Goal: Task Accomplishment & Management: Complete application form

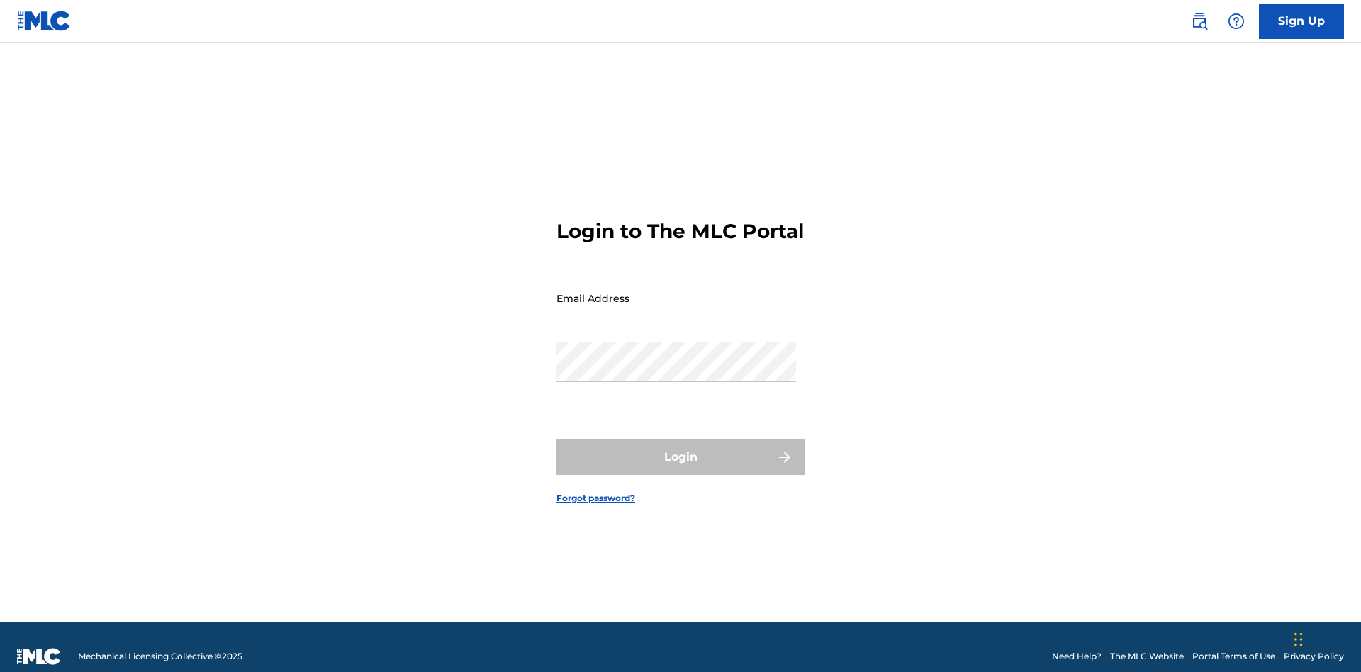
scroll to position [18, 0]
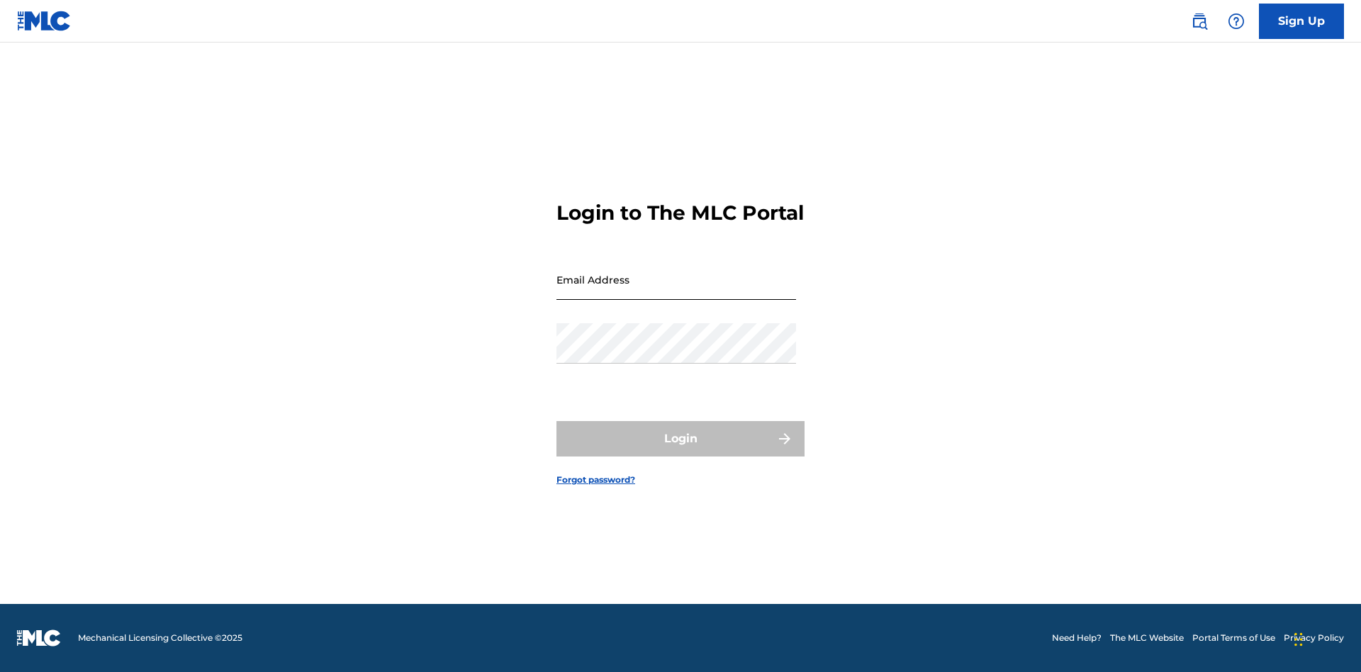
click at [676, 291] on input "Email Address" at bounding box center [676, 279] width 240 height 40
type input "[PERSON_NAME][EMAIL_ADDRESS][PERSON_NAME][DOMAIN_NAME]"
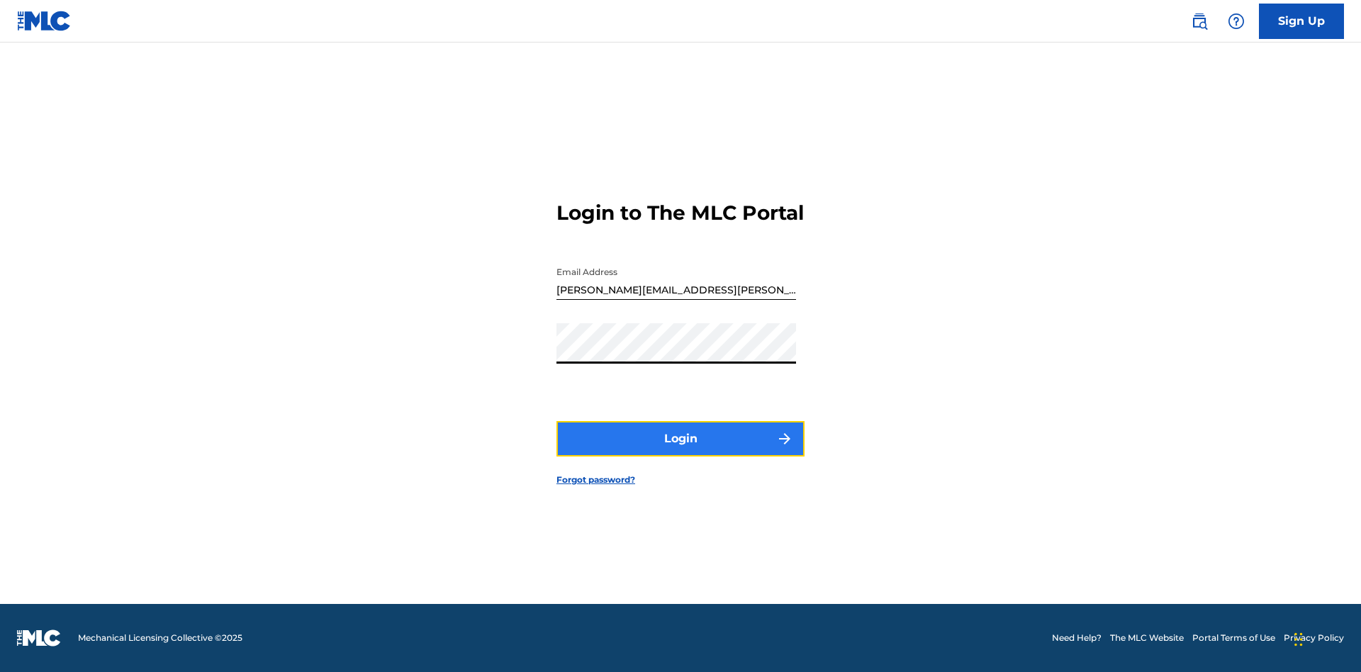
click at [680, 451] on button "Login" at bounding box center [680, 438] width 248 height 35
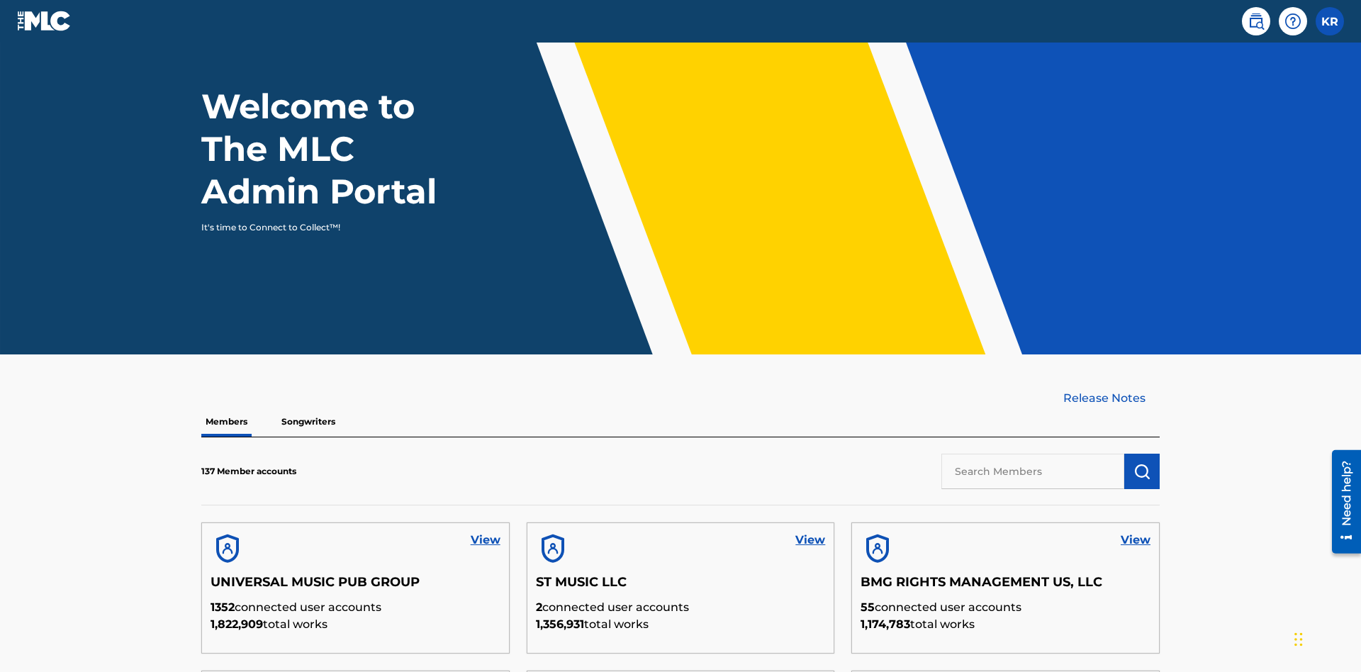
scroll to position [429, 0]
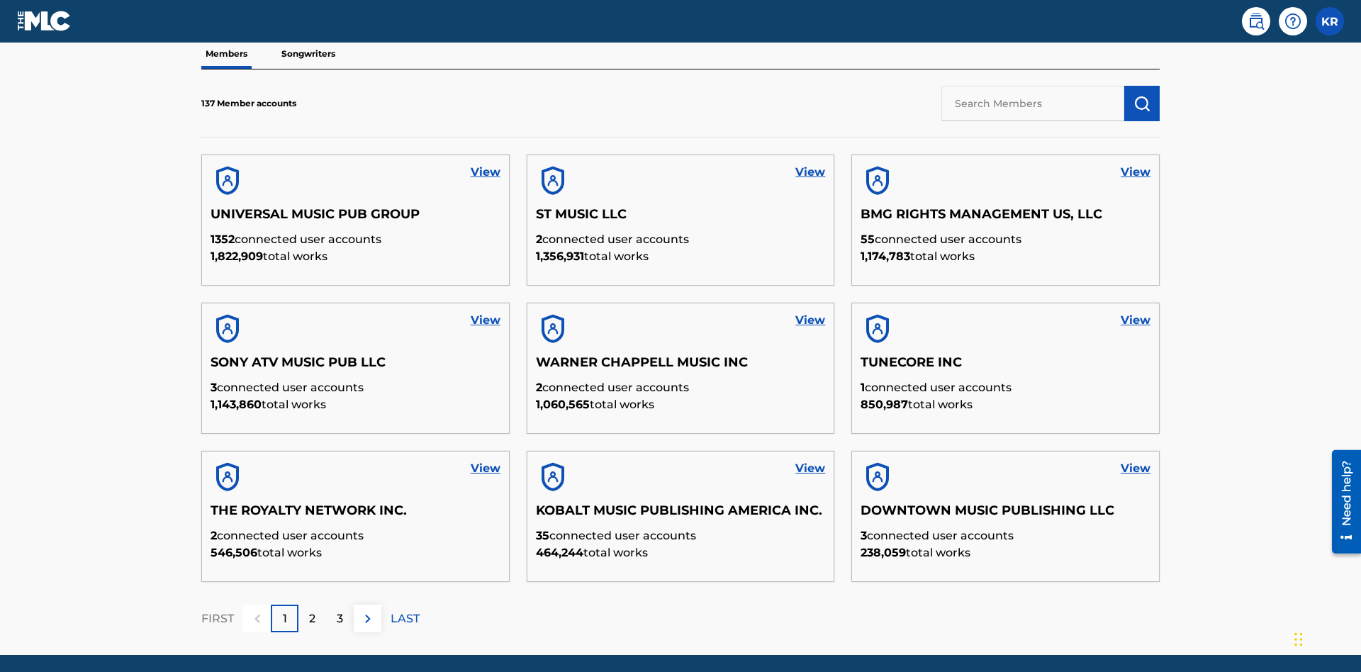
click at [1033, 103] on input "text" at bounding box center [1032, 103] width 183 height 35
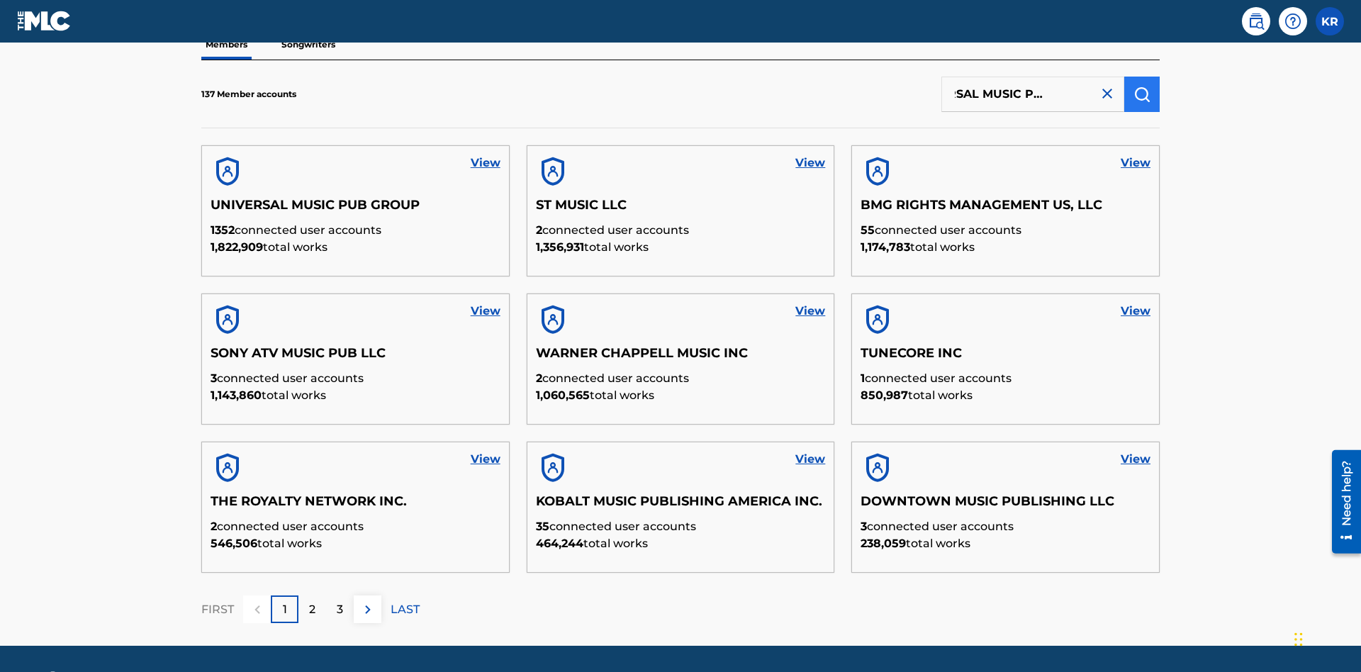
type input "UNIVERSAL MUSIC PUB GROUP"
click at [1142, 94] on img "submit" at bounding box center [1141, 94] width 17 height 17
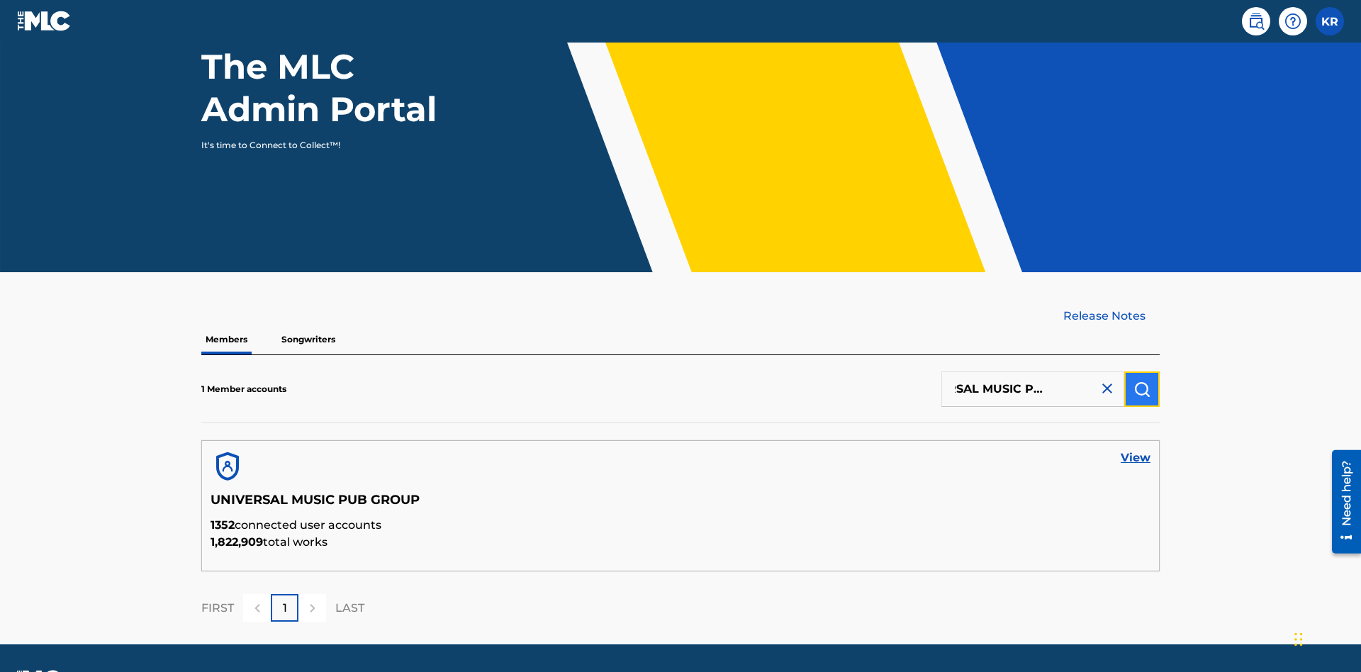
scroll to position [184, 0]
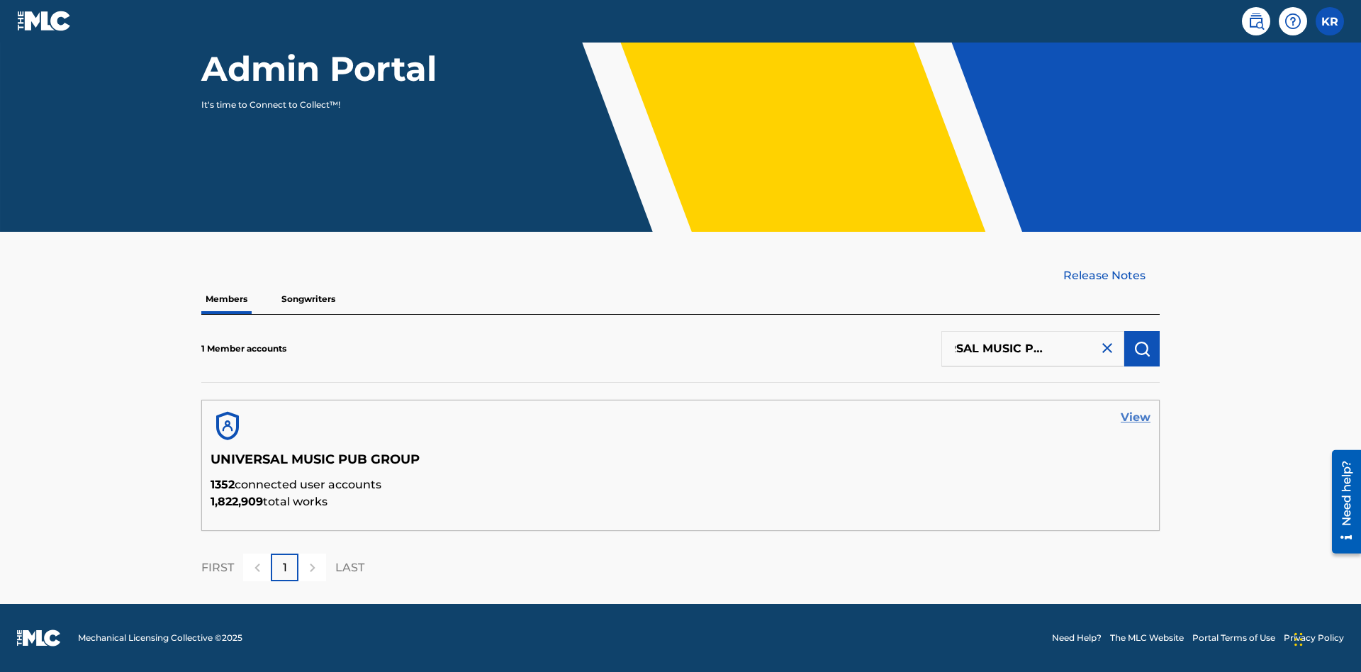
click at [1135, 417] on link "View" at bounding box center [1135, 417] width 30 height 17
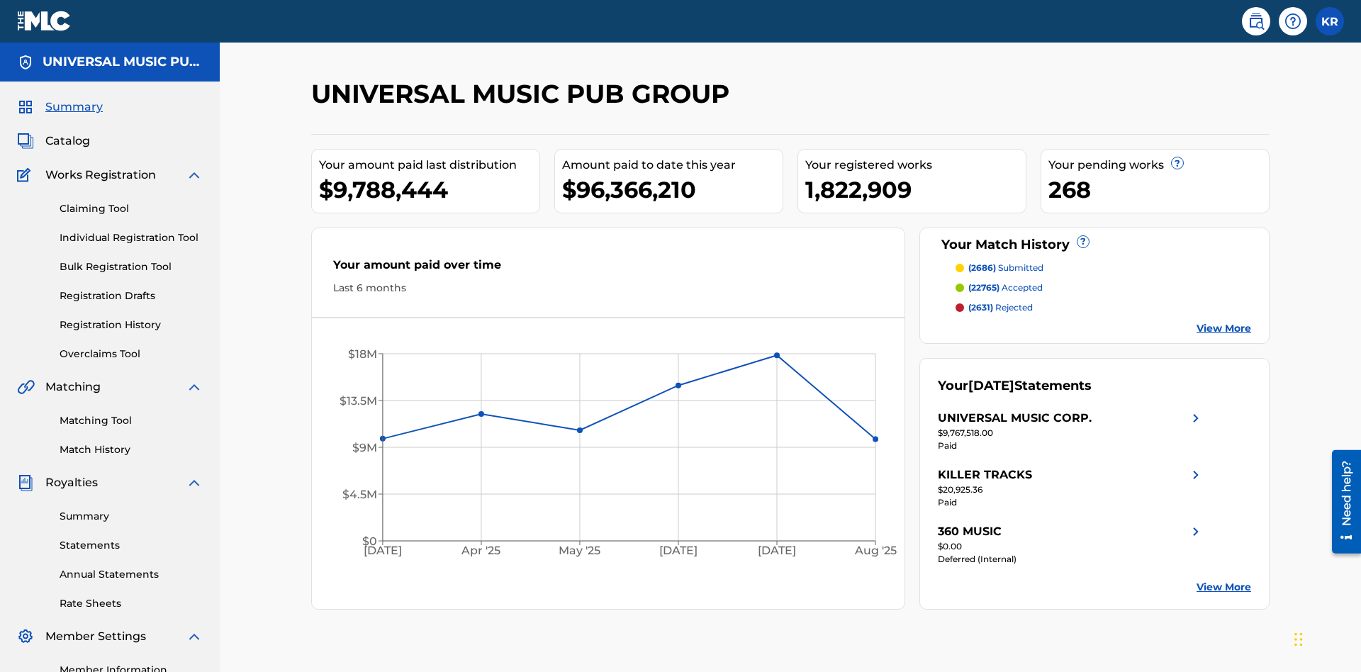
scroll to position [145, 0]
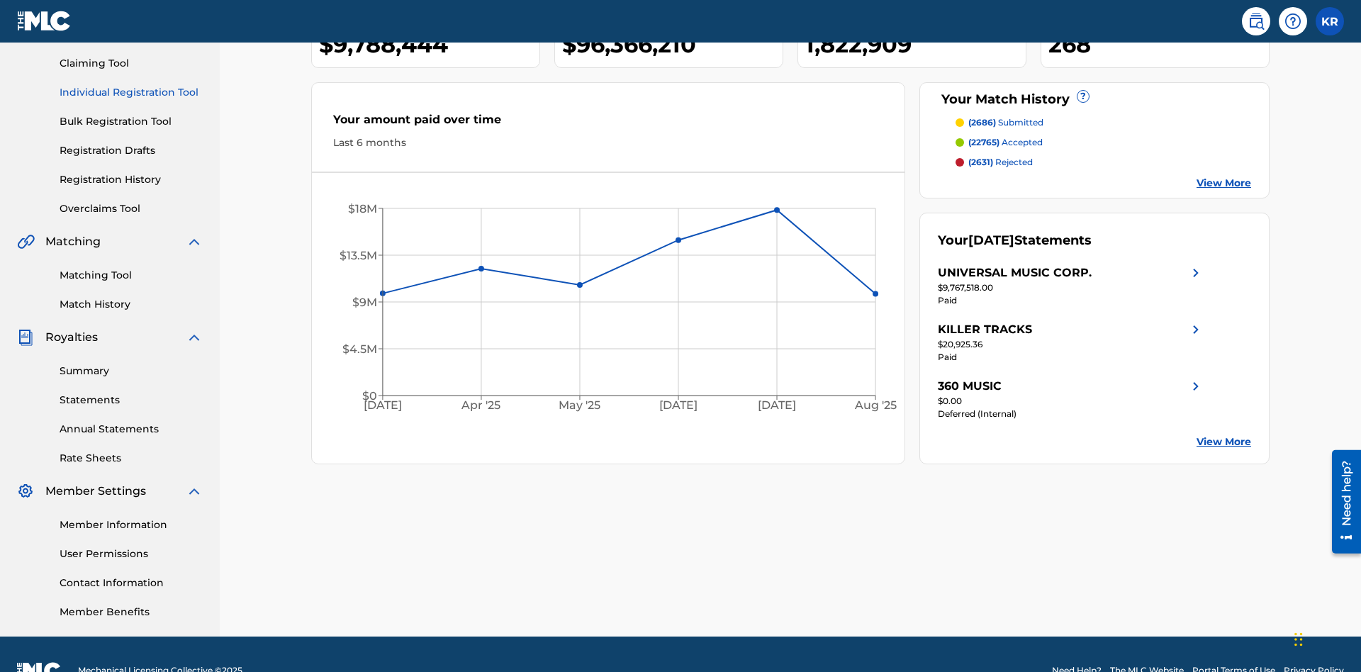
click at [131, 92] on link "Individual Registration Tool" at bounding box center [131, 92] width 143 height 15
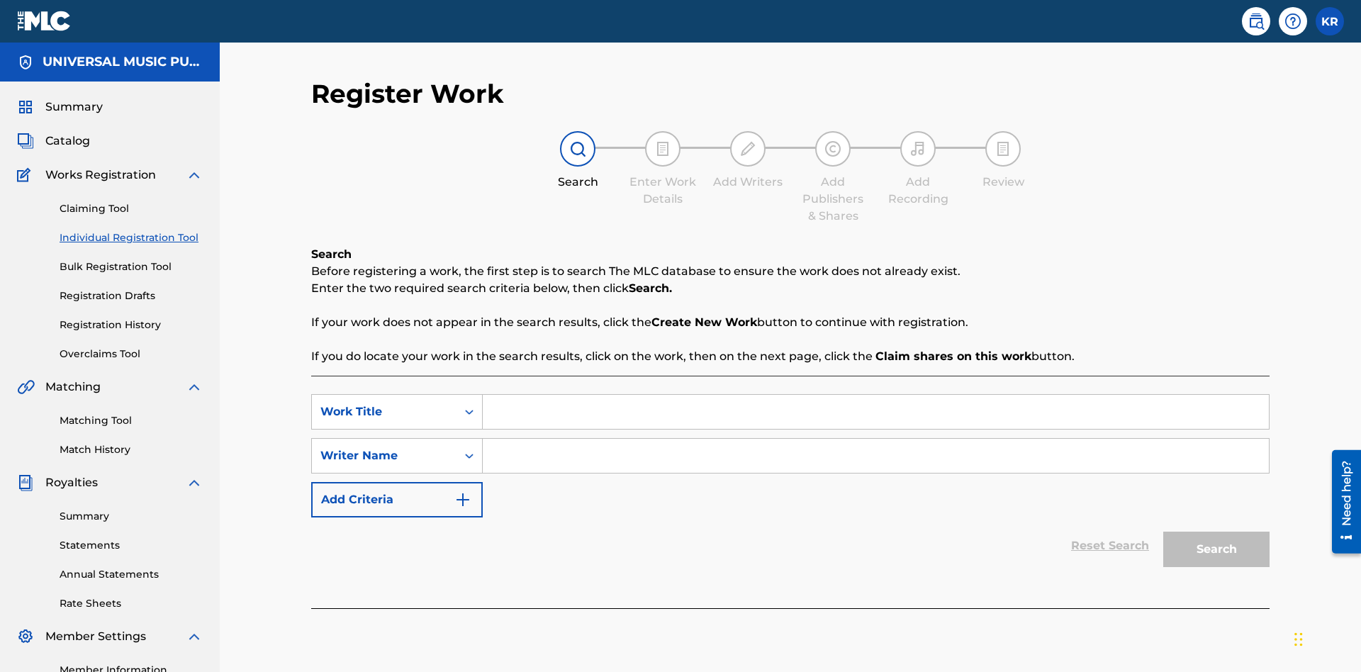
scroll to position [178, 0]
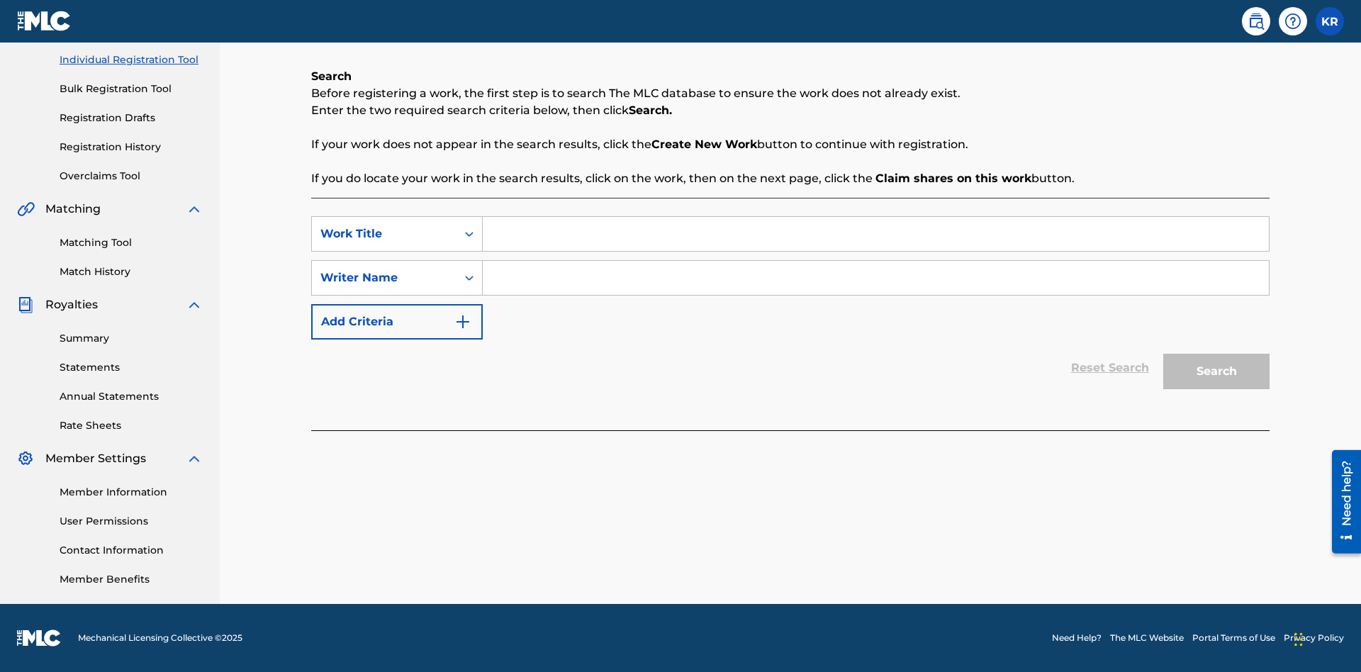
click at [875, 234] on input "Search Form" at bounding box center [876, 234] width 786 height 34
type input "My Favorite Dummy Music Work"
click at [875, 278] on input "Search Form" at bounding box center [876, 278] width 786 height 34
type input "QWERTYUIOP"
click at [1216, 371] on button "Search" at bounding box center [1216, 371] width 106 height 35
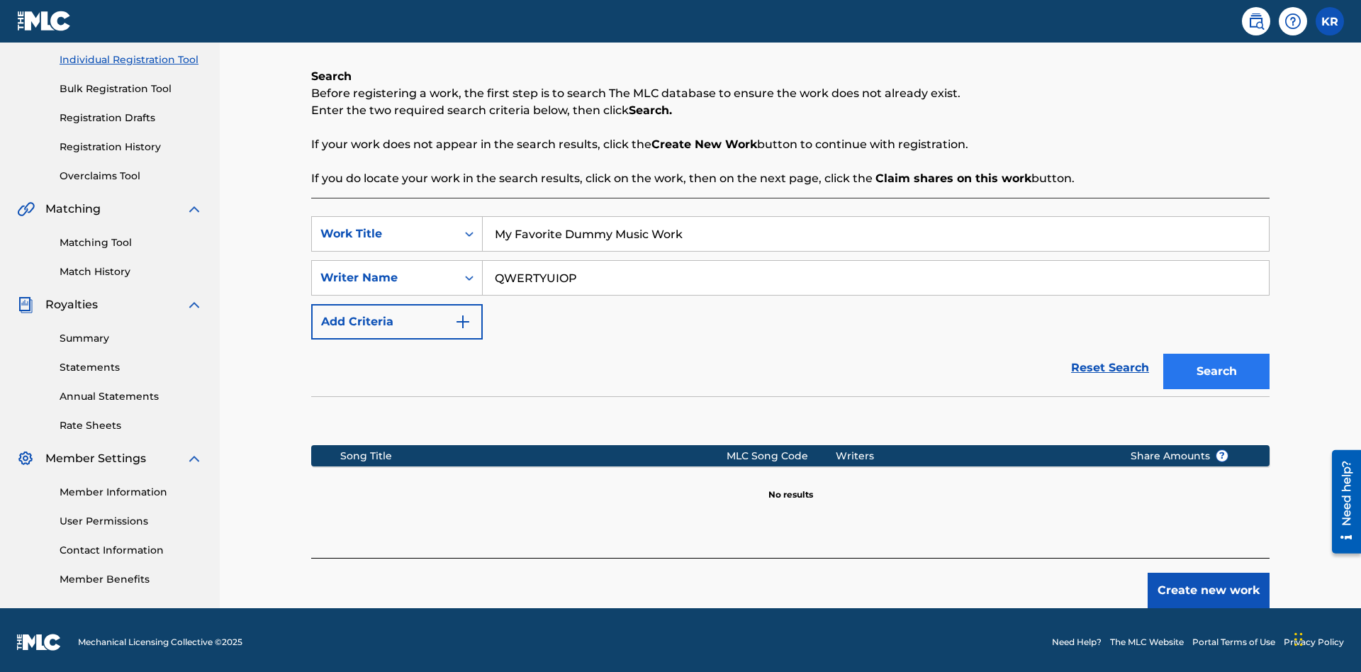
scroll to position [182, 0]
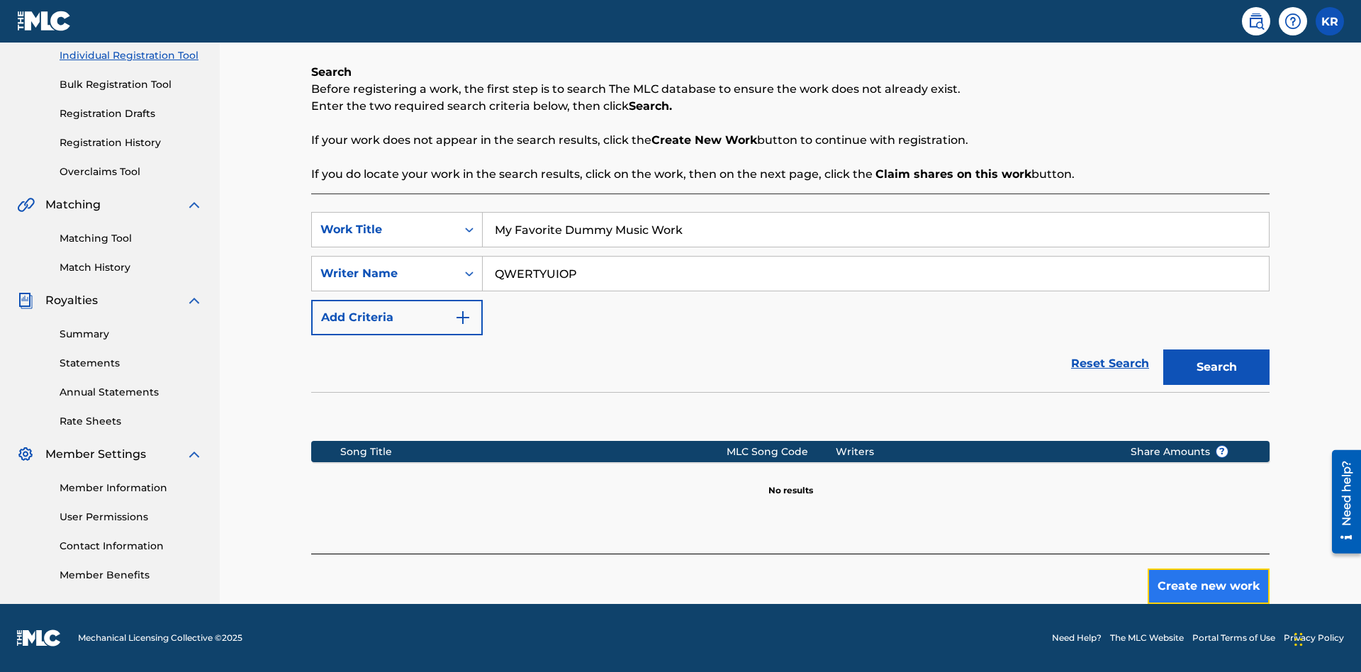
click at [1208, 586] on button "Create new work" at bounding box center [1208, 585] width 122 height 35
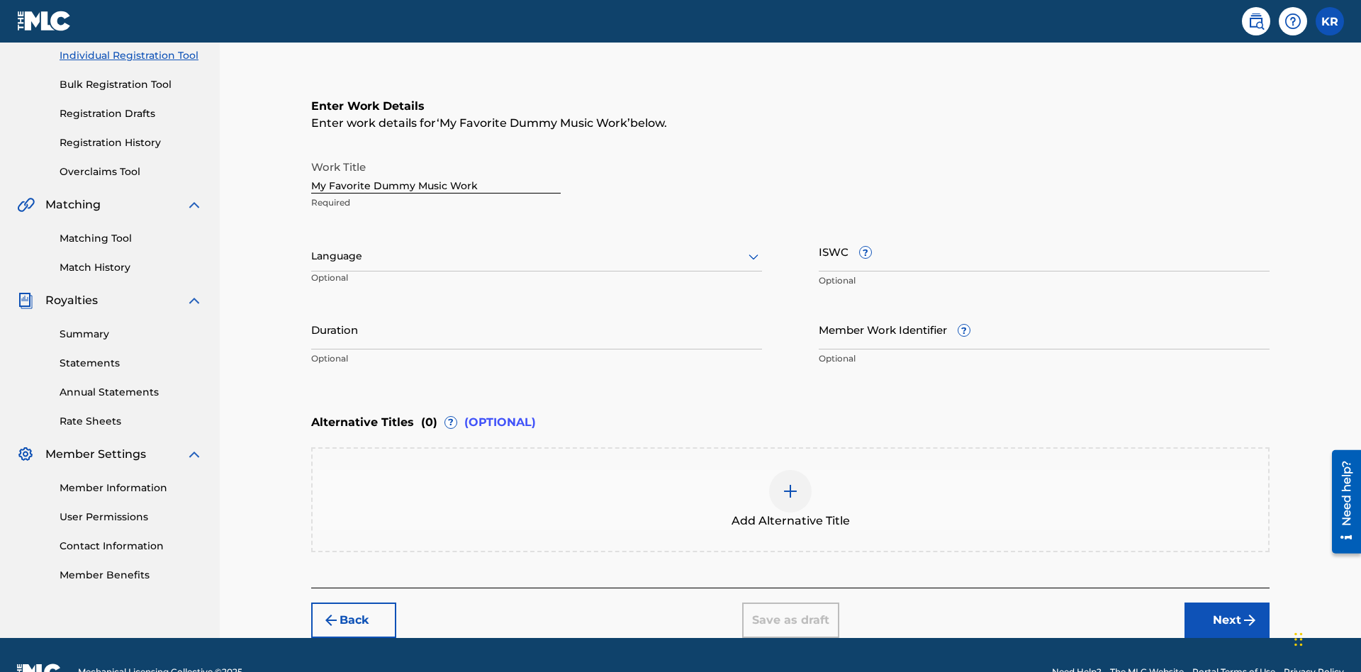
scroll to position [216, 0]
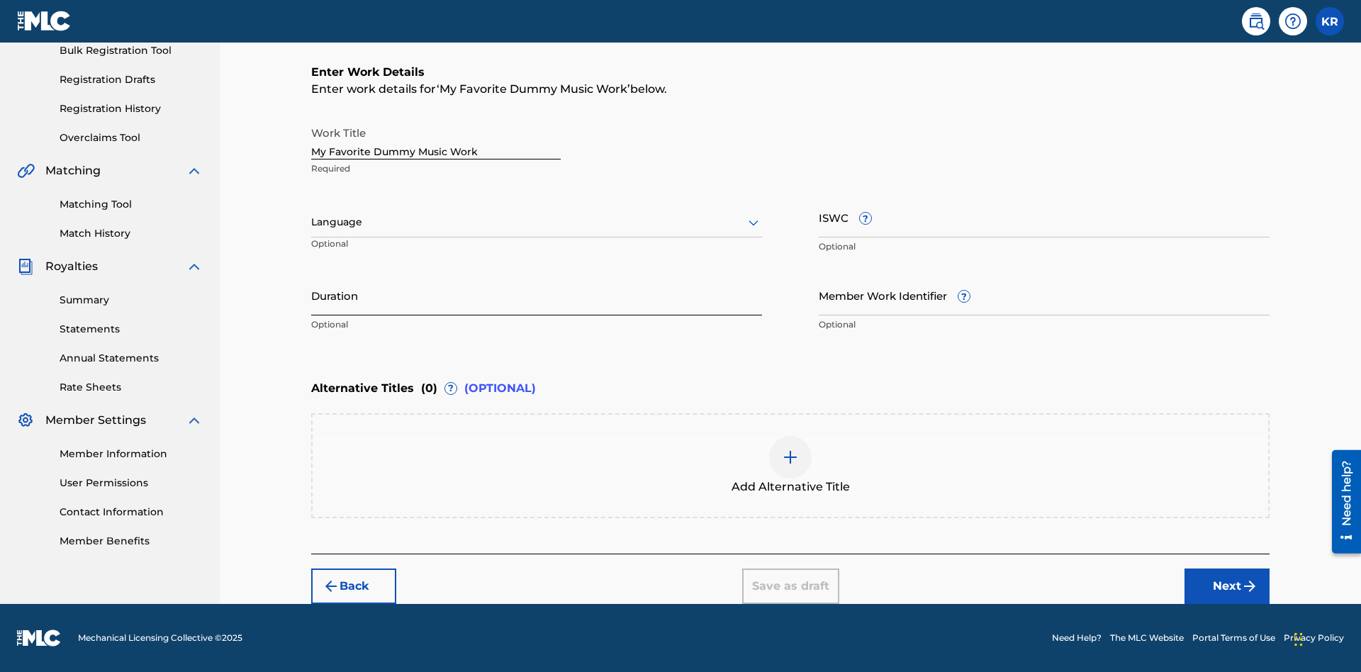
click at [536, 295] on input "Duration" at bounding box center [536, 295] width 451 height 40
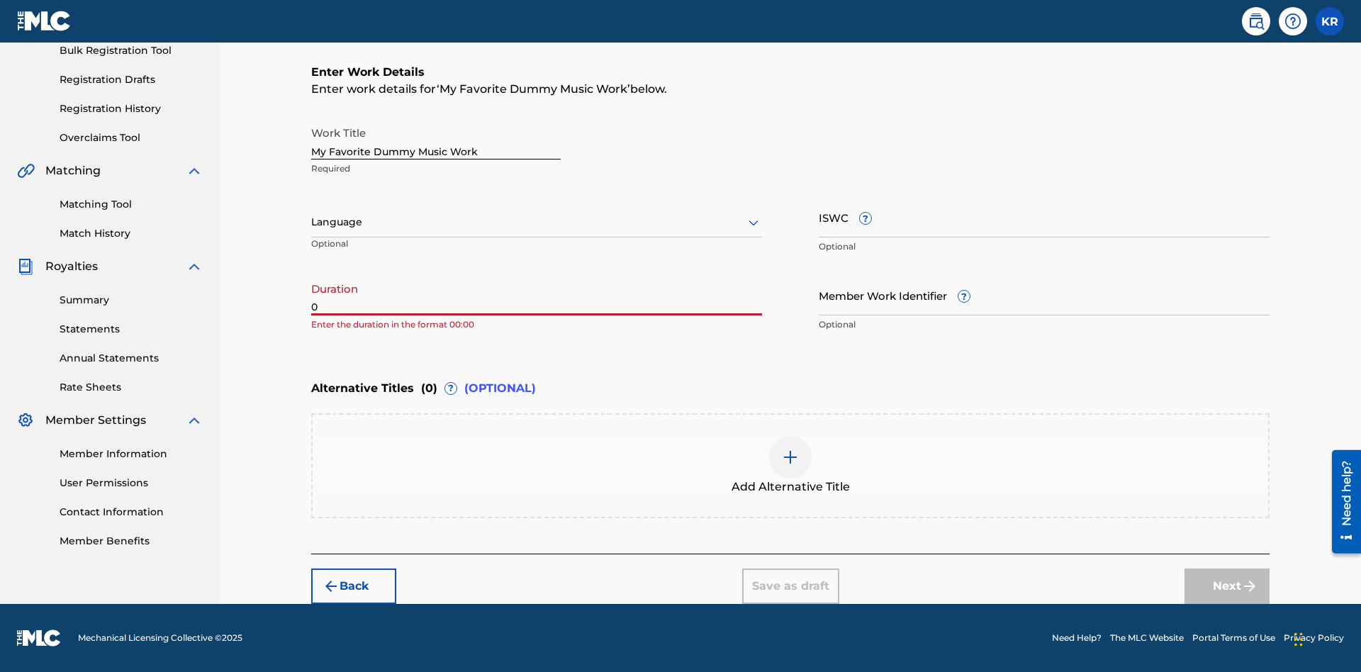
click at [536, 295] on input "0" at bounding box center [536, 295] width 451 height 40
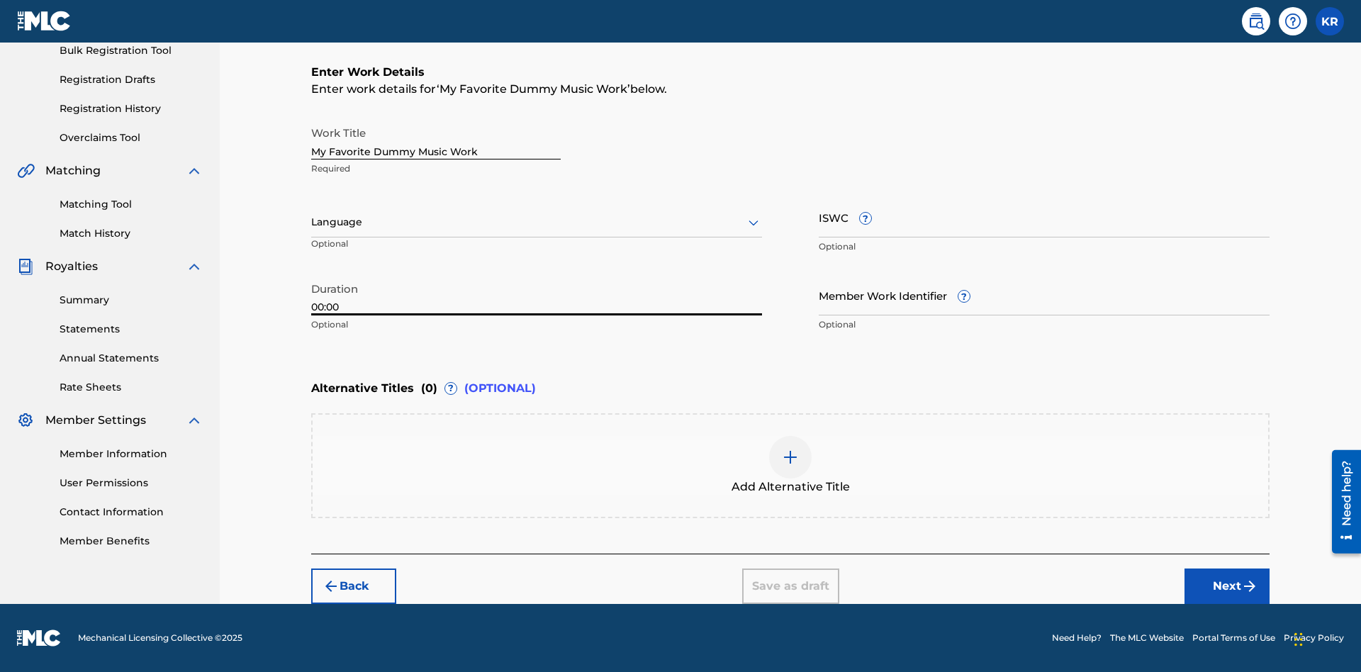
type input "00:00"
click at [753, 223] on icon at bounding box center [753, 222] width 17 height 17
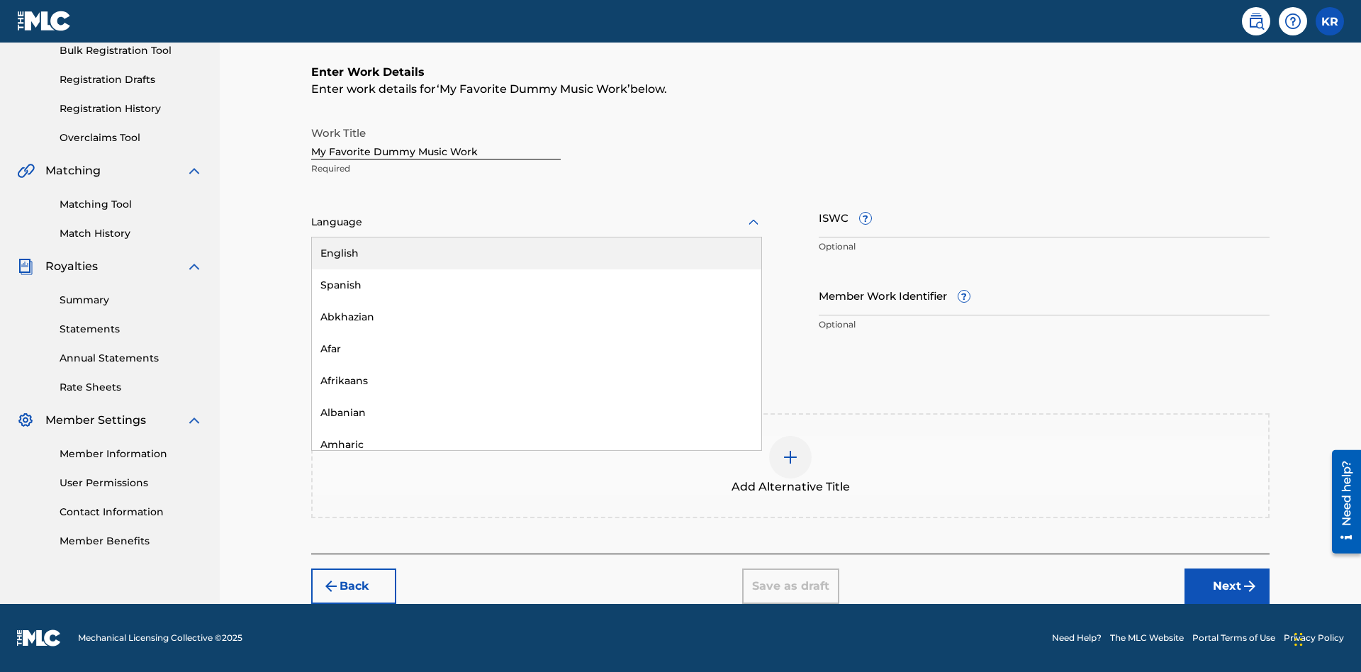
click at [536, 285] on div "Spanish" at bounding box center [536, 285] width 449 height 32
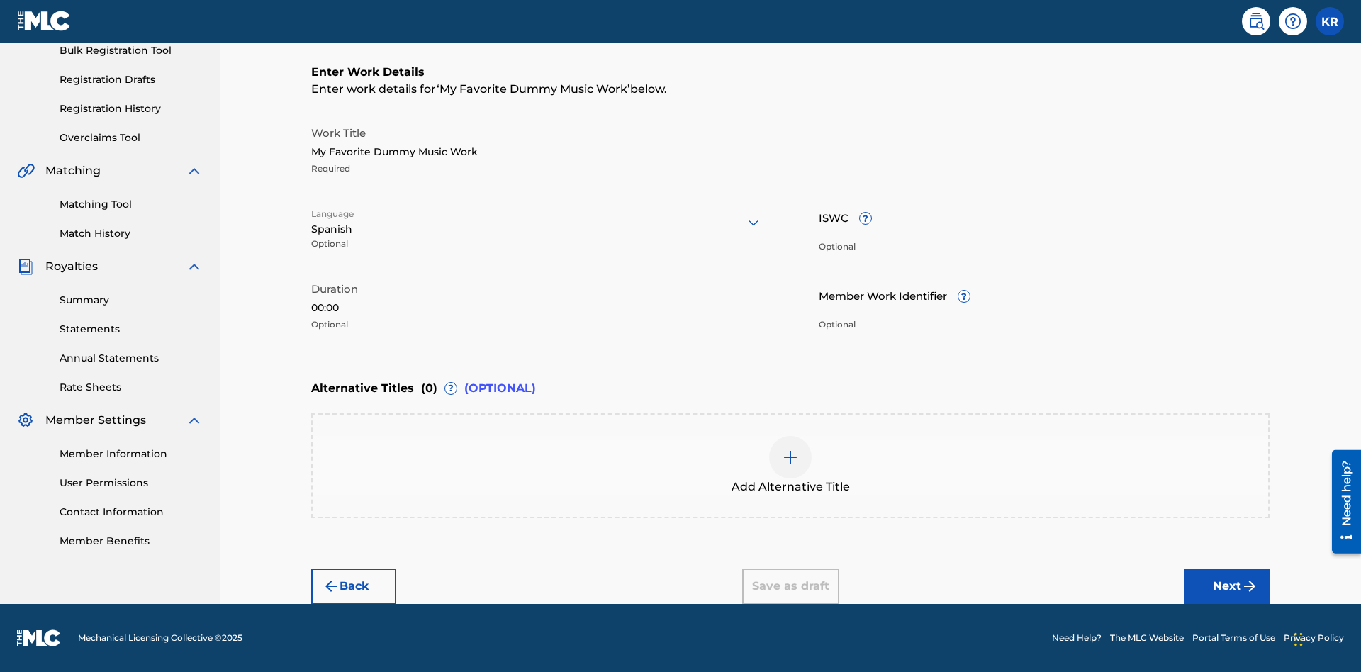
click at [1044, 295] on input "Member Work Identifier ?" at bounding box center [1044, 295] width 451 height 40
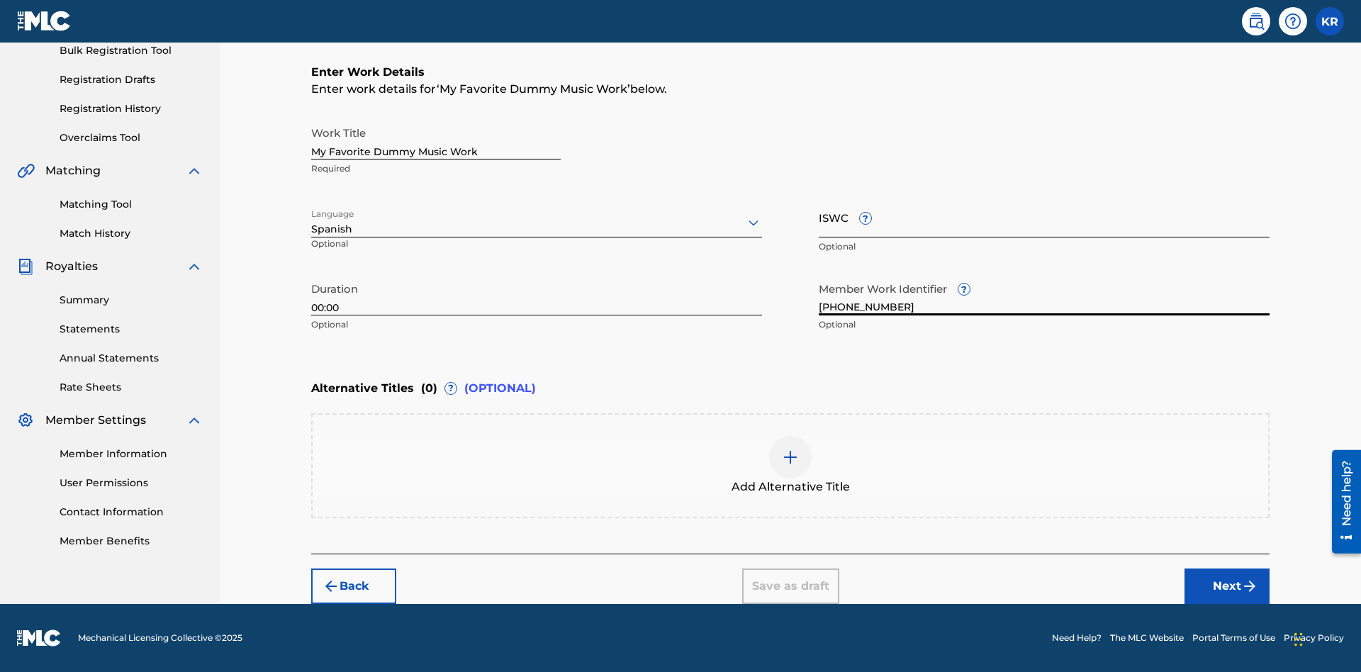
type input "[PHONE_NUMBER]"
click at [1044, 217] on input "ISWC ?" at bounding box center [1044, 217] width 451 height 40
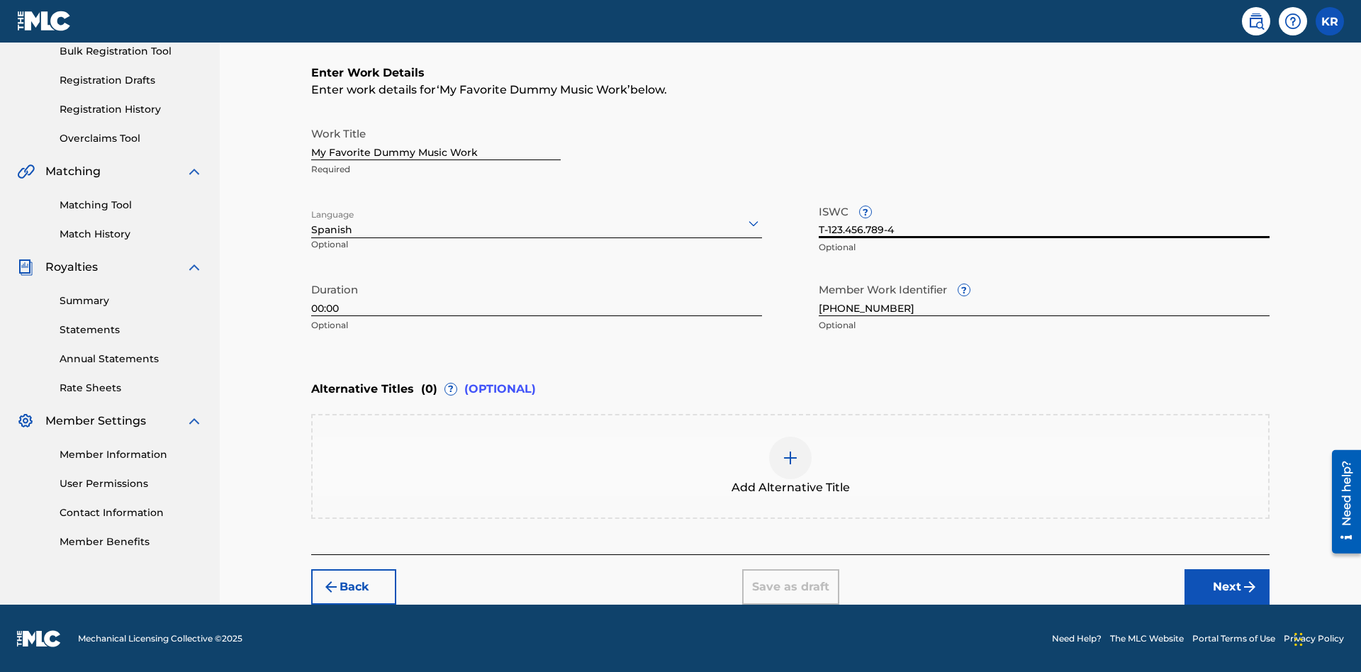
scroll to position [215, 0]
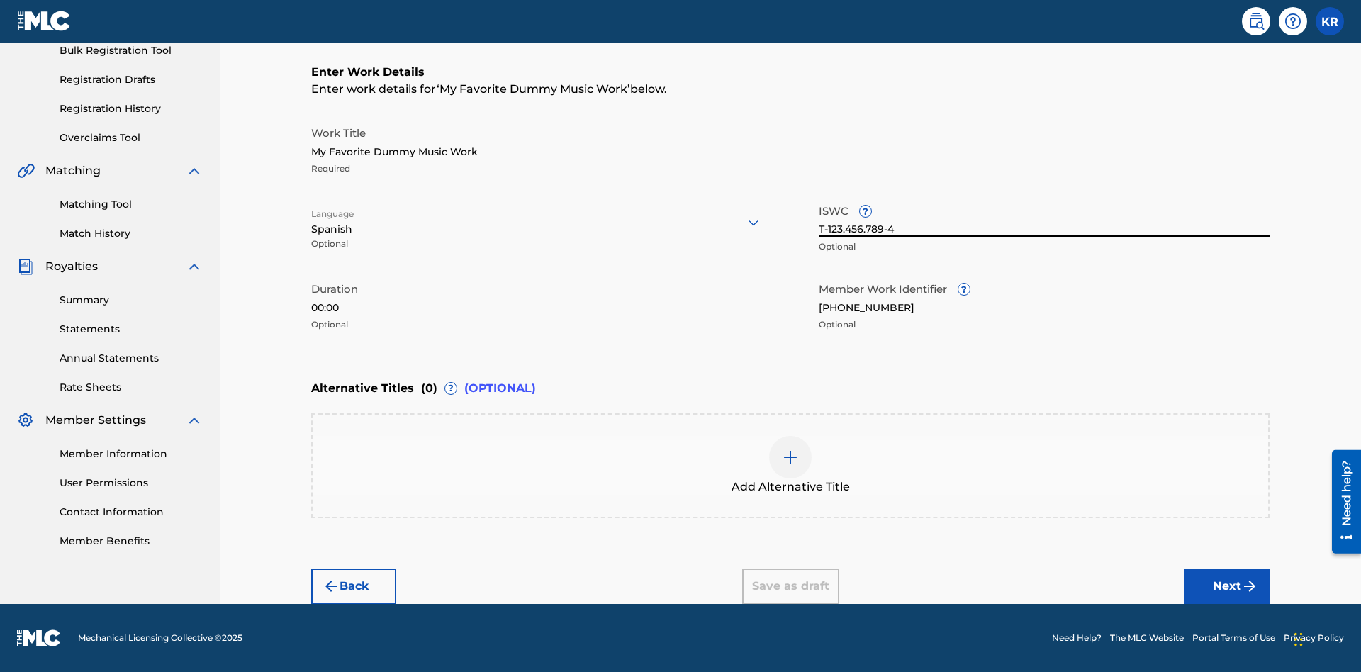
type input "T-123.456.789-4"
click at [790, 465] on img at bounding box center [790, 457] width 17 height 17
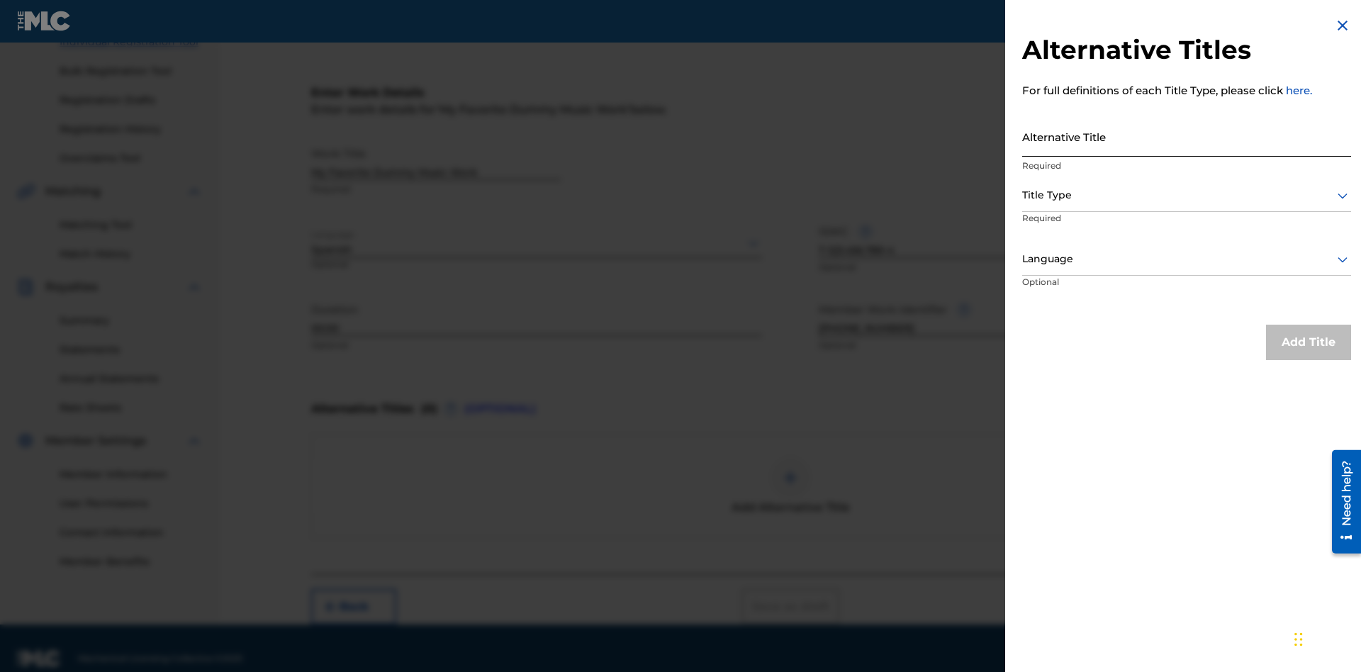
click at [1186, 136] on input "Alternative Title" at bounding box center [1186, 136] width 329 height 40
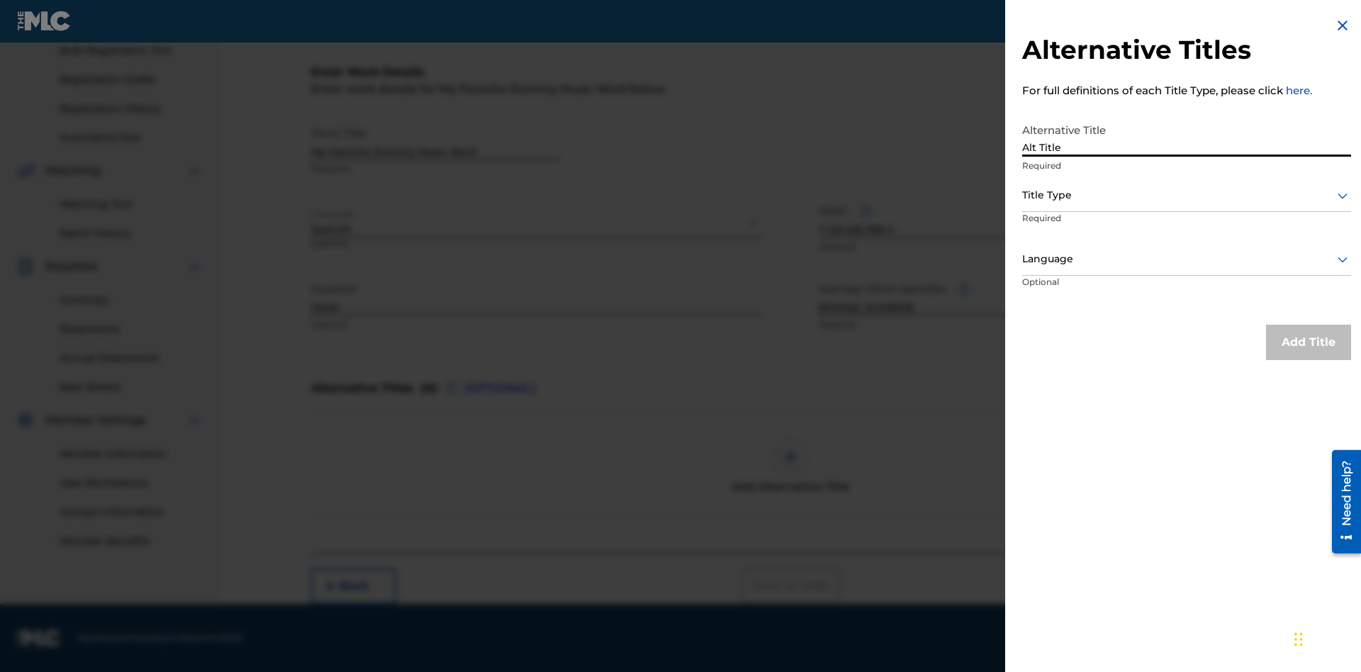
type input "Alt Title"
click at [1186, 195] on div at bounding box center [1186, 195] width 329 height 18
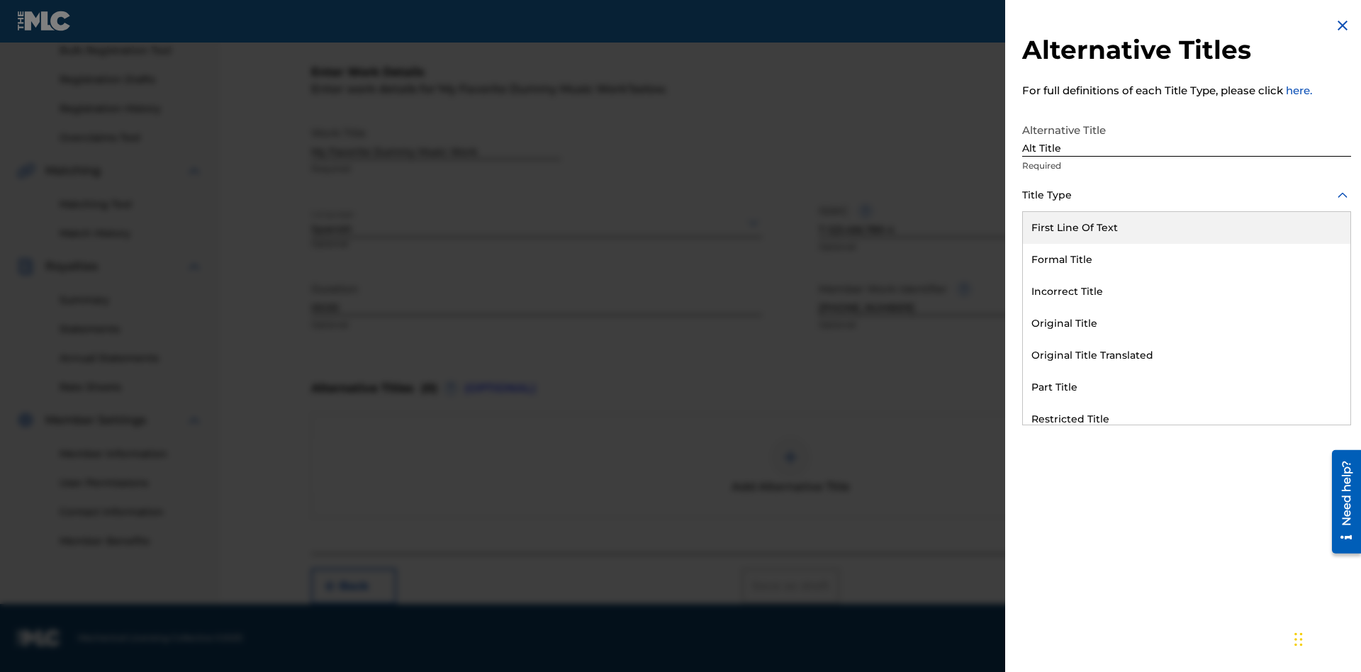
click at [1186, 323] on div "Original Title" at bounding box center [1186, 324] width 327 height 32
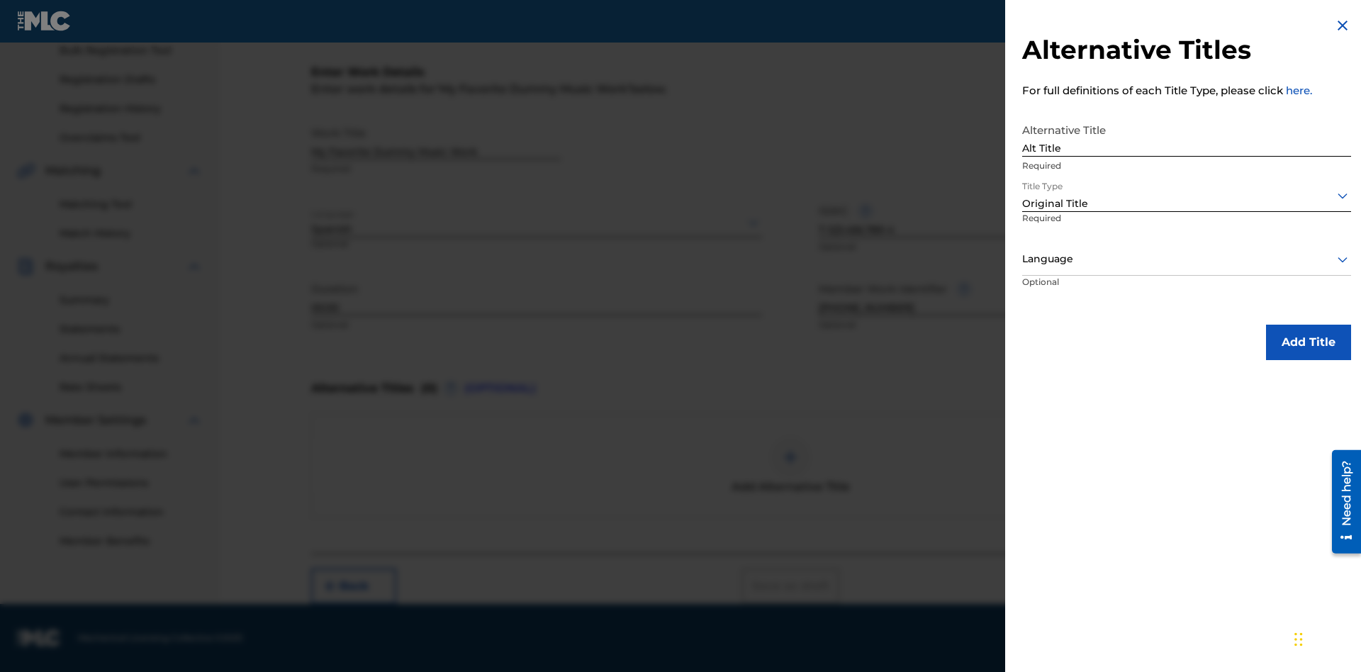
click at [1186, 259] on div at bounding box center [1186, 259] width 329 height 18
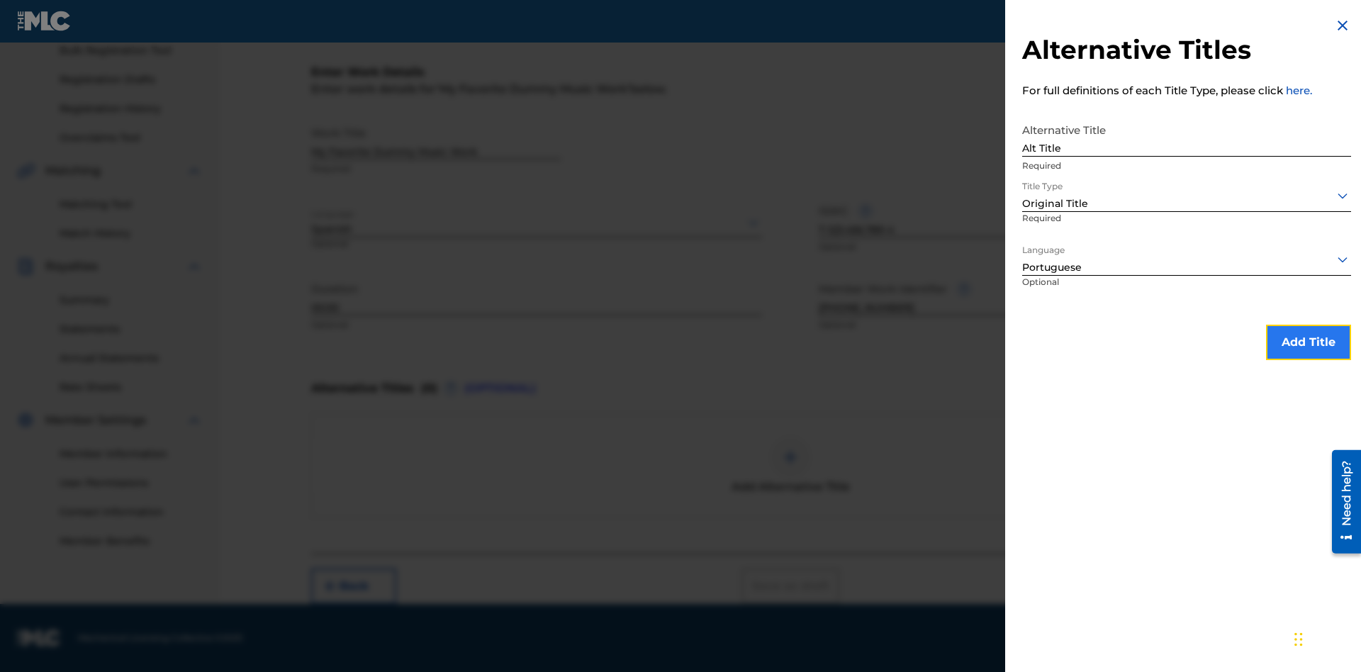
click at [1308, 342] on button "Add Title" at bounding box center [1308, 342] width 85 height 35
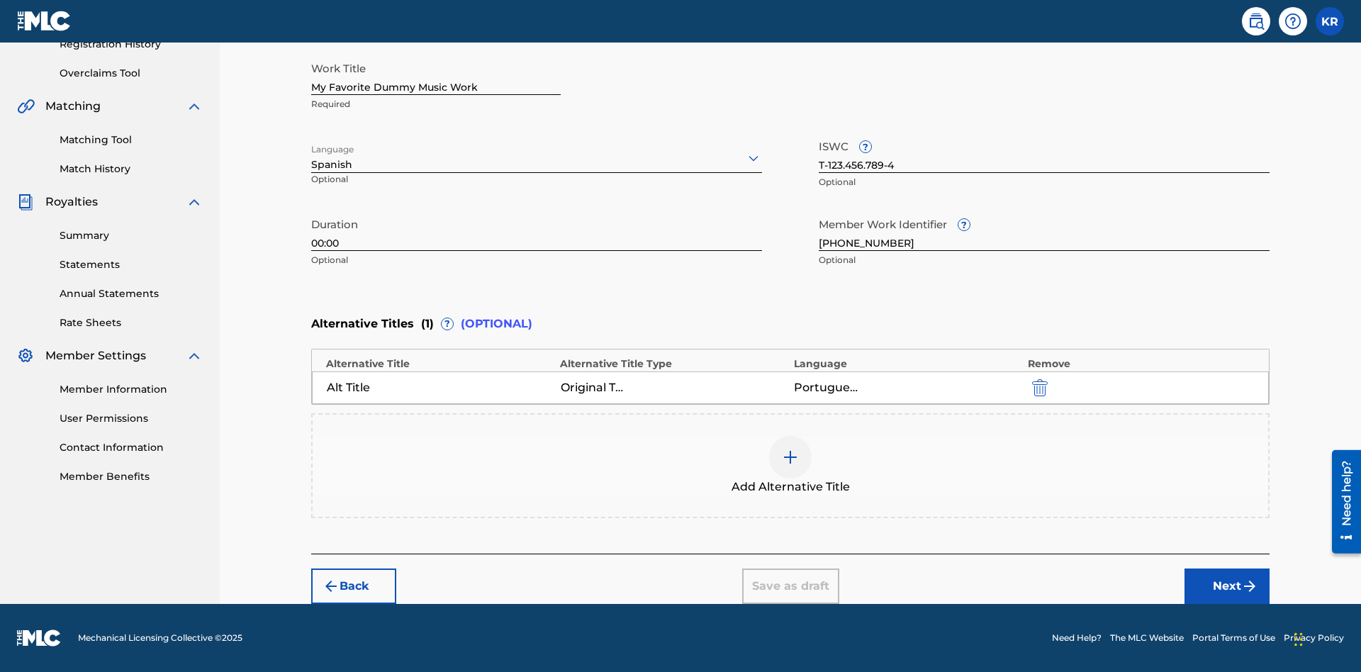
click at [790, 466] on div at bounding box center [790, 457] width 43 height 43
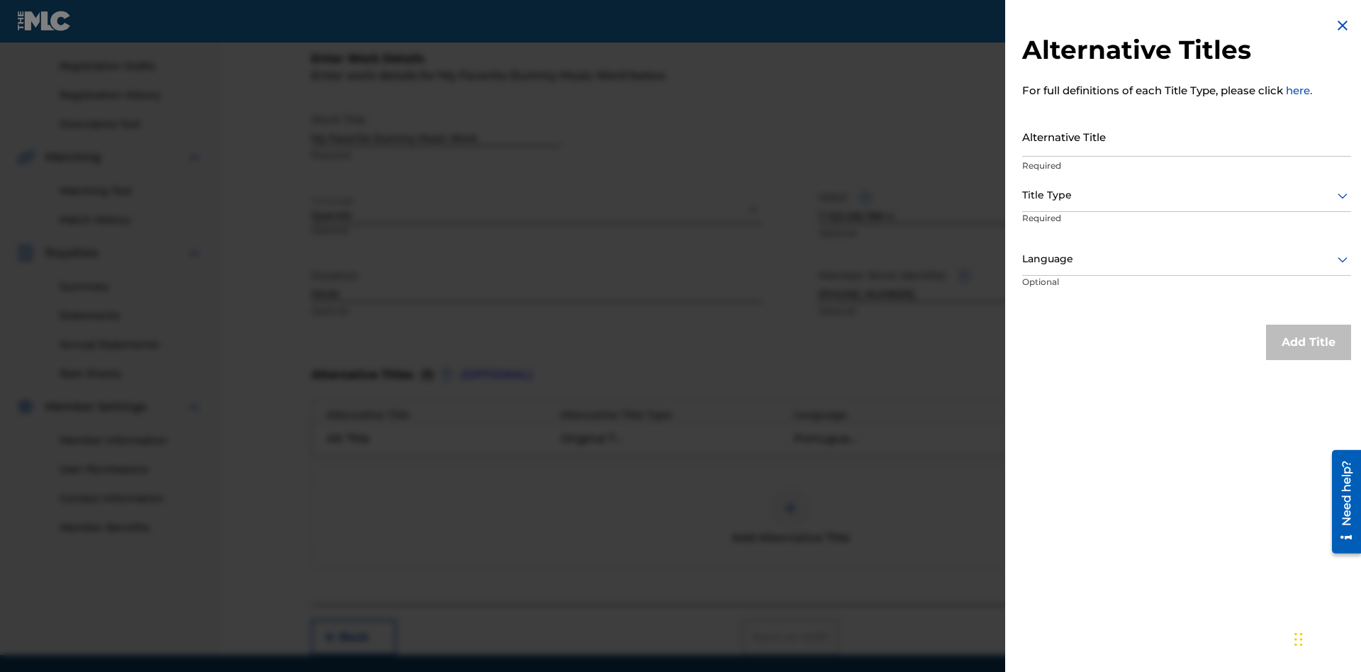
scroll to position [260, 0]
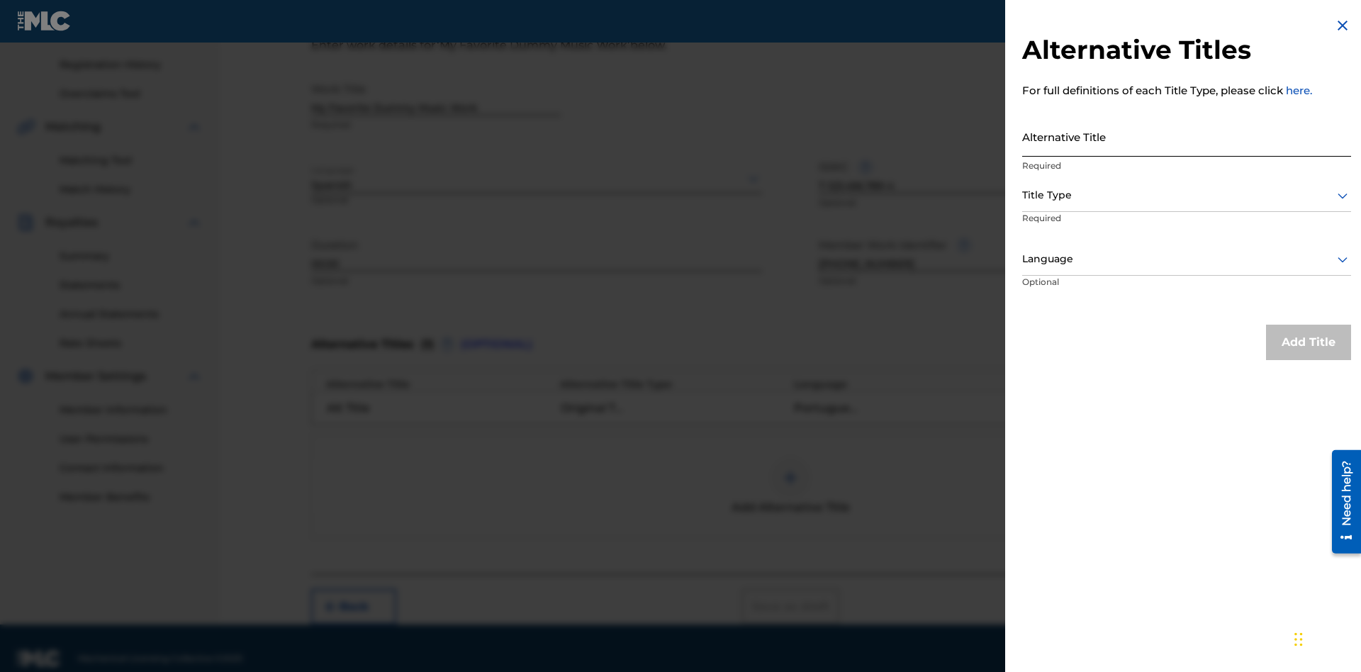
click at [1186, 136] on input "Alternative Title" at bounding box center [1186, 136] width 329 height 40
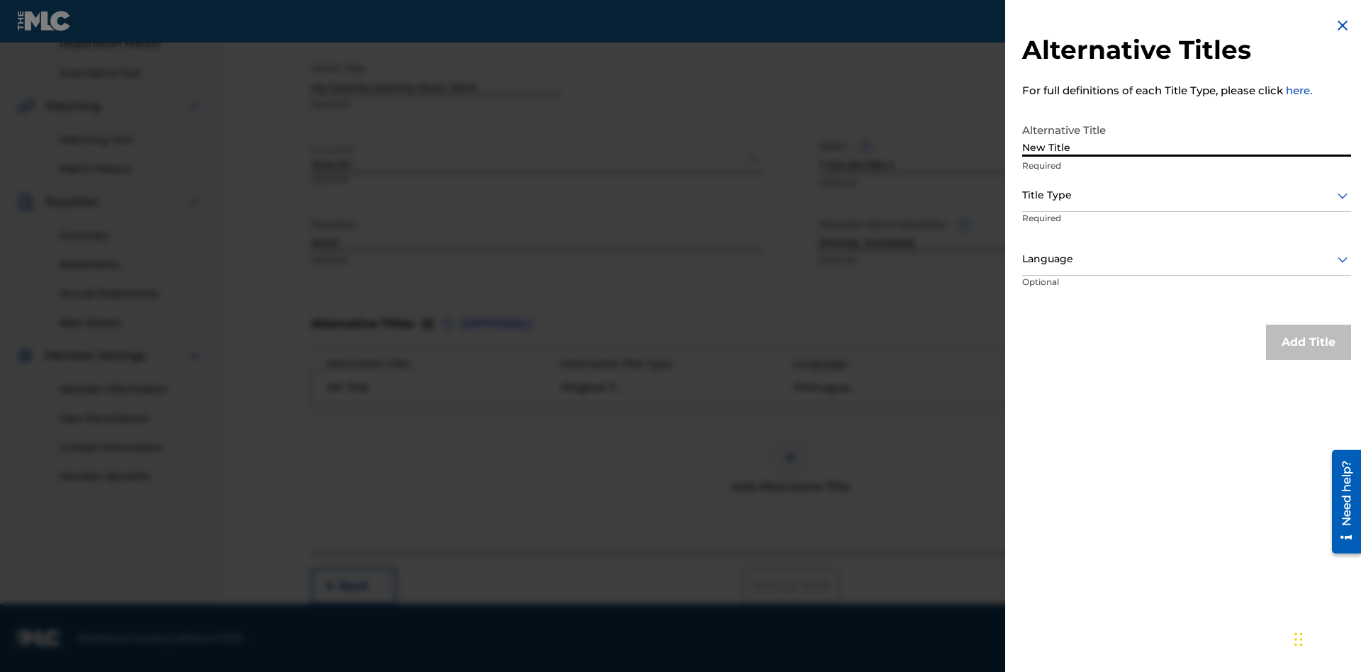
type input "New Title"
click at [1186, 195] on div at bounding box center [1186, 195] width 329 height 18
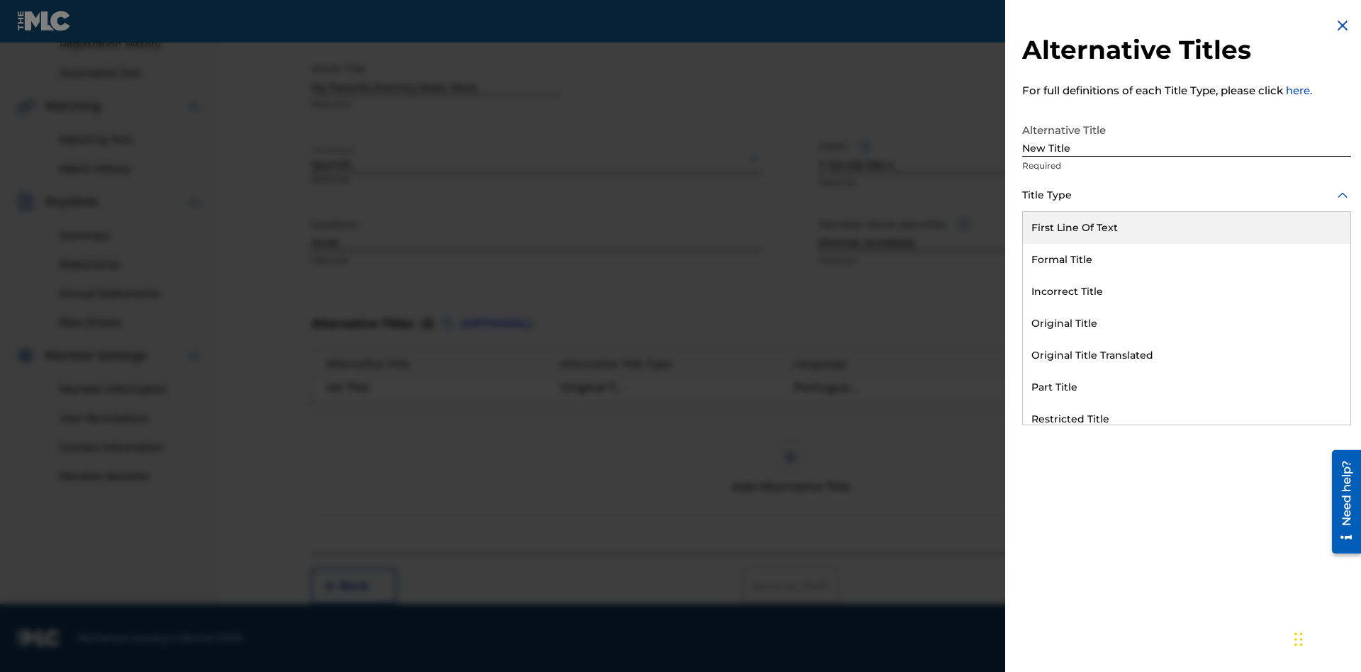
click at [1186, 291] on div "Incorrect Title" at bounding box center [1186, 292] width 327 height 32
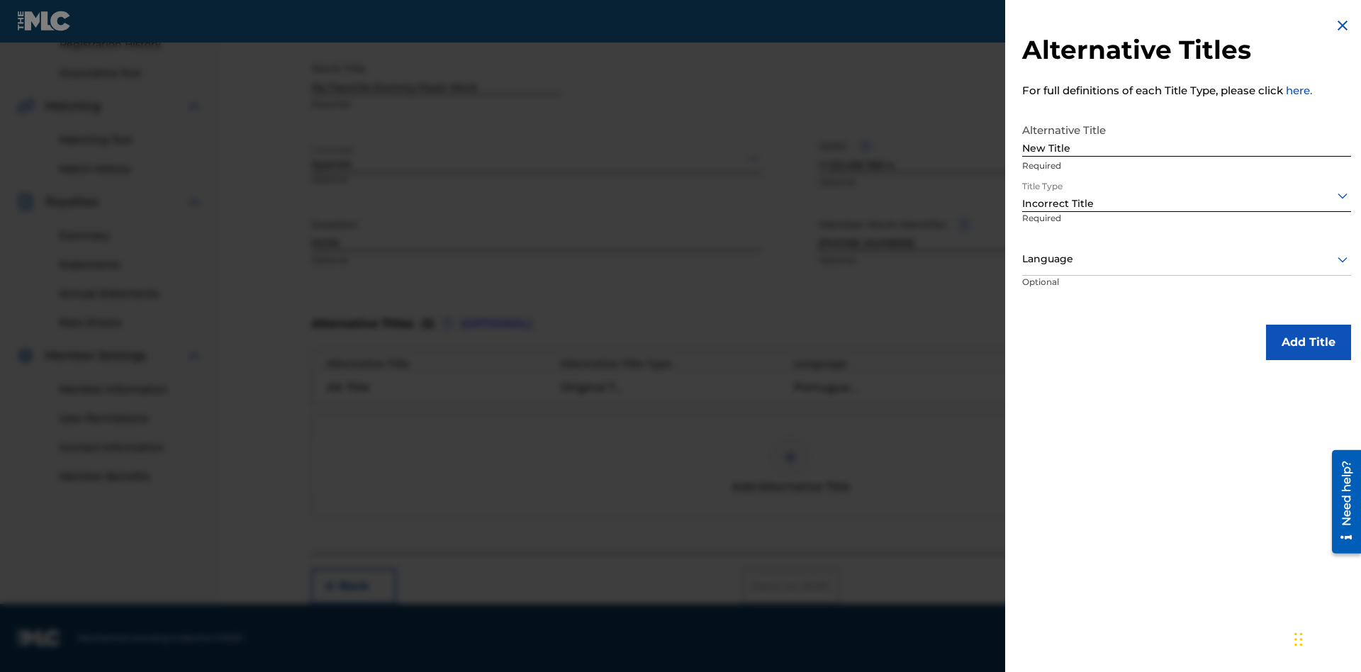
click at [1186, 259] on div at bounding box center [1186, 259] width 329 height 18
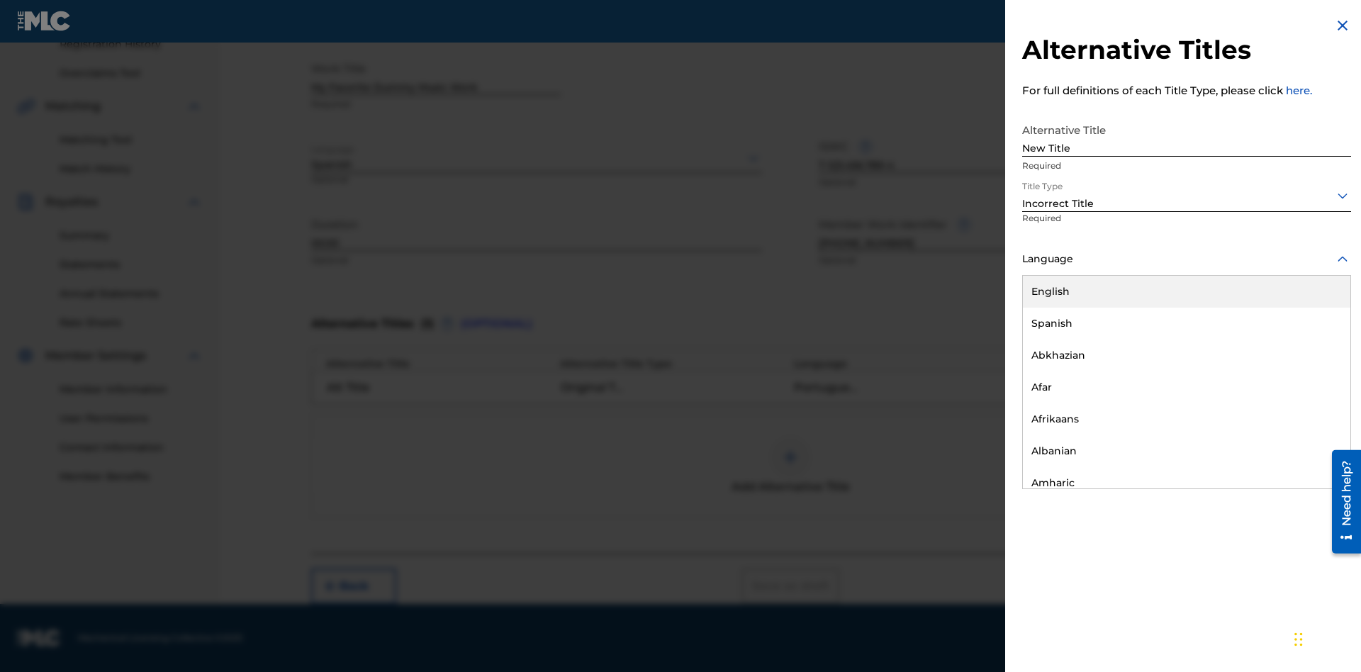
click at [1186, 291] on div "English" at bounding box center [1186, 292] width 327 height 32
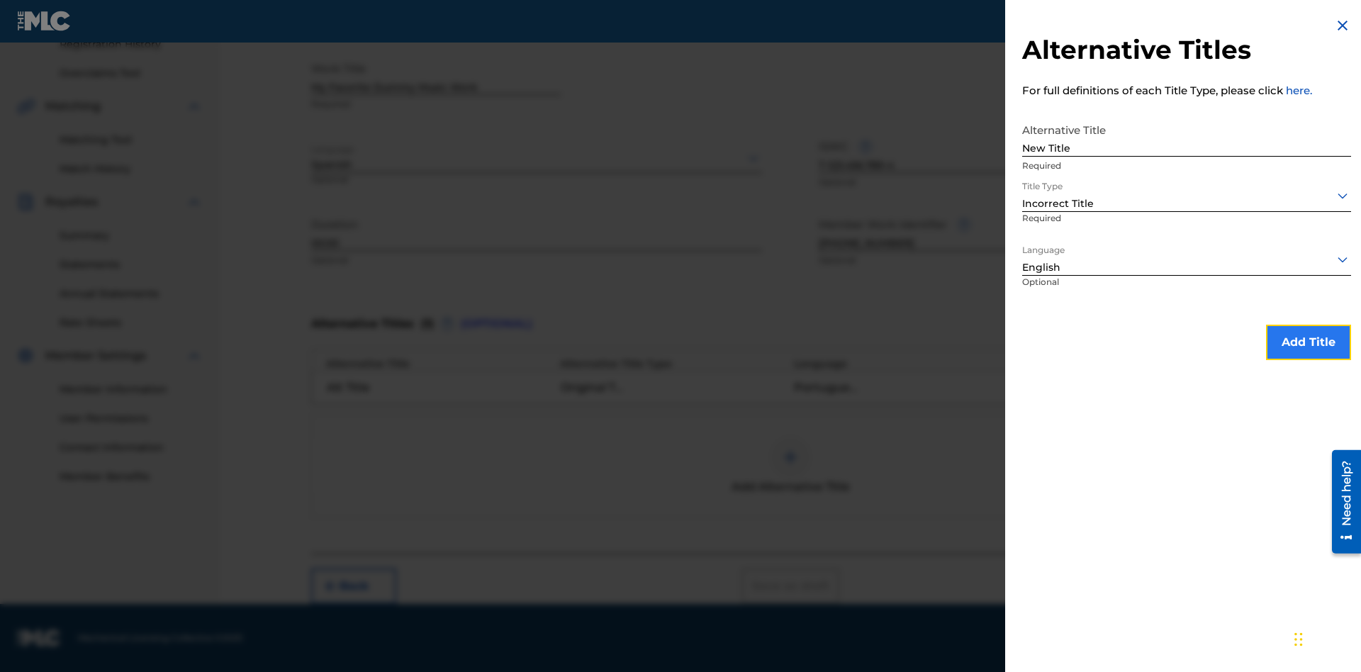
click at [1308, 342] on button "Add Title" at bounding box center [1308, 342] width 85 height 35
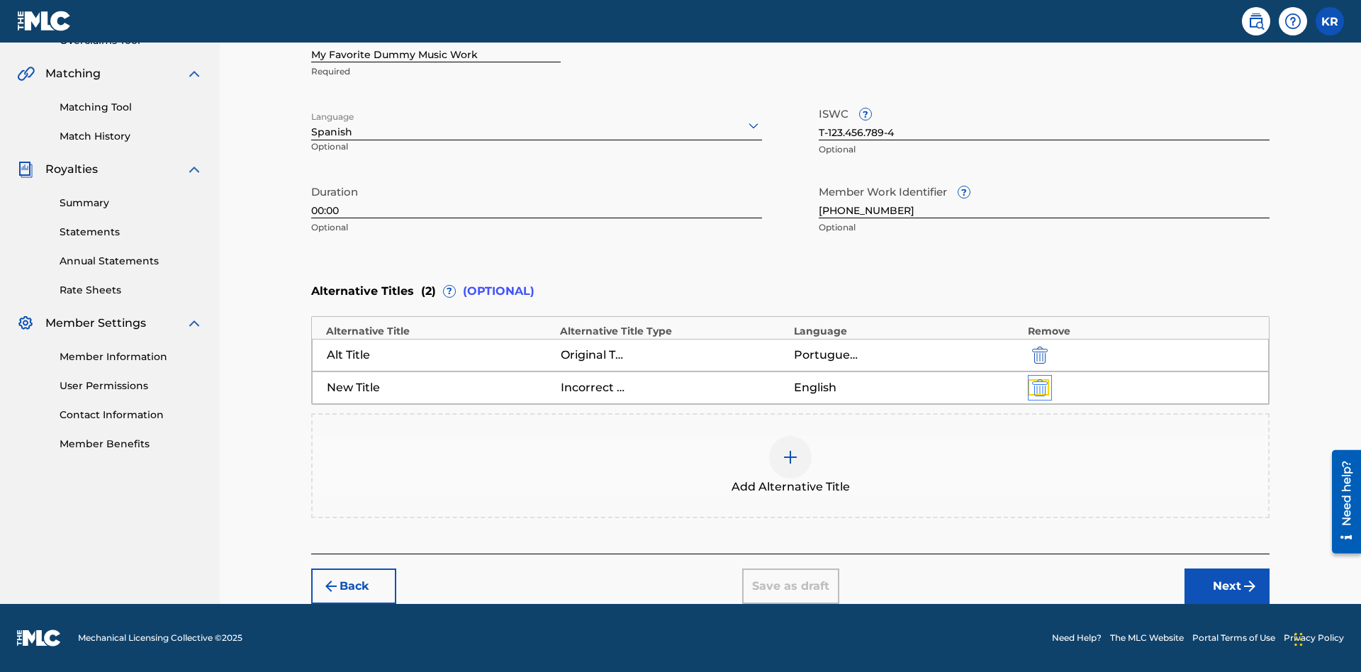
click at [1037, 387] on img "submit" at bounding box center [1040, 387] width 16 height 17
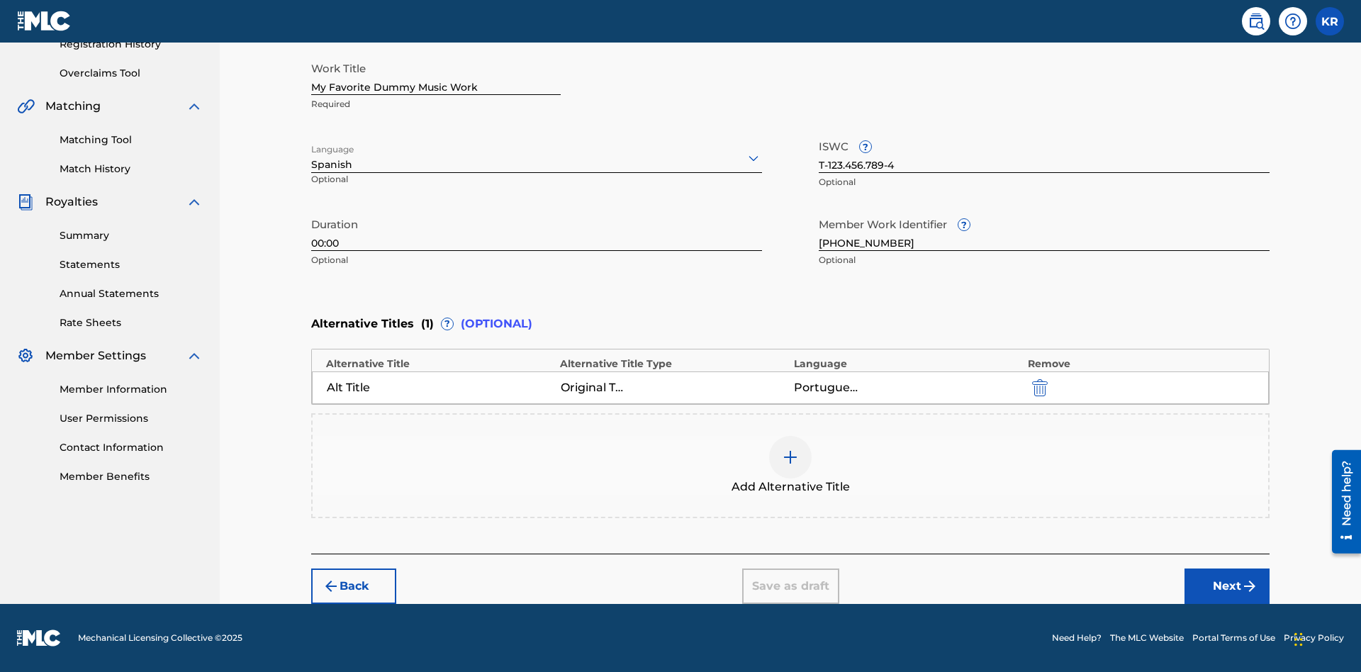
click at [790, 466] on div at bounding box center [790, 457] width 43 height 43
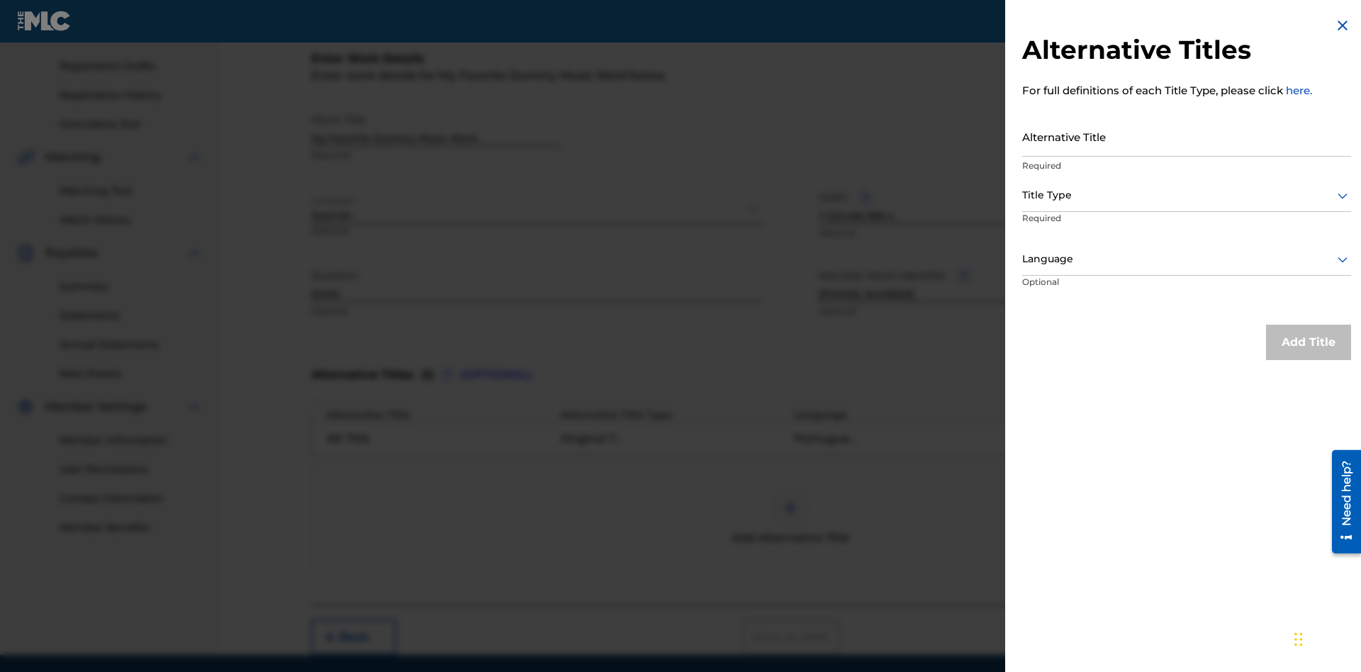
scroll to position [260, 0]
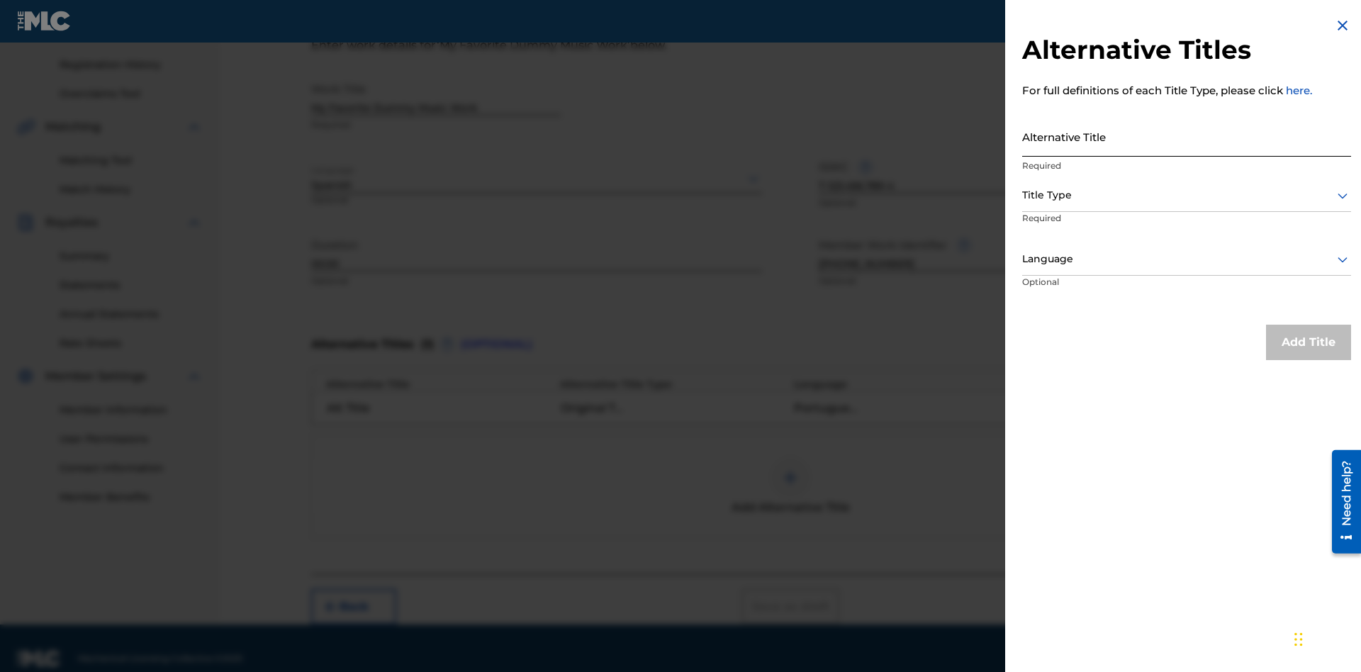
click at [1186, 136] on input "Alternative Title" at bounding box center [1186, 136] width 329 height 40
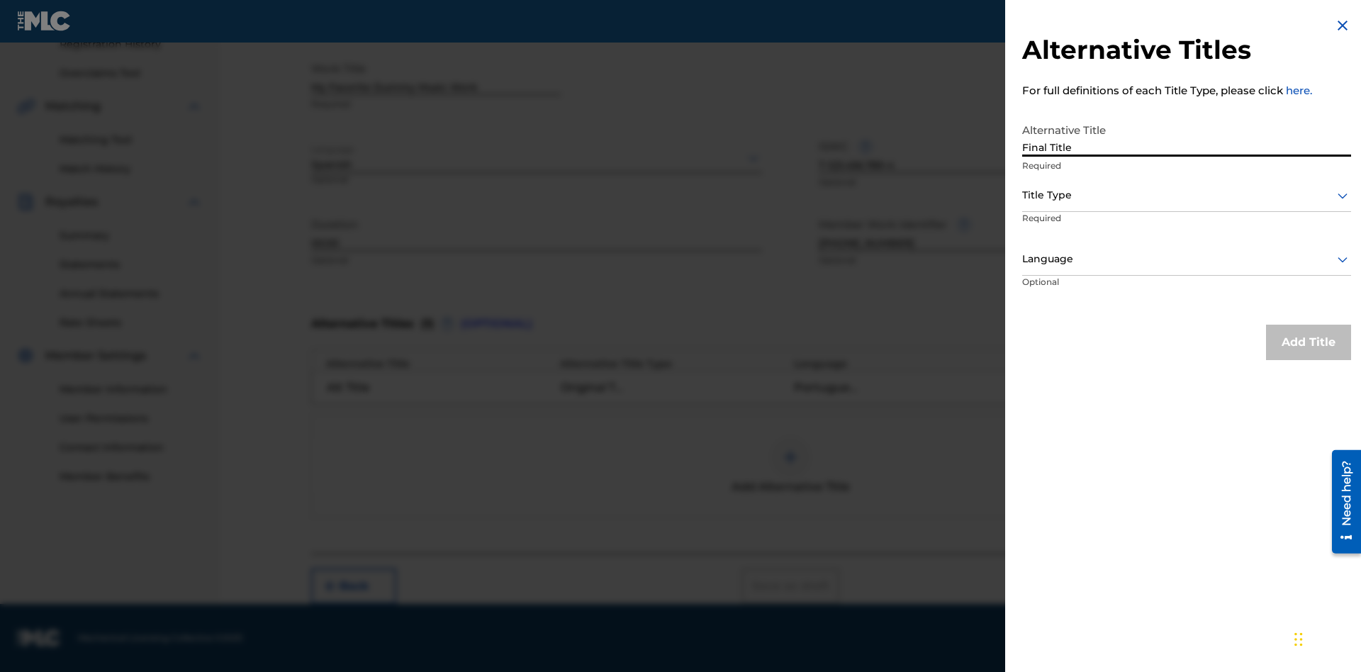
type input "Final Title"
click at [1186, 195] on div at bounding box center [1186, 195] width 329 height 18
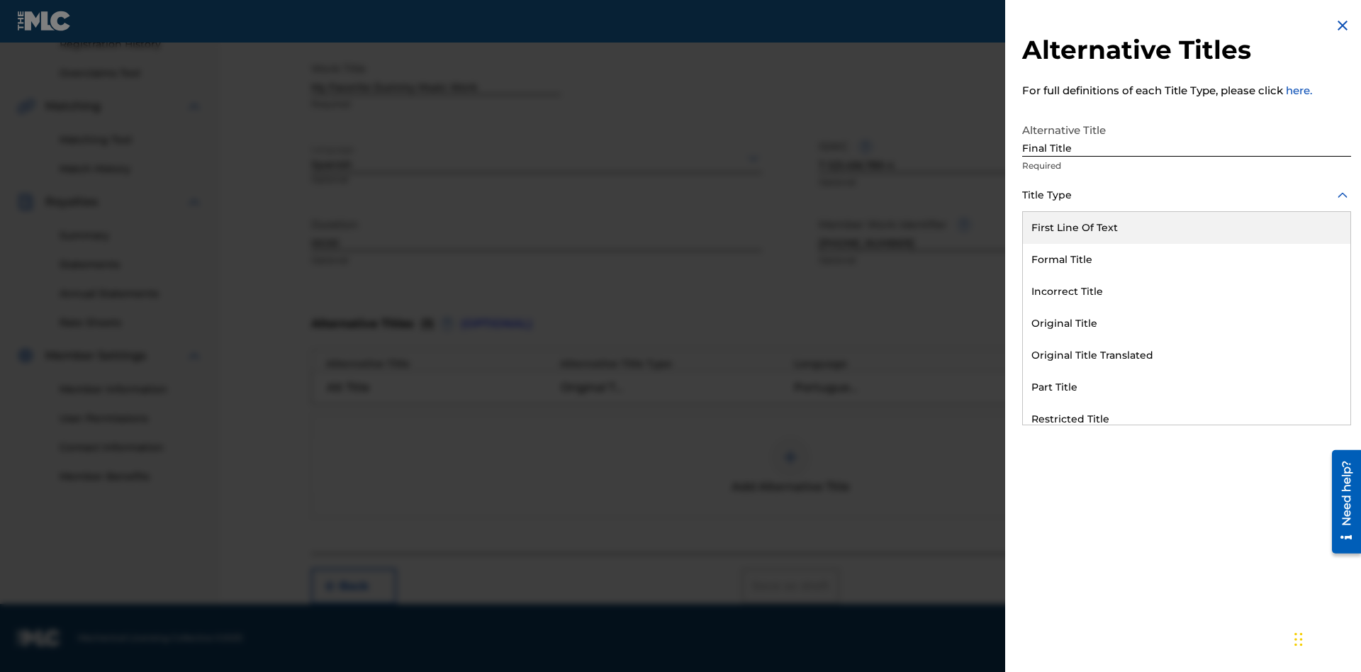
click at [1186, 387] on div "Part Title" at bounding box center [1186, 387] width 327 height 32
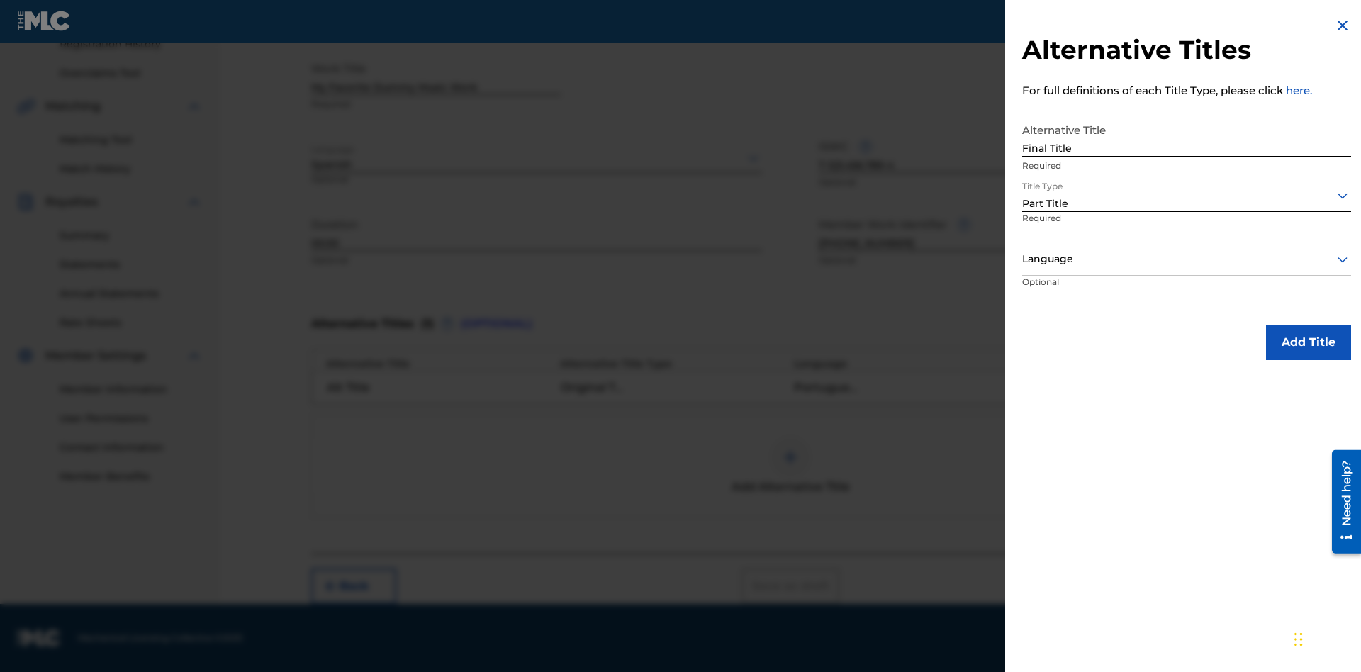
click at [1186, 259] on div at bounding box center [1186, 259] width 329 height 18
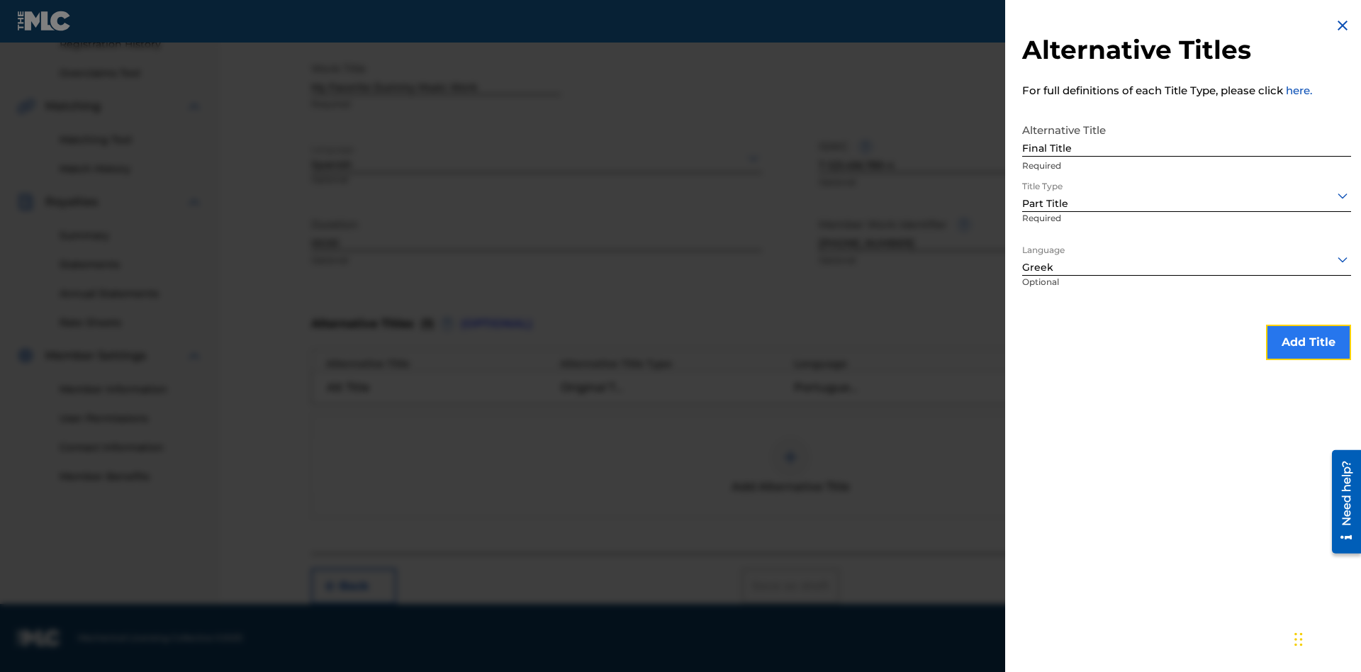
click at [1308, 342] on button "Add Title" at bounding box center [1308, 342] width 85 height 35
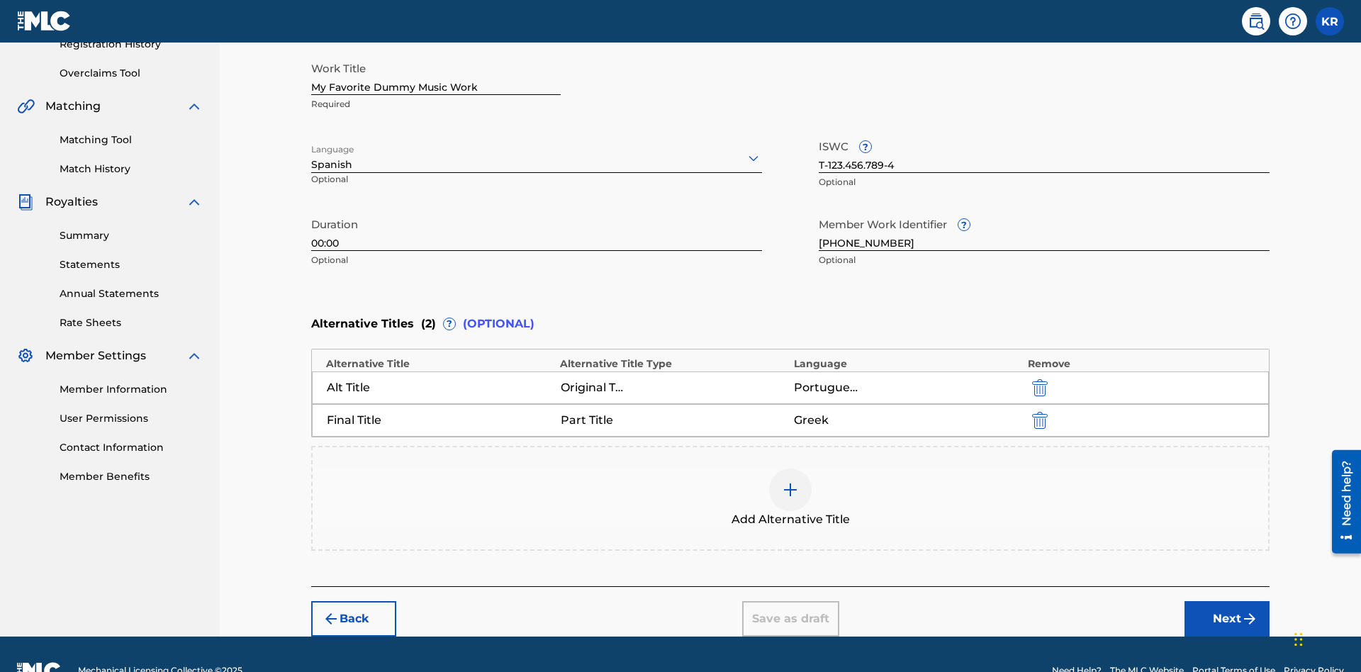
scroll to position [313, 0]
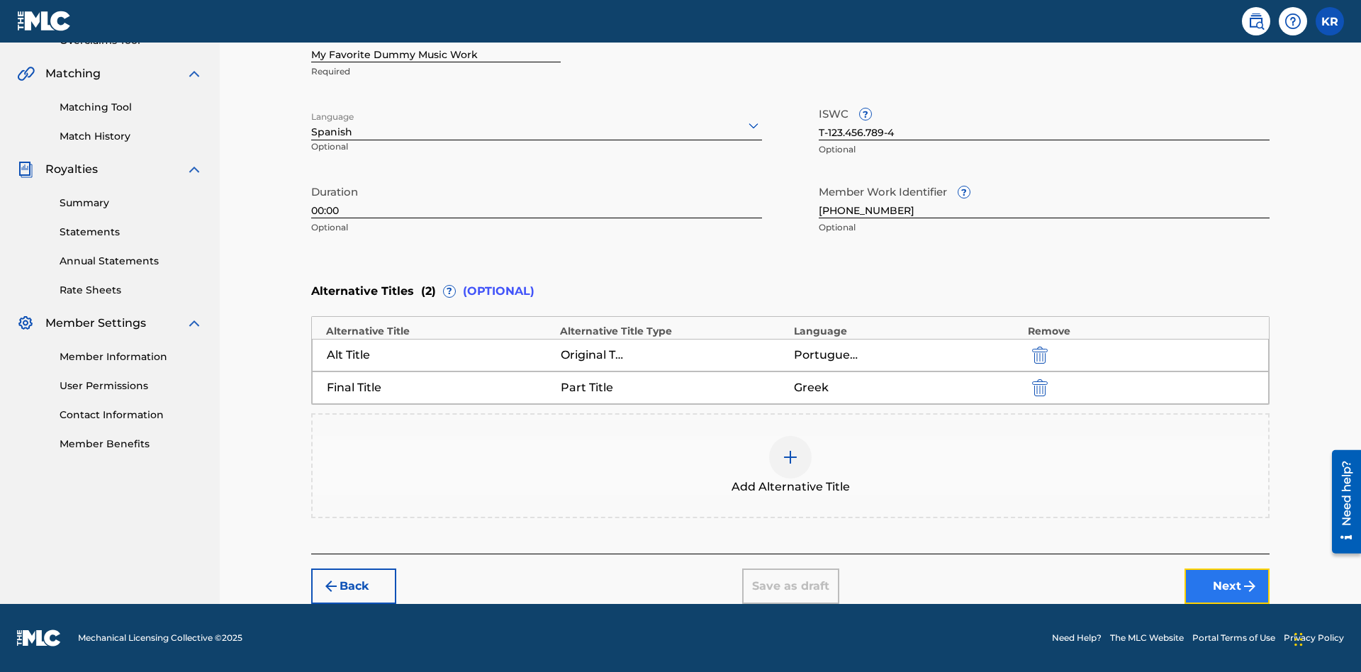
click at [1227, 586] on button "Next" at bounding box center [1226, 585] width 85 height 35
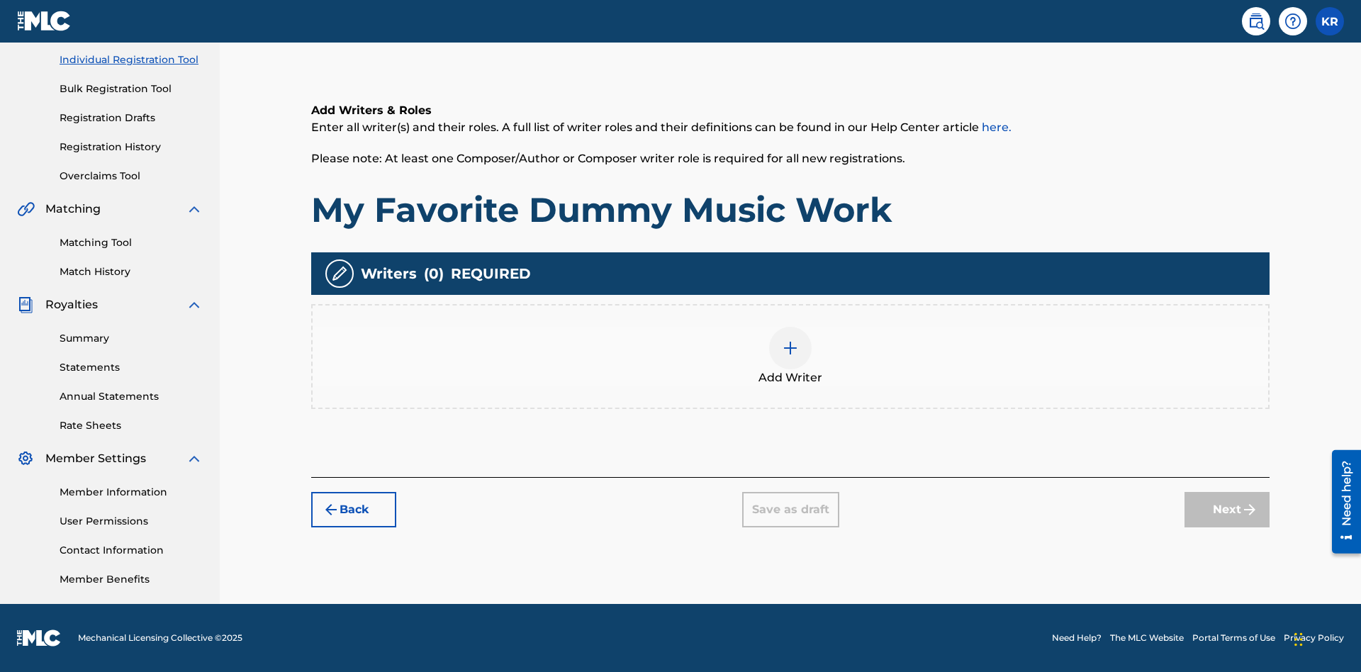
scroll to position [178, 0]
click at [790, 356] on img at bounding box center [790, 347] width 17 height 17
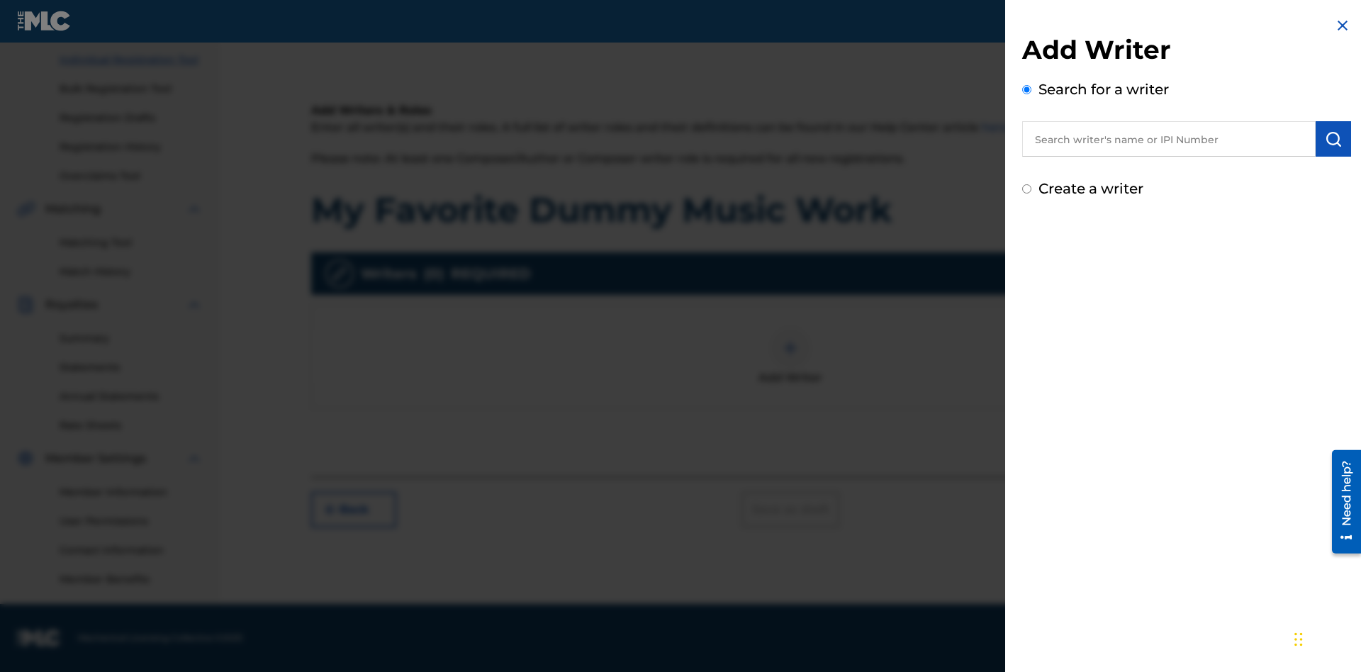
click at [1169, 139] on input "text" at bounding box center [1168, 138] width 293 height 35
type input "Test2025.09.18.04.30.11"
click at [1333, 139] on img "submit" at bounding box center [1333, 138] width 17 height 17
click at [1027, 249] on input "Create a writer" at bounding box center [1026, 248] width 9 height 9
radio input "false"
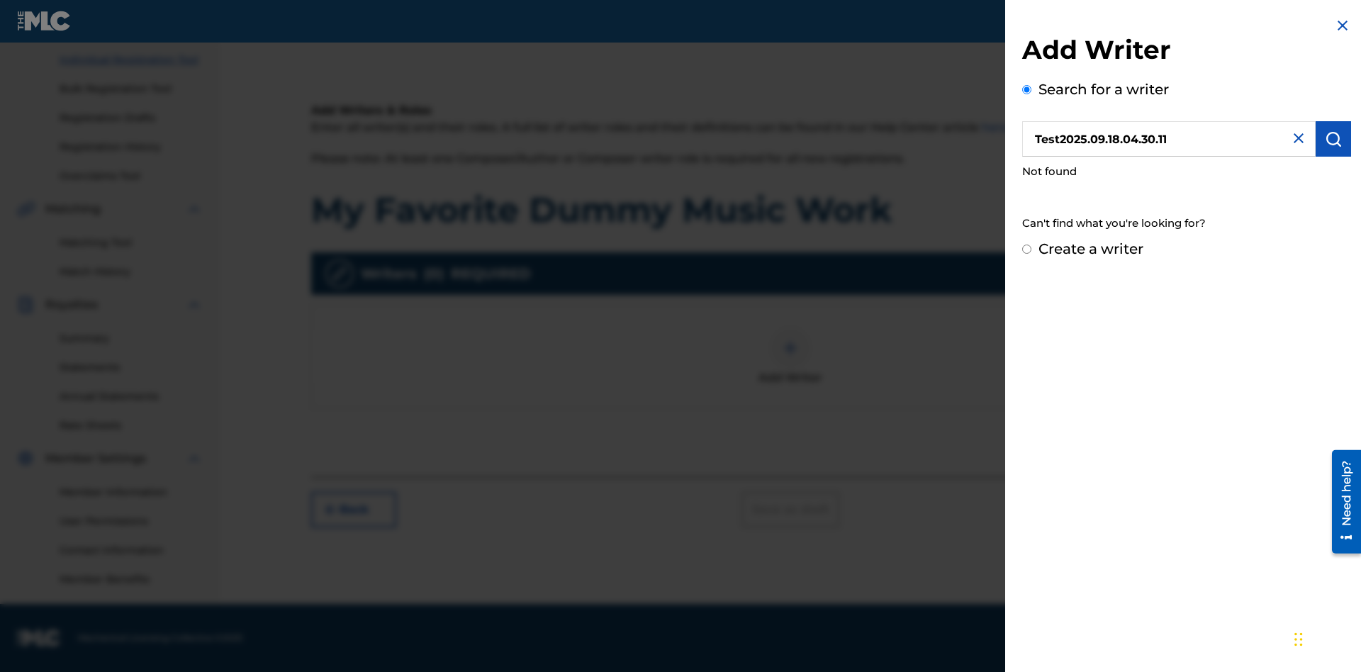
radio input "false"
radio input "true"
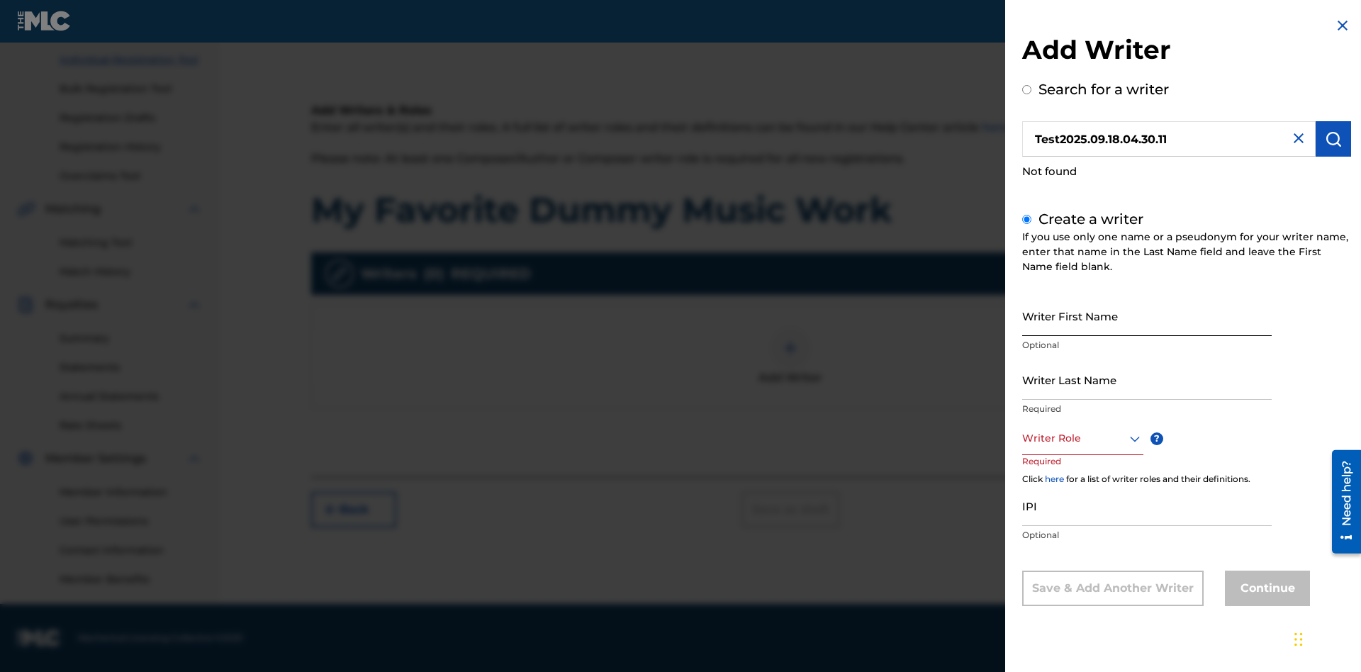
click at [1147, 315] on input "Writer First Name" at bounding box center [1146, 316] width 249 height 40
type input "Test2025.09.18.04.30.14"
click at [1147, 379] on input "Writer Last Name" at bounding box center [1146, 379] width 249 height 40
type input "Test2025.09.18.04.30.15"
click at [1081, 438] on div at bounding box center [1082, 438] width 121 height 18
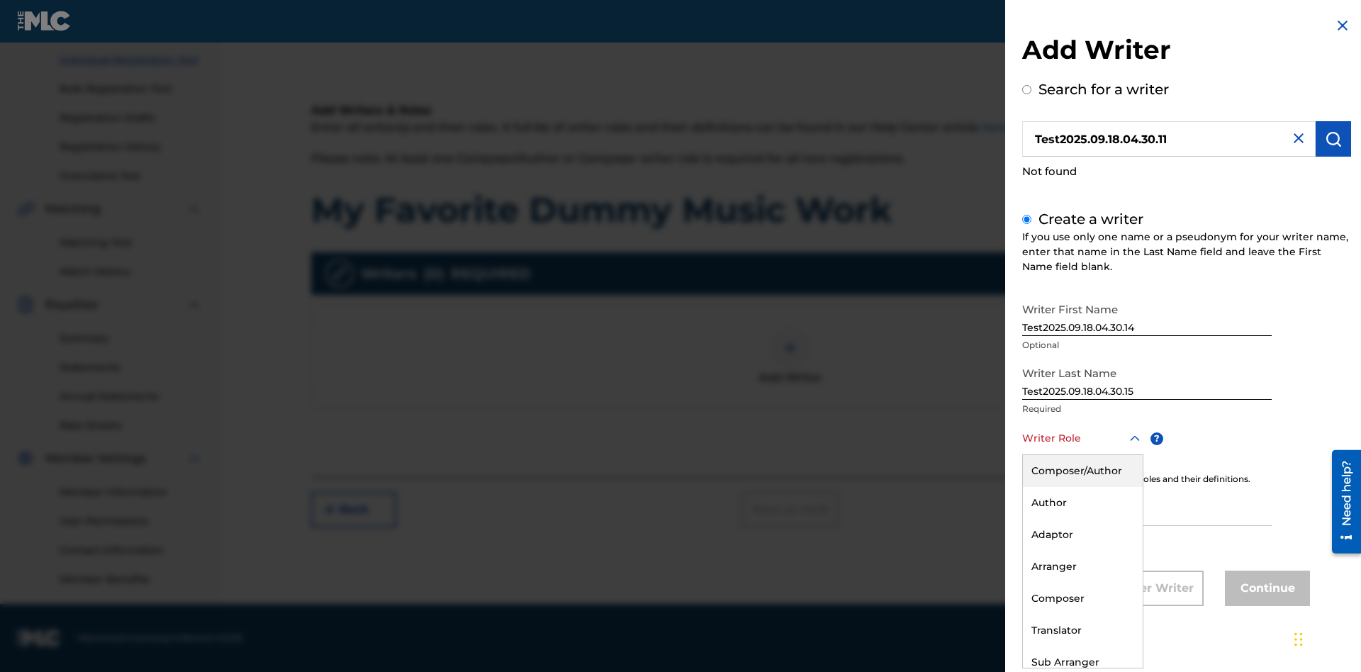
click at [1081, 502] on div "Author" at bounding box center [1083, 503] width 120 height 32
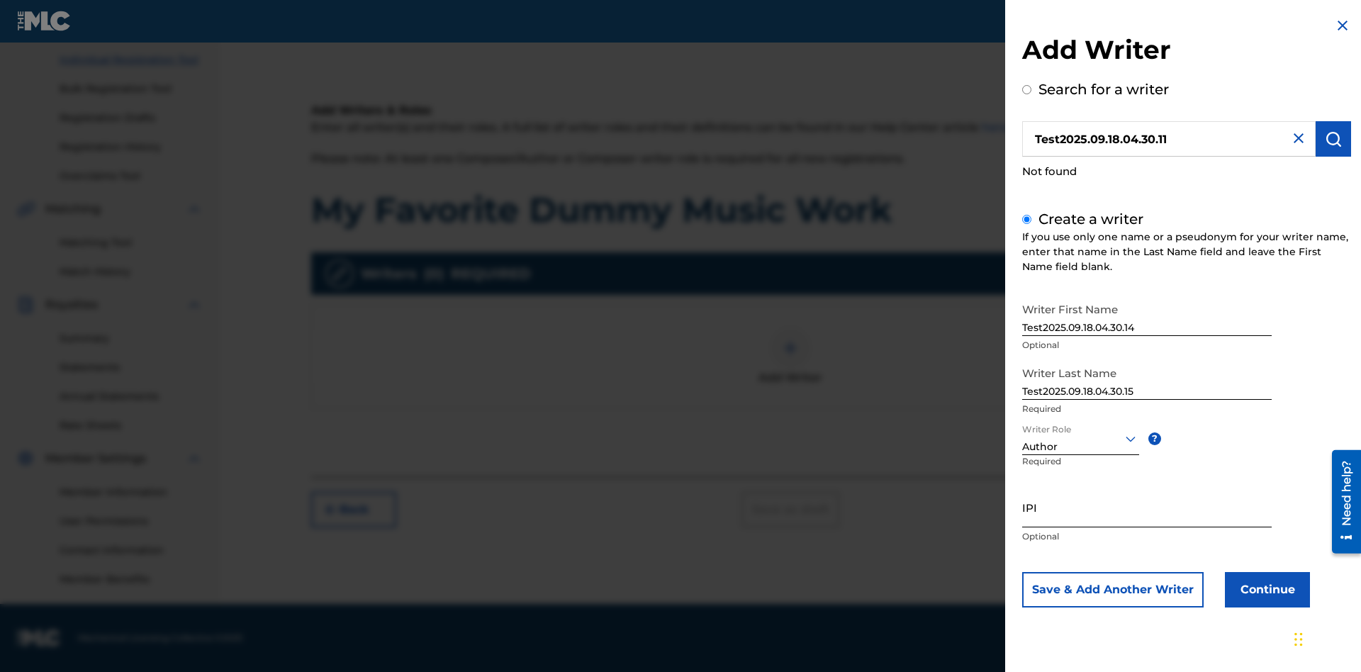
click at [1147, 507] on input "IPI" at bounding box center [1146, 507] width 249 height 40
type input "595839777"
click at [1265, 589] on button "Continue" at bounding box center [1267, 589] width 85 height 35
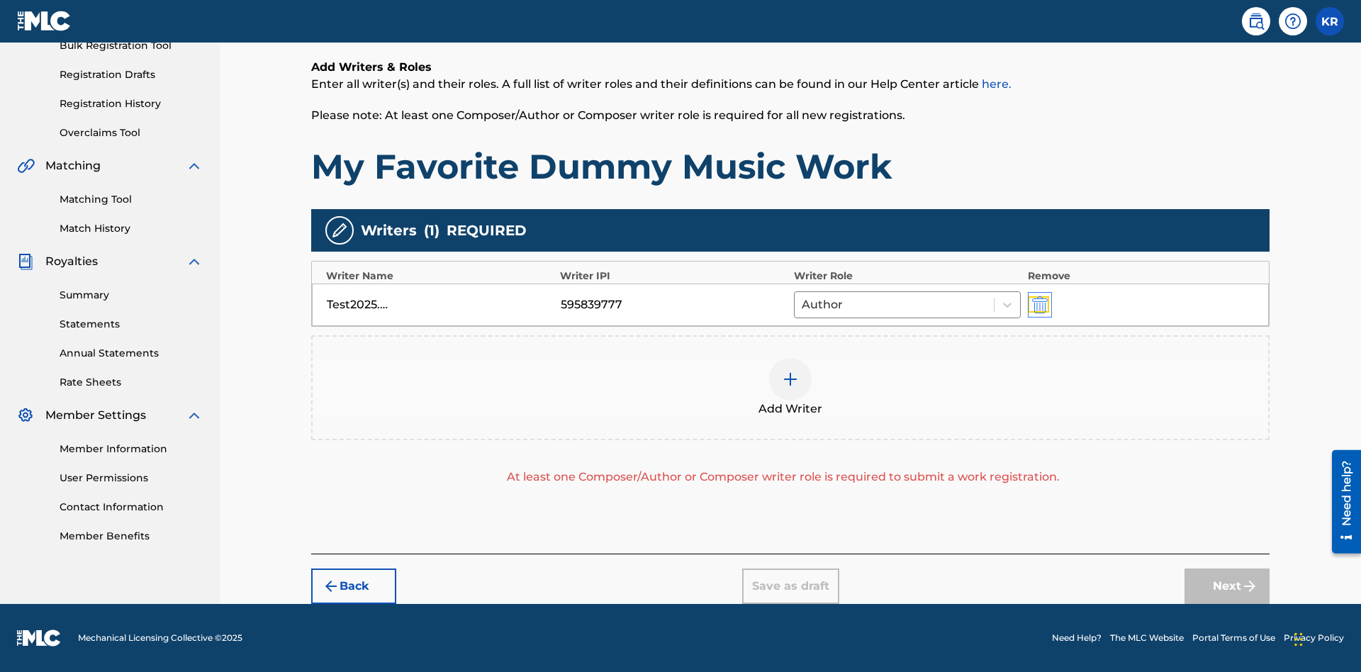
click at [1037, 304] on img "submit" at bounding box center [1040, 304] width 16 height 17
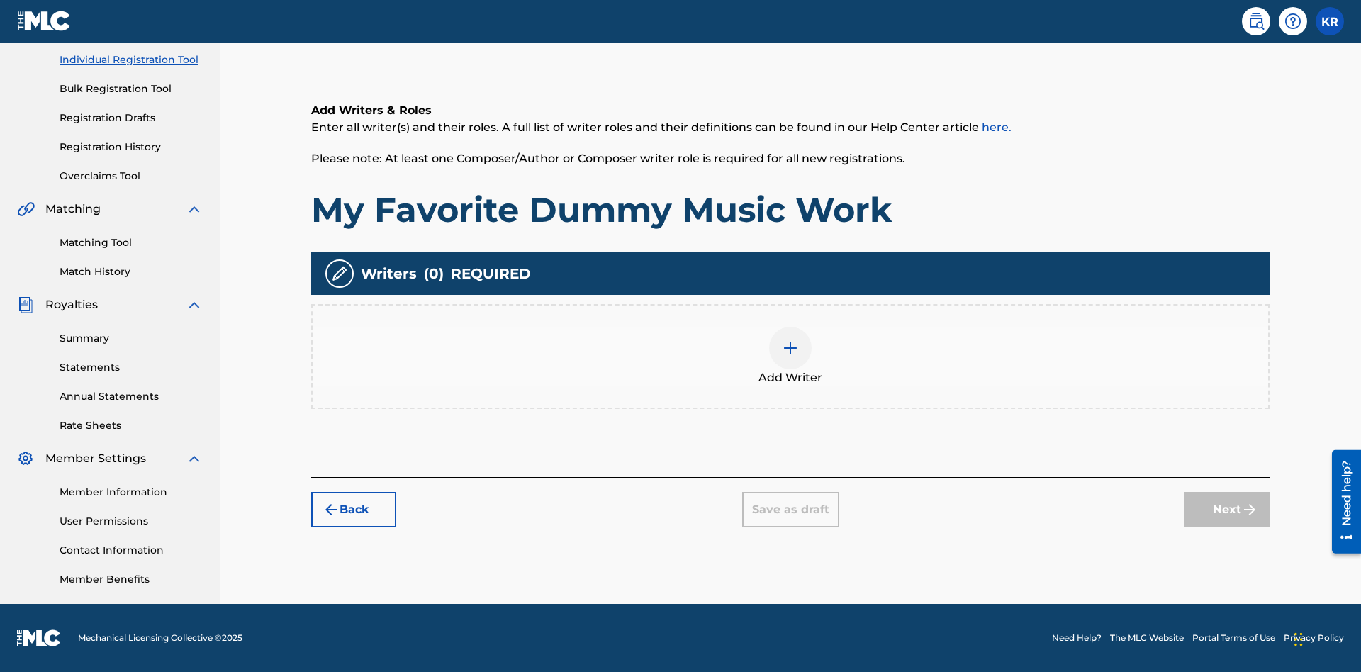
click at [790, 356] on img at bounding box center [790, 347] width 17 height 17
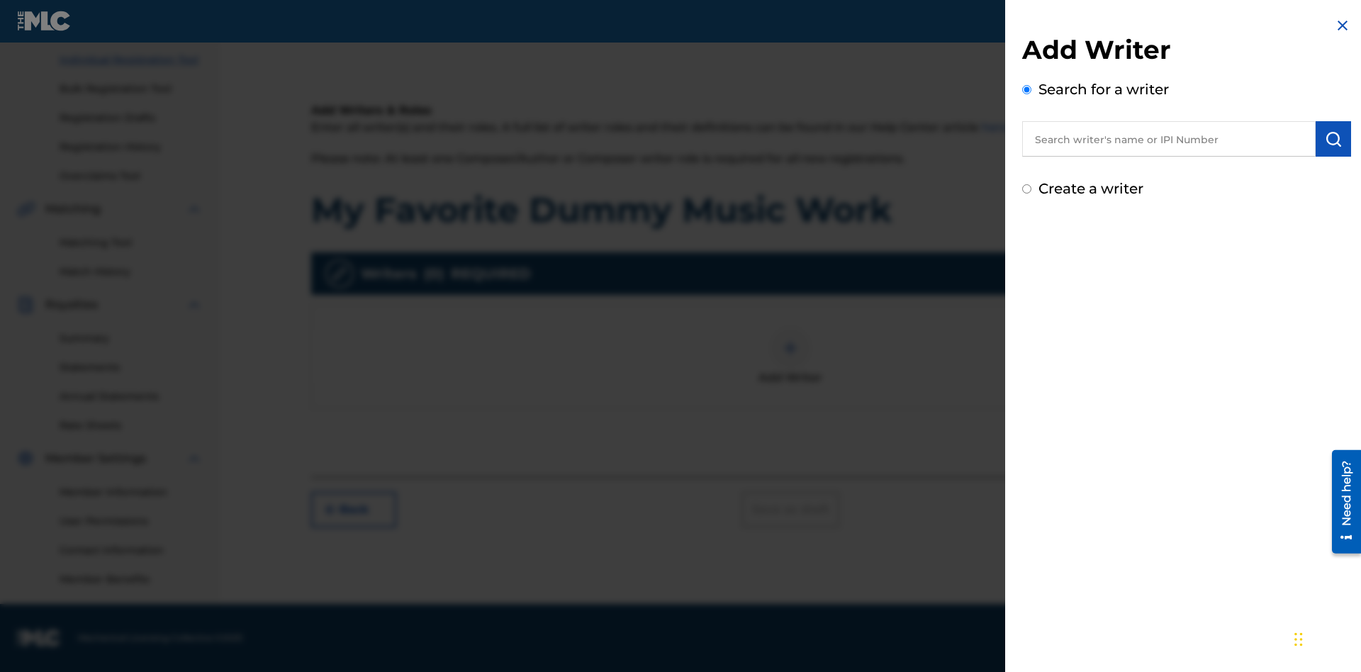
click at [1169, 139] on input "text" at bounding box center [1168, 138] width 293 height 35
type input "[PERSON_NAME]"
click at [1333, 139] on img "submit" at bounding box center [1333, 138] width 17 height 17
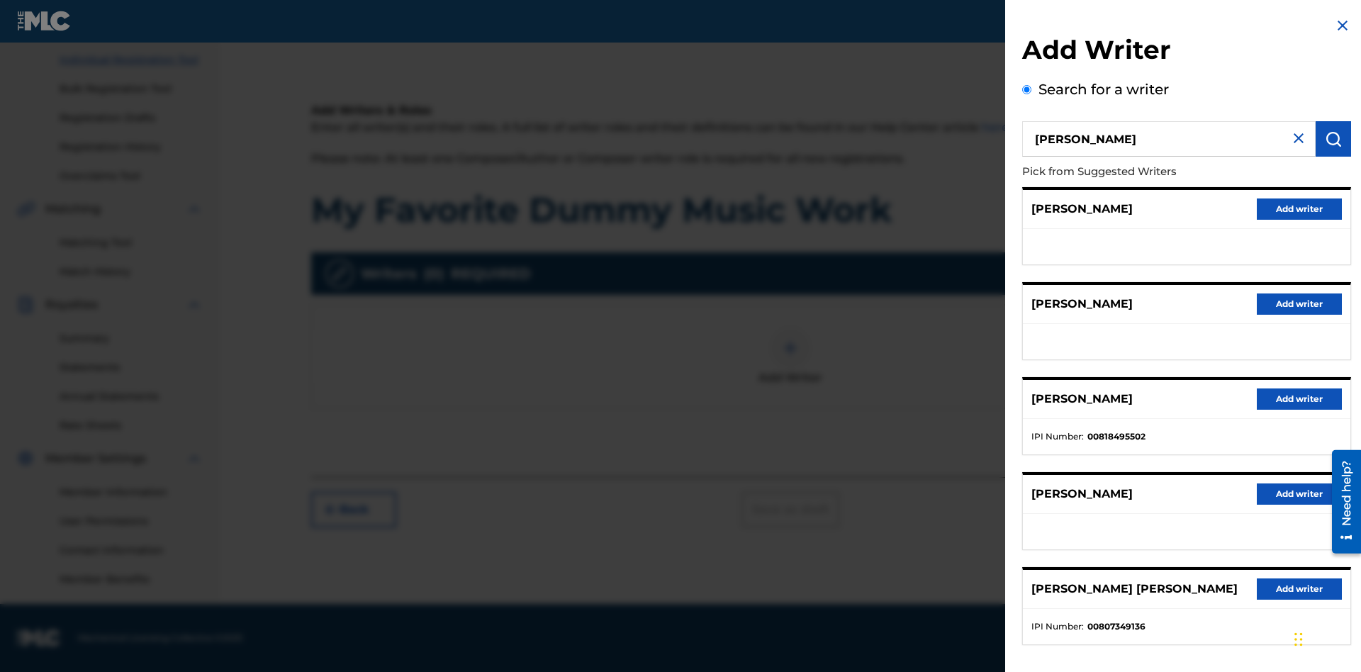
radio input "false"
radio input "true"
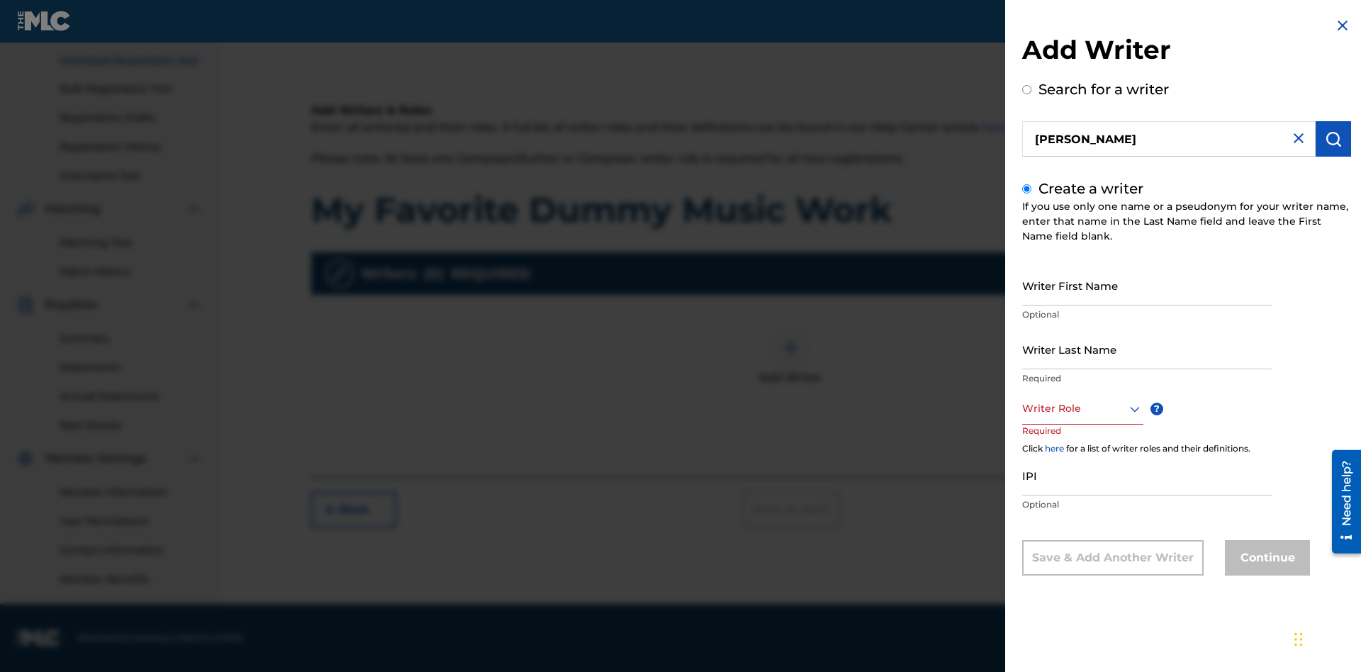
scroll to position [0, 0]
click at [1147, 285] on input "Writer First Name" at bounding box center [1146, 285] width 249 height 40
type input "MAXWELL"
click at [1147, 349] on input "Writer Last Name" at bounding box center [1146, 349] width 249 height 40
type input "[PERSON_NAME]"
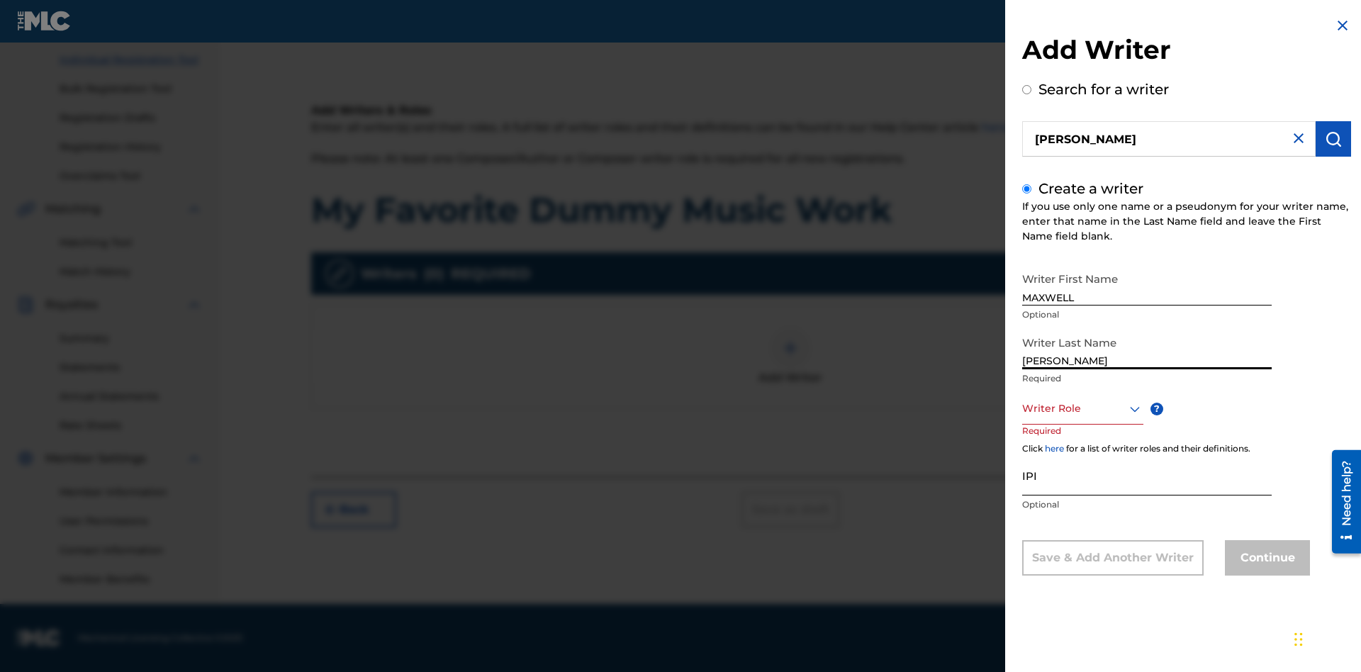
click at [1147, 475] on input "IPI" at bounding box center [1146, 475] width 249 height 40
type input "00807349136"
click at [1081, 408] on div at bounding box center [1082, 409] width 121 height 18
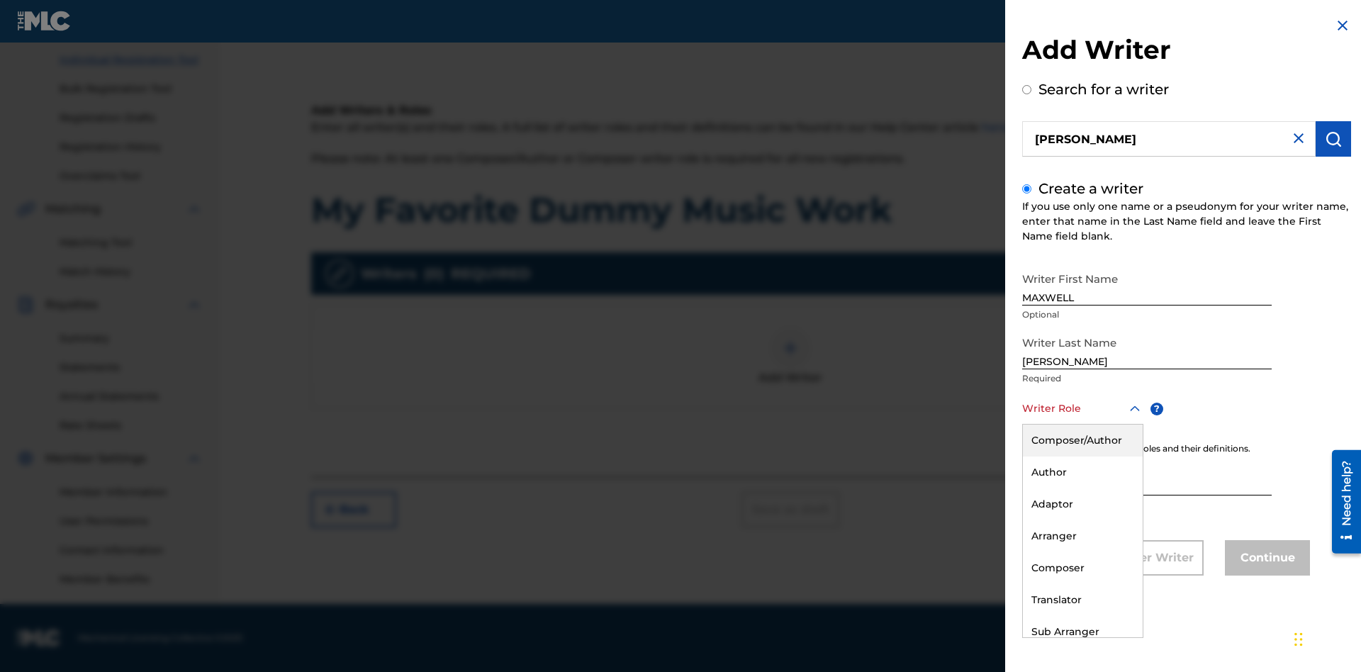
click at [1081, 568] on div "Composer" at bounding box center [1083, 568] width 120 height 32
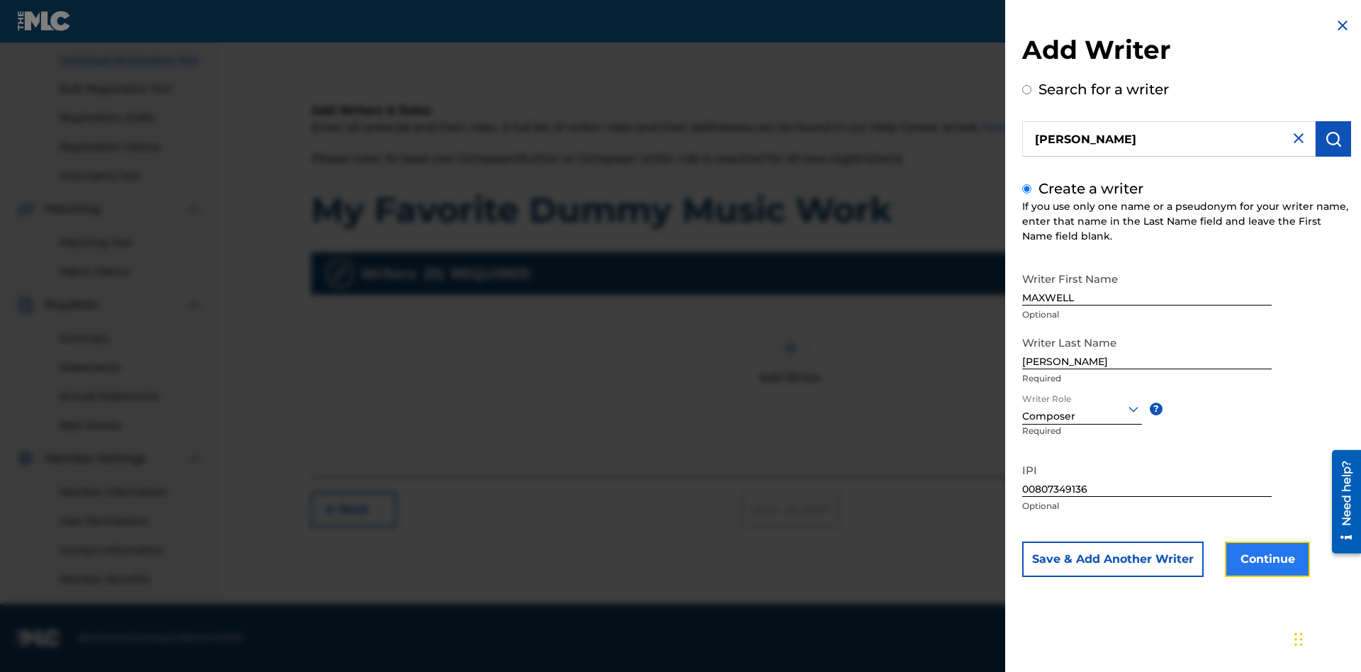
click at [1265, 559] on button "Continue" at bounding box center [1267, 558] width 85 height 35
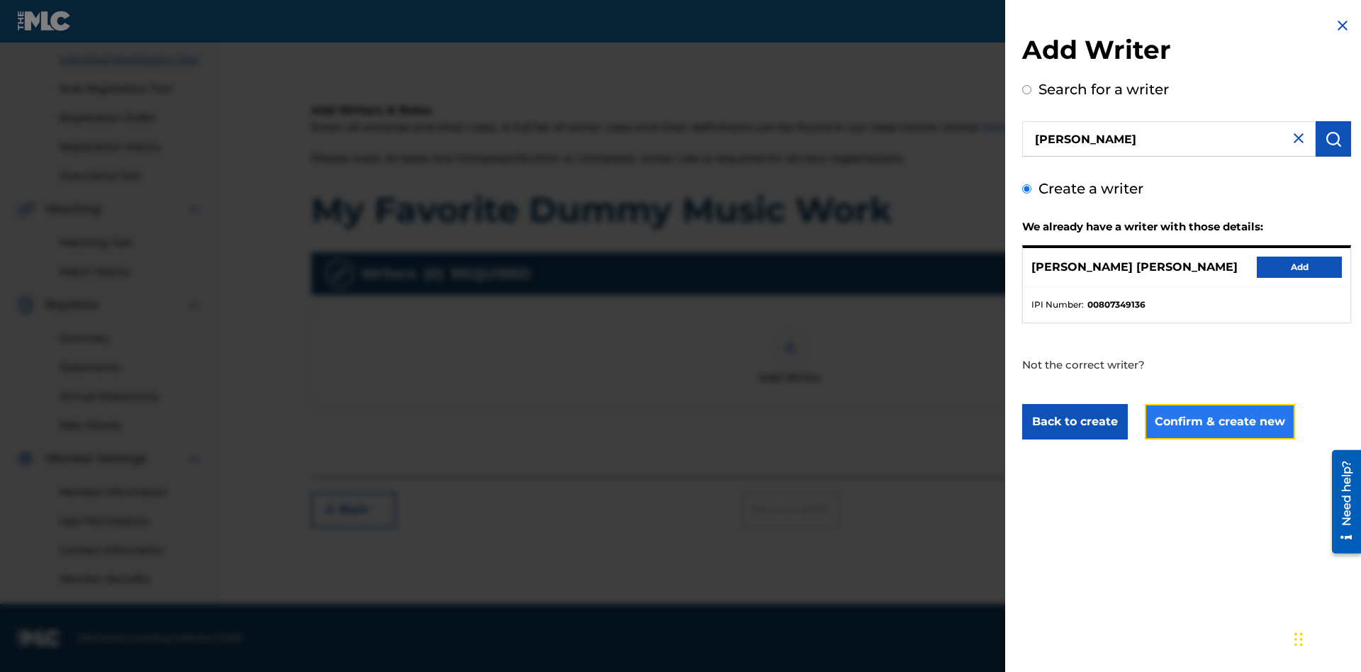
click at [1218, 422] on button "Confirm & create new" at bounding box center [1220, 421] width 150 height 35
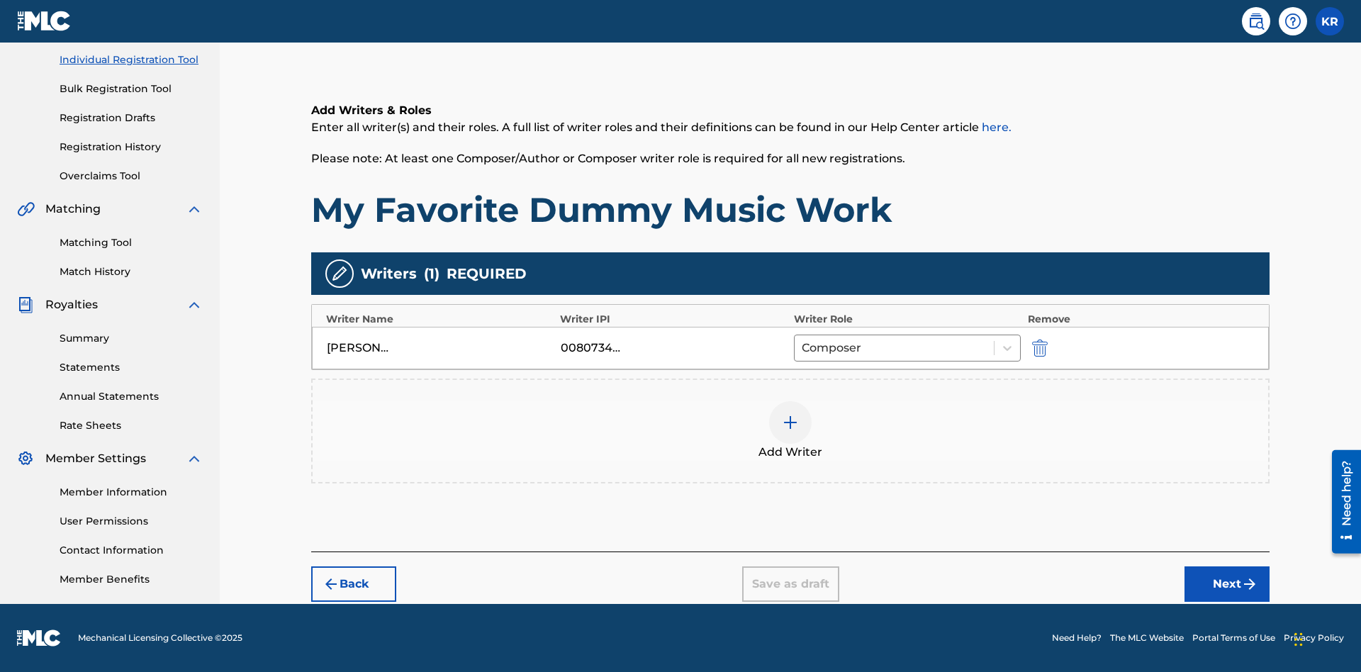
click at [790, 431] on div at bounding box center [790, 422] width 43 height 43
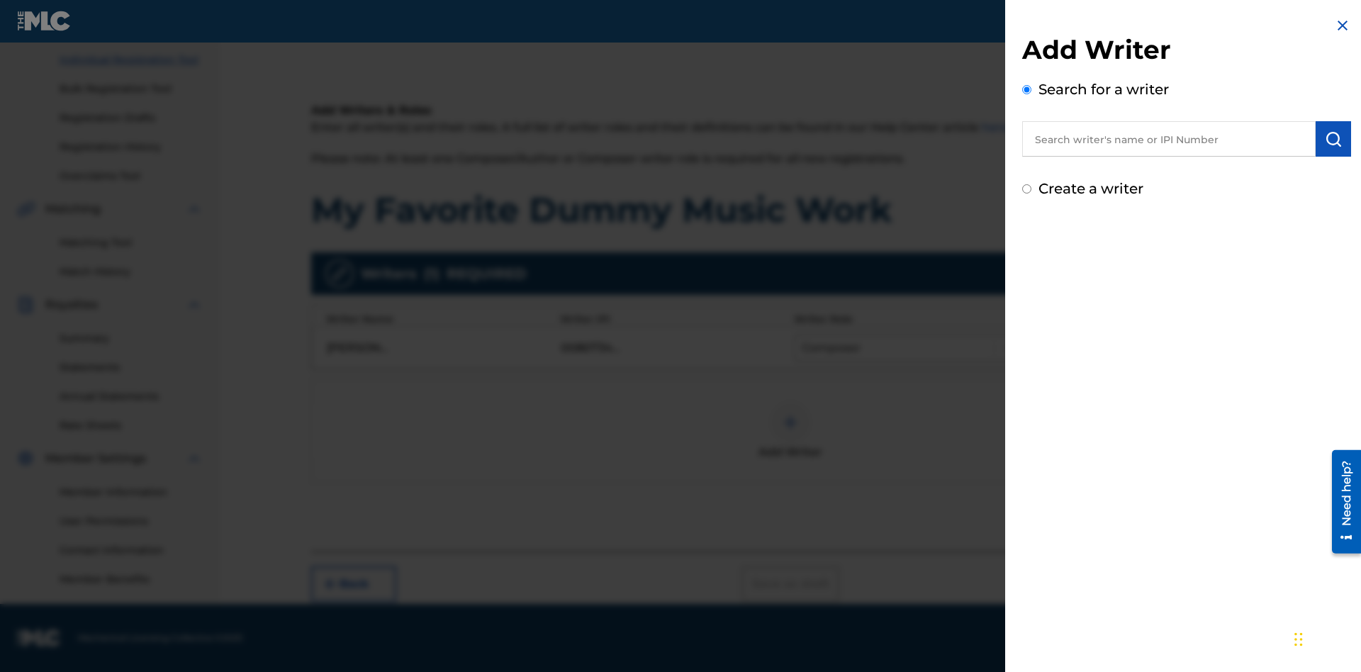
click at [1169, 139] on input "text" at bounding box center [1168, 138] width 293 height 35
type input "[PERSON_NAME]"
click at [1333, 139] on img "submit" at bounding box center [1333, 138] width 17 height 17
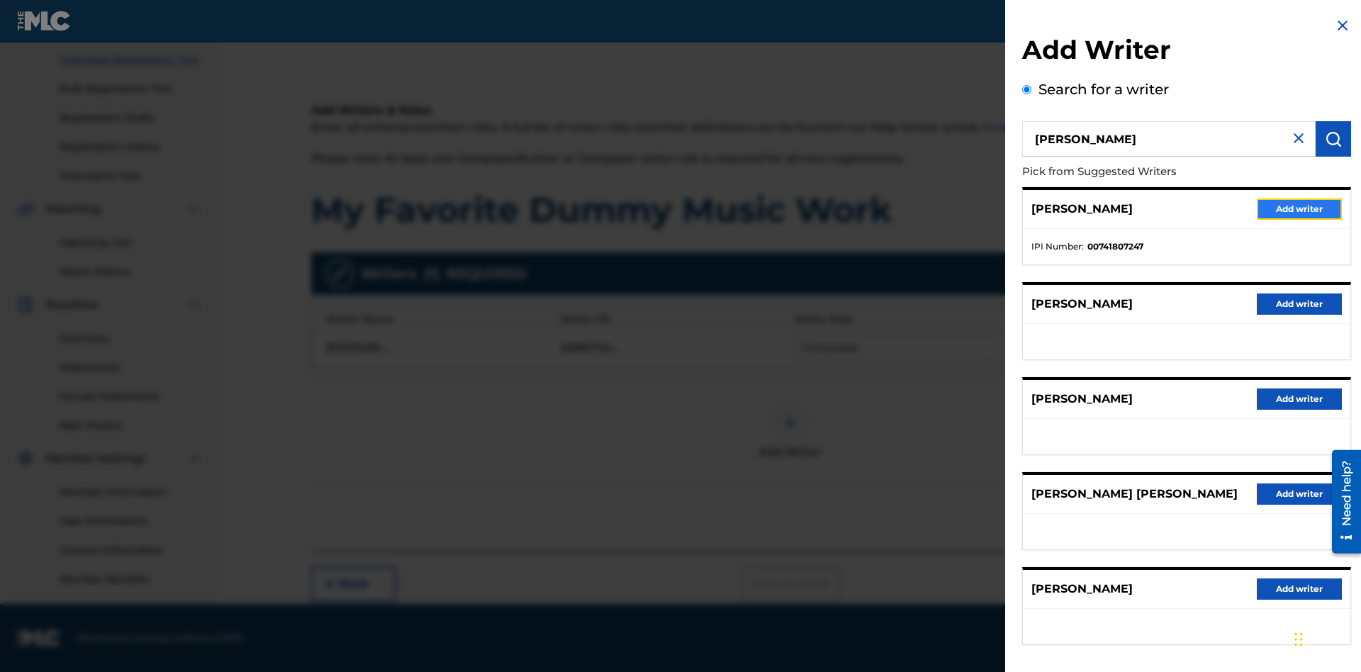
click at [1299, 208] on button "Add writer" at bounding box center [1298, 208] width 85 height 21
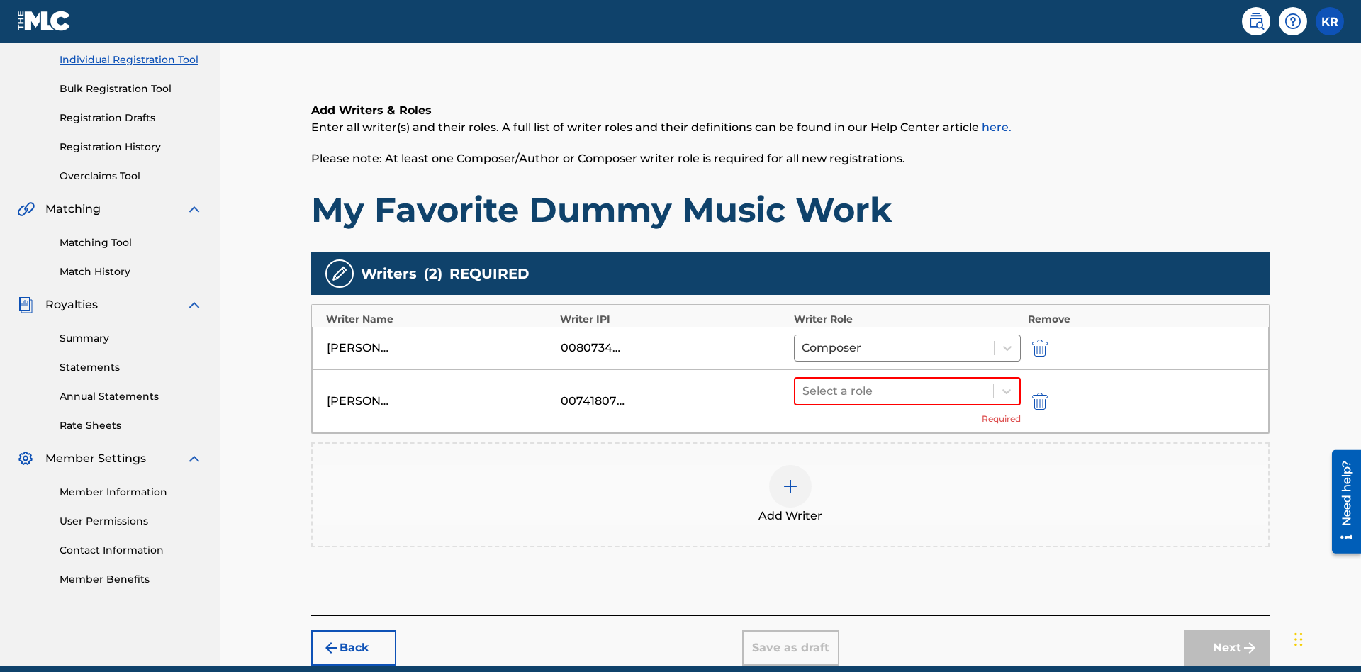
scroll to position [240, 0]
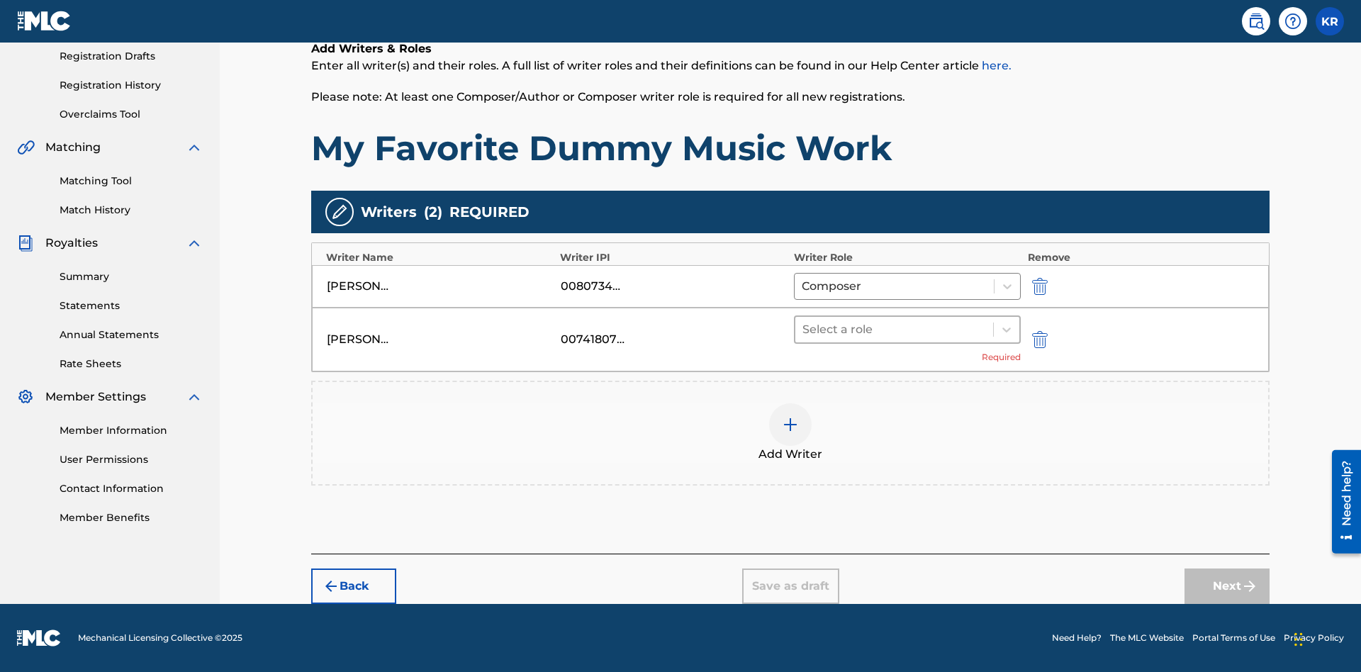
click at [804, 329] on input "text" at bounding box center [803, 329] width 3 height 17
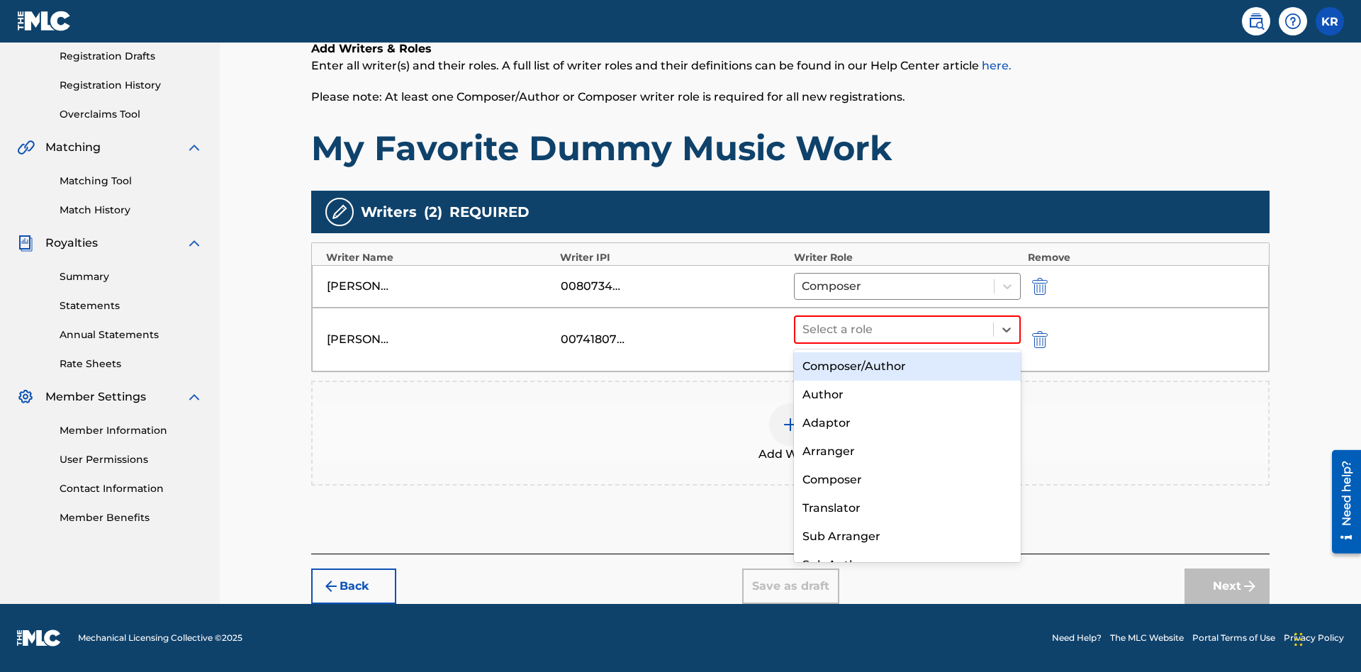
click at [906, 507] on div "Translator" at bounding box center [907, 508] width 227 height 28
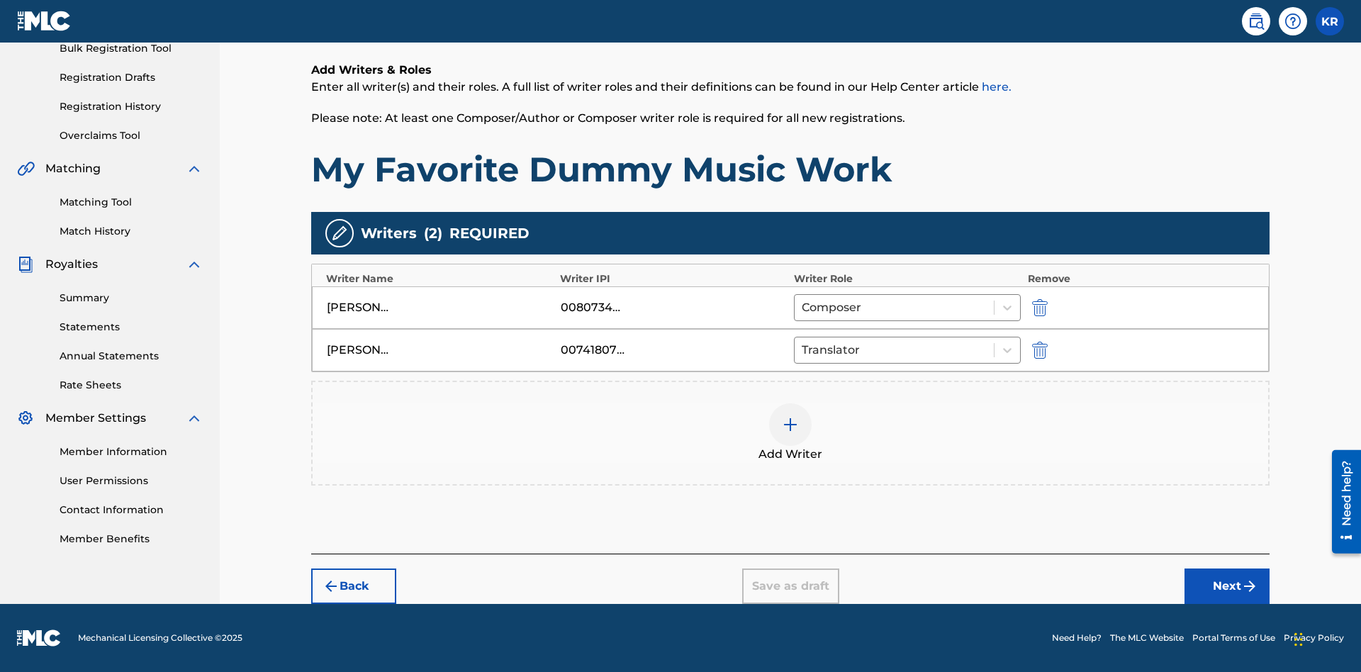
click at [790, 433] on div at bounding box center [790, 424] width 43 height 43
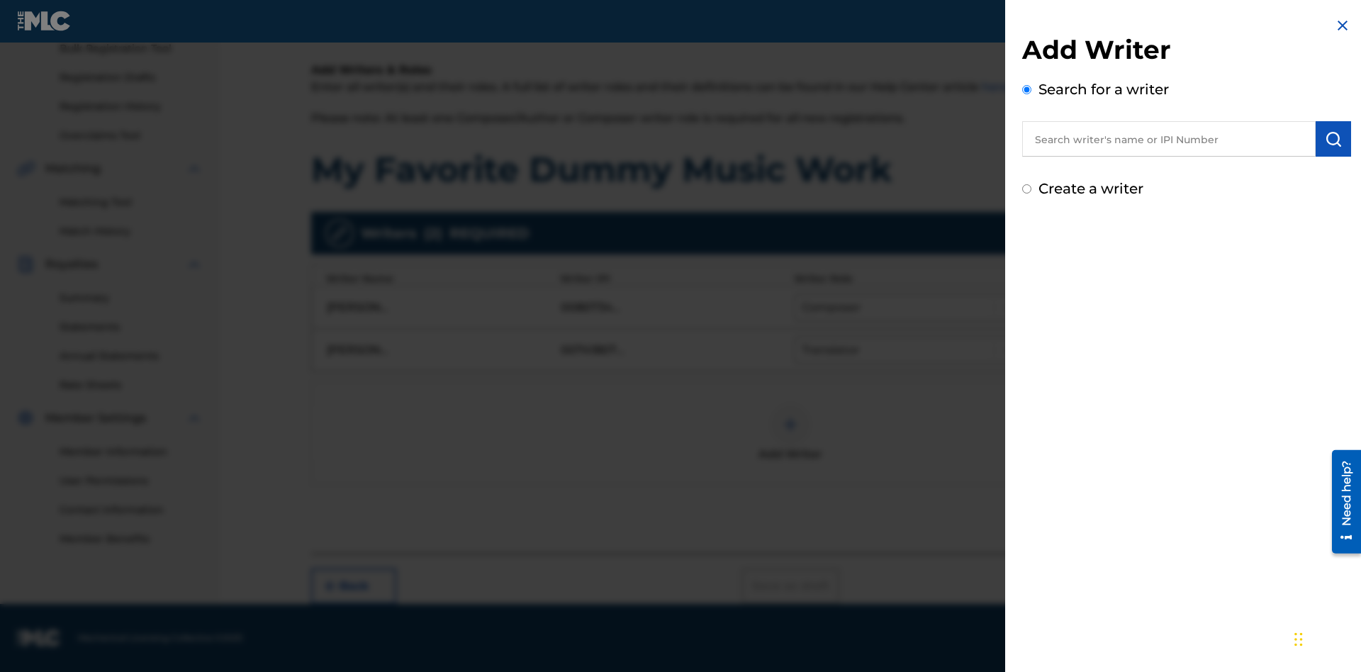
click at [1169, 139] on input "text" at bounding box center [1168, 138] width 293 height 35
type input "Test2025.09.18.04.31.33"
click at [1333, 139] on img "submit" at bounding box center [1333, 138] width 17 height 17
click at [1027, 249] on input "Create a writer" at bounding box center [1026, 248] width 9 height 9
radio input "false"
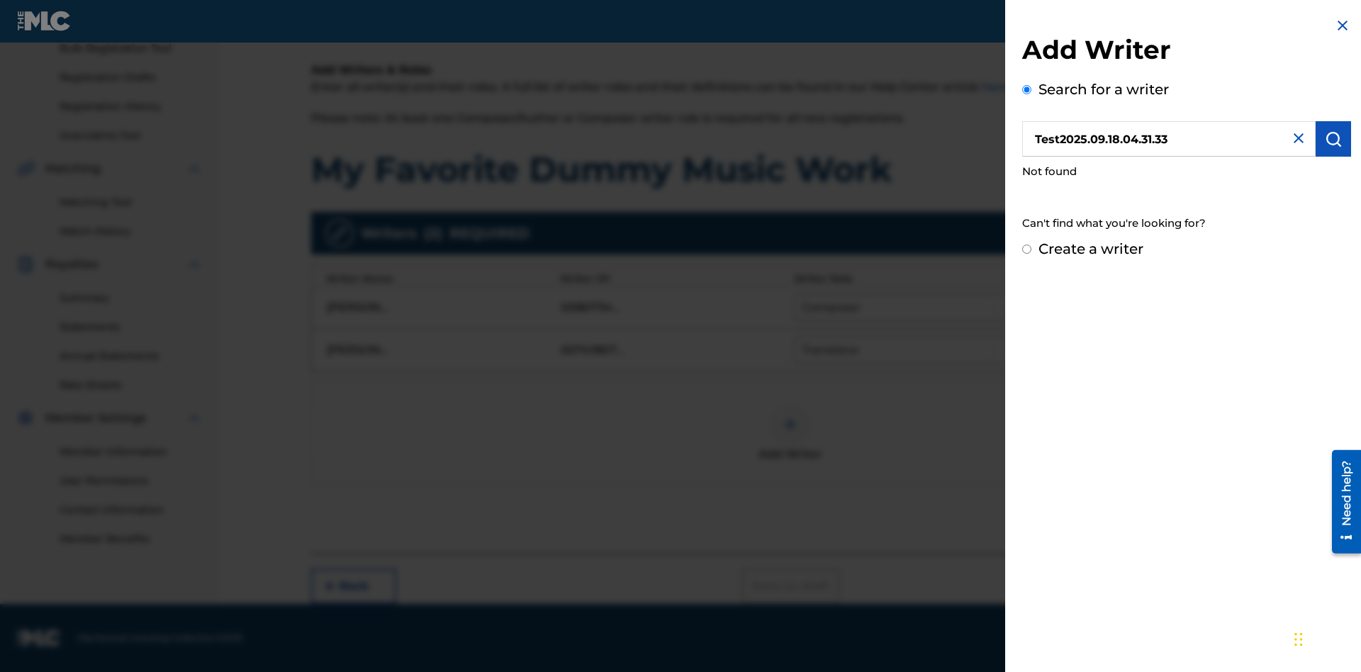
radio input "false"
radio input "true"
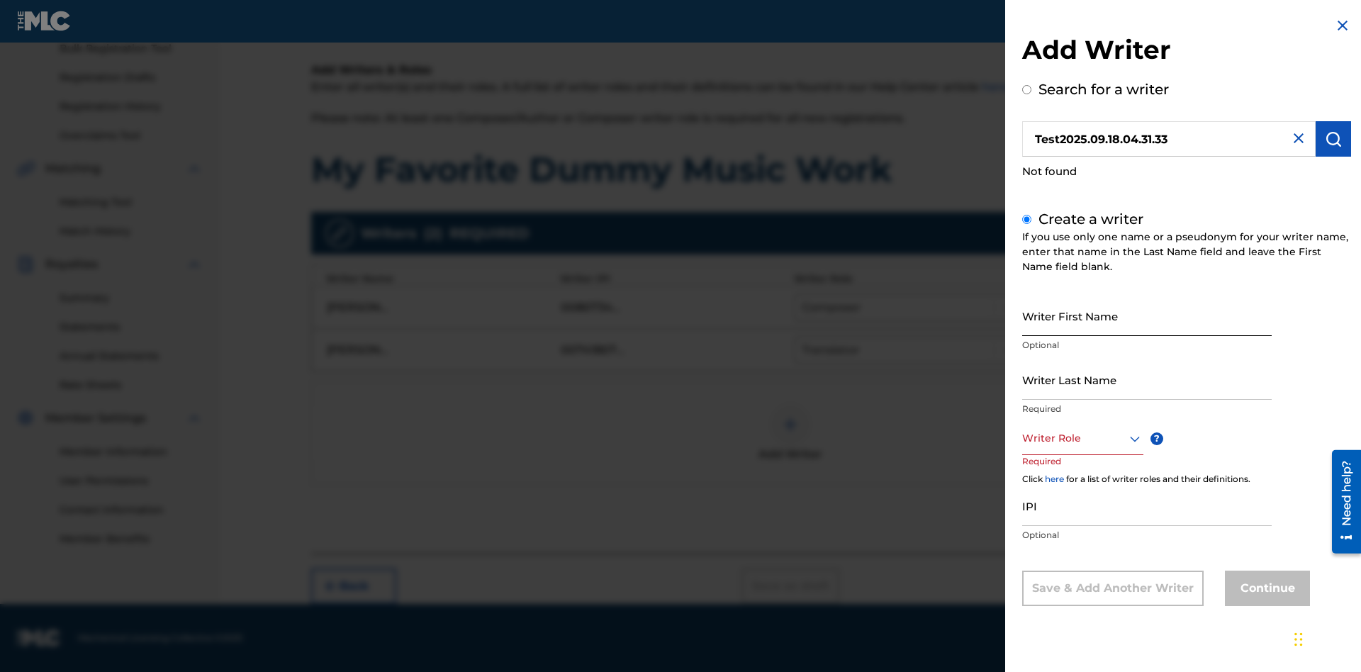
click at [1147, 315] on input "Writer First Name" at bounding box center [1146, 316] width 249 height 40
type input "Test2025.09.18.04.31.36"
click at [1147, 379] on input "Writer Last Name" at bounding box center [1146, 379] width 249 height 40
type input "Test2025.09.18.04.31.37"
click at [1081, 438] on div at bounding box center [1082, 438] width 121 height 18
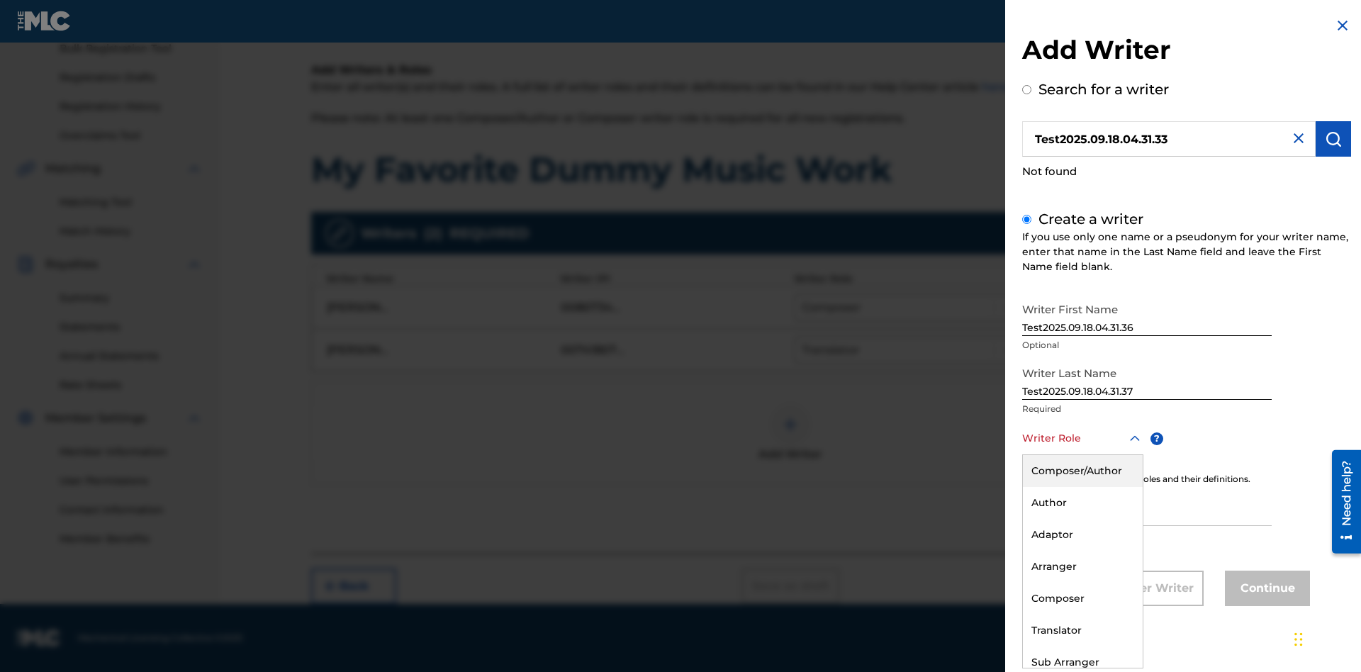
click at [1081, 630] on div "Translator" at bounding box center [1083, 630] width 120 height 32
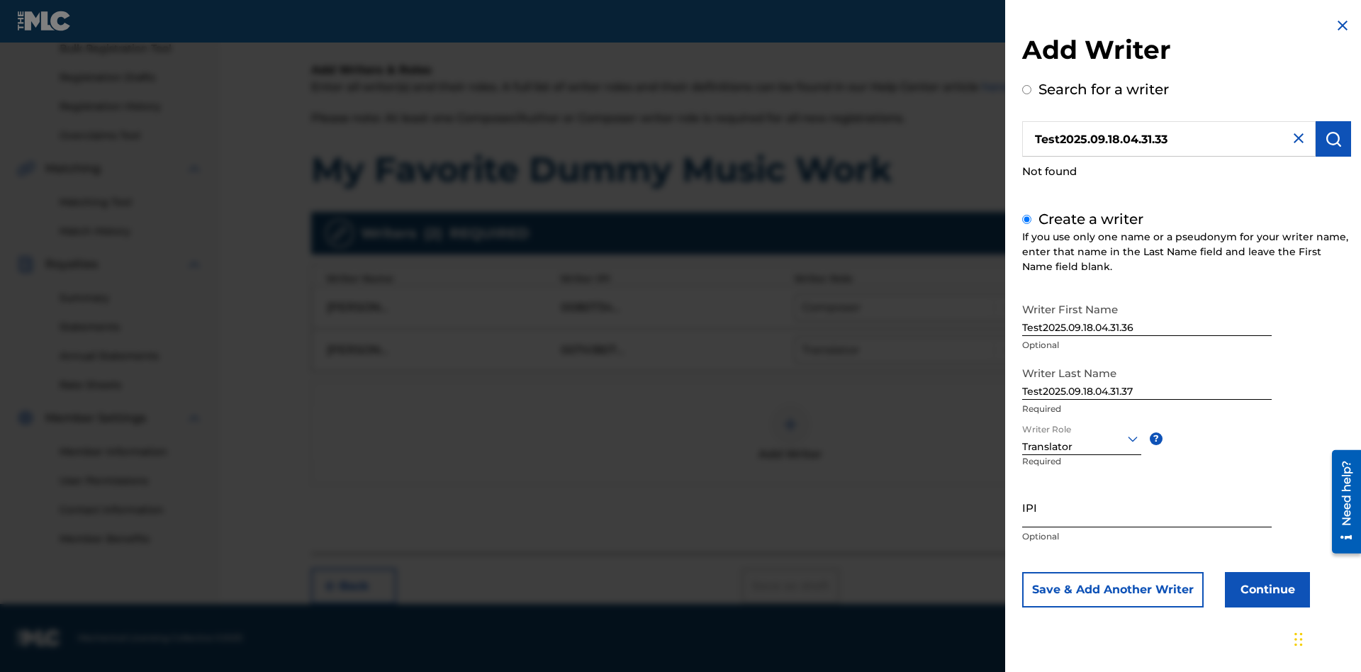
click at [1147, 507] on input "IPI" at bounding box center [1146, 507] width 249 height 40
type input "595839777"
click at [1265, 589] on button "Continue" at bounding box center [1267, 589] width 85 height 35
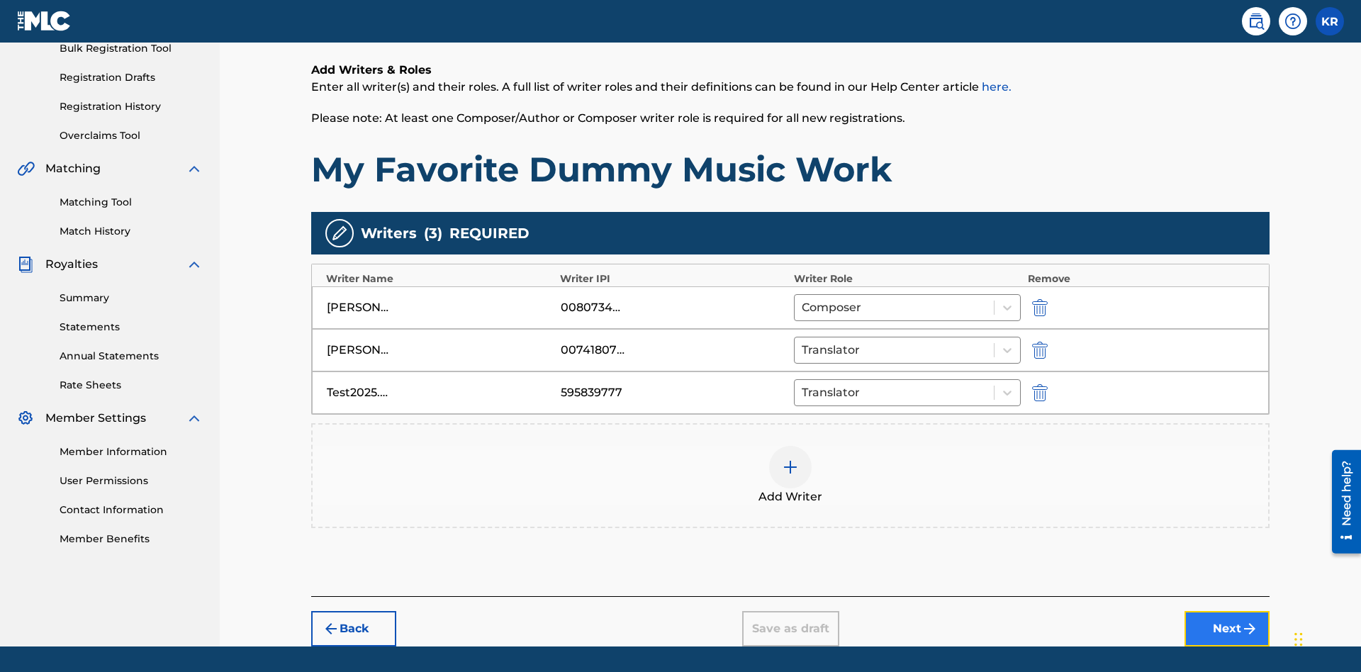
click at [1227, 611] on button "Next" at bounding box center [1226, 628] width 85 height 35
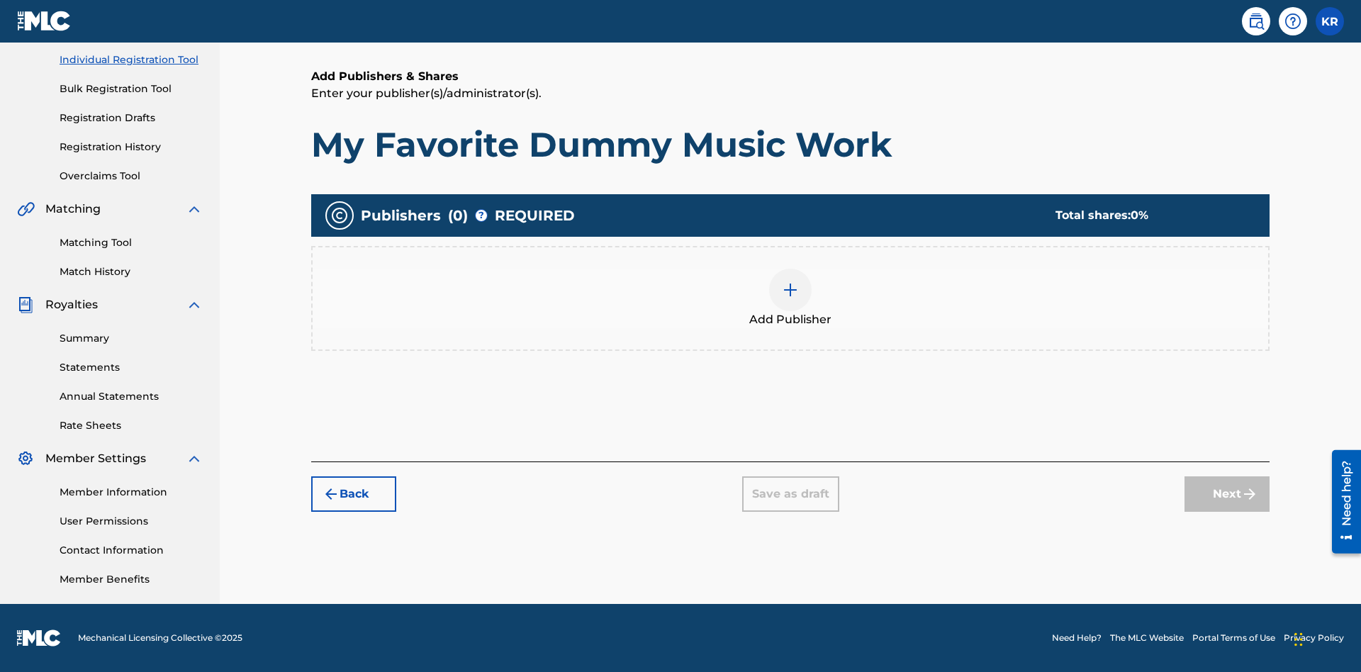
scroll to position [178, 0]
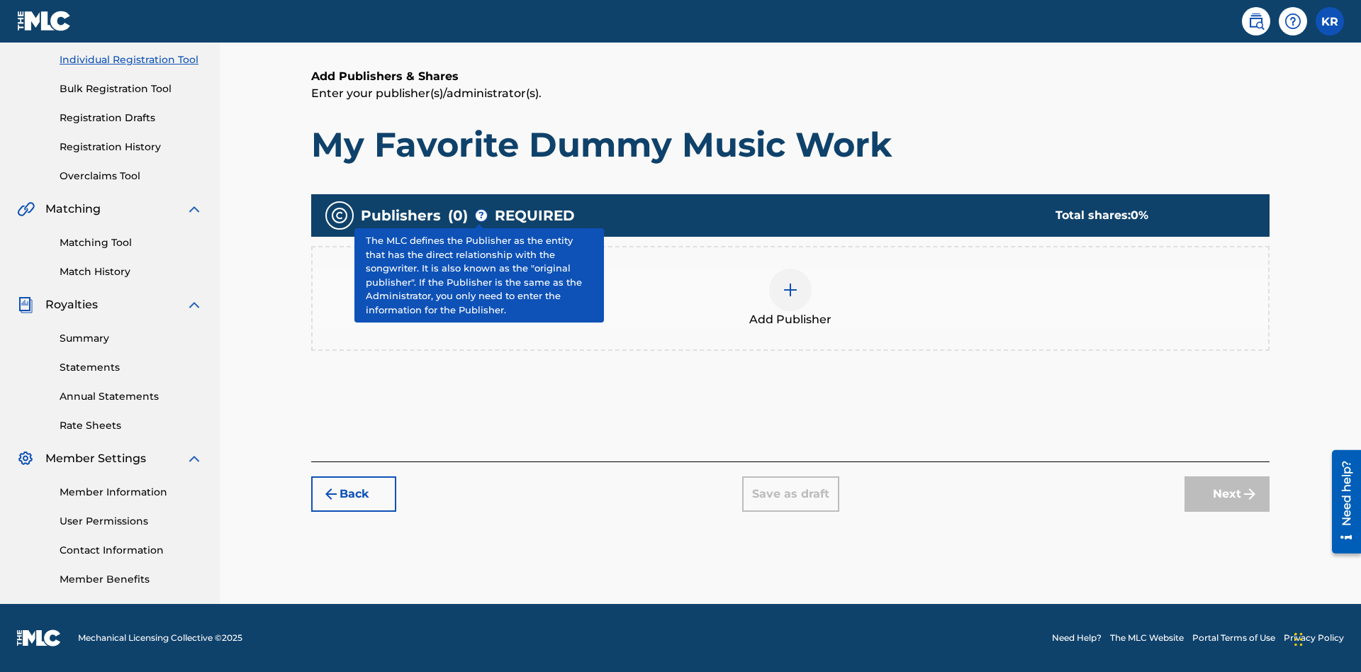
click at [790, 289] on img at bounding box center [790, 289] width 17 height 17
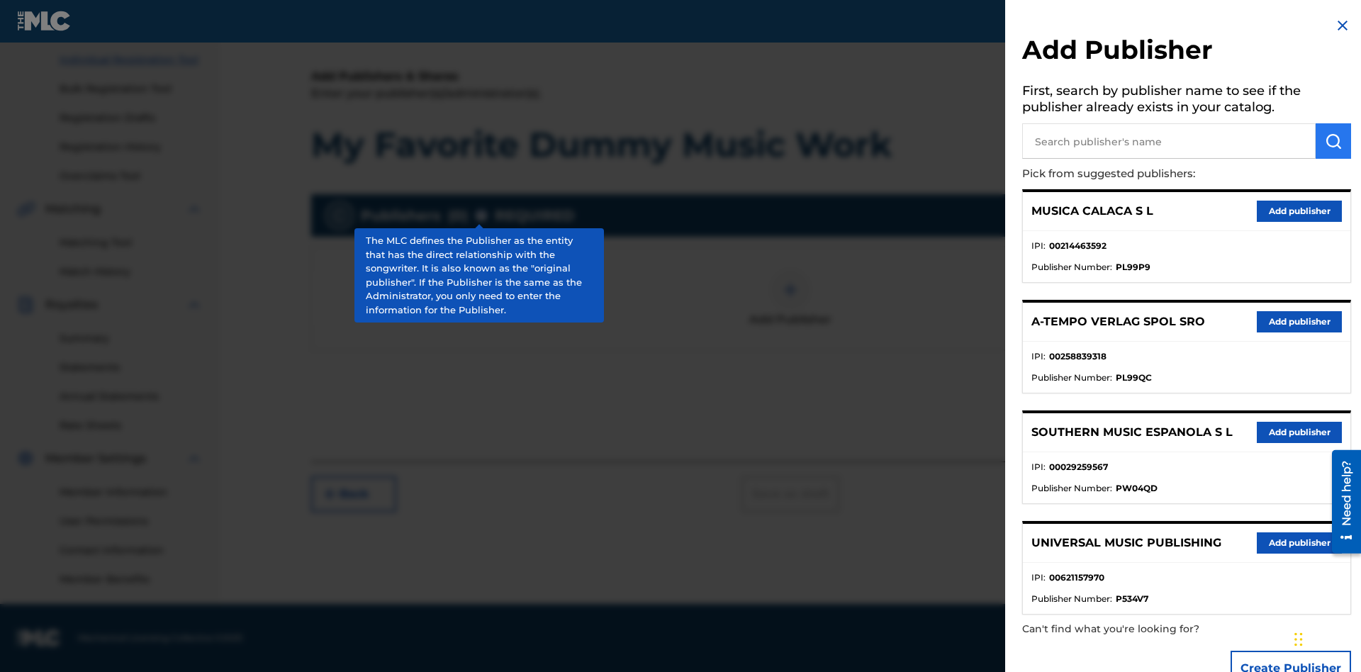
click at [1169, 141] on input "text" at bounding box center [1168, 140] width 293 height 35
type input "Test2025.09.18.04.32.07"
click at [1333, 141] on img "submit" at bounding box center [1333, 141] width 17 height 17
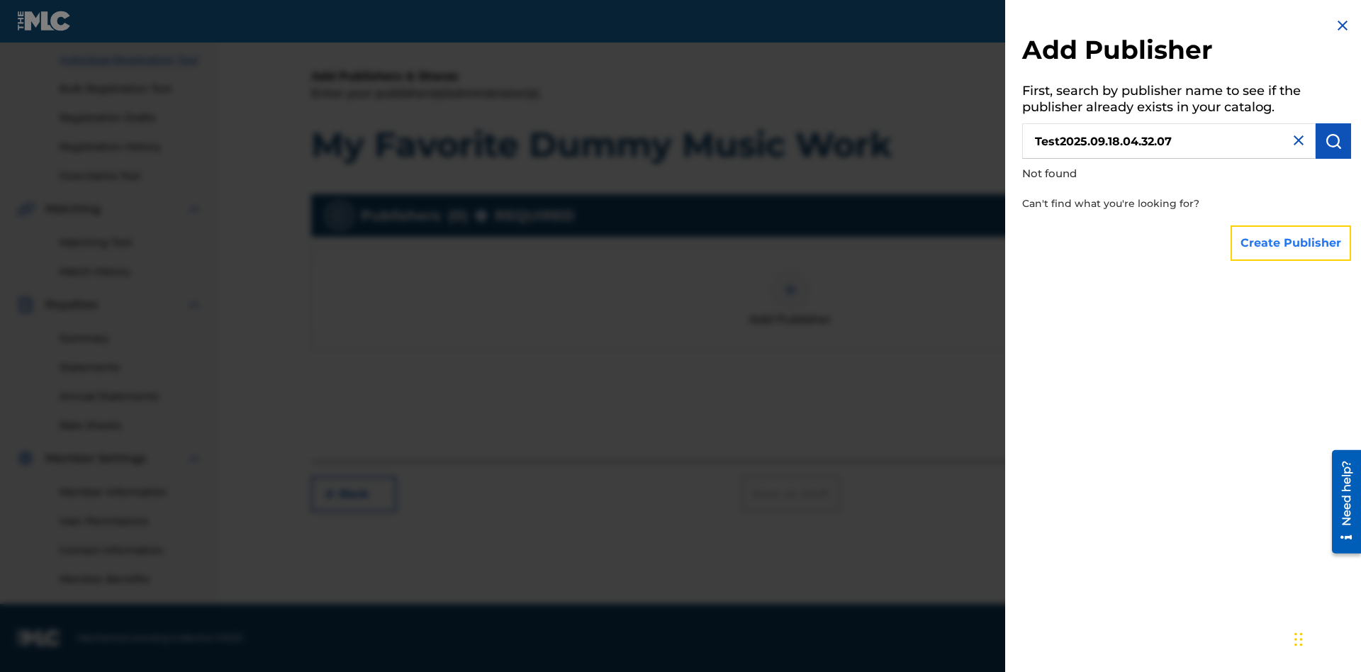
click at [1291, 242] on button "Create Publisher" at bounding box center [1290, 242] width 120 height 35
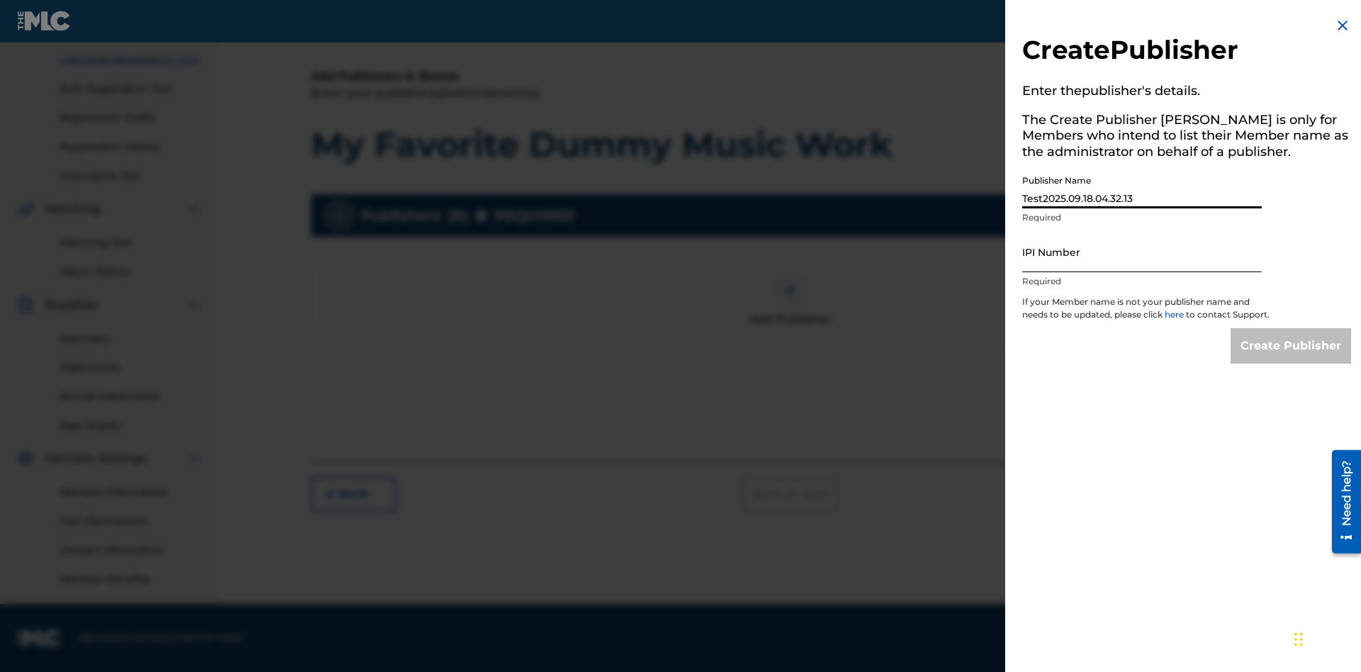
click at [1142, 252] on input "IPI Number" at bounding box center [1142, 252] width 240 height 40
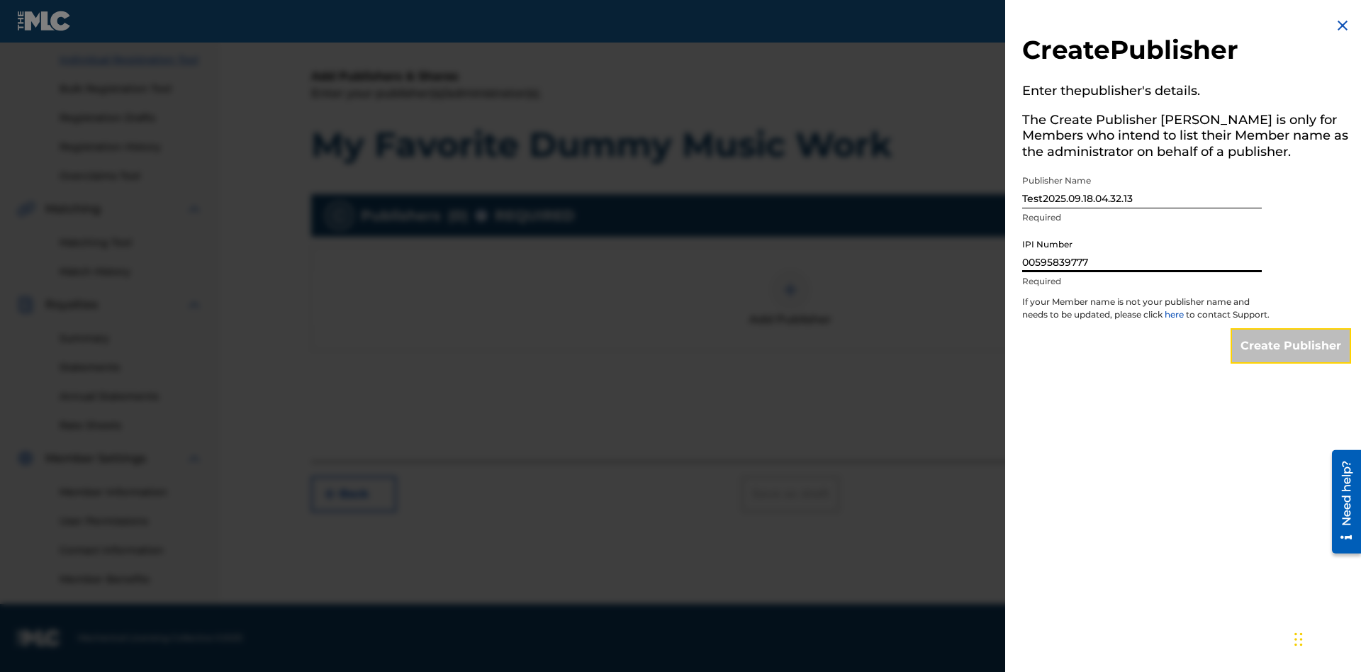
click at [1291, 359] on input "Create Publisher" at bounding box center [1290, 345] width 120 height 35
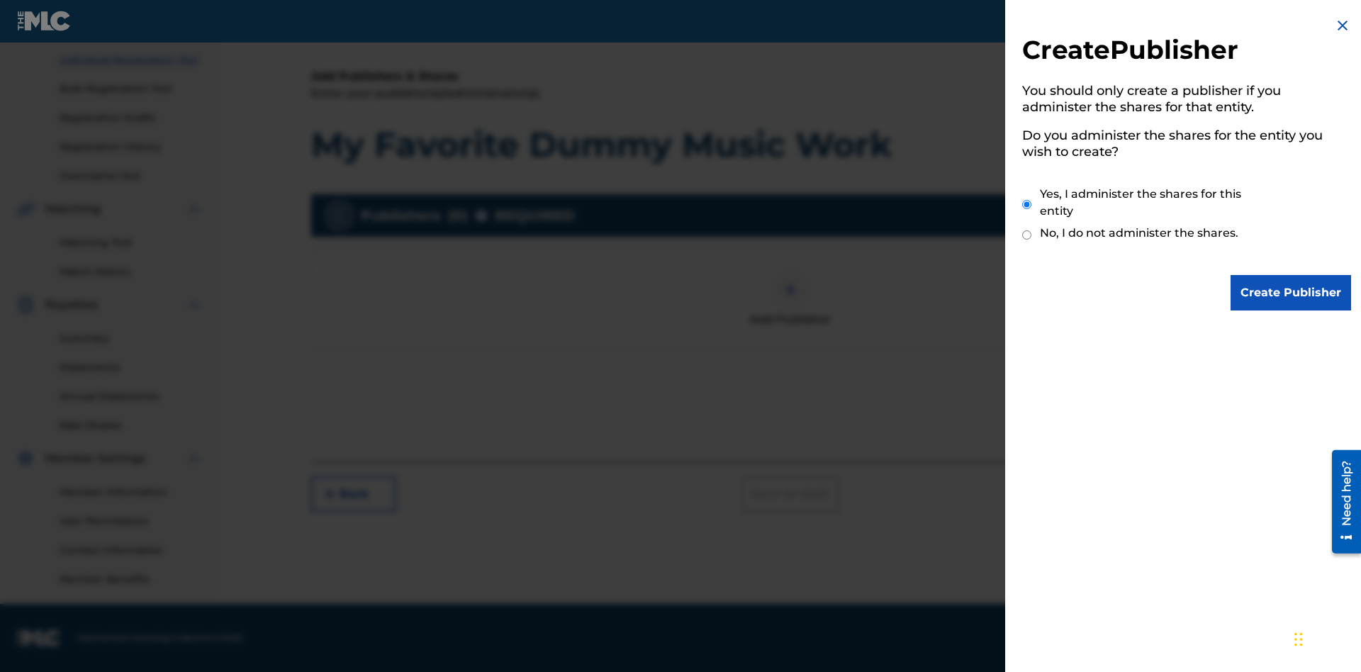
click at [1027, 204] on input "Yes, I administer the shares for this entity" at bounding box center [1026, 204] width 9 height 30
click at [1291, 293] on input "Create Publisher" at bounding box center [1290, 292] width 120 height 35
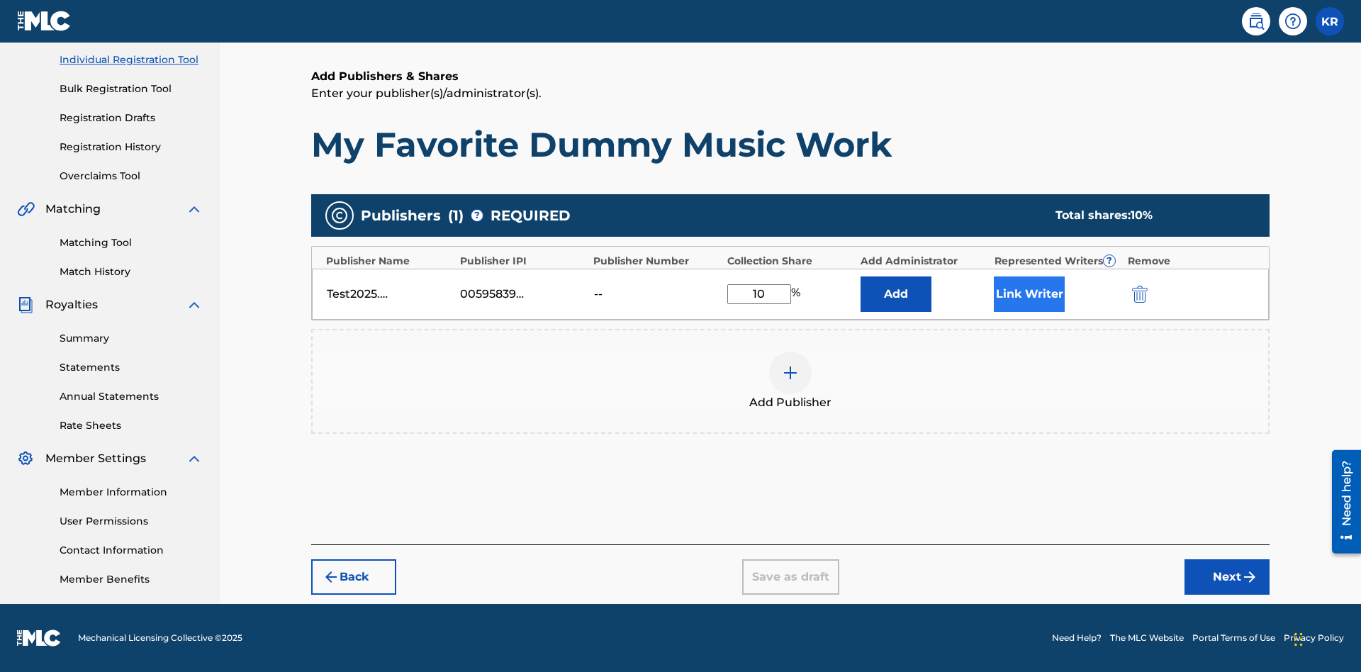
type input "10"
click at [1029, 293] on button "Link Writer" at bounding box center [1029, 293] width 71 height 35
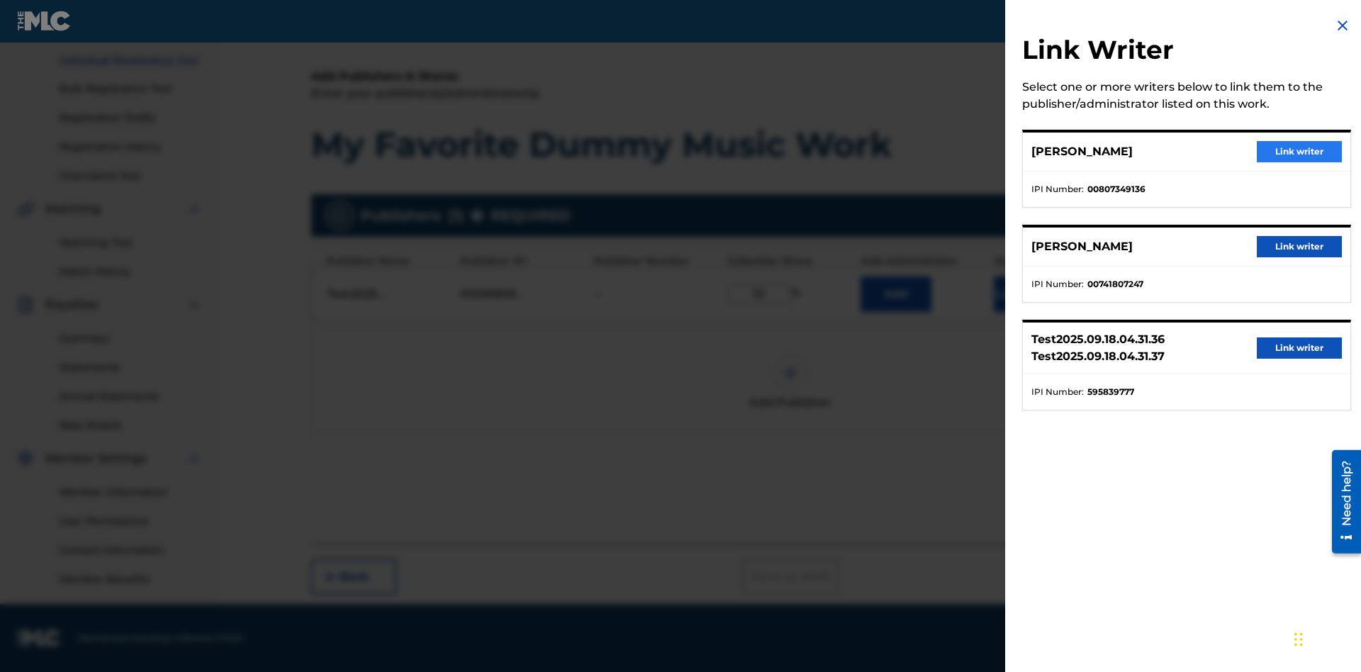
click at [1299, 152] on button "Link writer" at bounding box center [1298, 151] width 85 height 21
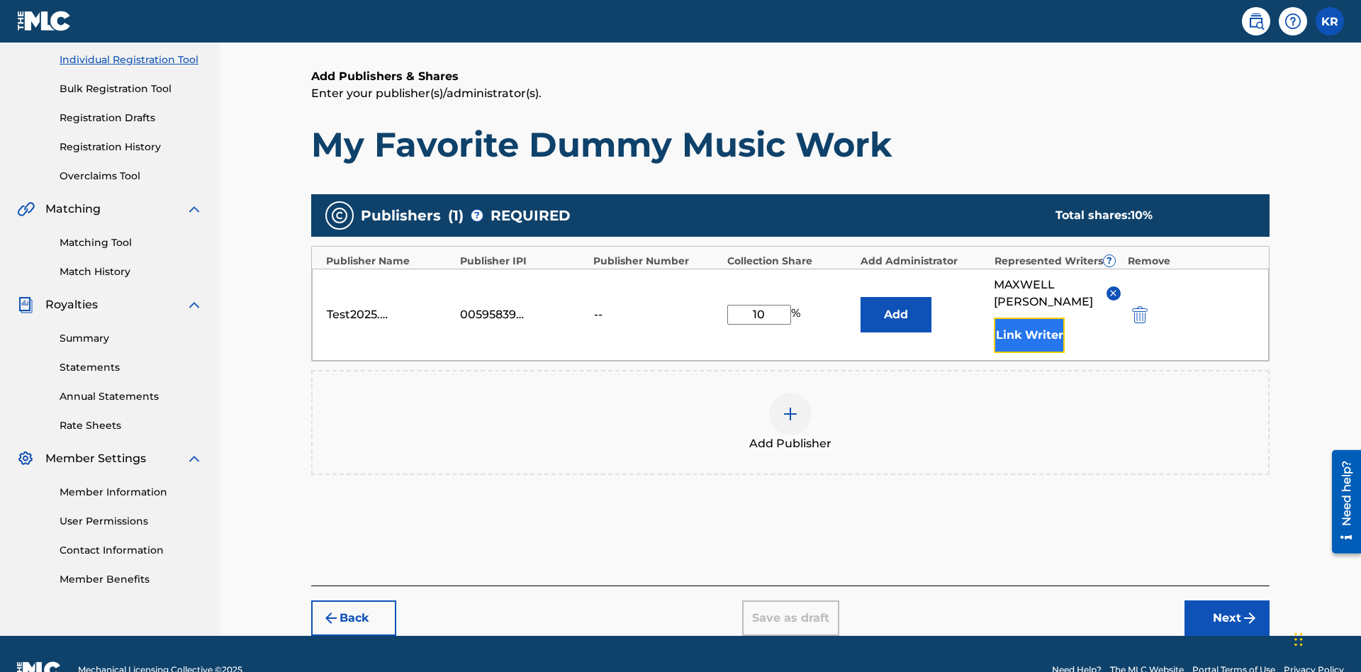
click at [1029, 317] on button "Link Writer" at bounding box center [1029, 334] width 71 height 35
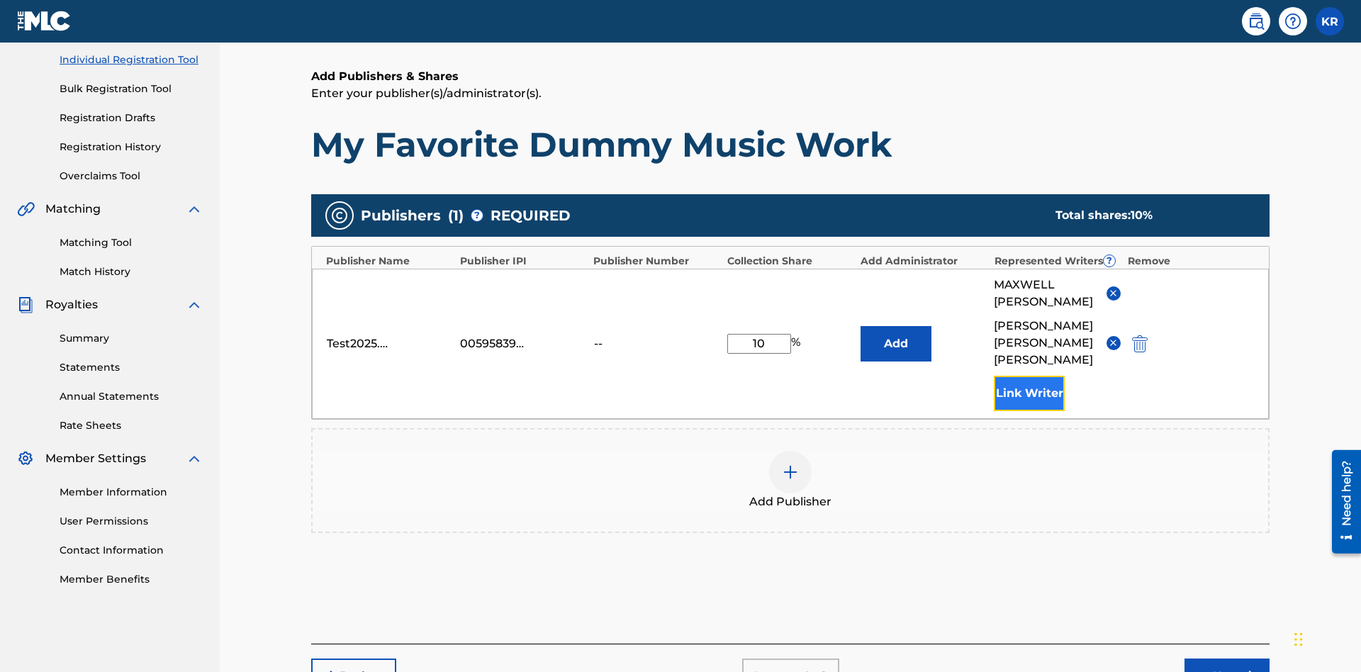
click at [1029, 376] on button "Link Writer" at bounding box center [1029, 393] width 71 height 35
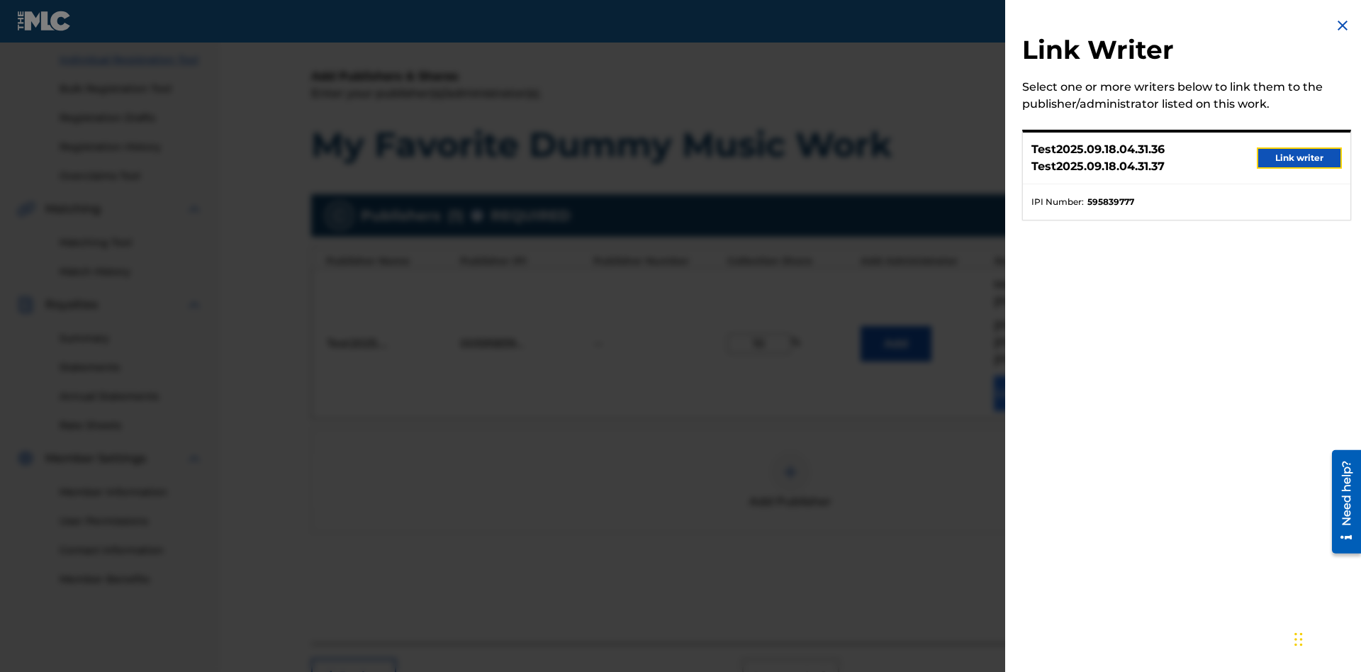
click at [1299, 158] on button "Link writer" at bounding box center [1298, 157] width 85 height 21
click at [1029, 376] on button "Link Writer" at bounding box center [1029, 393] width 71 height 35
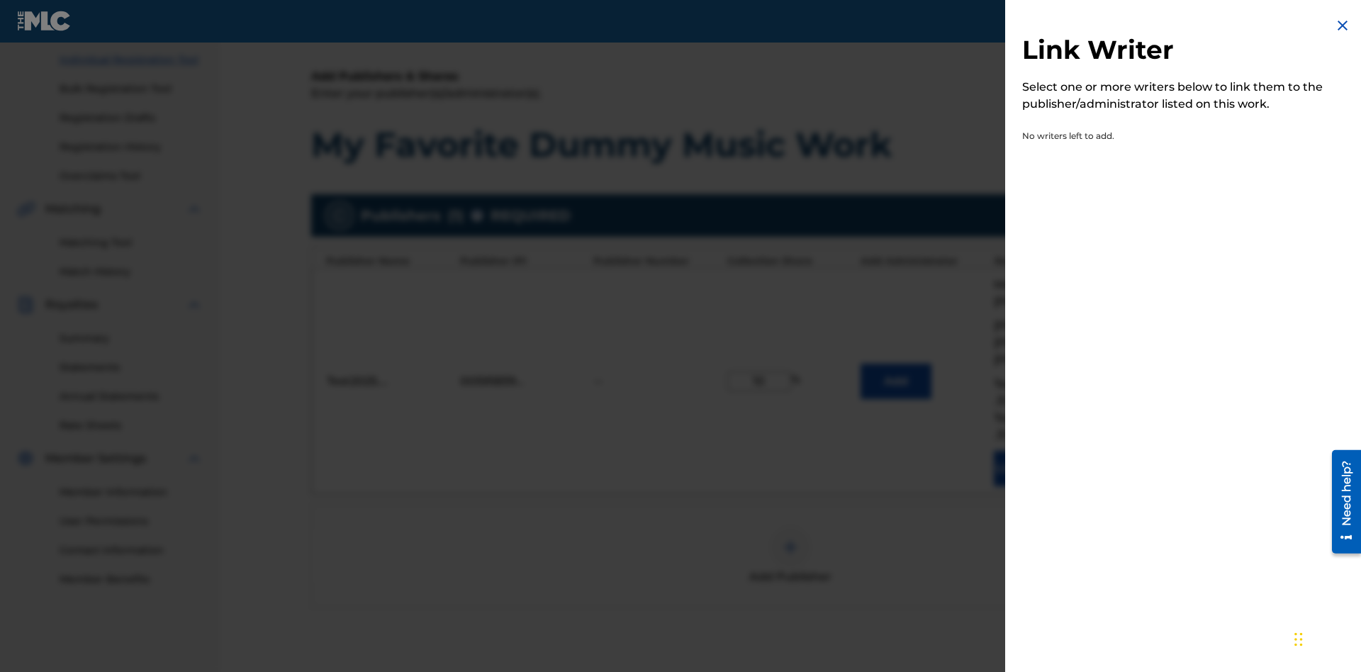
click at [1342, 26] on img at bounding box center [1342, 25] width 17 height 17
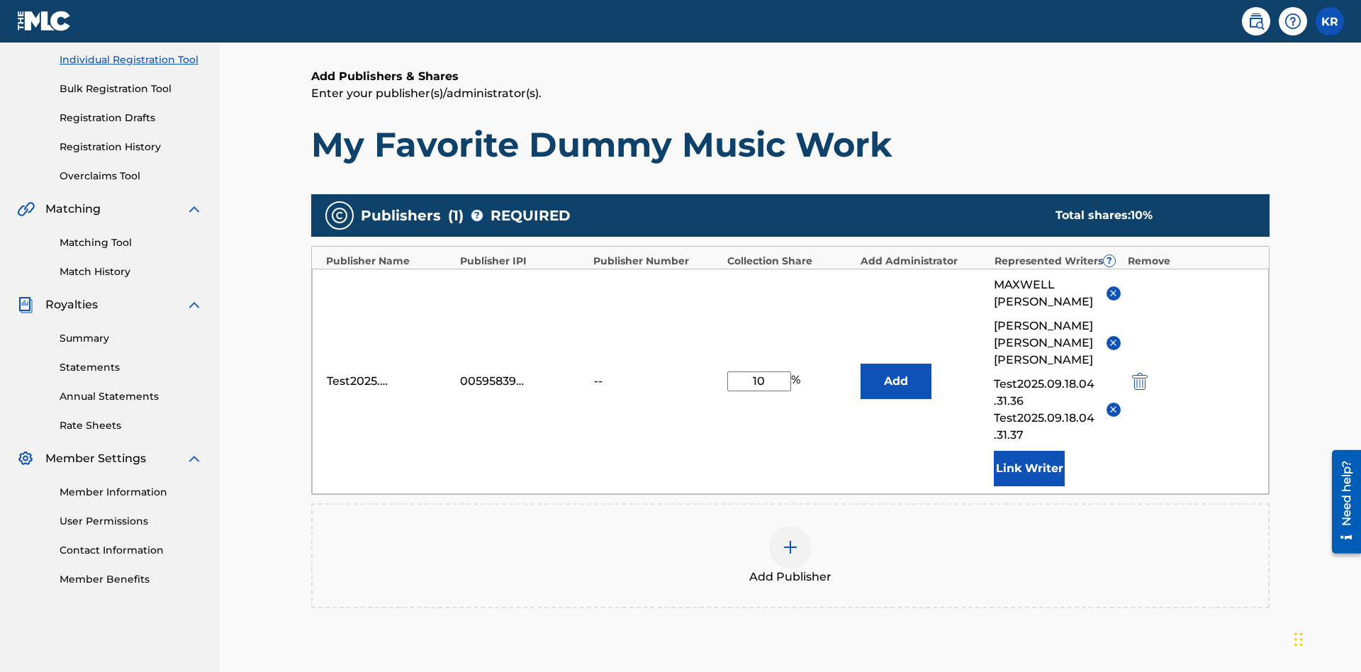
click at [790, 539] on img at bounding box center [790, 547] width 17 height 17
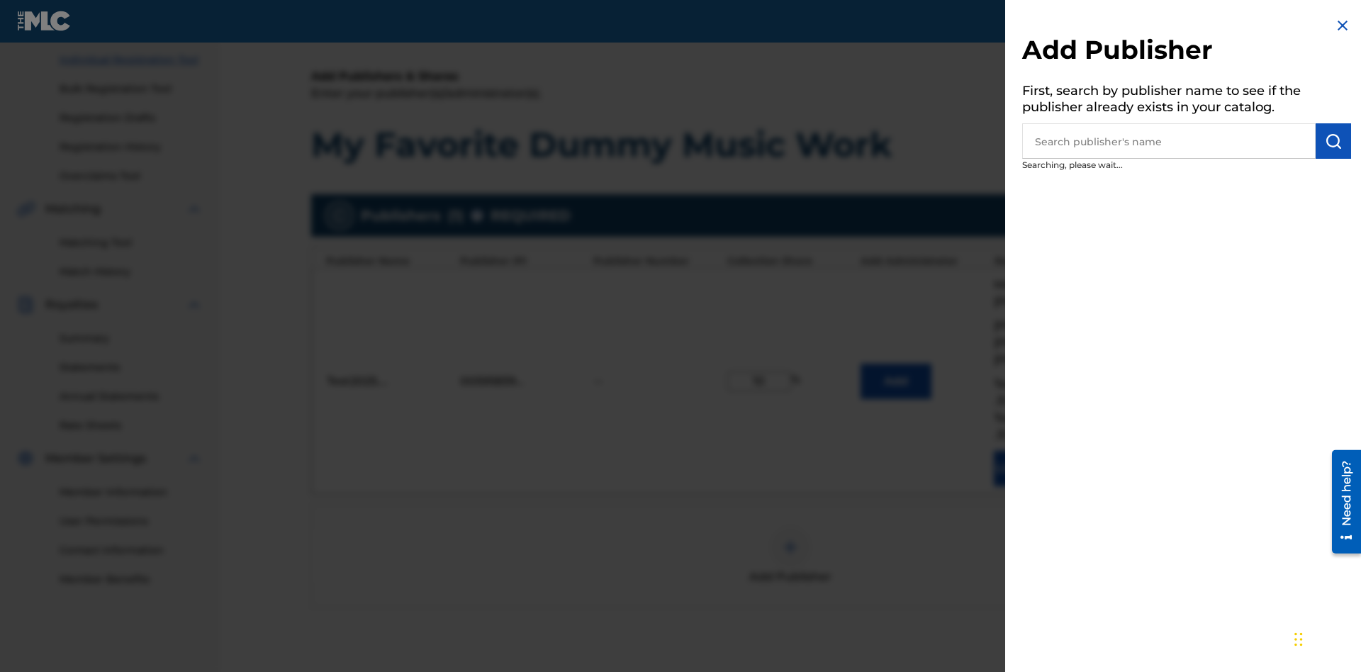
click at [1169, 141] on input "text" at bounding box center [1168, 140] width 293 height 35
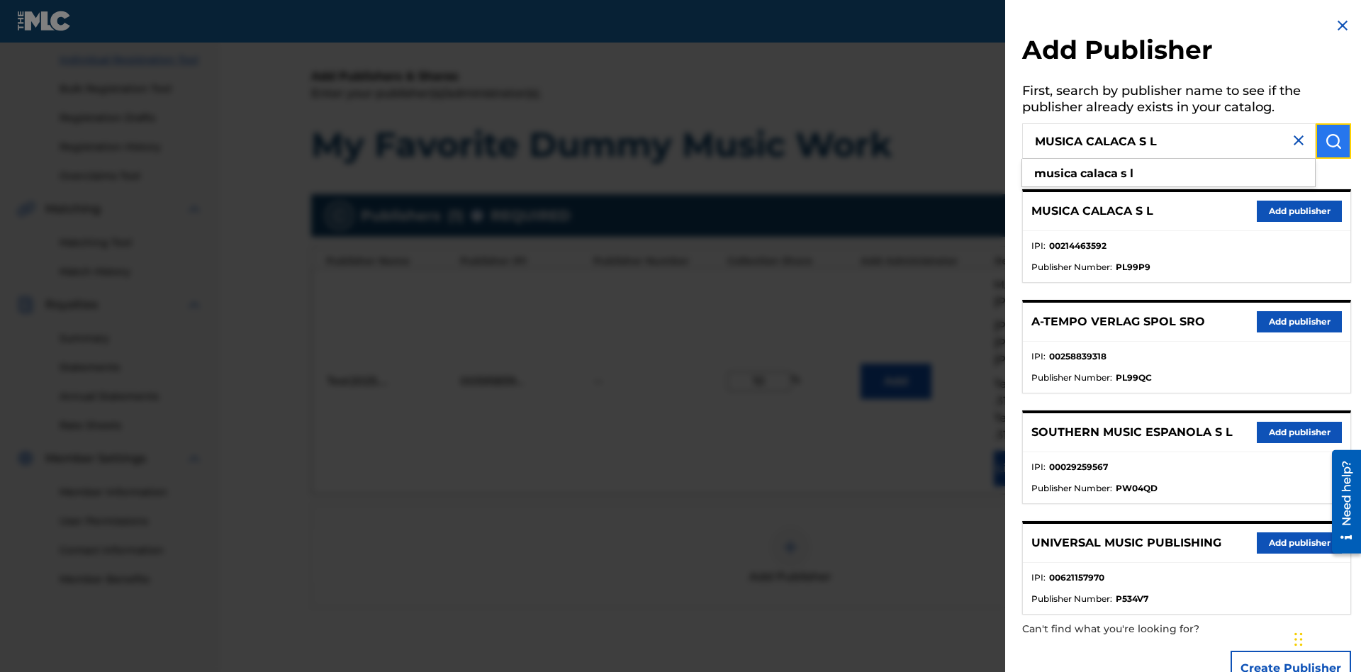
click at [1333, 141] on img "submit" at bounding box center [1333, 141] width 17 height 17
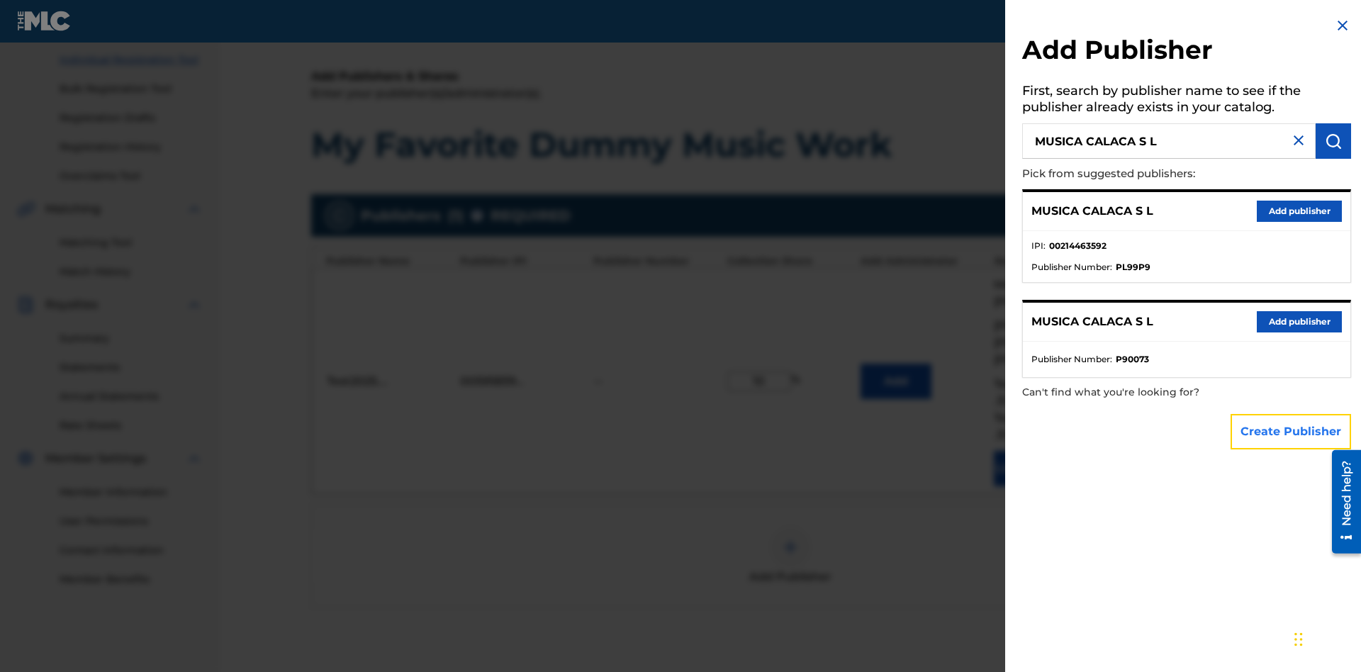
click at [1291, 431] on button "Create Publisher" at bounding box center [1290, 431] width 120 height 35
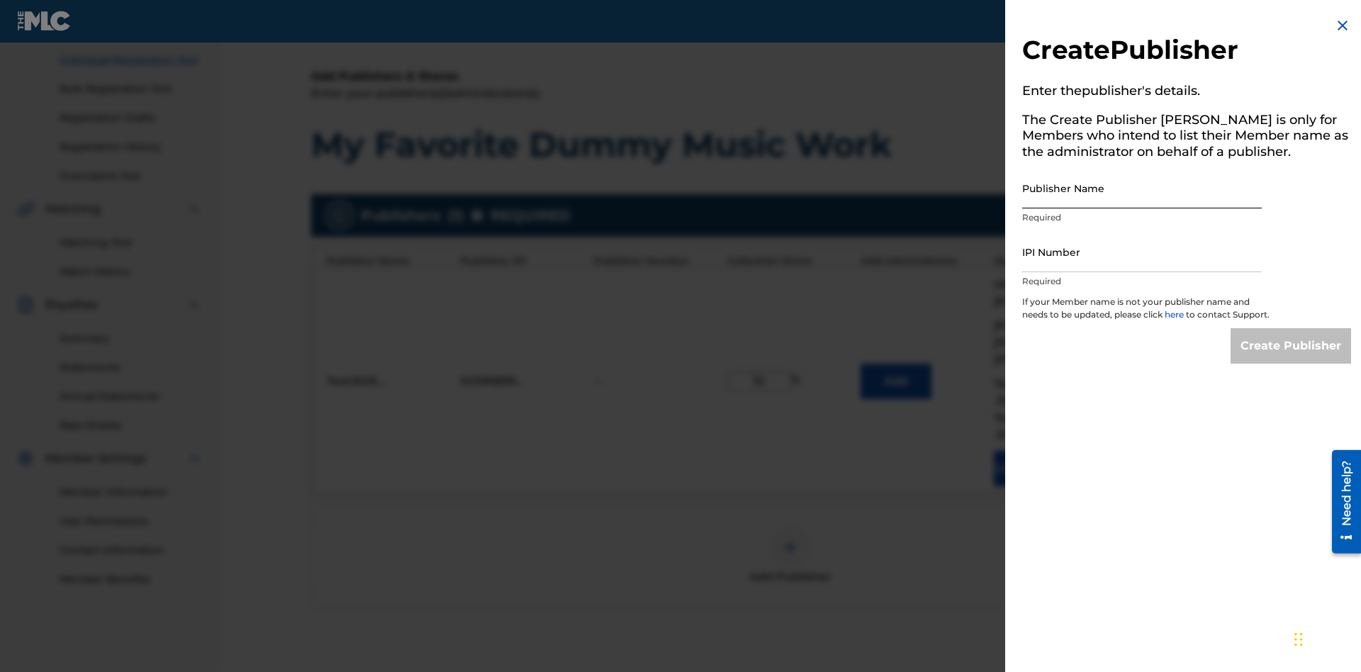
click at [1142, 188] on input "Publisher Name" at bounding box center [1142, 188] width 240 height 40
click at [1142, 252] on input "IPI Number" at bounding box center [1142, 252] width 240 height 40
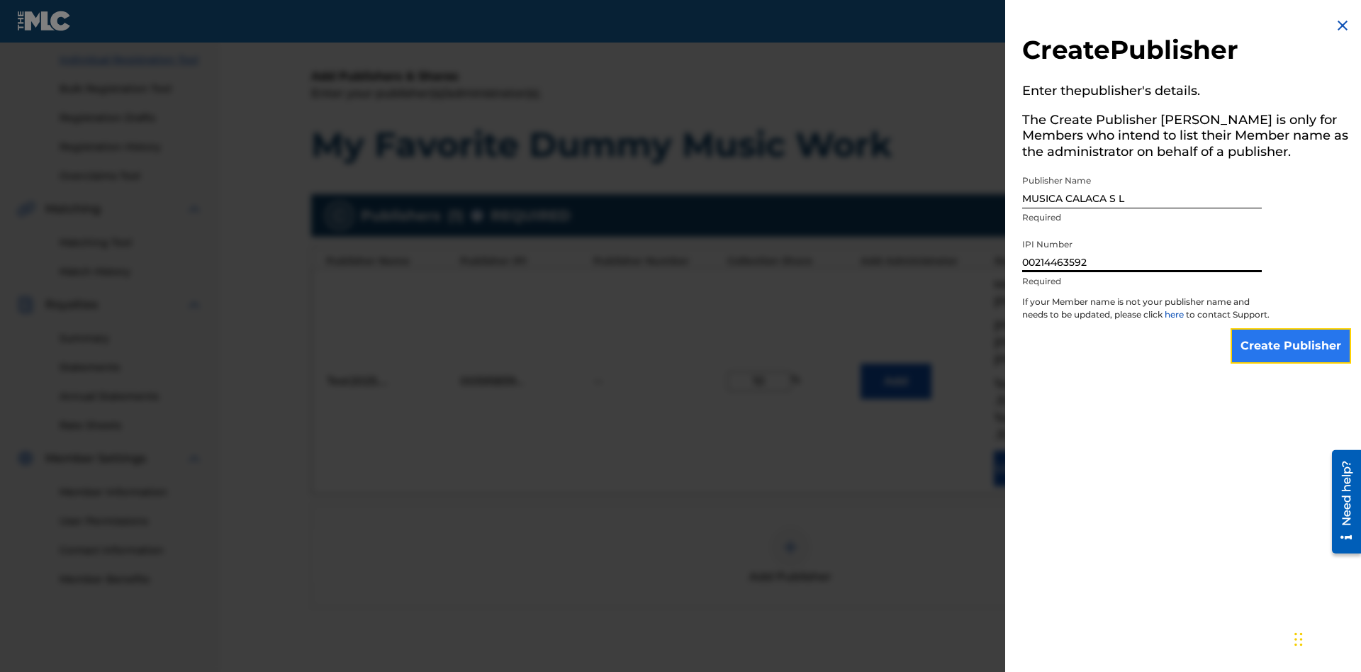
click at [1291, 359] on input "Create Publisher" at bounding box center [1290, 345] width 120 height 35
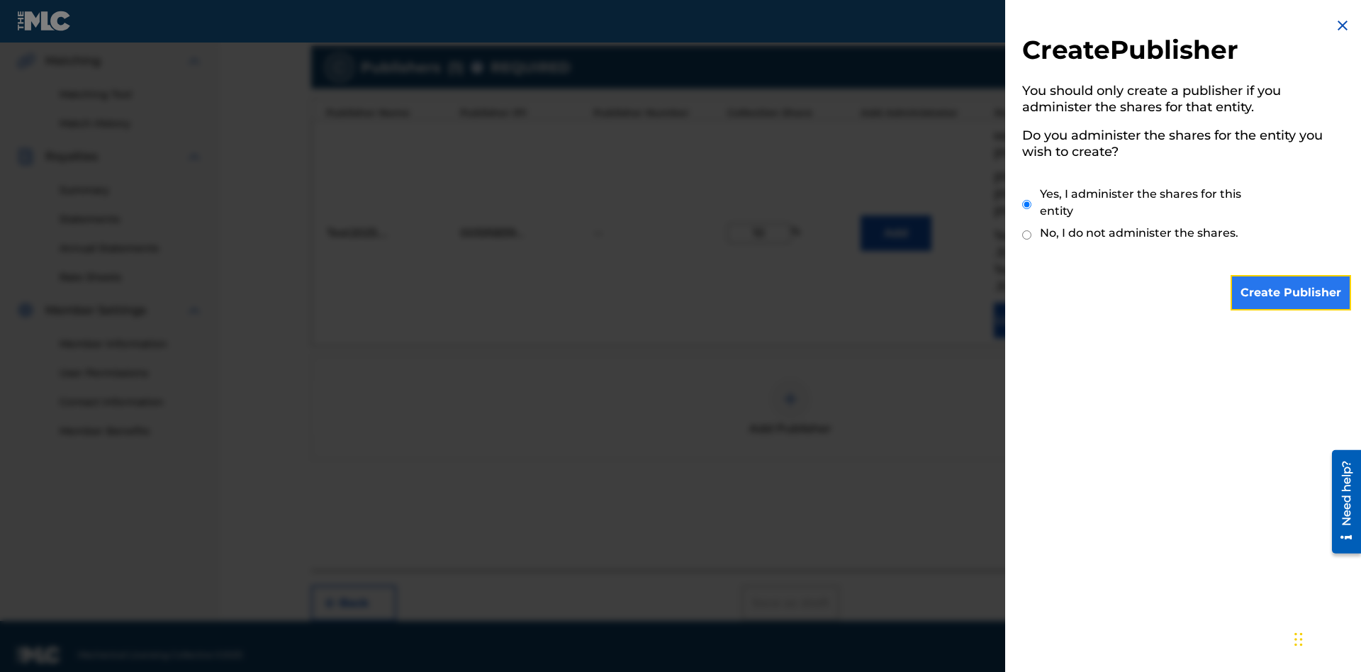
click at [1291, 293] on input "Create Publisher" at bounding box center [1290, 292] width 120 height 35
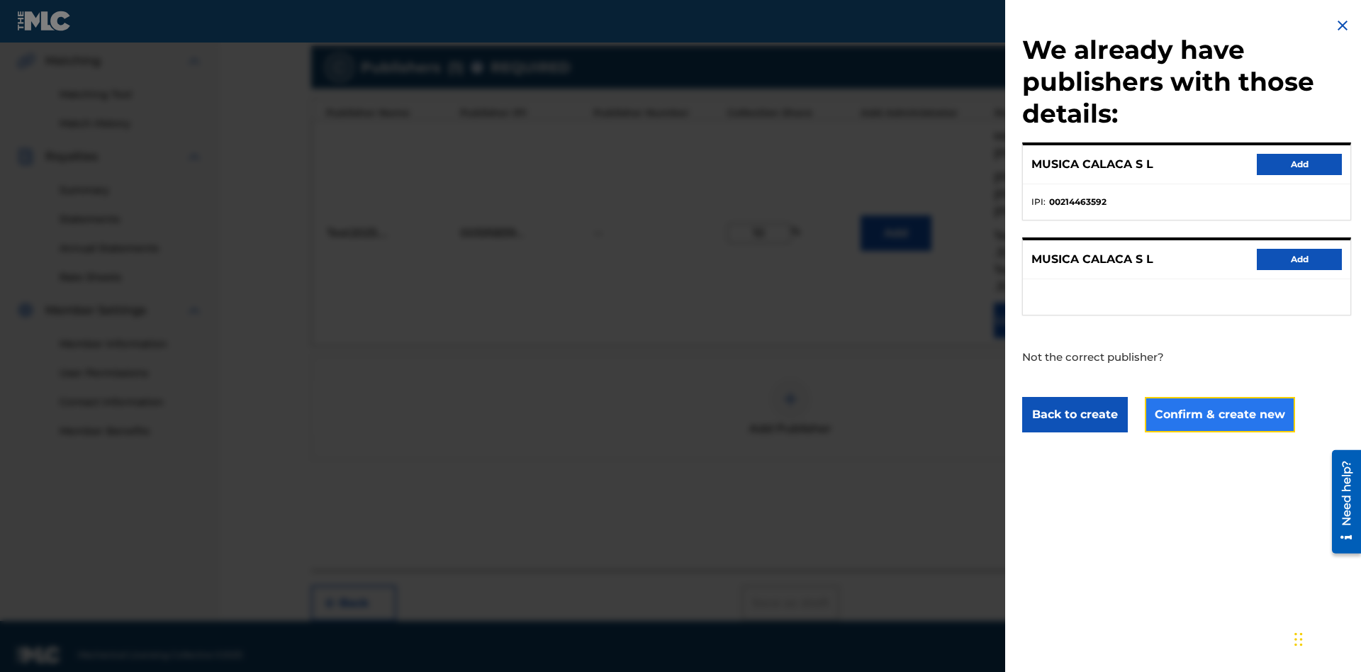
click at [1218, 414] on button "Confirm & create new" at bounding box center [1220, 414] width 150 height 35
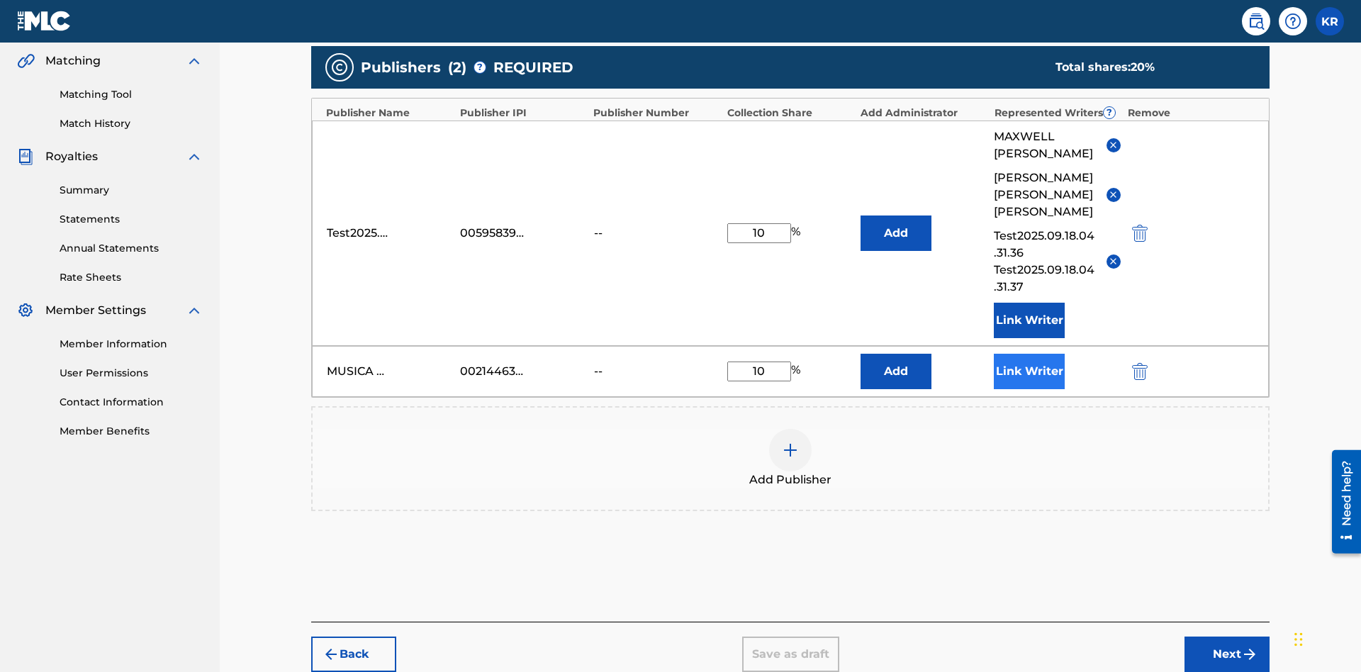
type input "10"
click at [1029, 354] on button "Link Writer" at bounding box center [1029, 371] width 71 height 35
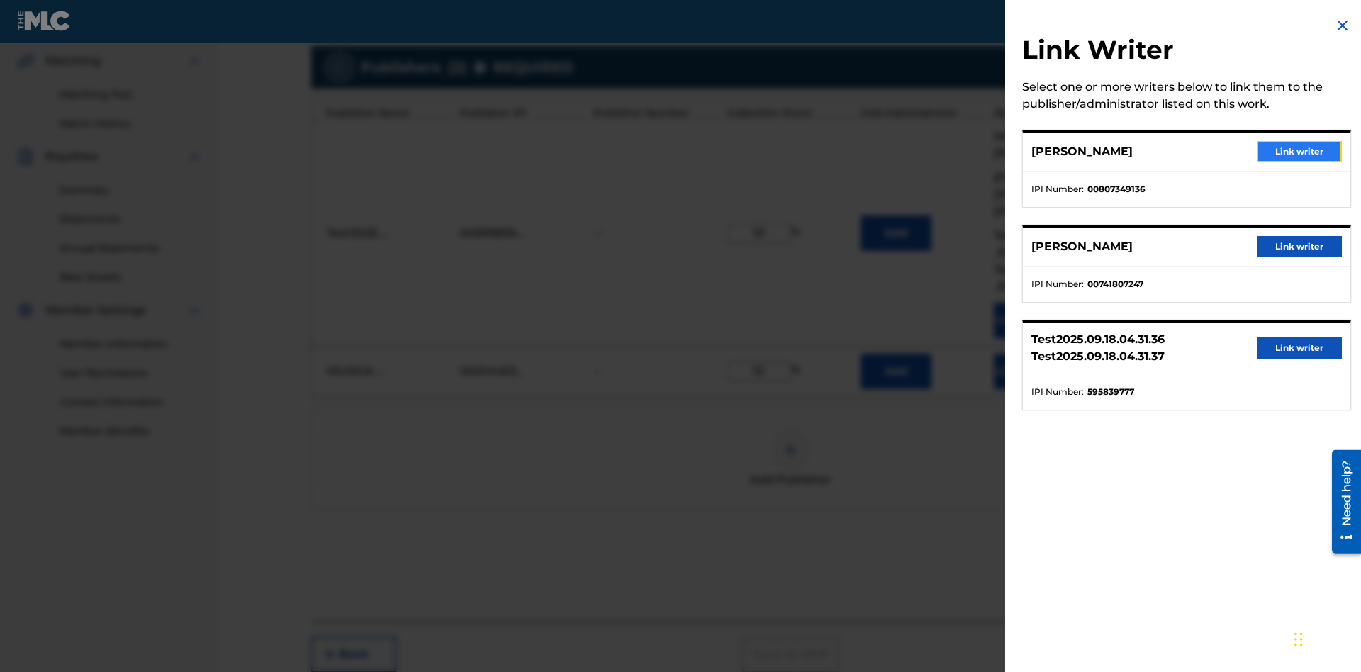
click at [1299, 152] on button "Link writer" at bounding box center [1298, 151] width 85 height 21
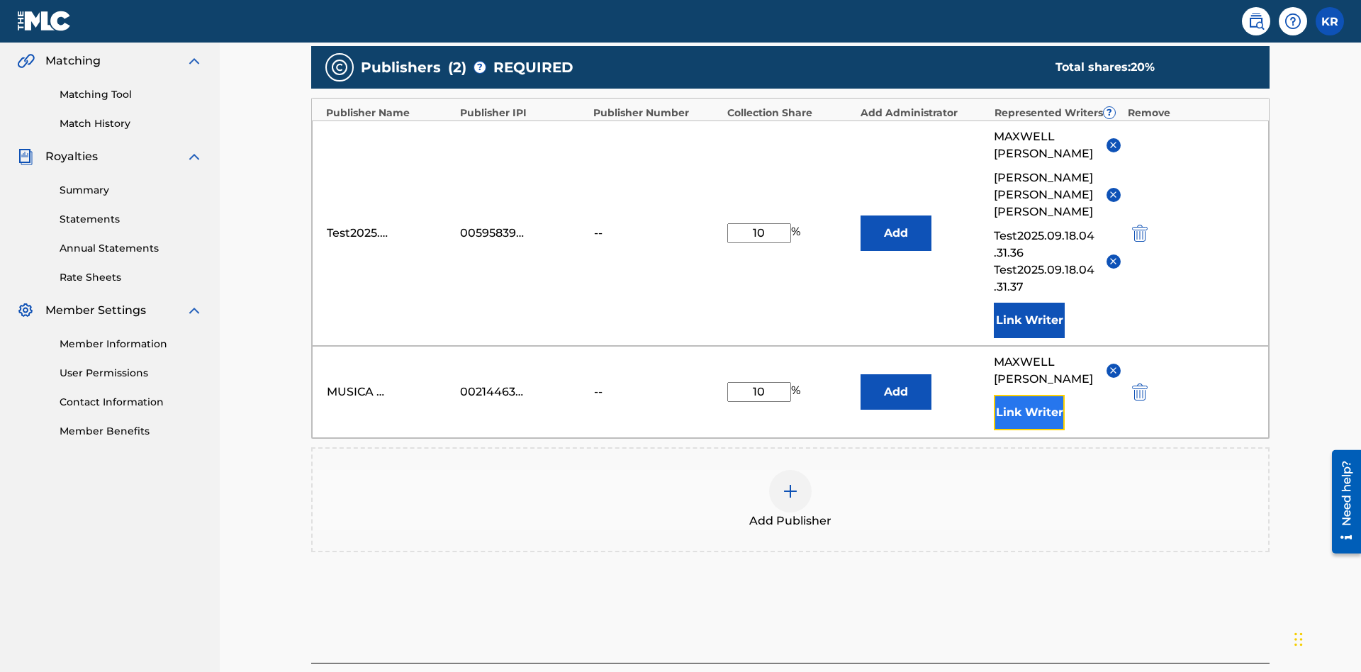
click at [1029, 395] on button "Link Writer" at bounding box center [1029, 412] width 71 height 35
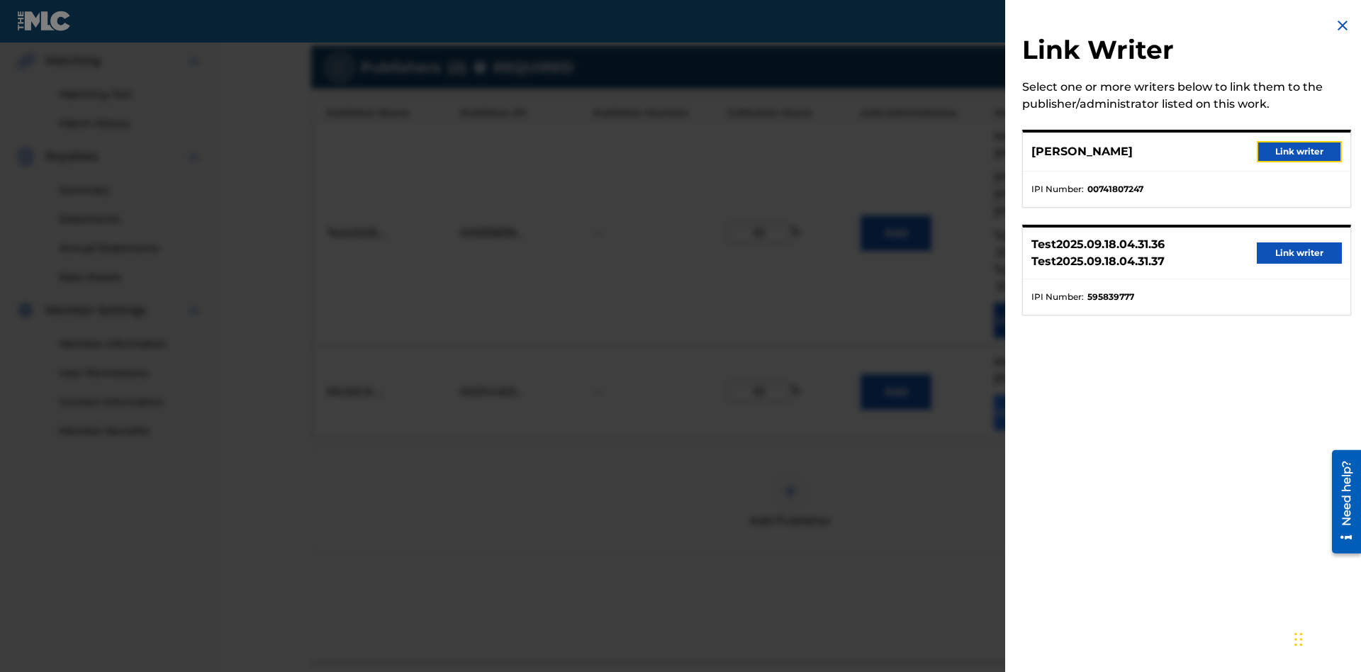
click at [1299, 152] on button "Link writer" at bounding box center [1298, 151] width 85 height 21
click at [1029, 395] on button "Link Writer" at bounding box center [1029, 412] width 71 height 35
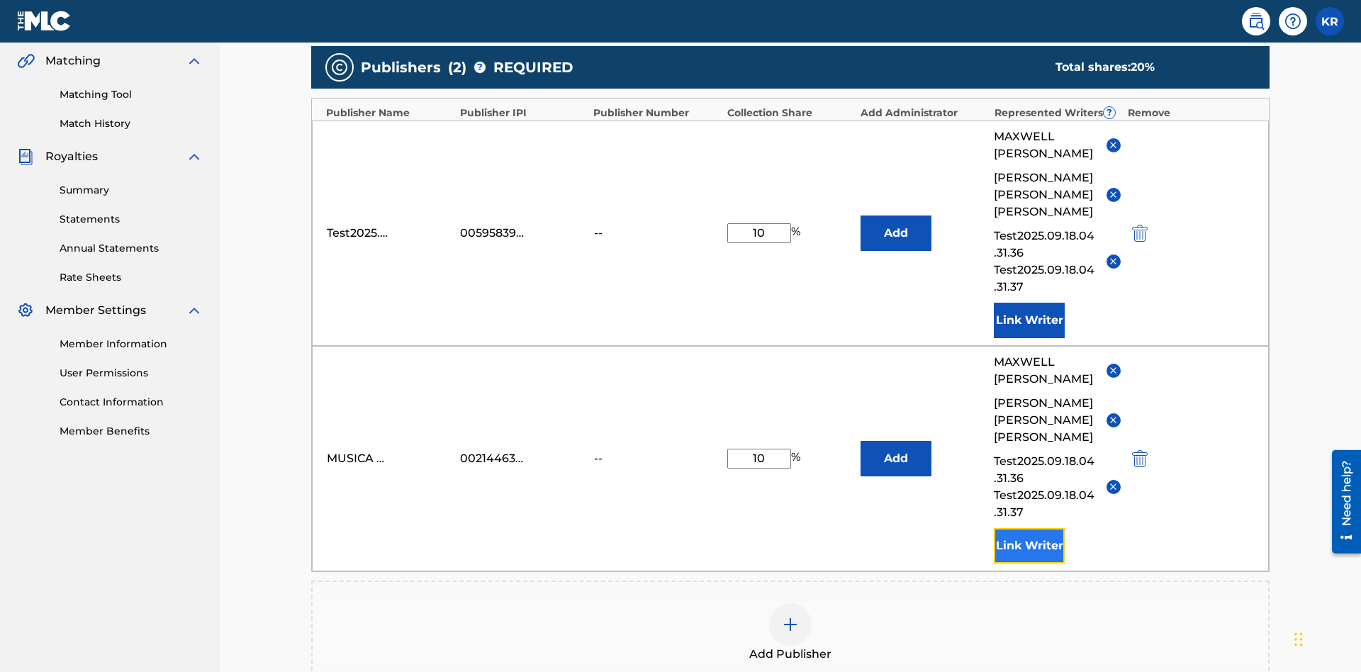
click at [1029, 528] on button "Link Writer" at bounding box center [1029, 545] width 71 height 35
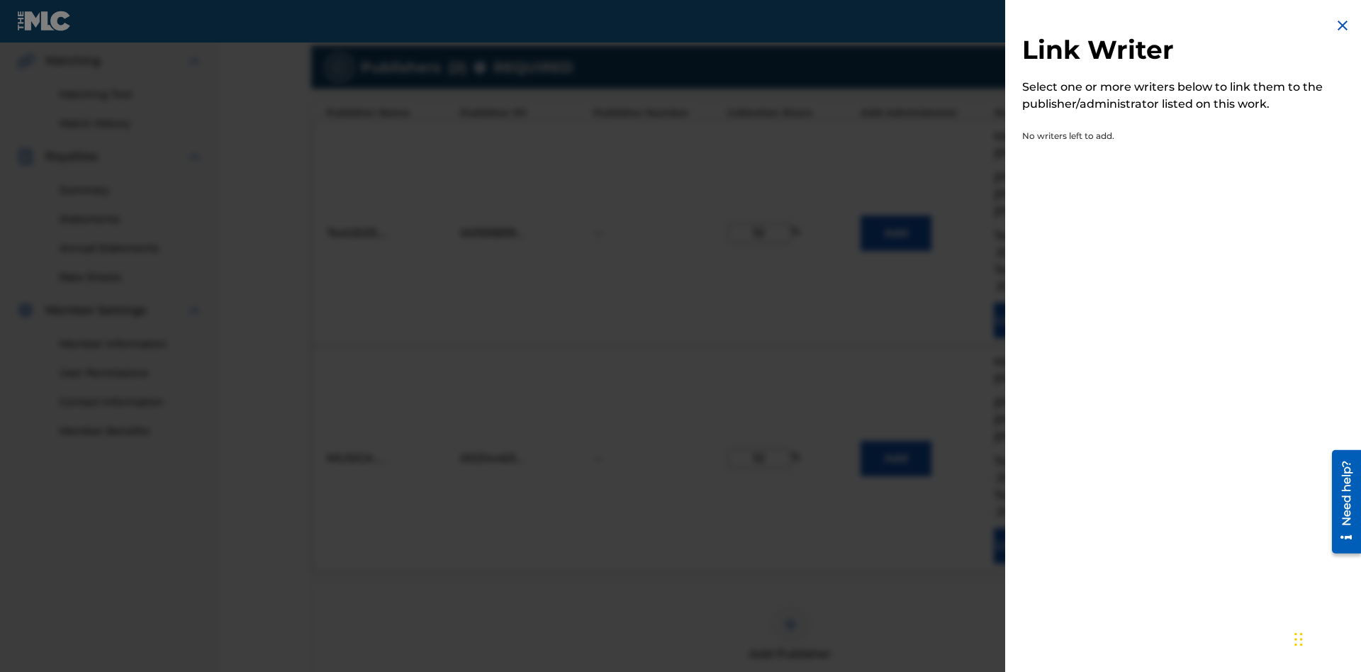
click at [1342, 26] on img at bounding box center [1342, 25] width 17 height 17
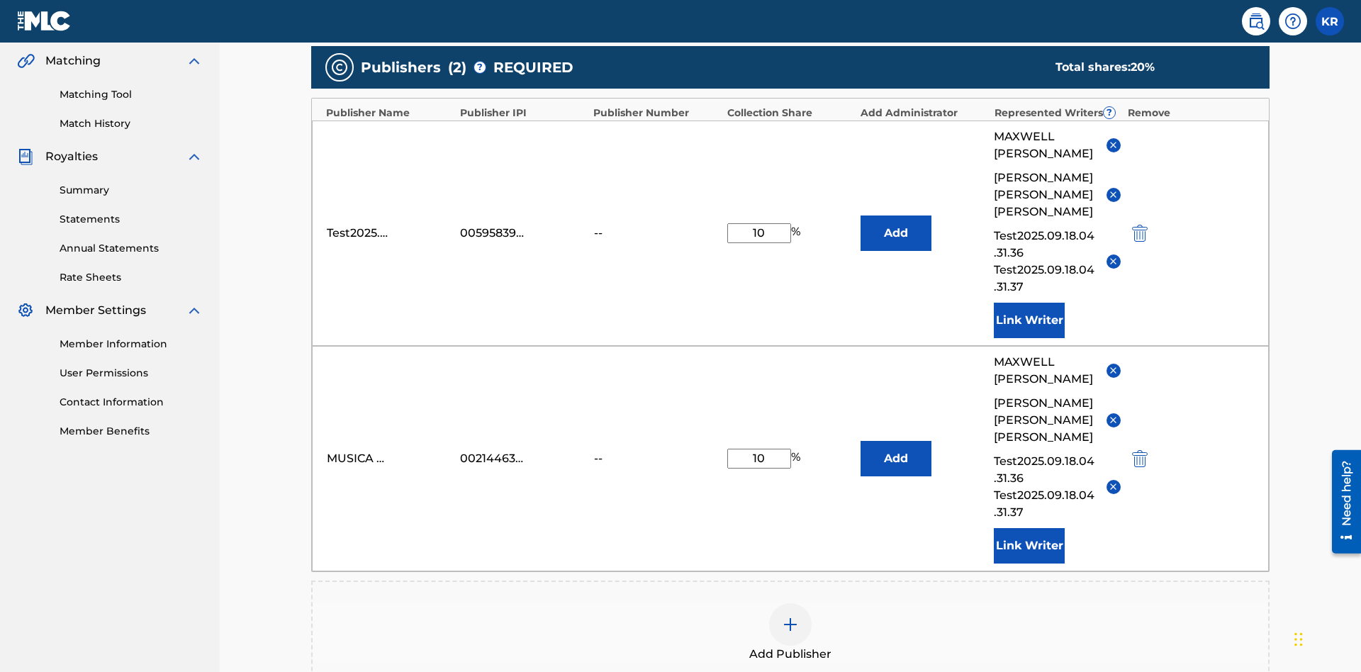
click at [790, 616] on img at bounding box center [790, 624] width 17 height 17
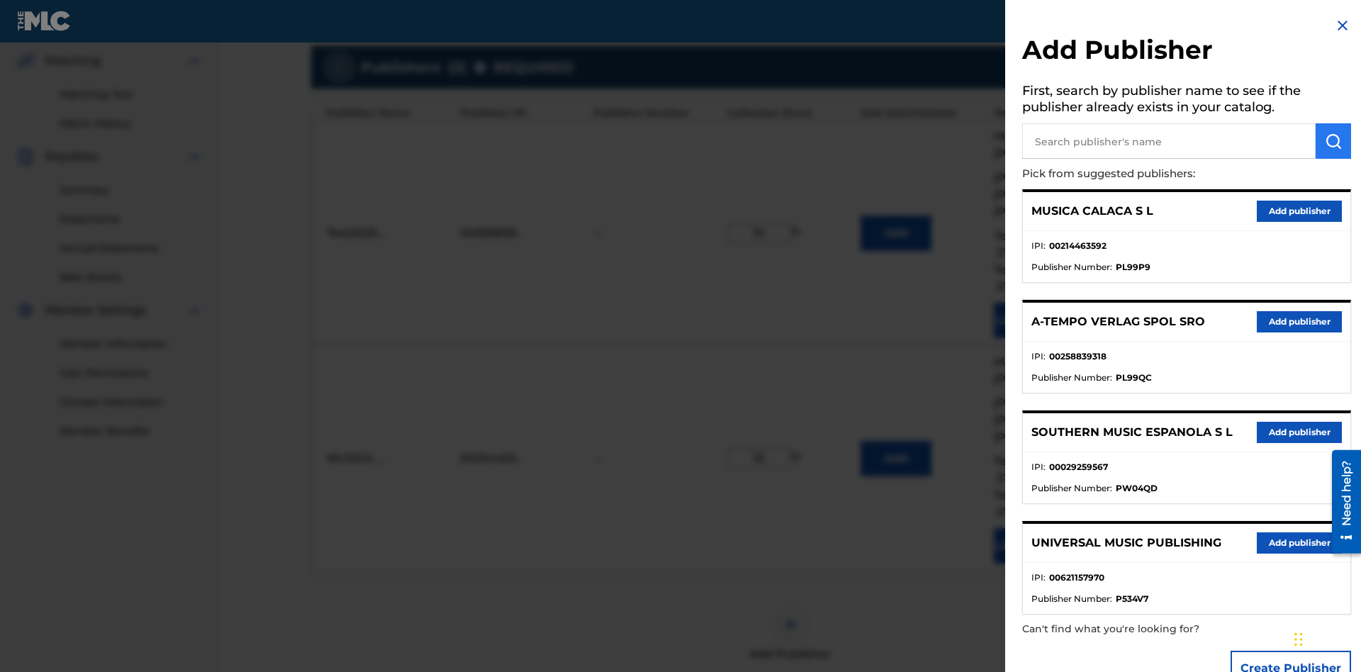
click at [1169, 141] on input "text" at bounding box center [1168, 140] width 293 height 35
type input "Test2025.09.18.04.33.23"
click at [1333, 141] on img "submit" at bounding box center [1333, 141] width 17 height 17
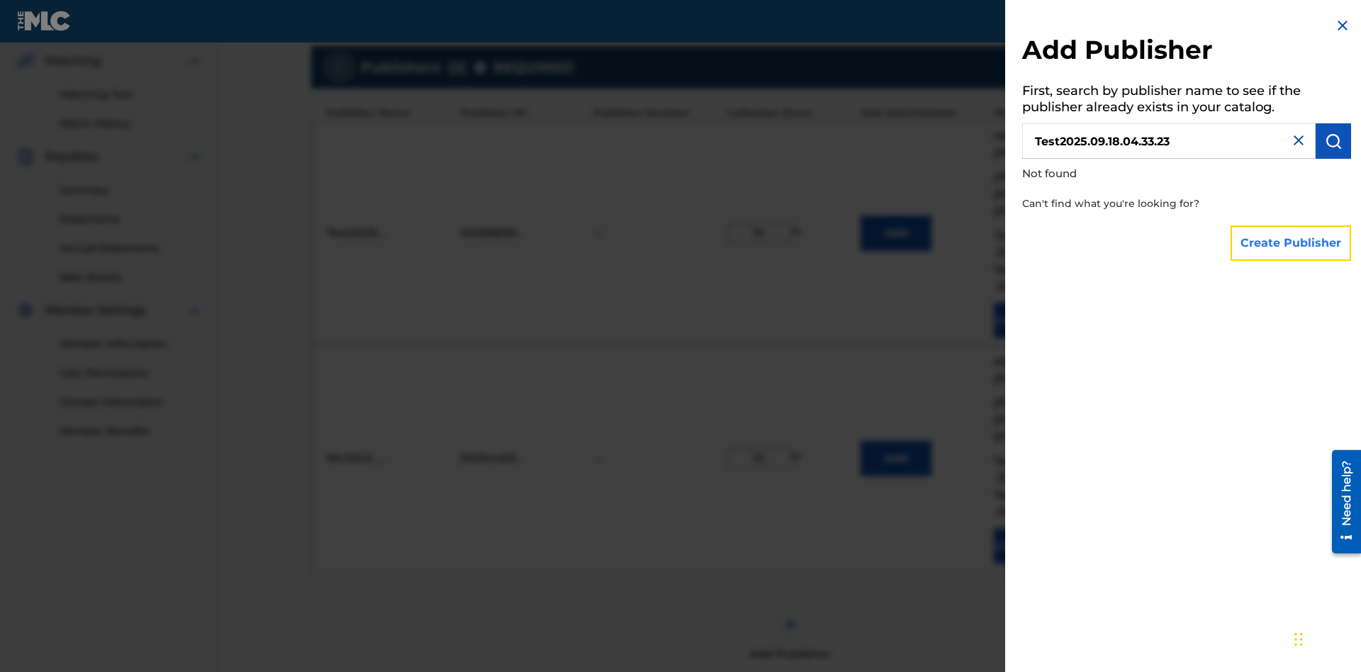
click at [1291, 242] on button "Create Publisher" at bounding box center [1290, 242] width 120 height 35
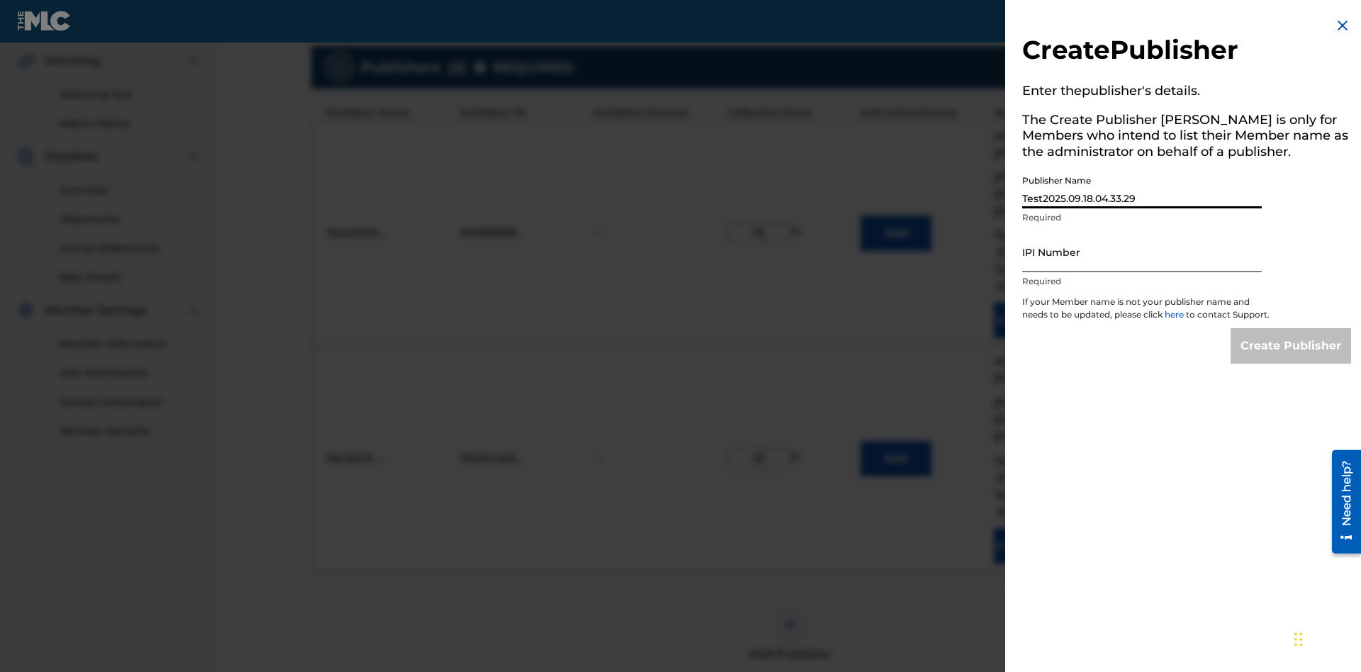
click at [1142, 252] on input "IPI Number" at bounding box center [1142, 252] width 240 height 40
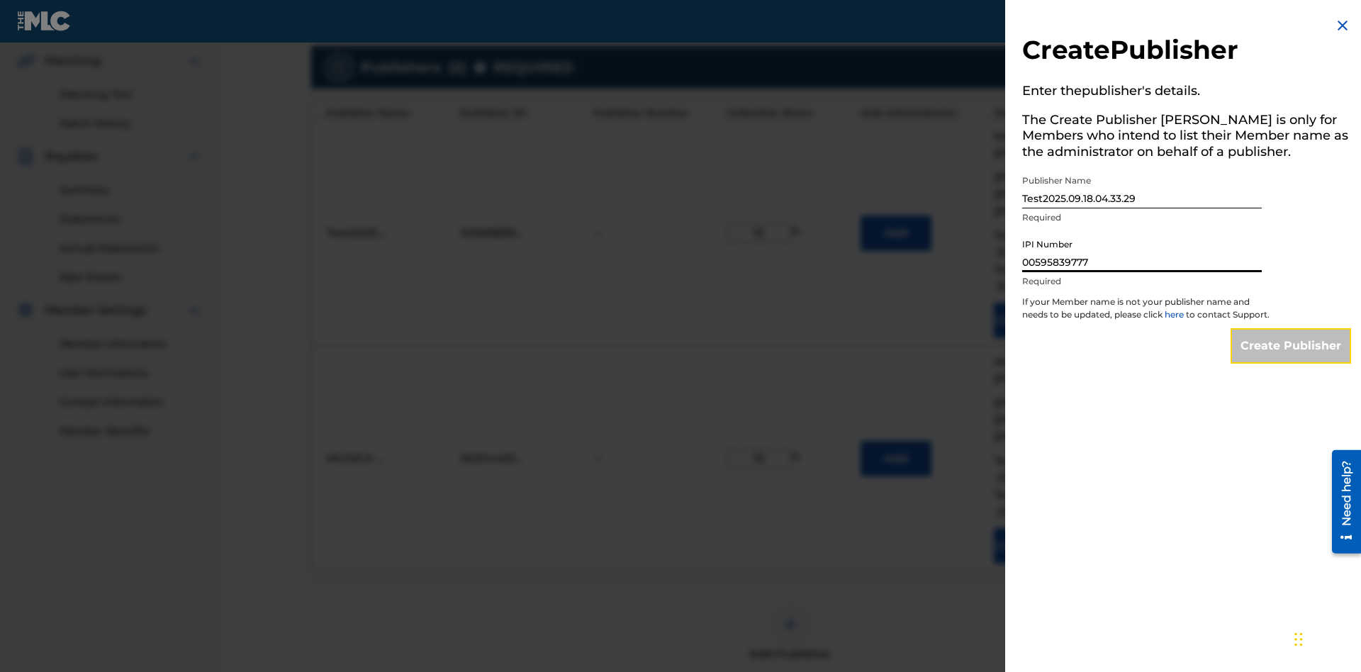
click at [1291, 359] on input "Create Publisher" at bounding box center [1290, 345] width 120 height 35
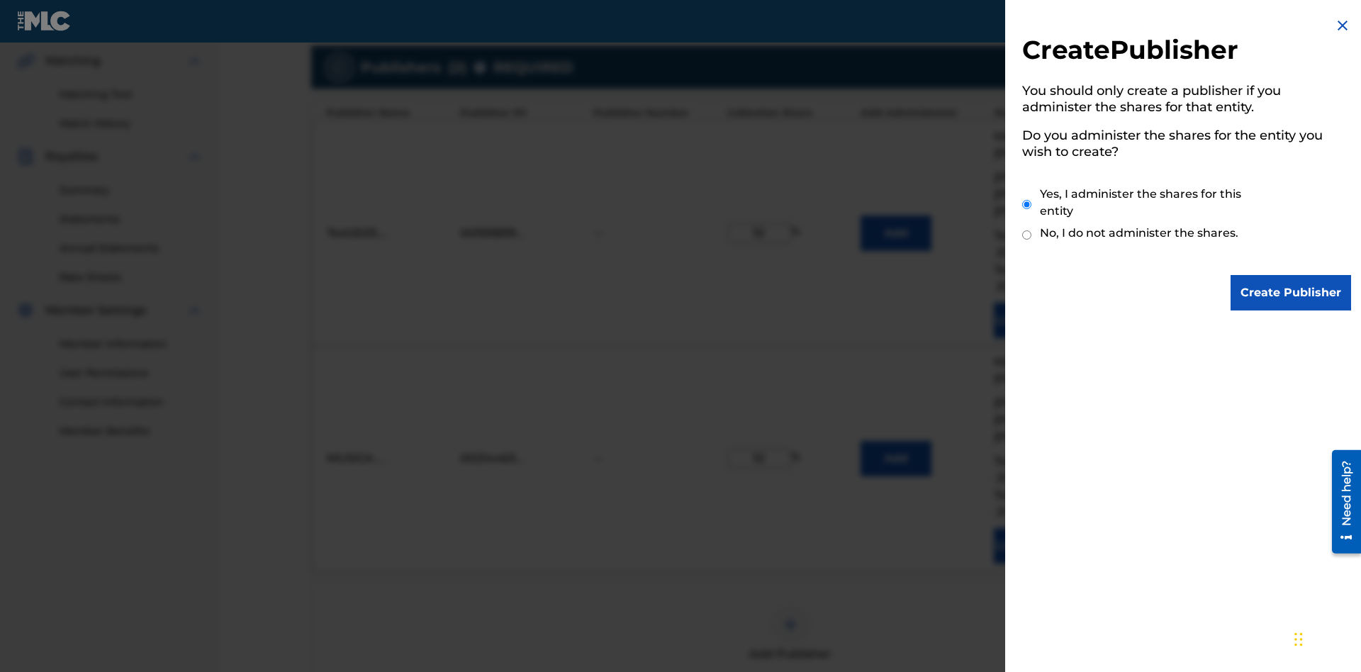
click at [1027, 204] on input "Yes, I administer the shares for this entity" at bounding box center [1026, 204] width 9 height 30
click at [1291, 293] on input "Create Publisher" at bounding box center [1290, 292] width 120 height 35
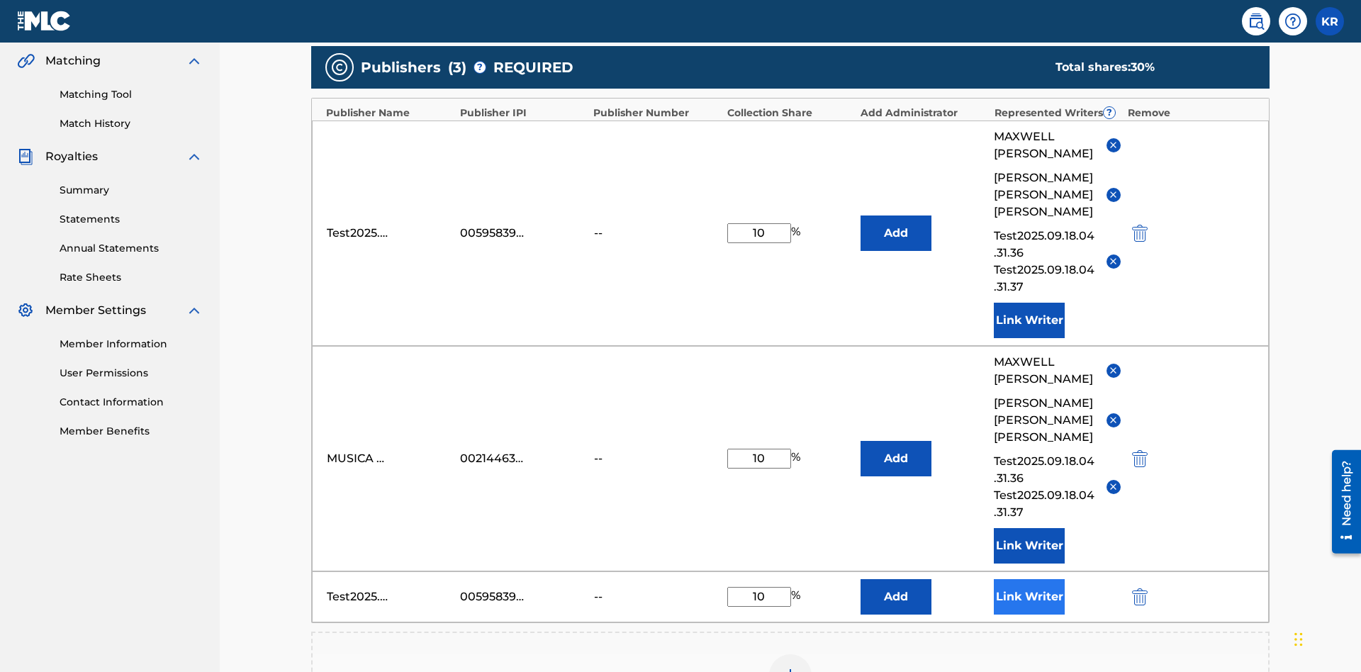
type input "10"
click at [1029, 579] on button "Link Writer" at bounding box center [1029, 596] width 71 height 35
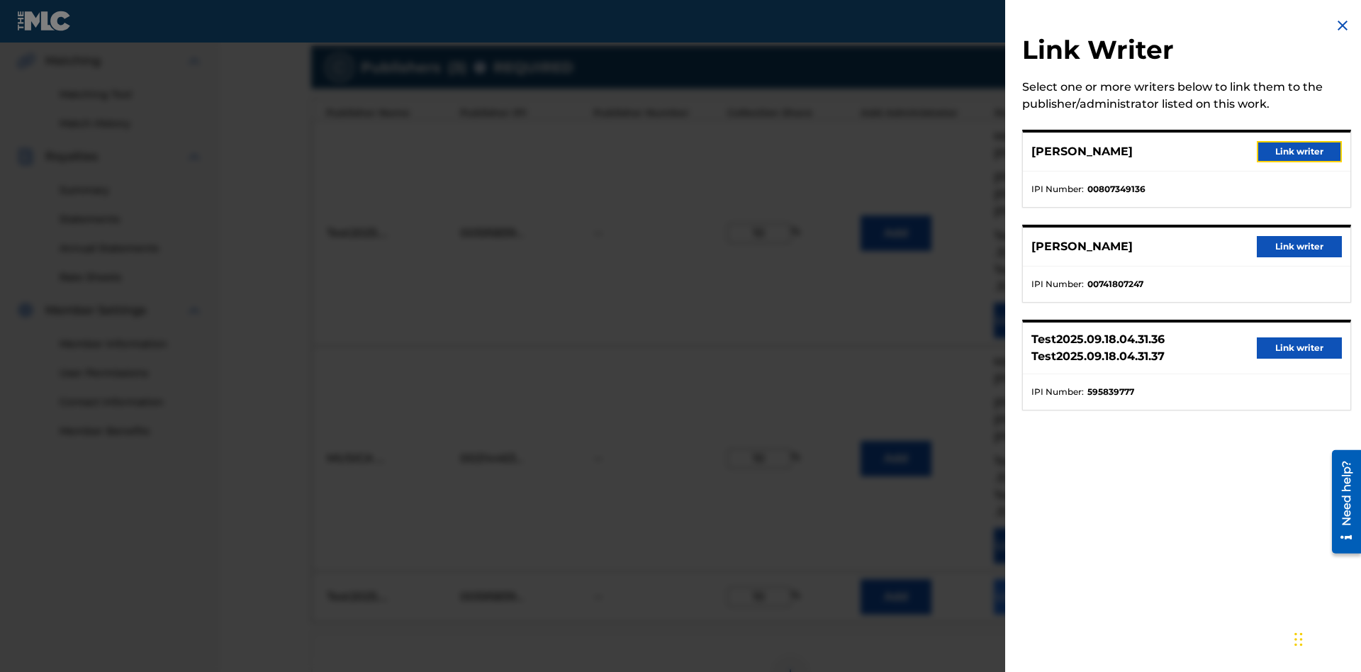
click at [1299, 152] on button "Link writer" at bounding box center [1298, 151] width 85 height 21
click at [1029, 579] on button "Link Writer" at bounding box center [1029, 596] width 71 height 35
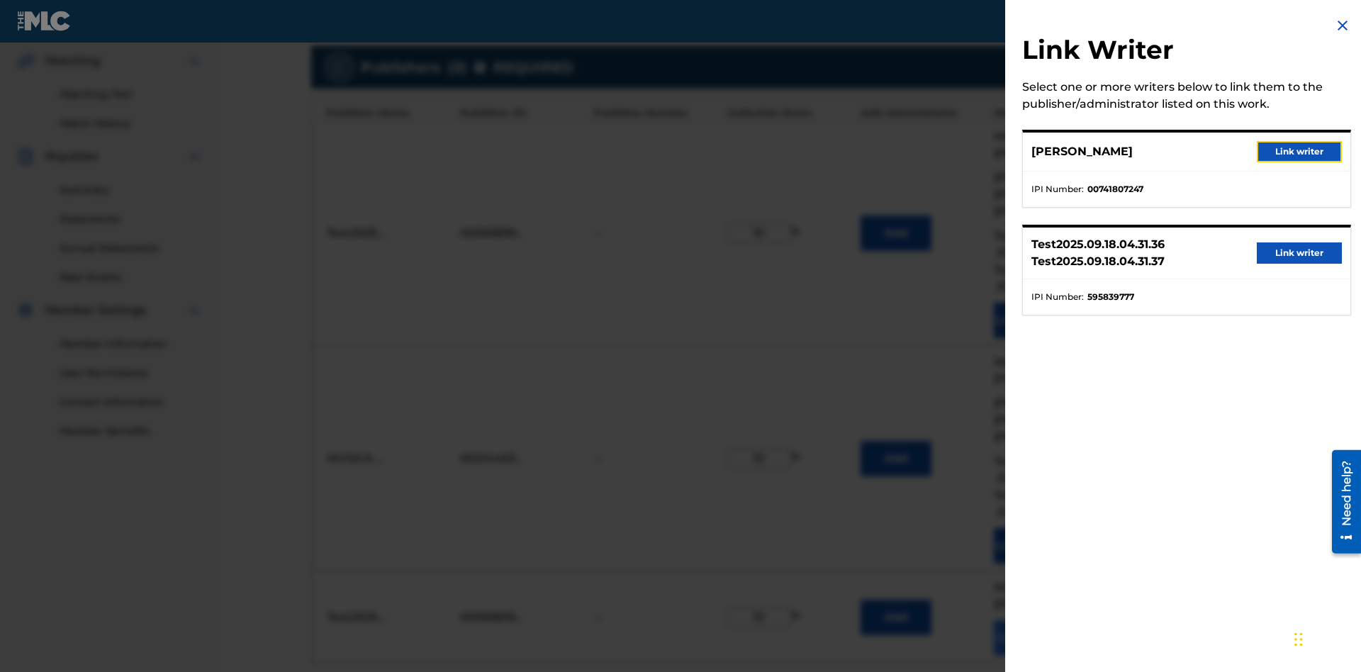
click at [1299, 152] on button "Link writer" at bounding box center [1298, 151] width 85 height 21
click at [1029, 620] on button "Link Writer" at bounding box center [1029, 637] width 71 height 35
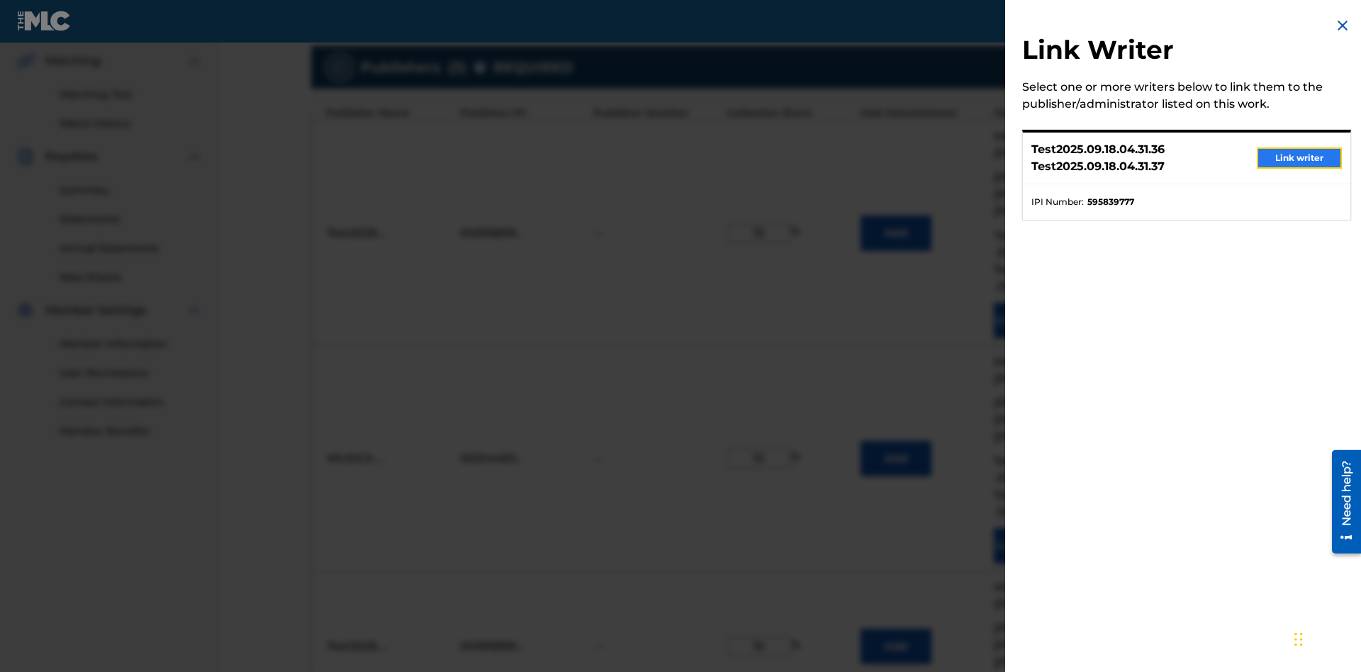
click at [1299, 158] on button "Link writer" at bounding box center [1298, 157] width 85 height 21
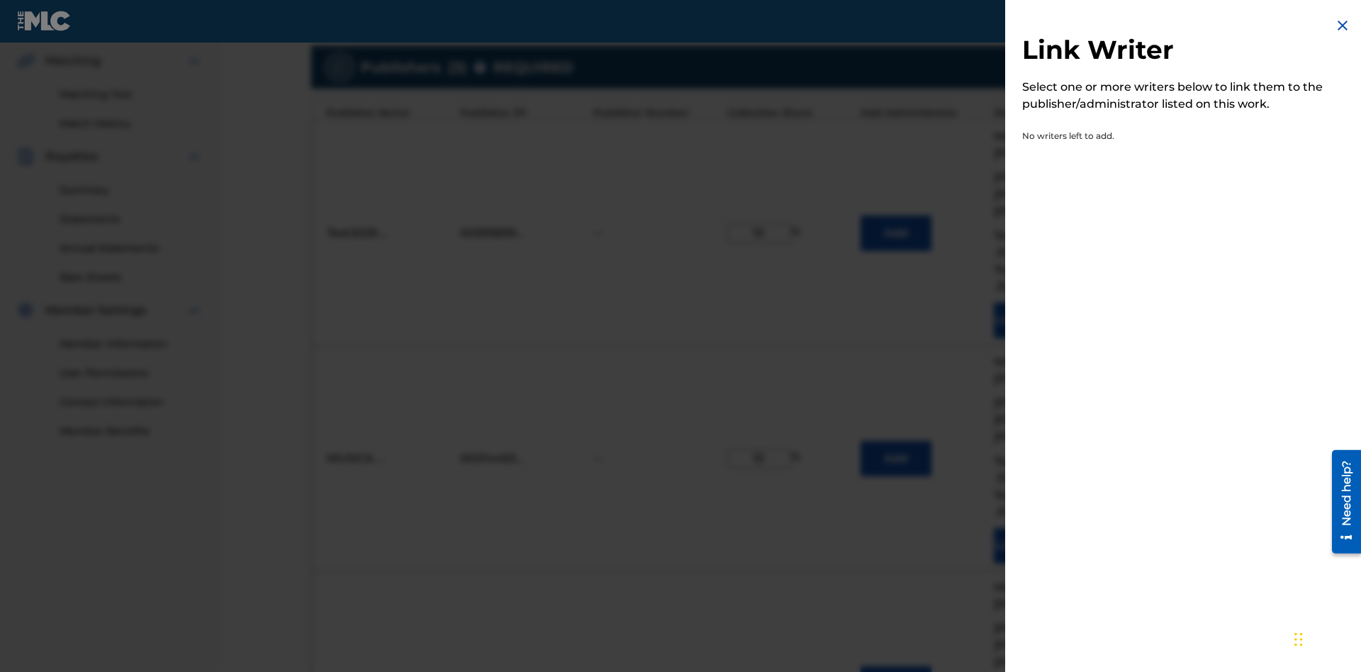
click at [1342, 26] on img at bounding box center [1342, 25] width 17 height 17
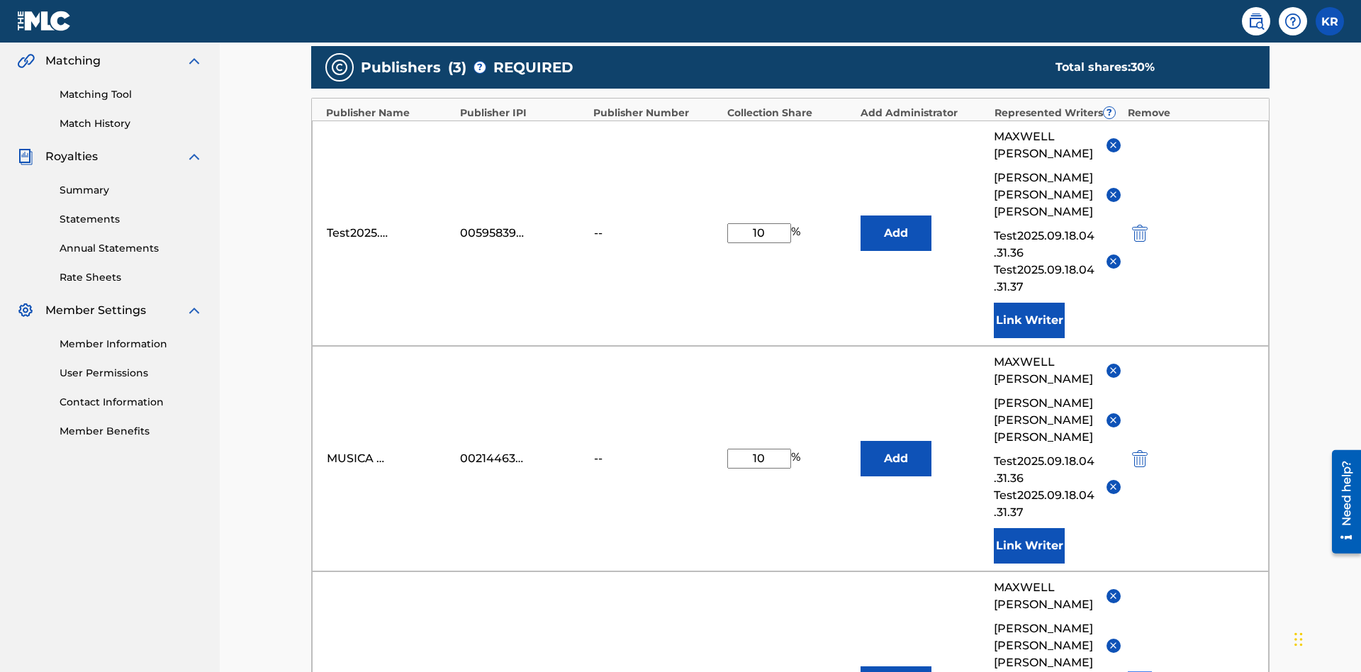
click at [1137, 671] on img "submit" at bounding box center [1140, 683] width 16 height 17
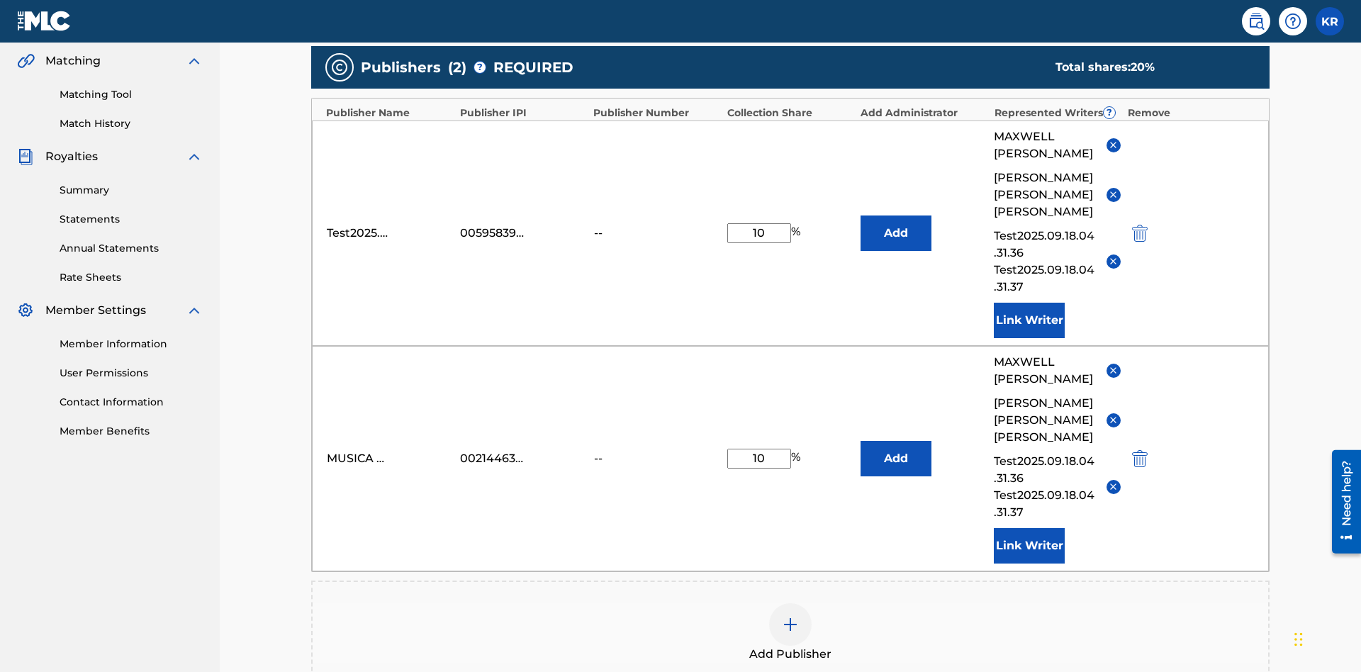
click at [790, 616] on img at bounding box center [790, 624] width 17 height 17
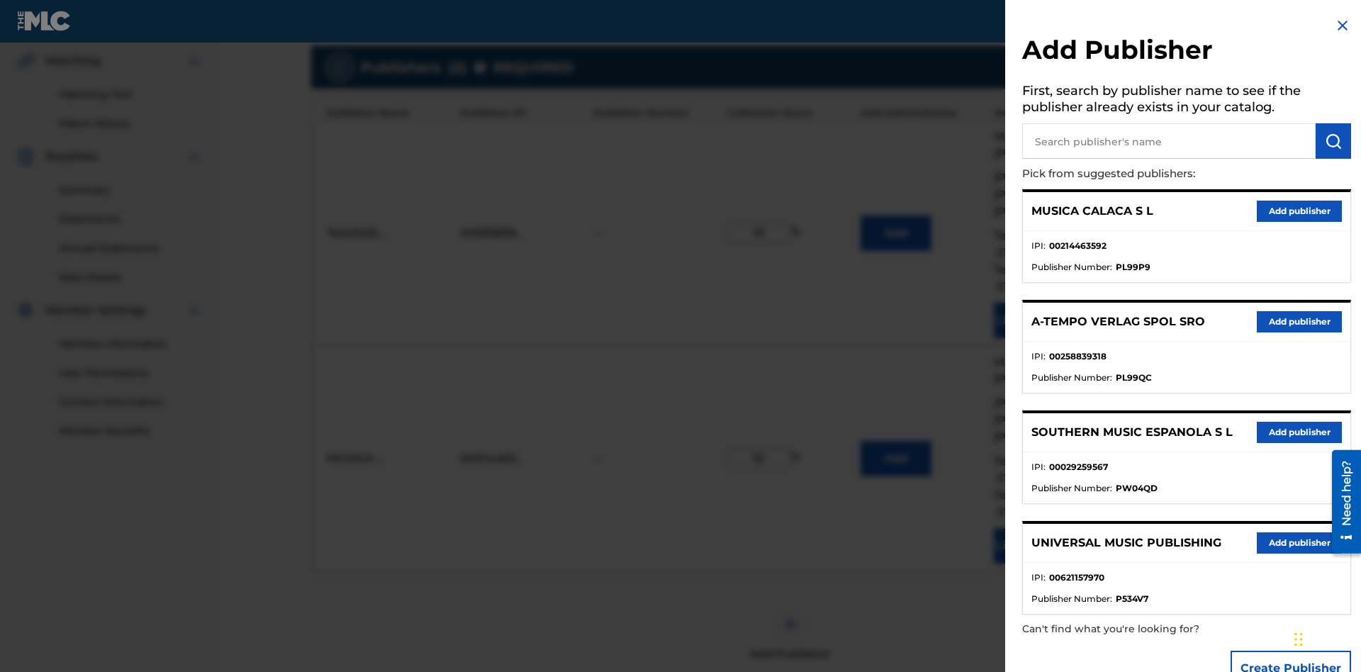
click at [1169, 141] on input "text" at bounding box center [1168, 140] width 293 height 35
type input "UNIVERSAL MUSIC PUBLISHING"
click at [1333, 141] on img "submit" at bounding box center [1333, 141] width 17 height 17
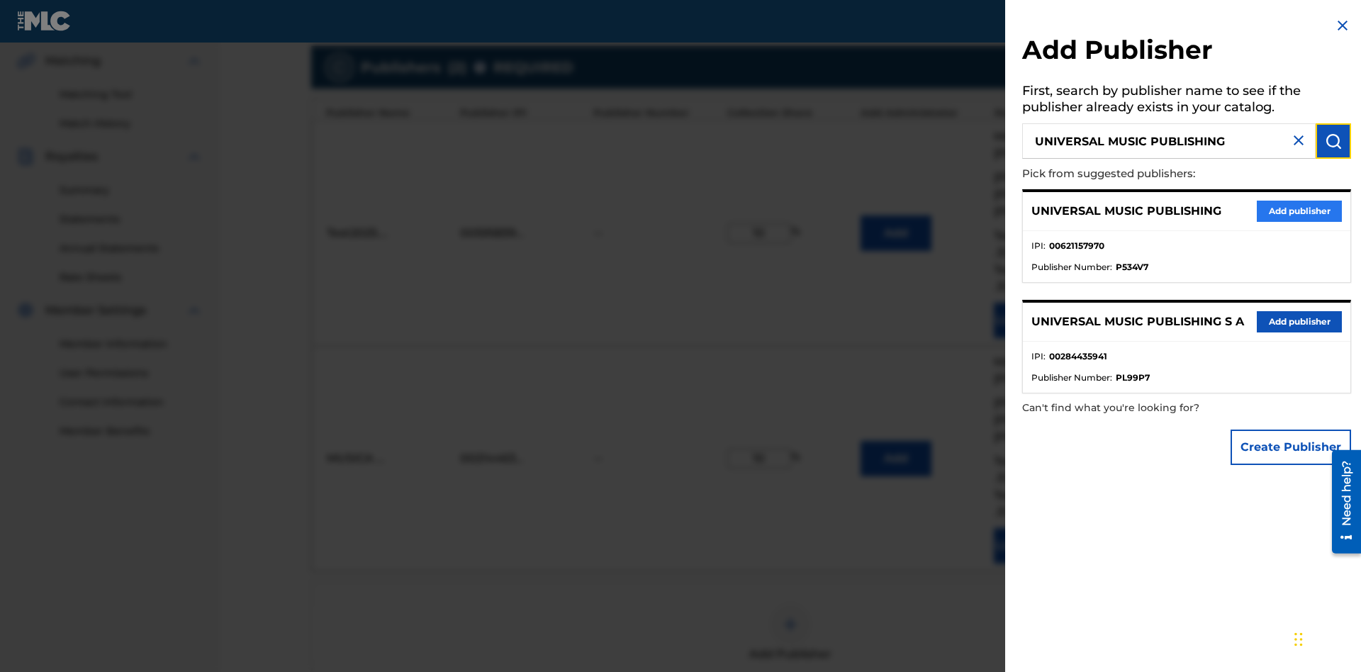
click at [1299, 210] on button "Add publisher" at bounding box center [1298, 211] width 85 height 21
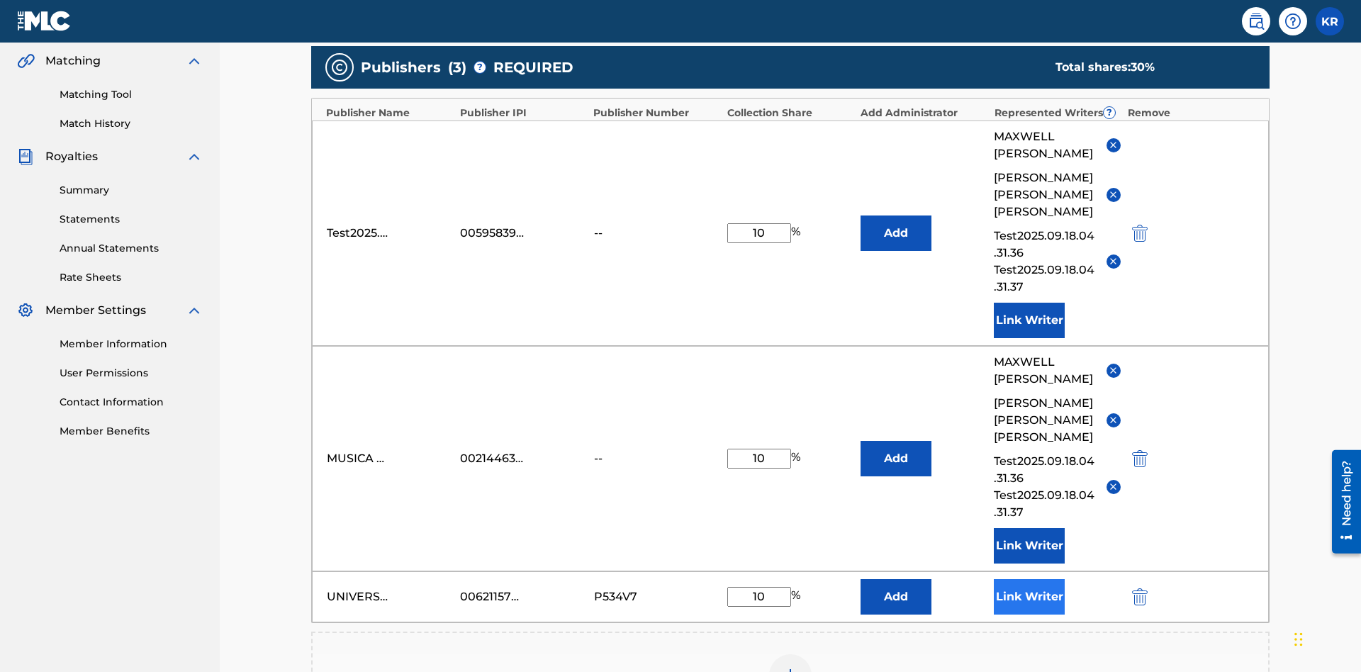
type input "10"
click at [1029, 579] on button "Link Writer" at bounding box center [1029, 596] width 71 height 35
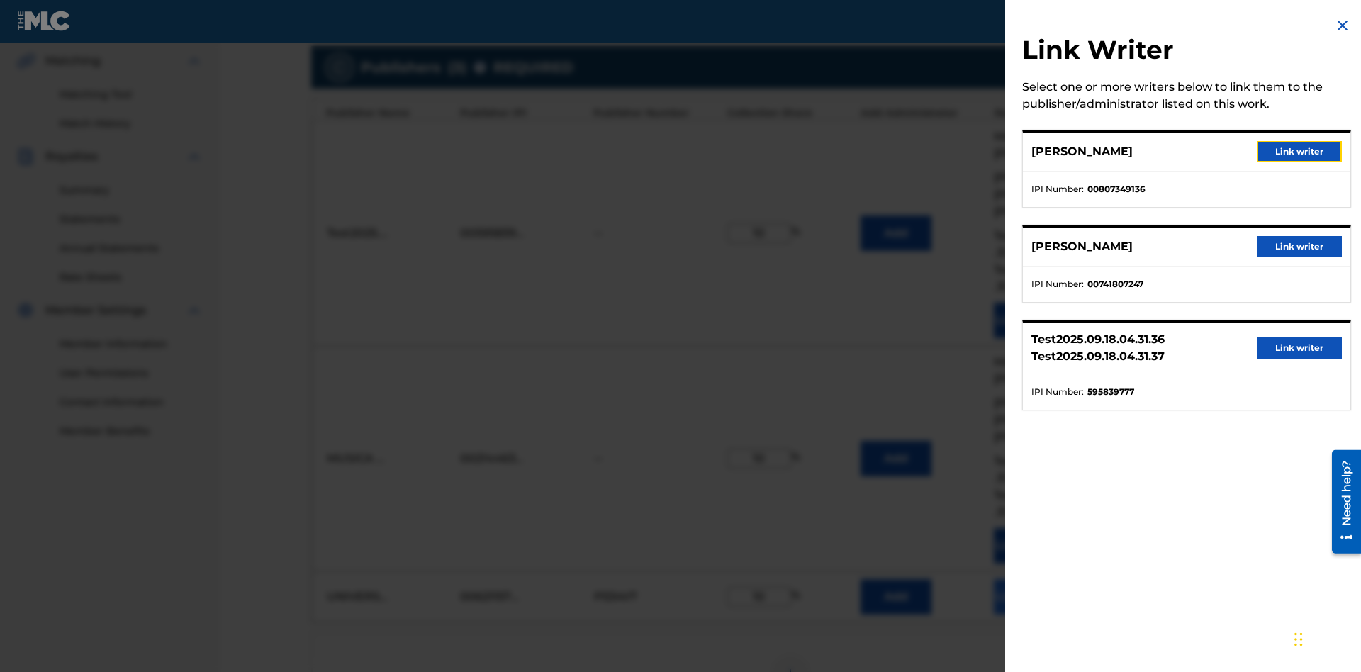
click at [1299, 152] on button "Link writer" at bounding box center [1298, 151] width 85 height 21
click at [1029, 579] on button "Link Writer" at bounding box center [1029, 596] width 71 height 35
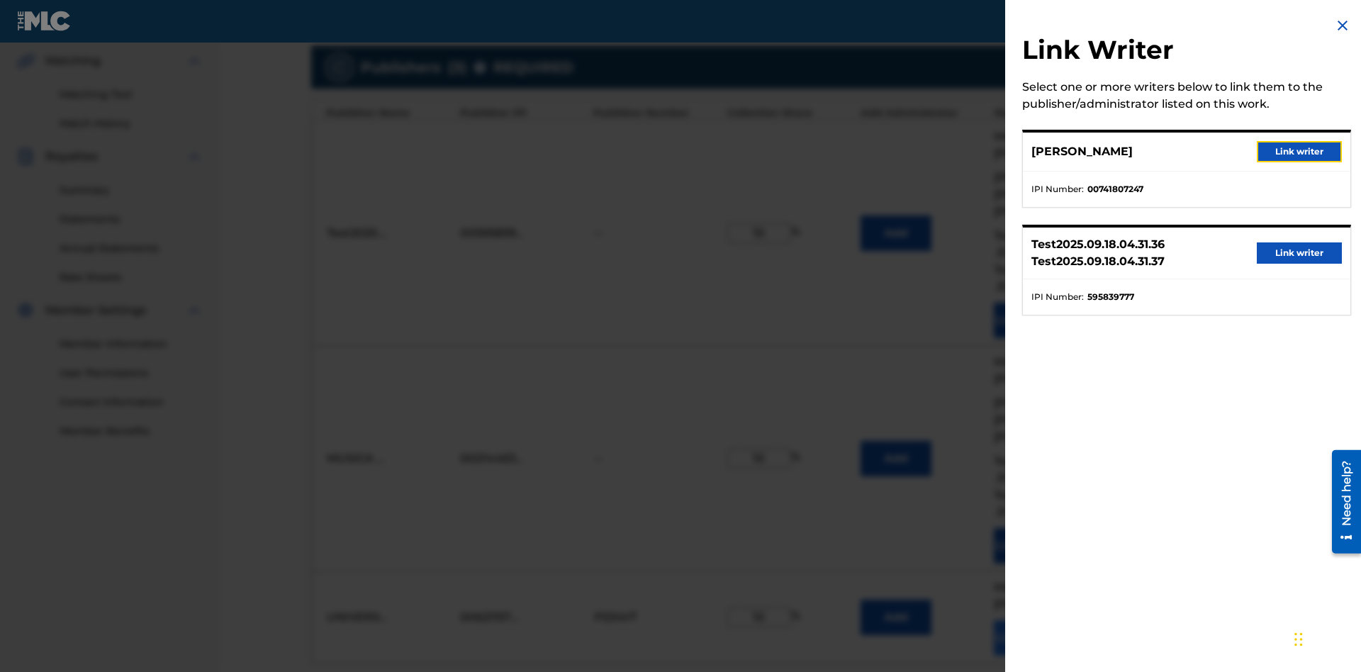
click at [1299, 152] on button "Link writer" at bounding box center [1298, 151] width 85 height 21
click at [1029, 620] on button "Link Writer" at bounding box center [1029, 637] width 71 height 35
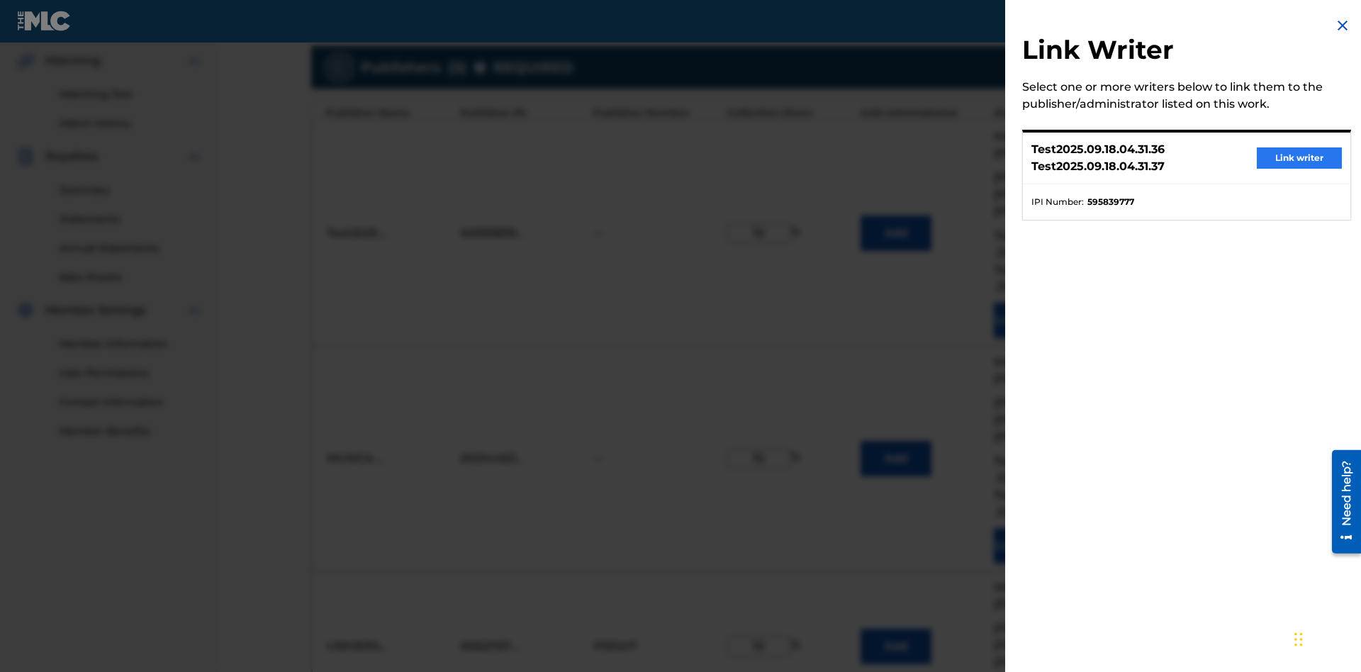
click at [1299, 158] on button "Link writer" at bounding box center [1298, 157] width 85 height 21
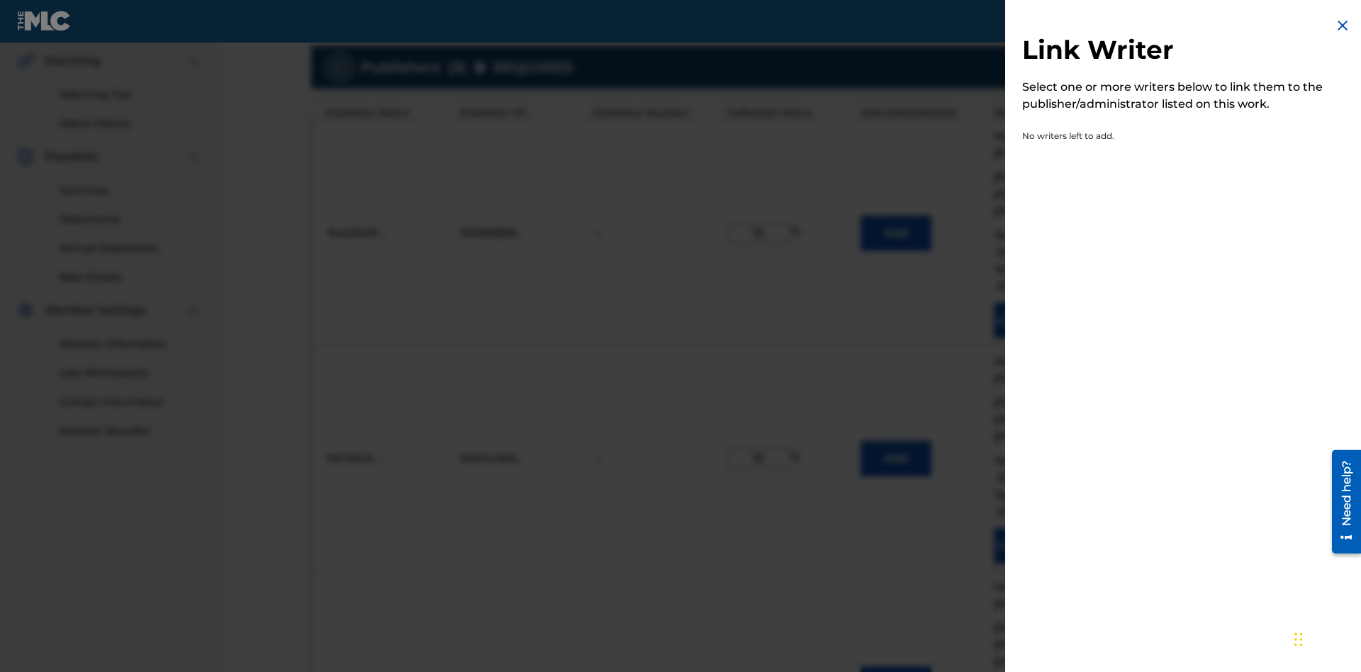
click at [1342, 26] on img at bounding box center [1342, 25] width 17 height 17
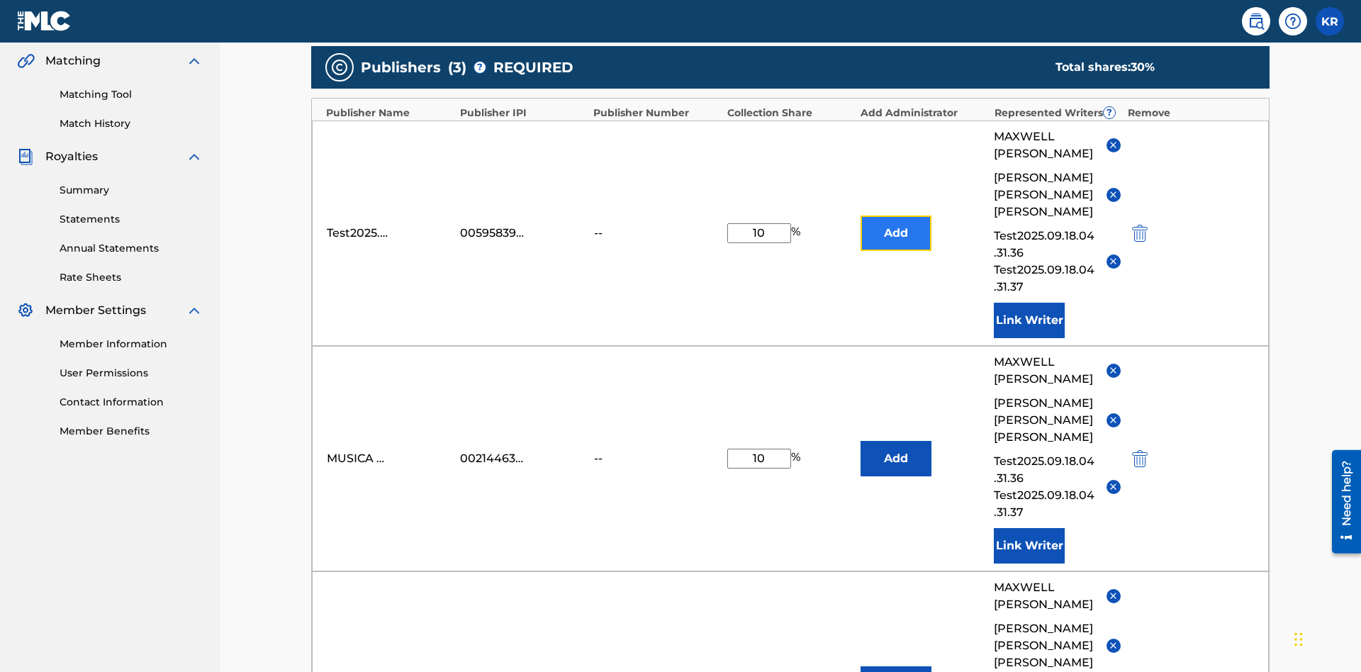
click at [896, 215] on button "Add" at bounding box center [895, 232] width 71 height 35
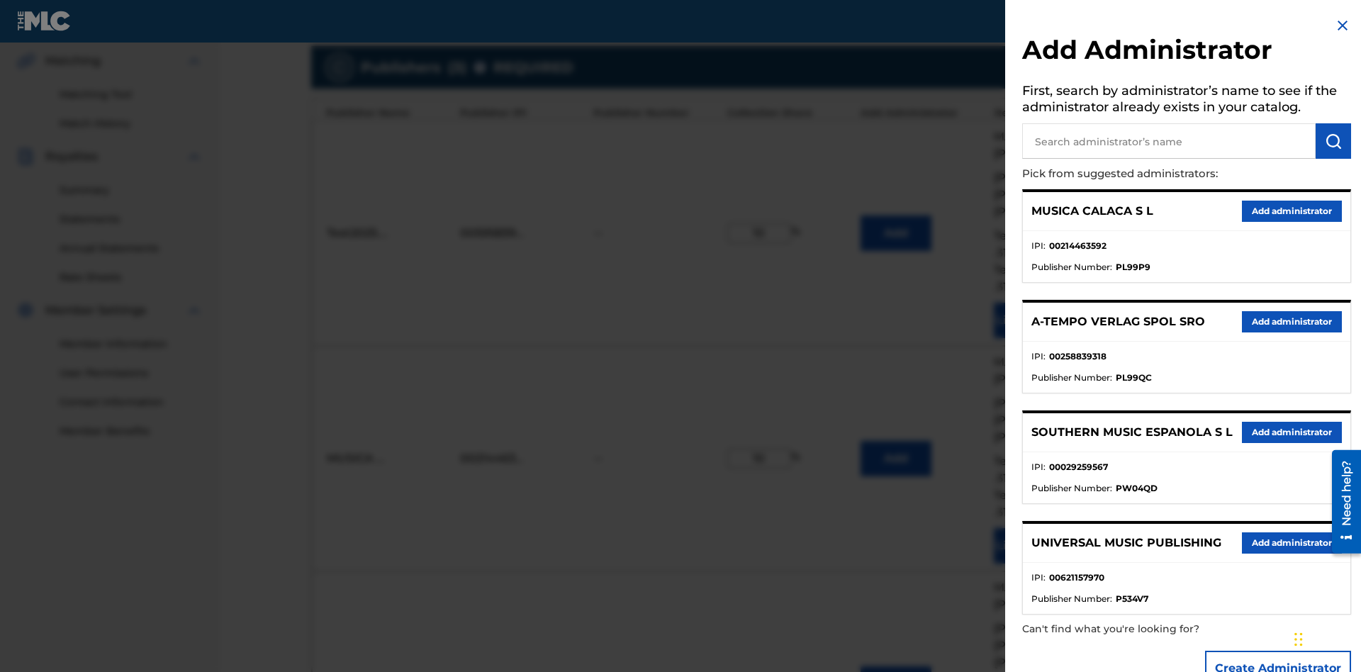
click at [1169, 141] on input "text" at bounding box center [1168, 140] width 293 height 35
type input "Test2025.09.18.04.34.51"
click at [1333, 141] on img "submit" at bounding box center [1333, 141] width 17 height 17
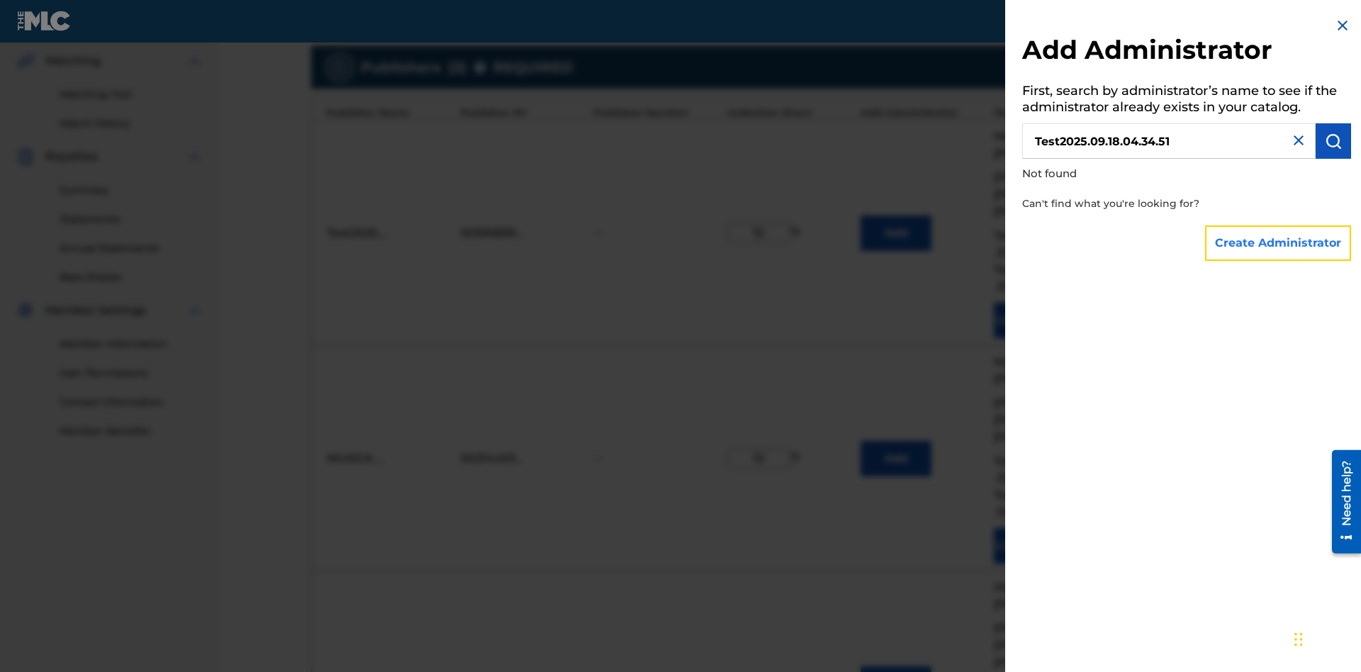
click at [1278, 242] on button "Create Administrator" at bounding box center [1278, 242] width 146 height 35
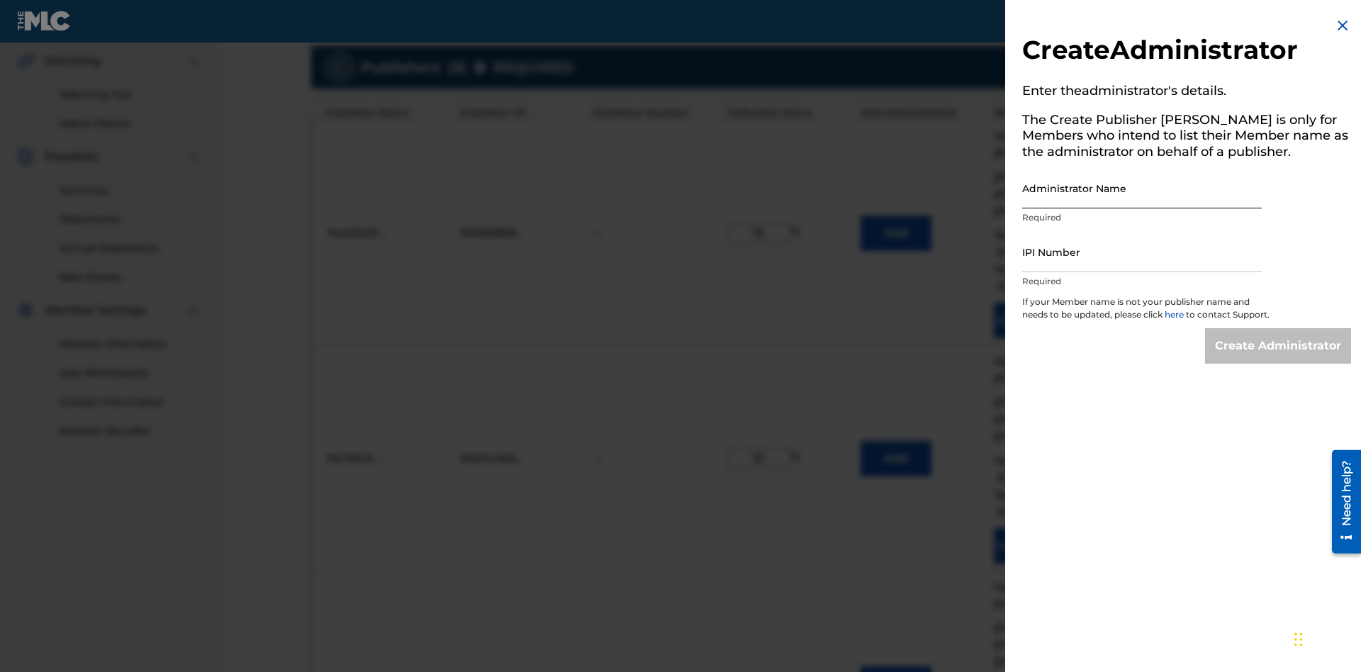
click at [1142, 188] on input "Administrator Name" at bounding box center [1142, 188] width 240 height 40
type input "Test2025.09.18.04.34.58"
click at [1142, 252] on input "IPI Number" at bounding box center [1142, 252] width 240 height 40
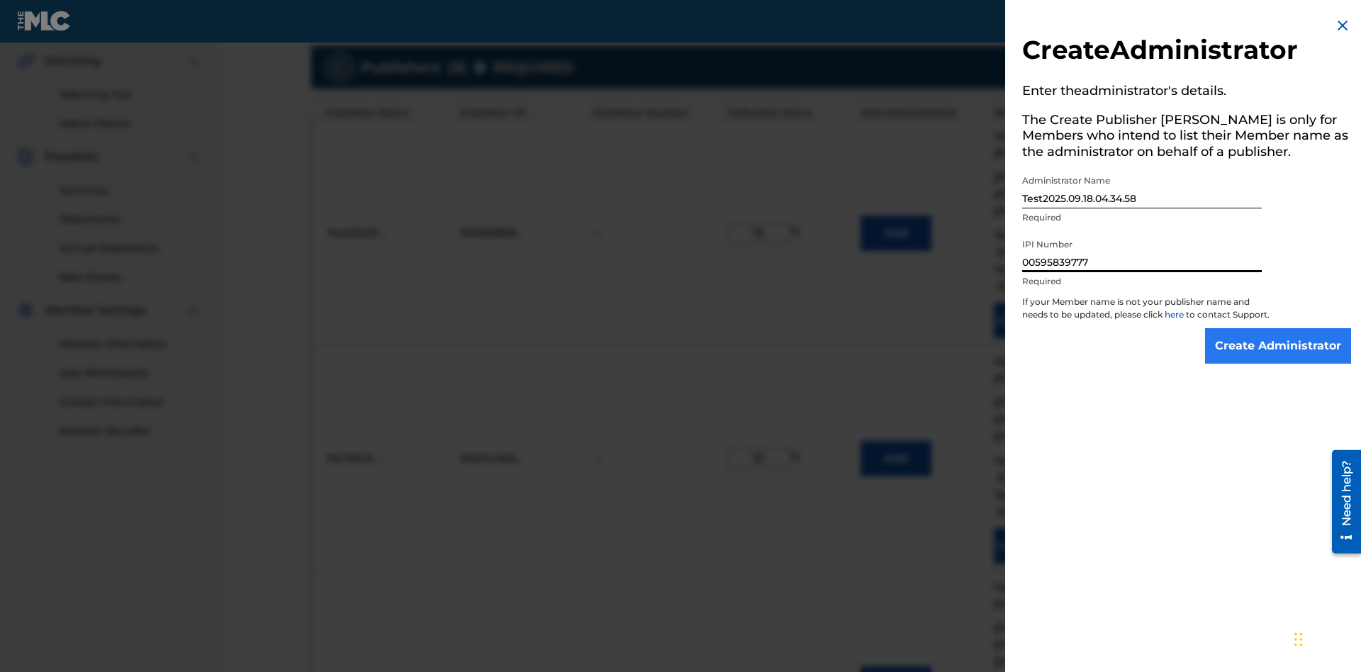
type input "00595839777"
click at [1278, 359] on input "Create Administrator" at bounding box center [1278, 345] width 146 height 35
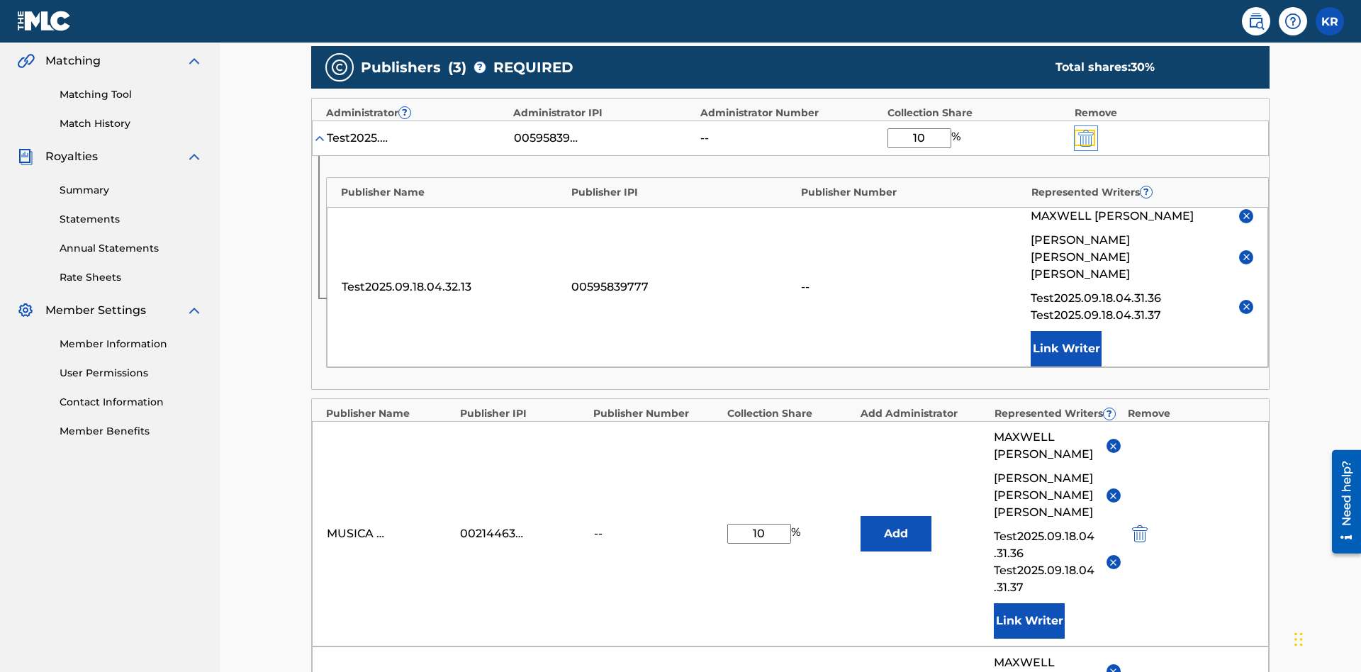
click at [1084, 130] on img "submit" at bounding box center [1086, 138] width 16 height 17
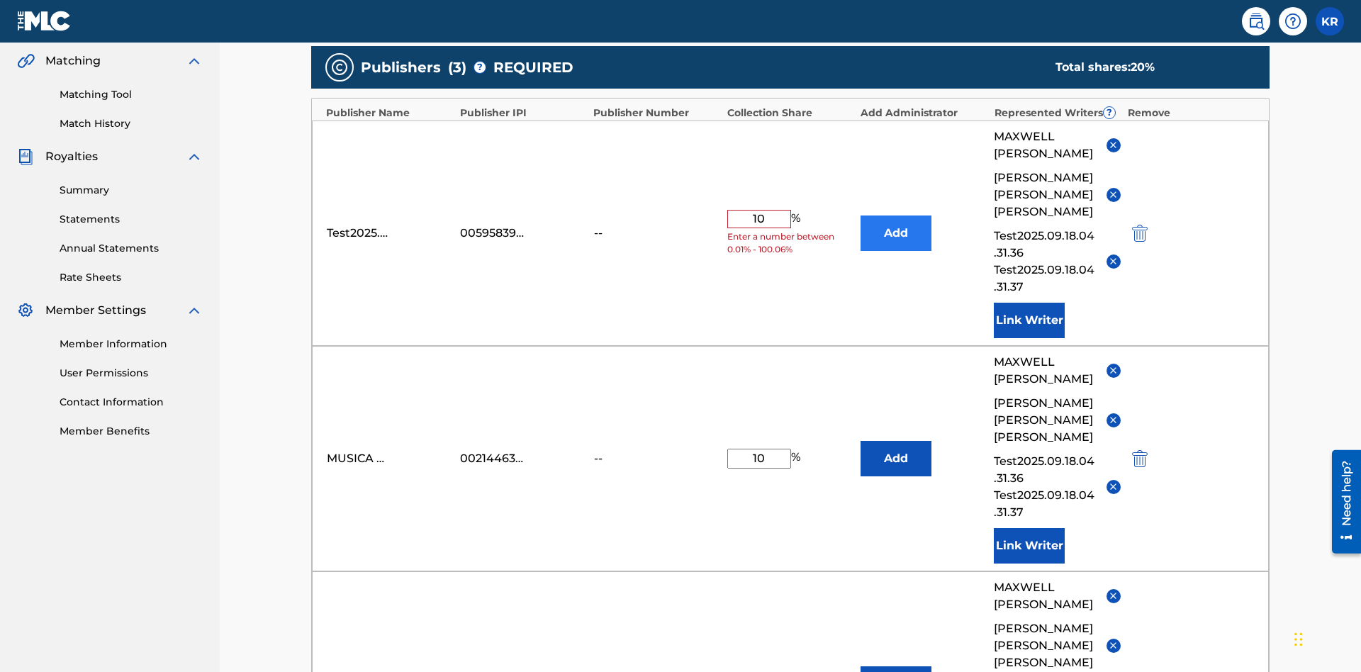
type input "10"
click at [896, 215] on button "Add" at bounding box center [895, 232] width 71 height 35
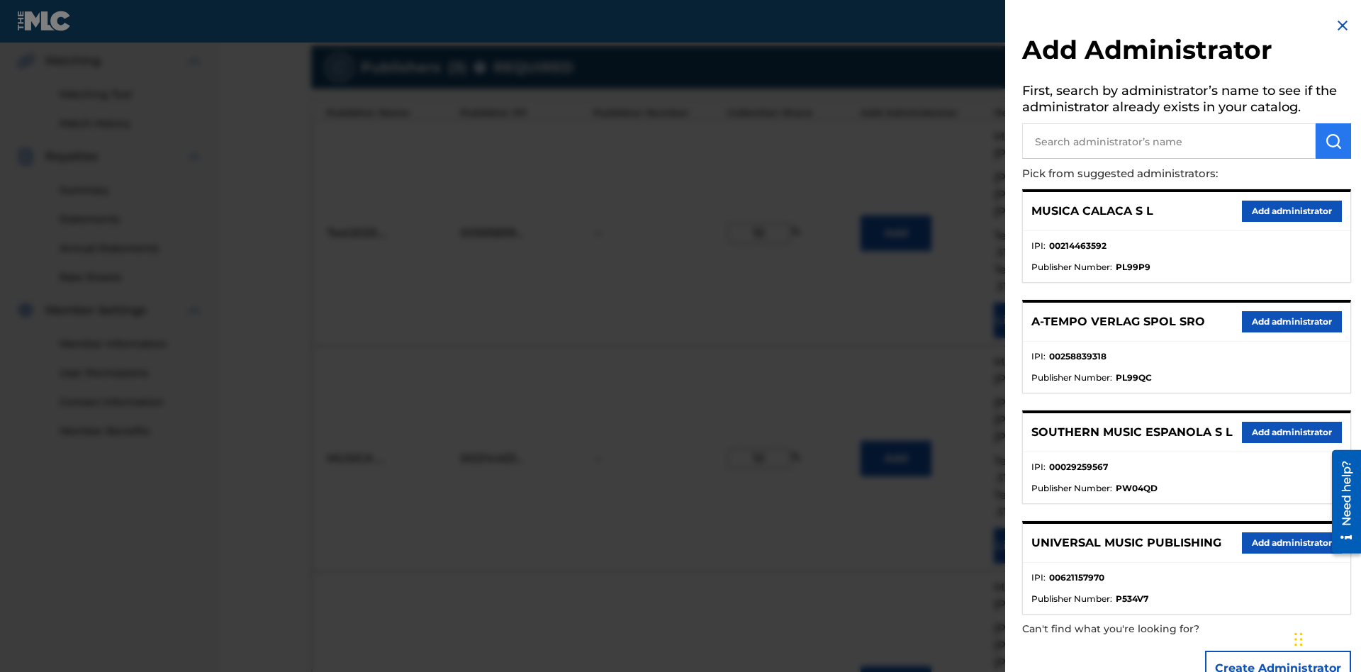
click at [1169, 141] on input "text" at bounding box center [1168, 140] width 293 height 35
type input "BMG MUSIC PUB. [GEOGRAPHIC_DATA]"
click at [1333, 141] on img "submit" at bounding box center [1333, 141] width 17 height 17
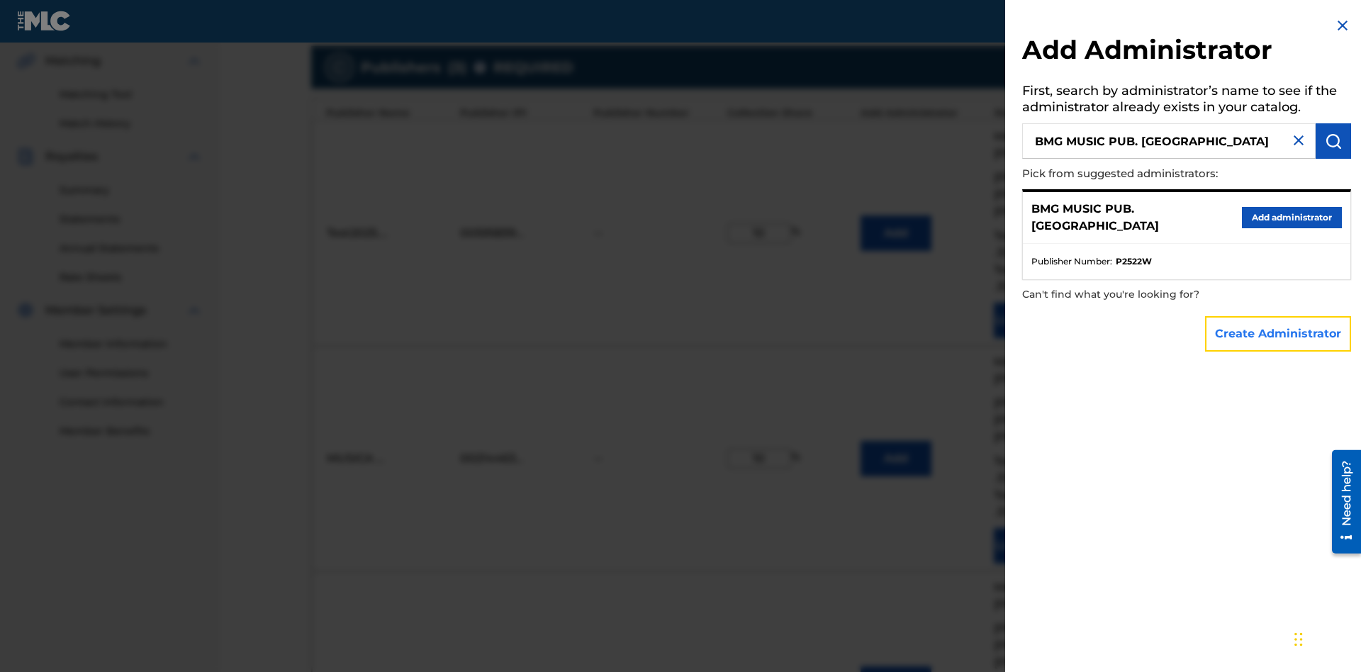
click at [1278, 333] on button "Create Administrator" at bounding box center [1278, 333] width 146 height 35
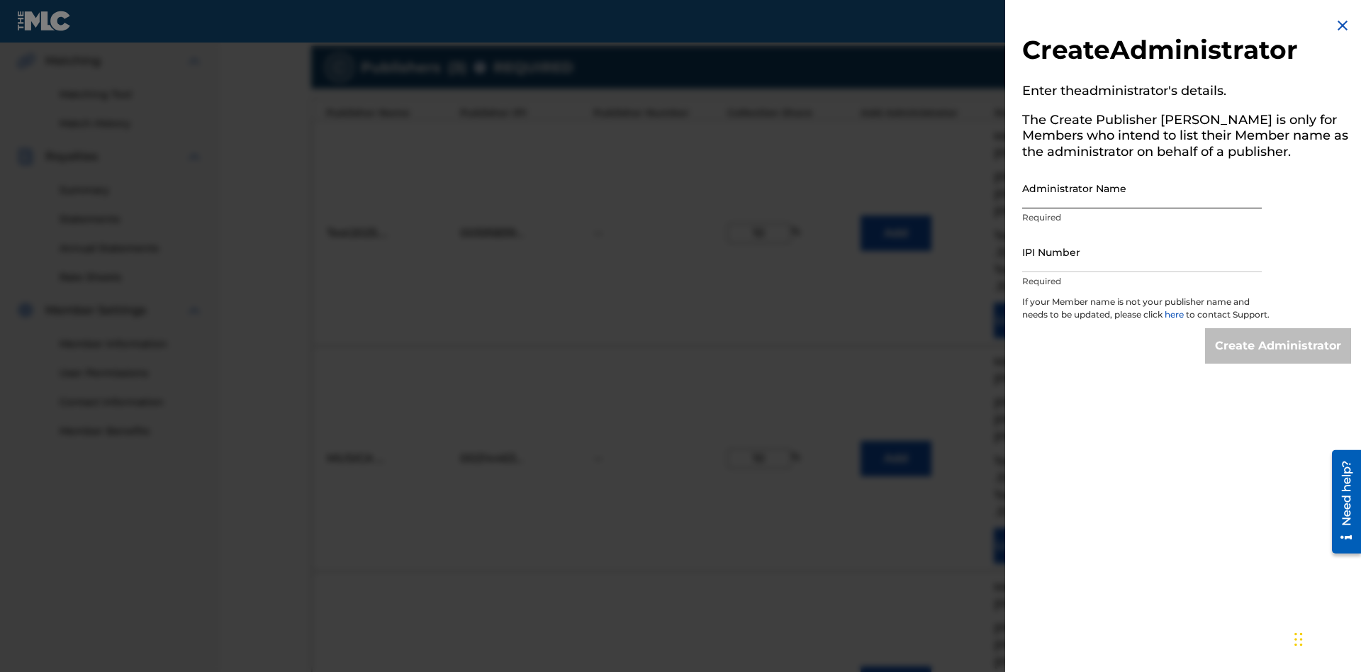
click at [1142, 188] on input "Administrator Name" at bounding box center [1142, 188] width 240 height 40
click at [1142, 252] on input "IPI Number" at bounding box center [1142, 252] width 240 height 40
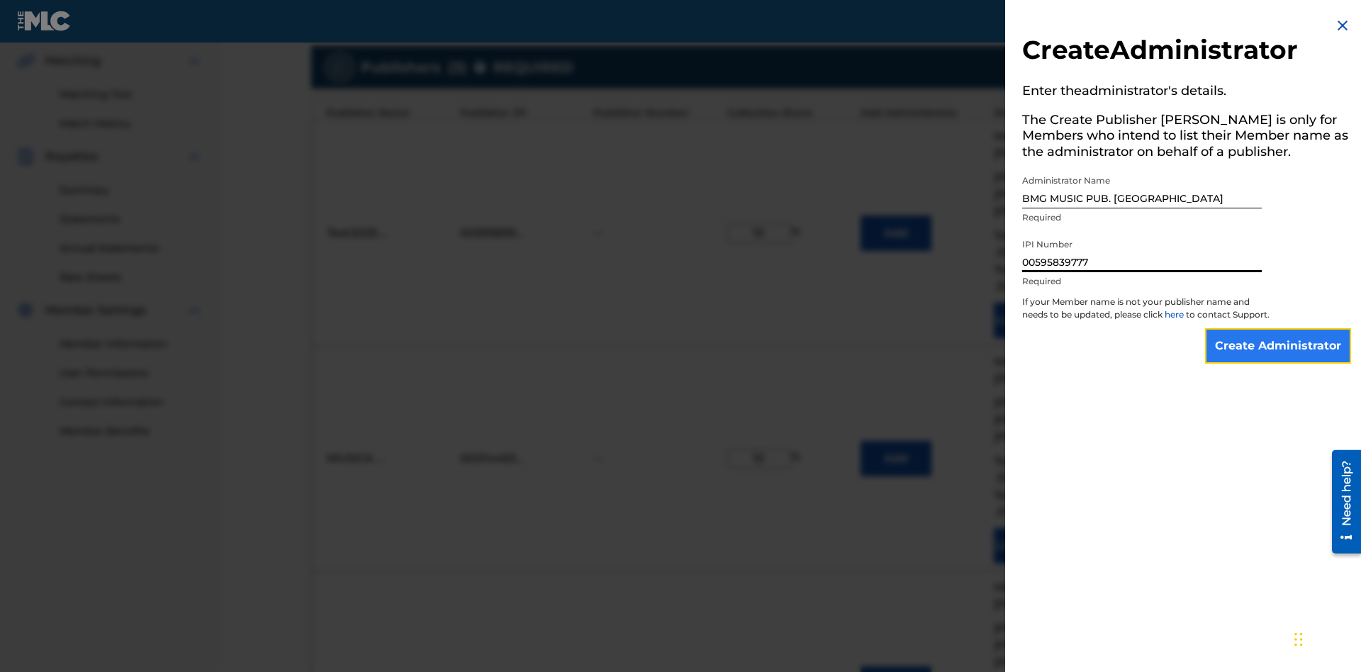
click at [1278, 359] on input "Create Administrator" at bounding box center [1278, 345] width 146 height 35
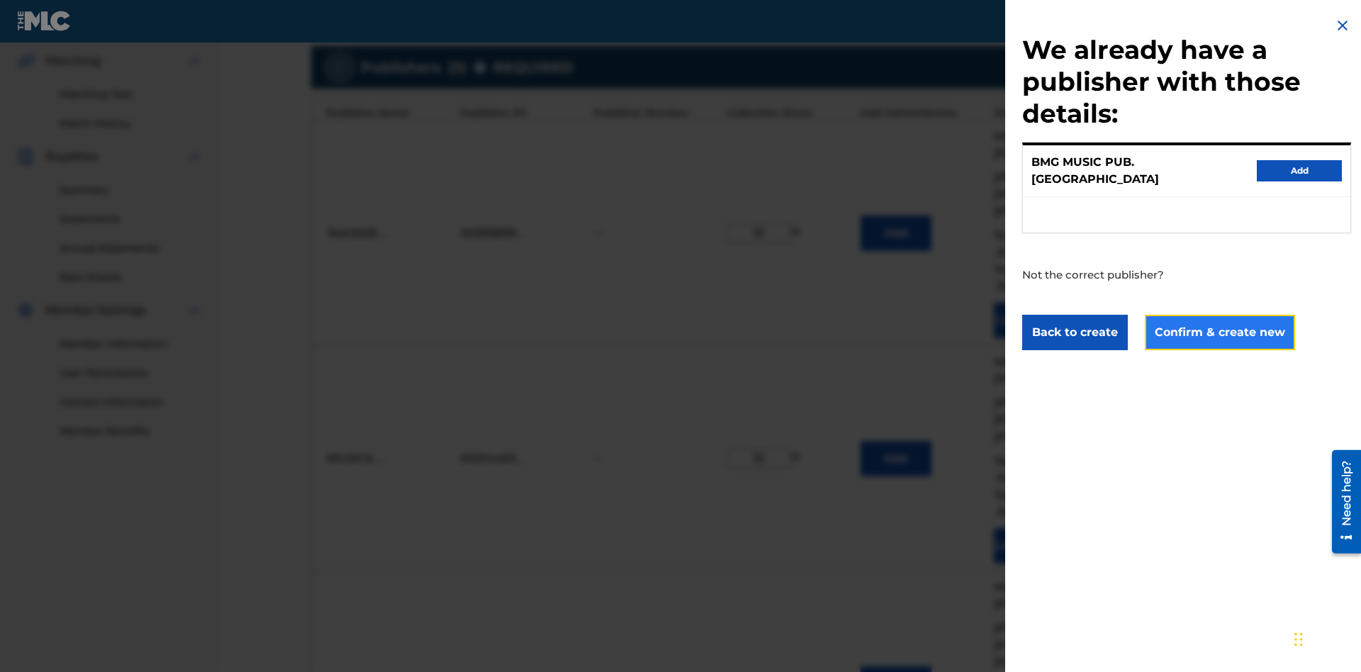
click at [1218, 319] on button "Confirm & create new" at bounding box center [1220, 332] width 150 height 35
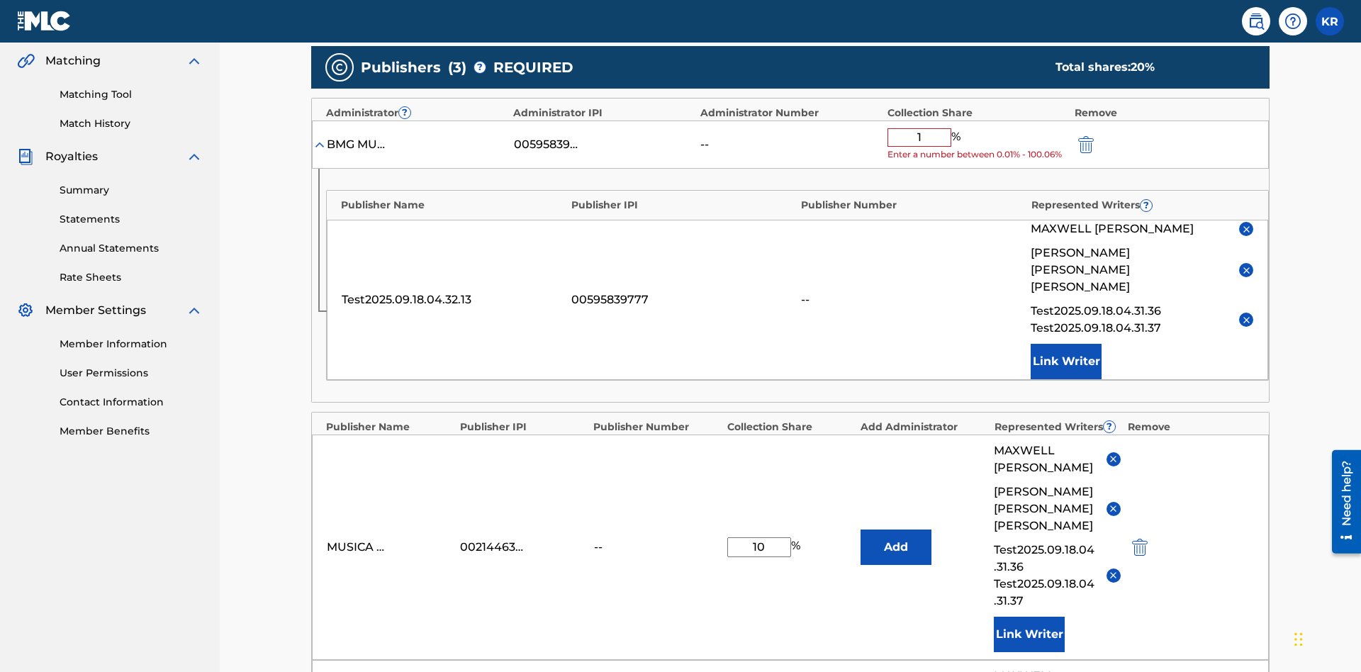
type input "10"
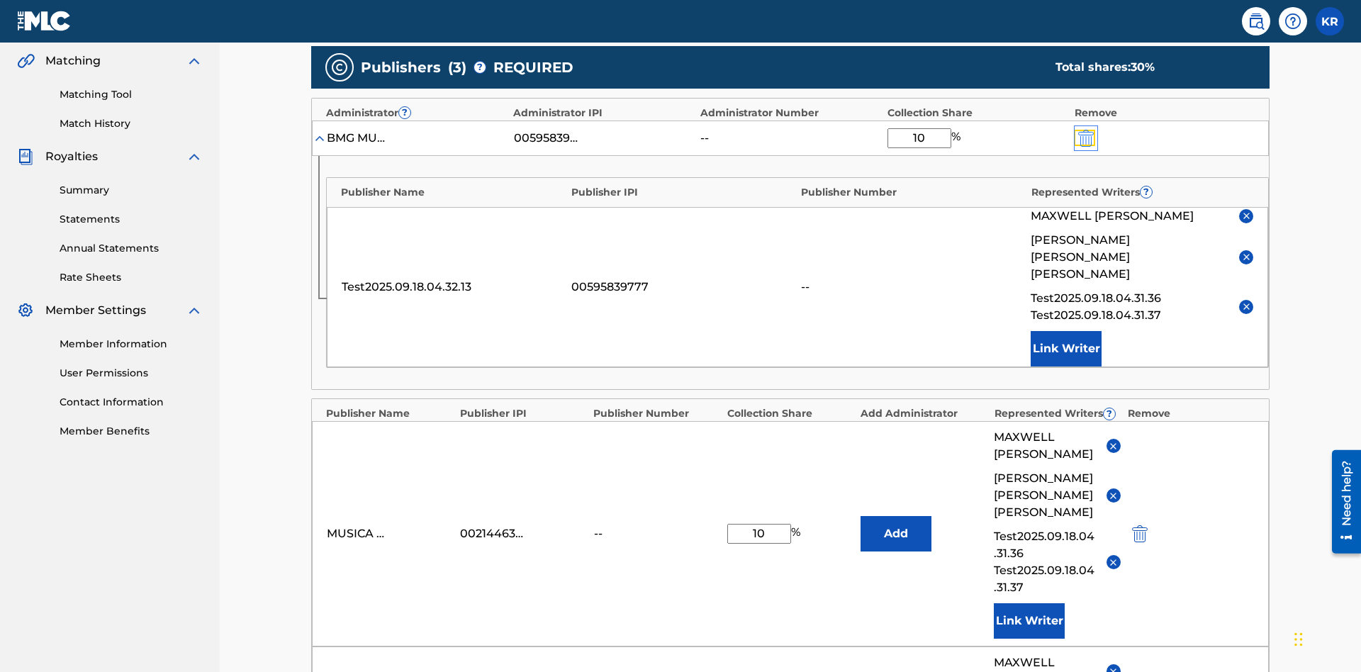
click at [1084, 130] on img "submit" at bounding box center [1086, 138] width 16 height 17
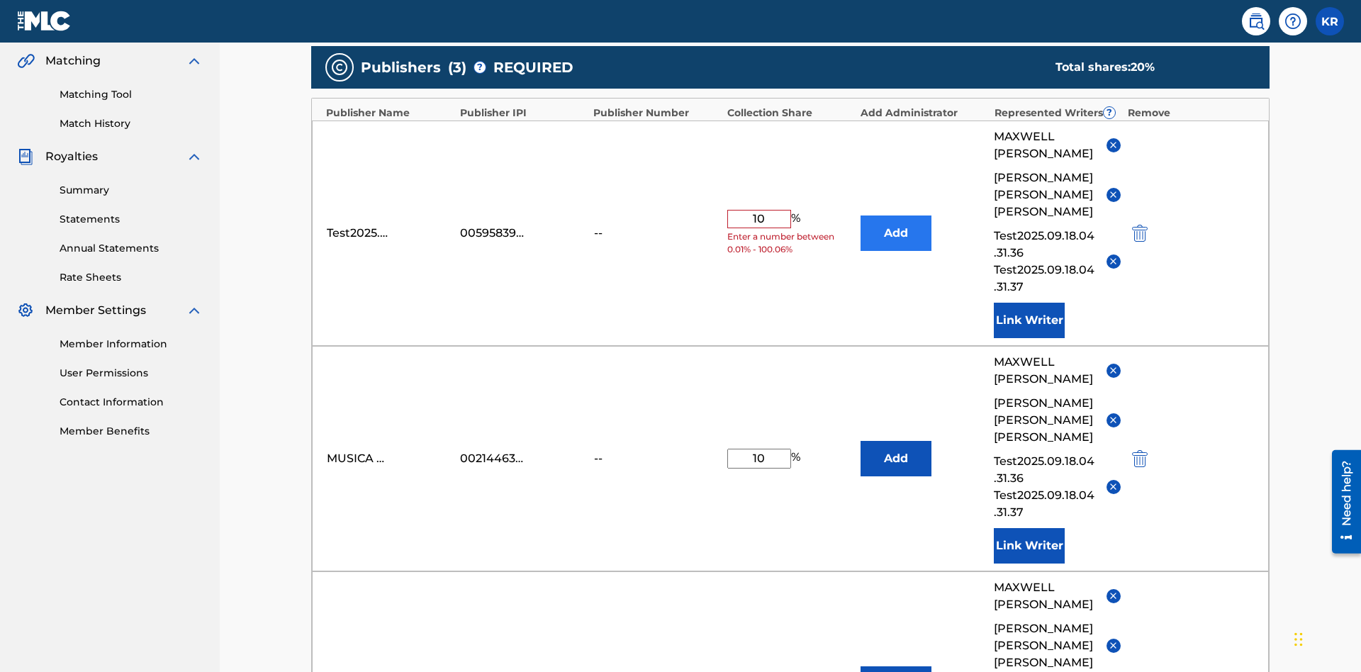
type input "10"
click at [896, 215] on button "Add" at bounding box center [895, 232] width 71 height 35
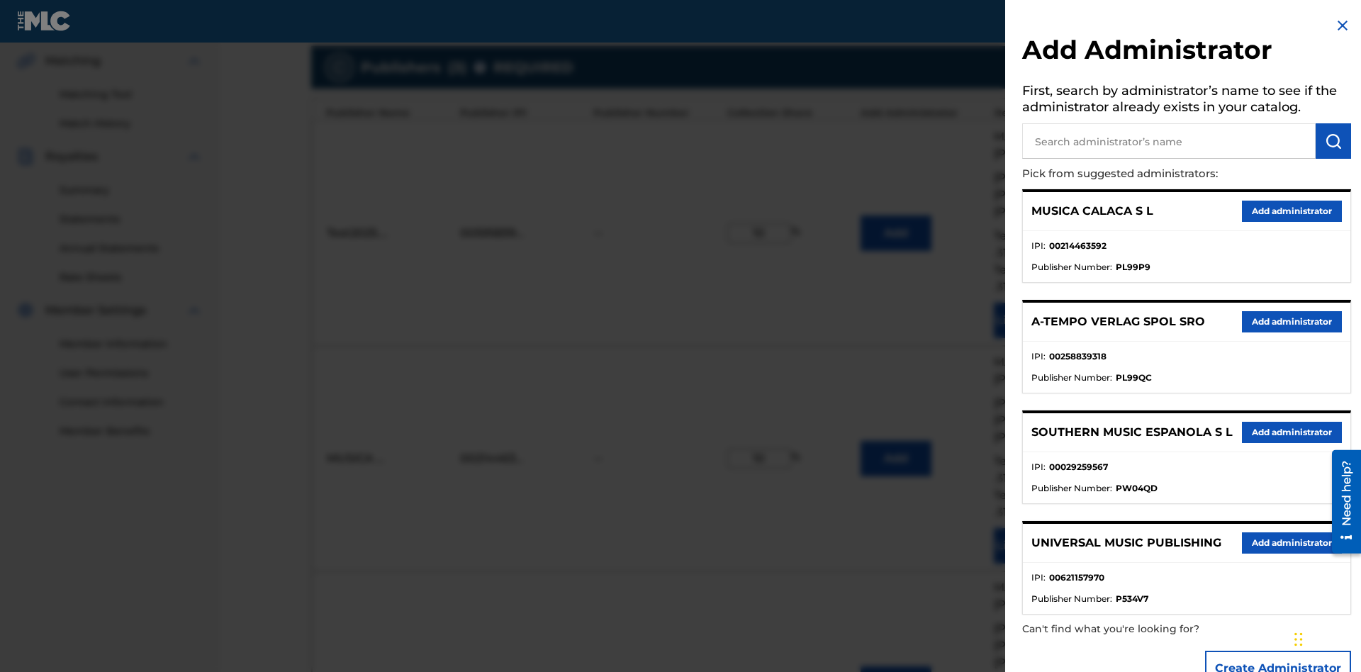
click at [1169, 141] on input "text" at bounding box center [1168, 140] width 293 height 35
type input "Test2025.09.18.04.35.50"
click at [1333, 141] on img "submit" at bounding box center [1333, 141] width 17 height 17
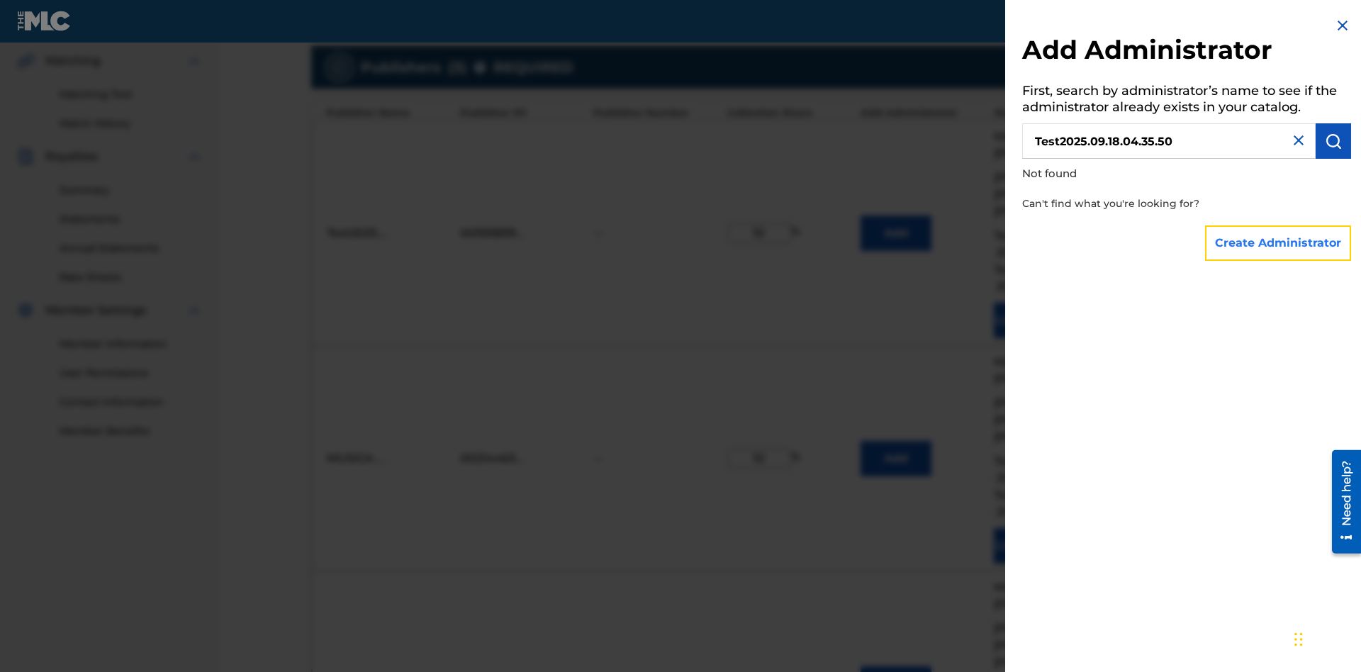
click at [1278, 242] on button "Create Administrator" at bounding box center [1278, 242] width 146 height 35
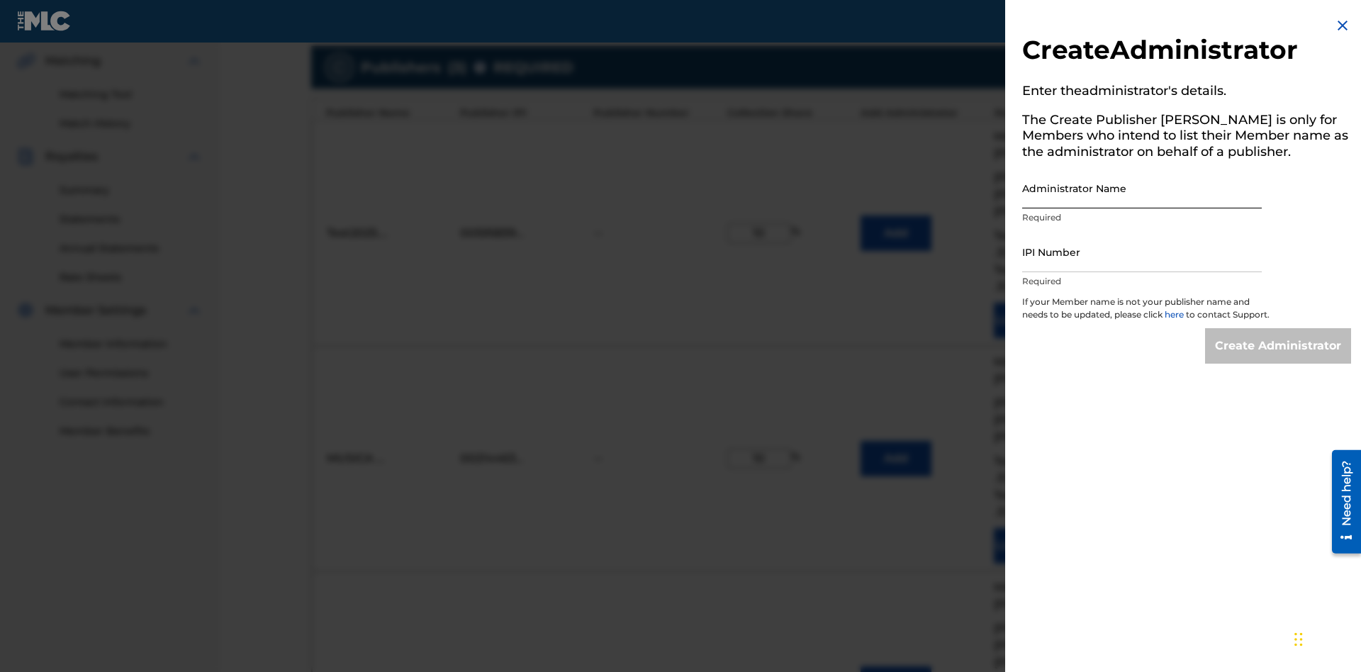
click at [1142, 188] on input "Administrator Name" at bounding box center [1142, 188] width 240 height 40
type input "Test2025.09.18.04.35.56"
click at [1142, 252] on input "IPI Number" at bounding box center [1142, 252] width 240 height 40
type input "595839777"
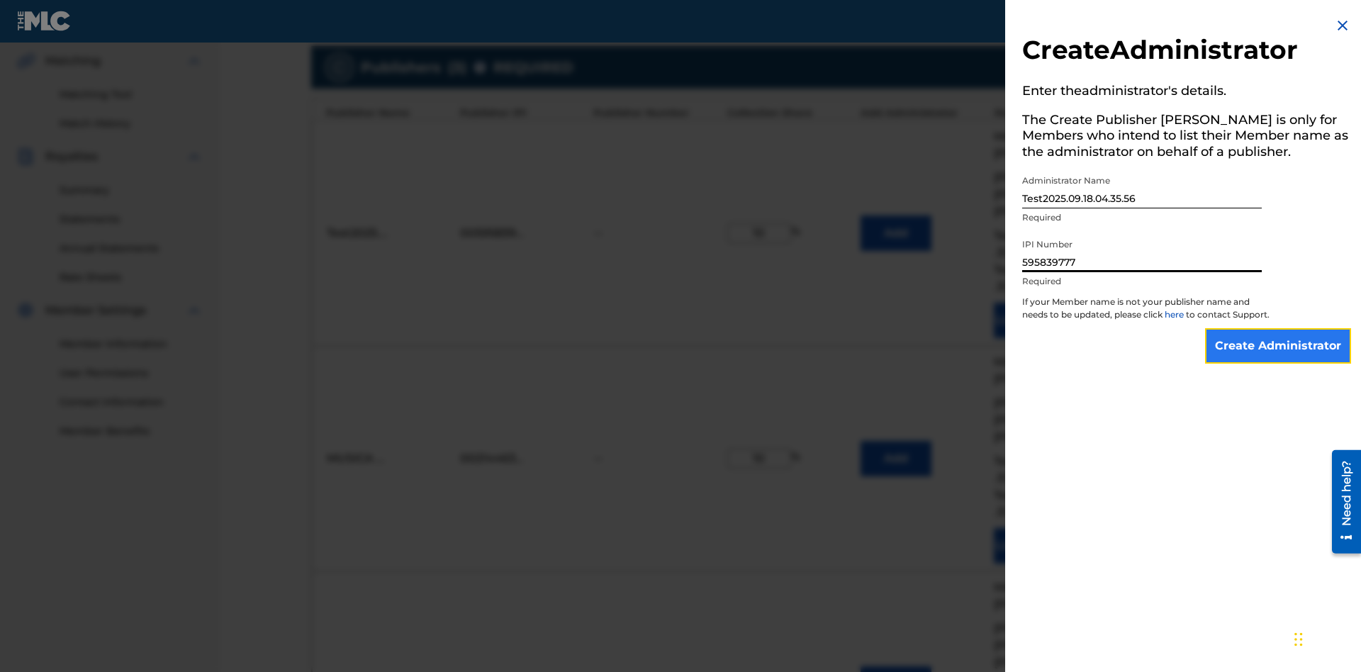
click at [1278, 359] on input "Create Administrator" at bounding box center [1278, 345] width 146 height 35
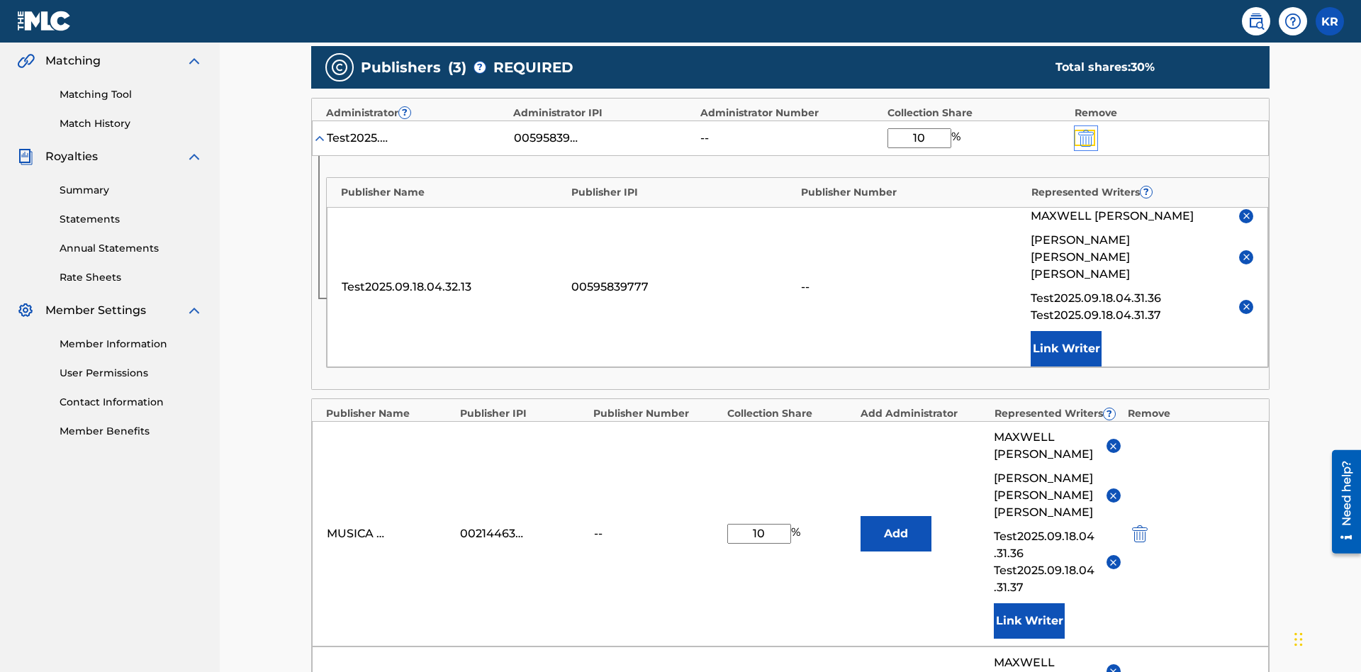
click at [1084, 130] on img "submit" at bounding box center [1086, 138] width 16 height 17
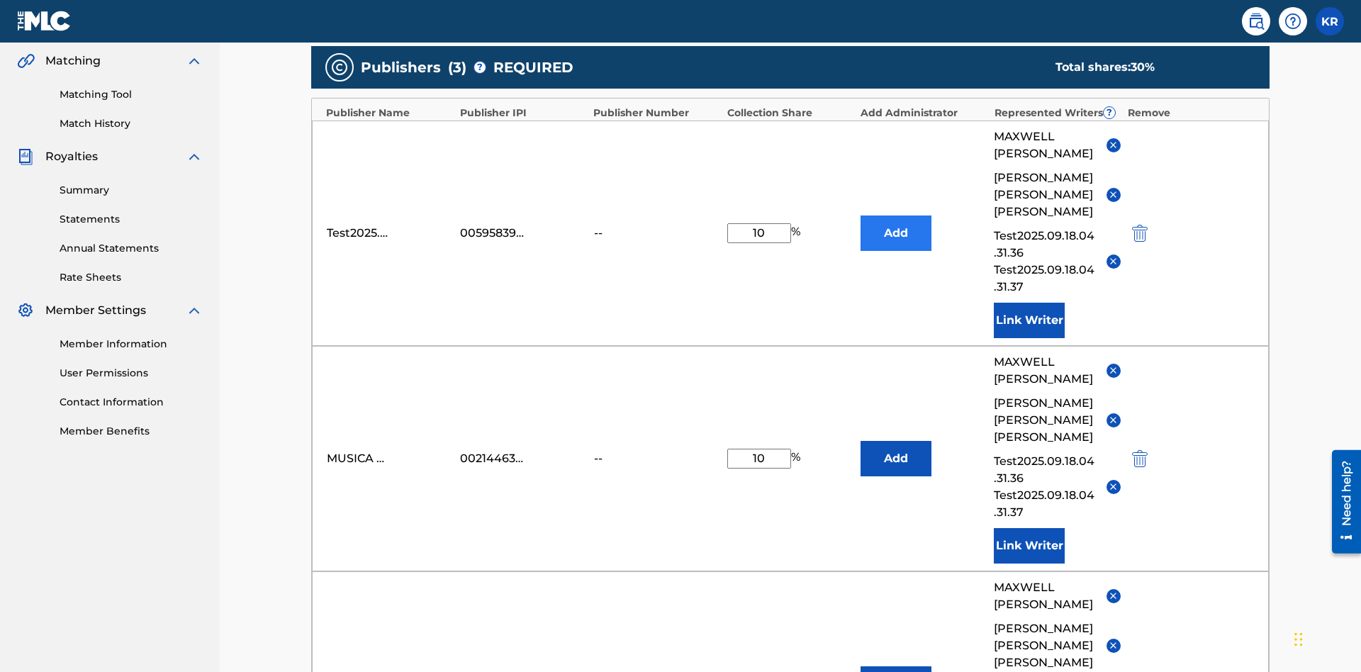
type input "10"
click at [896, 215] on button "Add" at bounding box center [895, 232] width 71 height 35
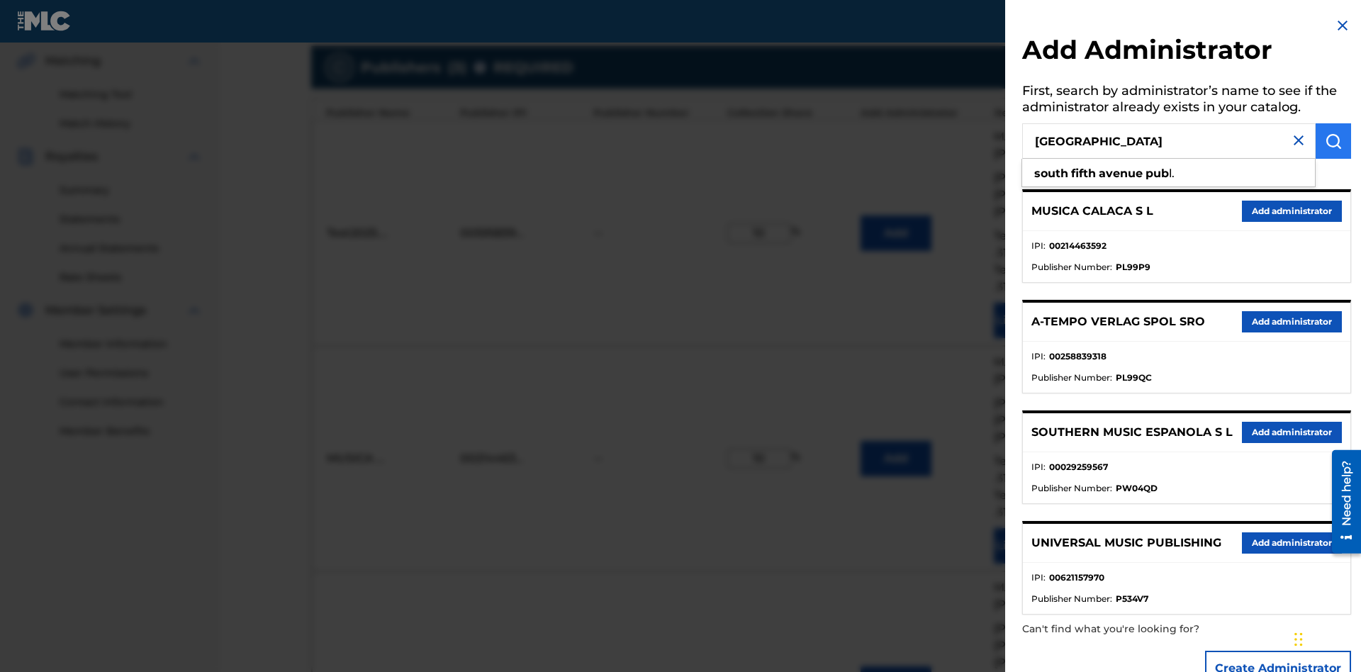
type input "[GEOGRAPHIC_DATA]"
click at [1333, 141] on img "submit" at bounding box center [1333, 141] width 17 height 17
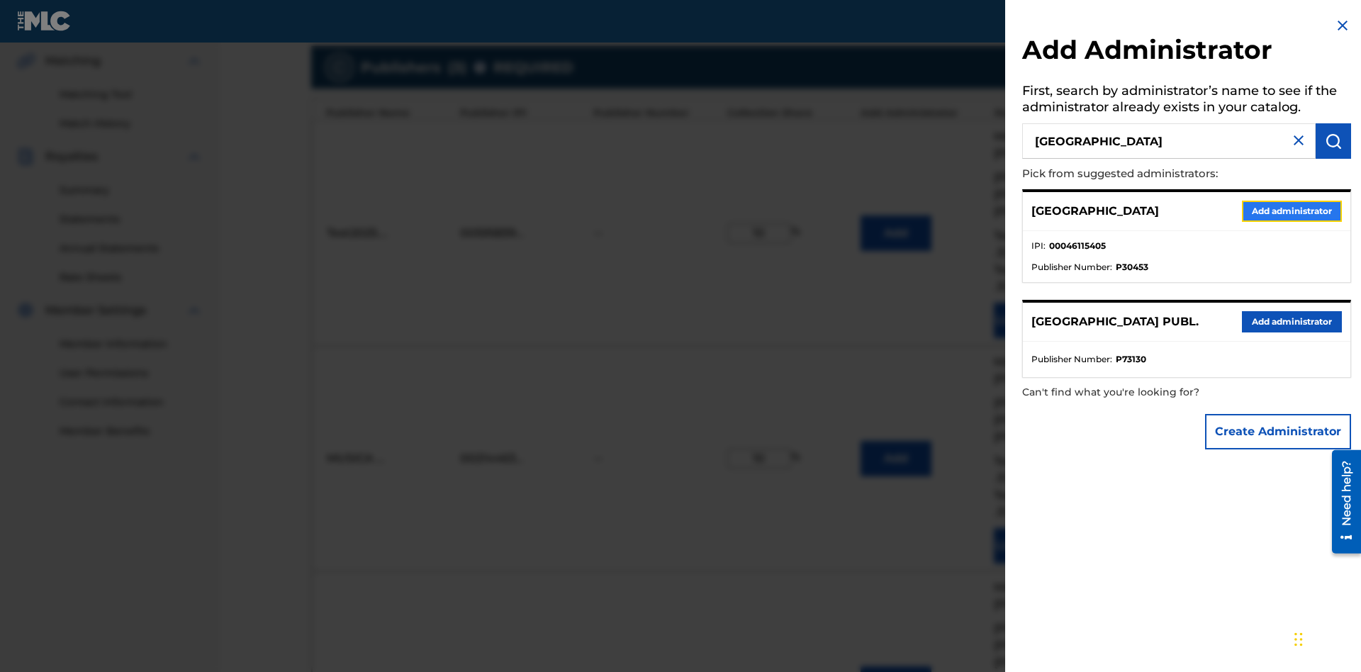
click at [1290, 210] on button "Add administrator" at bounding box center [1292, 211] width 100 height 21
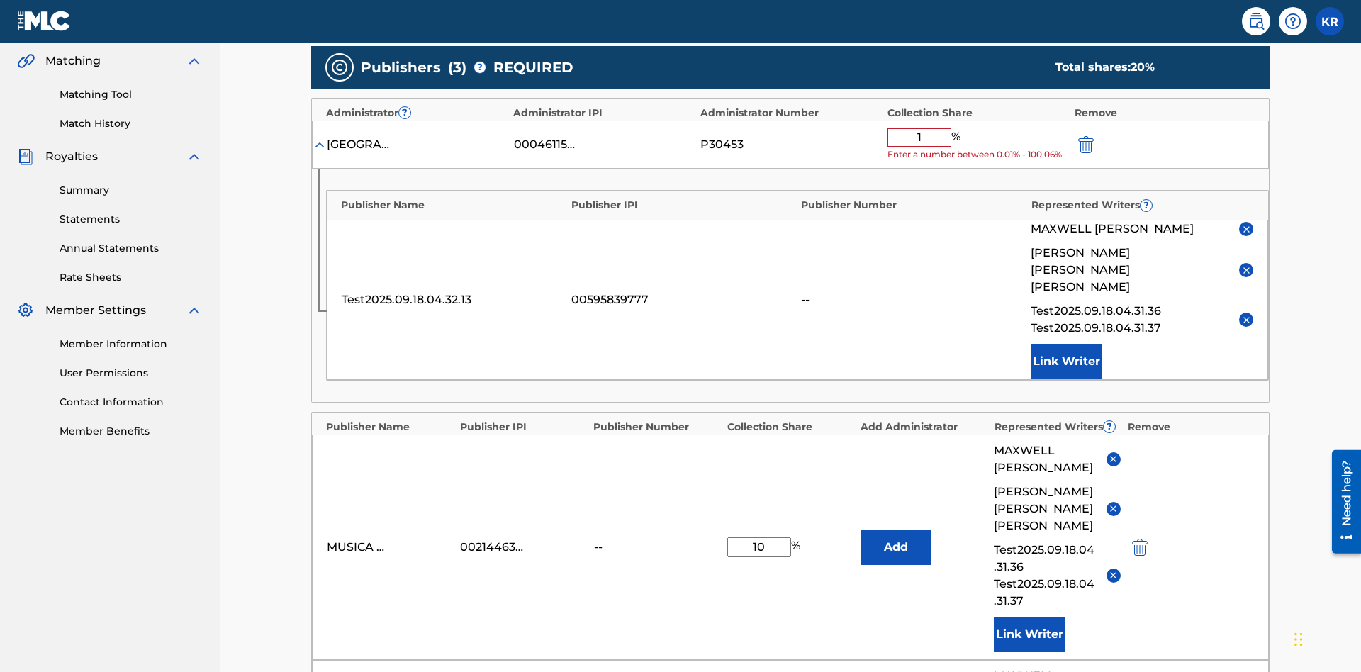
type input "10"
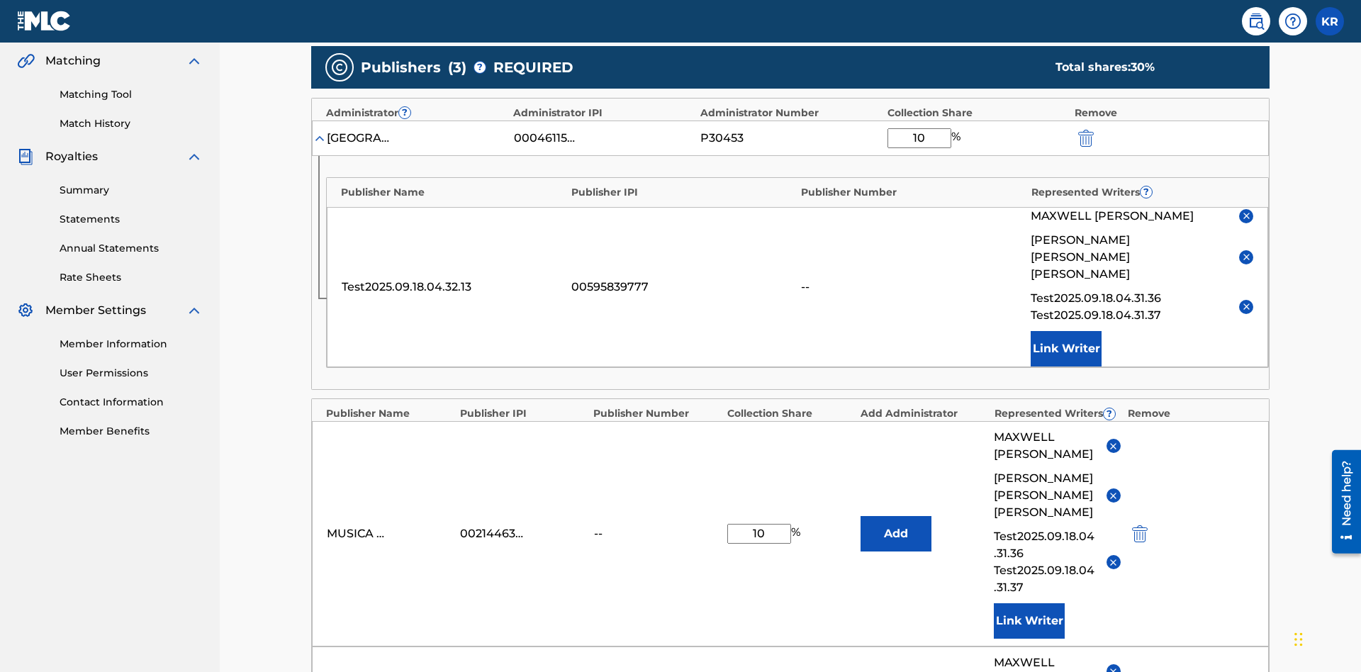
scroll to position [369, 0]
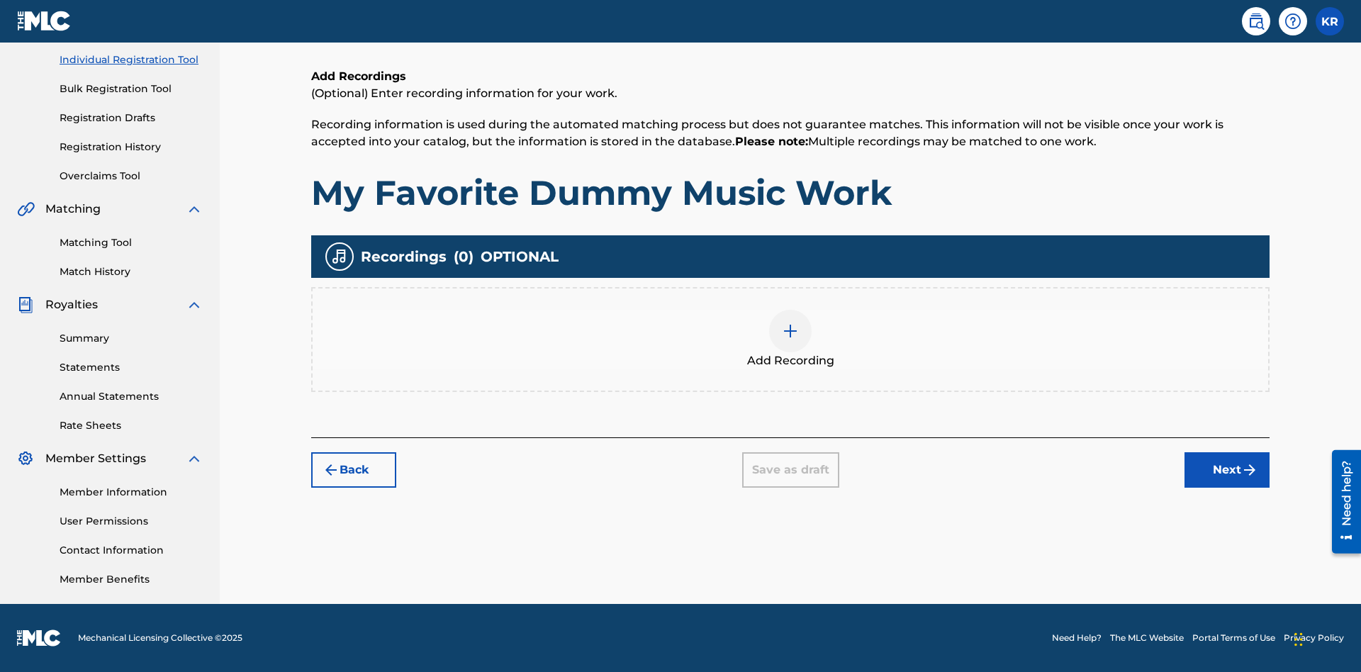
click at [790, 339] on img at bounding box center [790, 330] width 17 height 17
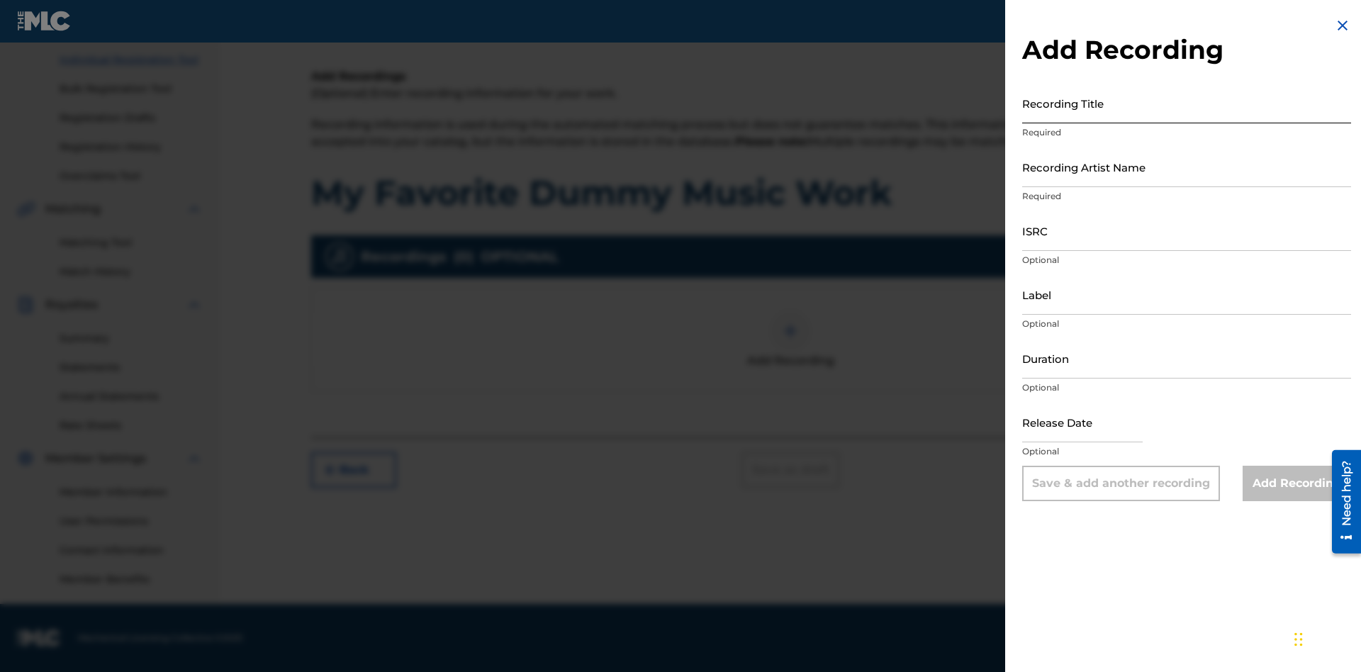
click at [1186, 103] on input "Recording Title" at bounding box center [1186, 103] width 329 height 40
type input "Best Song Ever"
click at [1186, 167] on input "Recording Artist Name" at bounding box center [1186, 167] width 329 height 40
type input "[PERSON_NAME]"
click at [1186, 230] on input "ISRC" at bounding box center [1186, 230] width 329 height 40
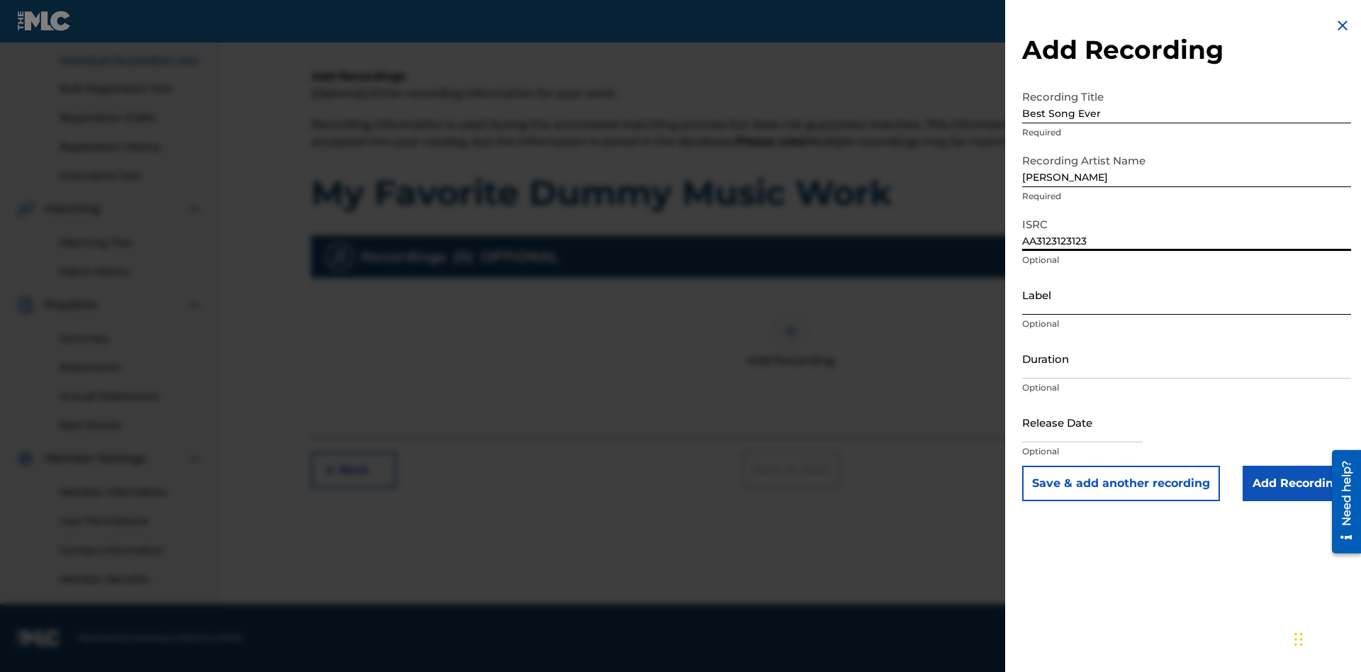
type input "AA3123123123"
click at [1186, 294] on input "Label" at bounding box center [1186, 294] width 329 height 40
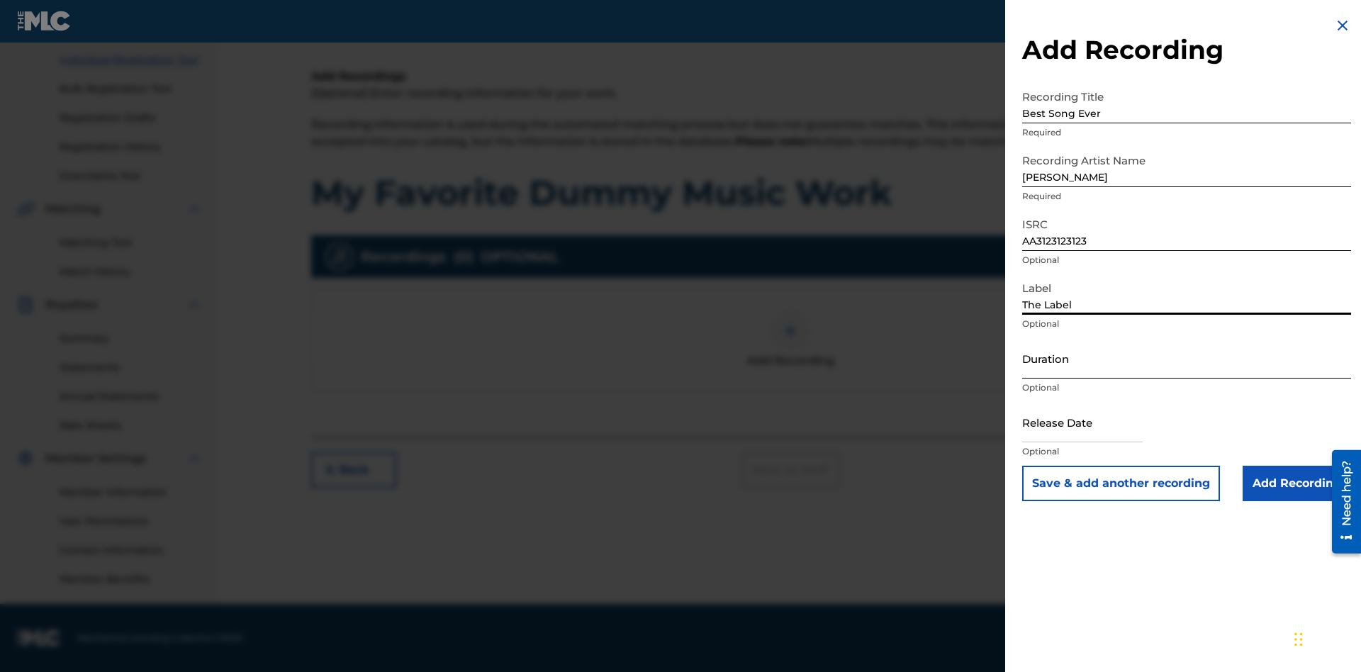
type input "The Label"
click at [1186, 358] on input "Duration" at bounding box center [1186, 358] width 329 height 40
type input "1"
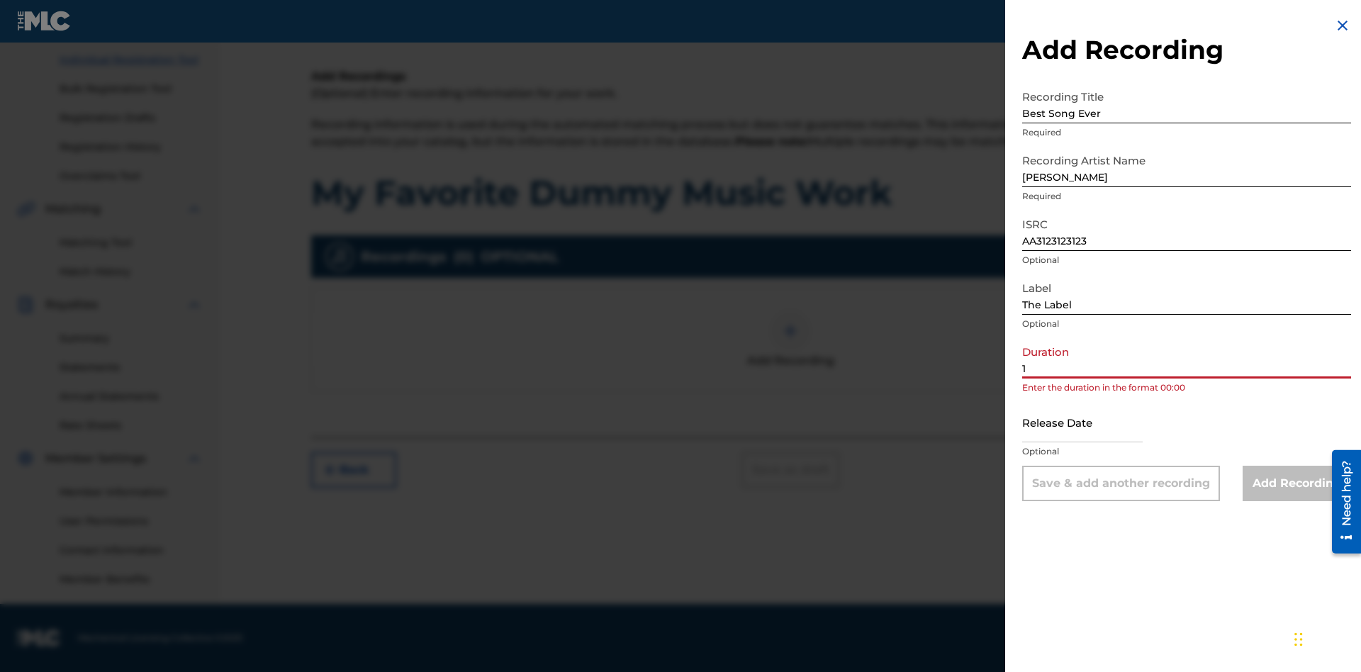
click at [1186, 358] on input "1" at bounding box center [1186, 358] width 329 height 40
click at [1093, 423] on input "text" at bounding box center [1082, 422] width 120 height 40
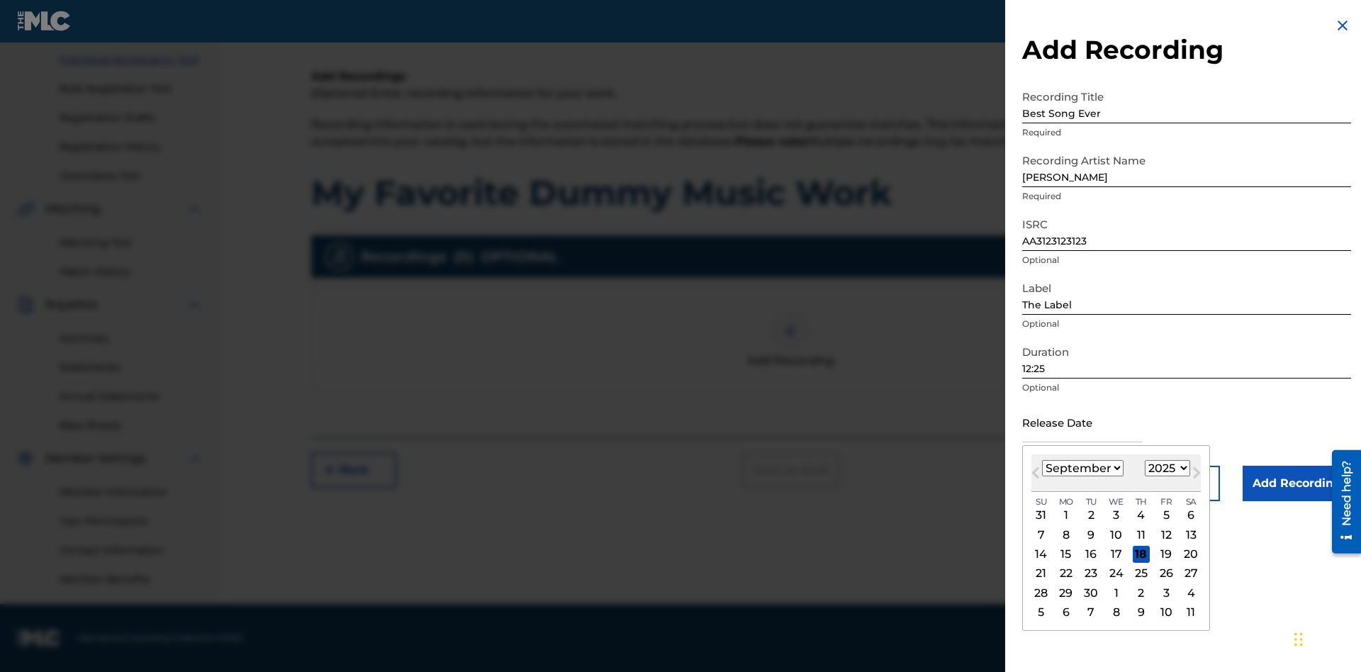
click at [1081, 468] on select "January February March April May June July August September October November De…" at bounding box center [1082, 468] width 81 height 16
click at [1165, 468] on select "1900 1901 1902 1903 1904 1905 1906 1907 1908 1909 1910 1911 1912 1913 1914 1915…" at bounding box center [1167, 468] width 45 height 16
click at [1139, 515] on div "1" at bounding box center [1140, 515] width 17 height 17
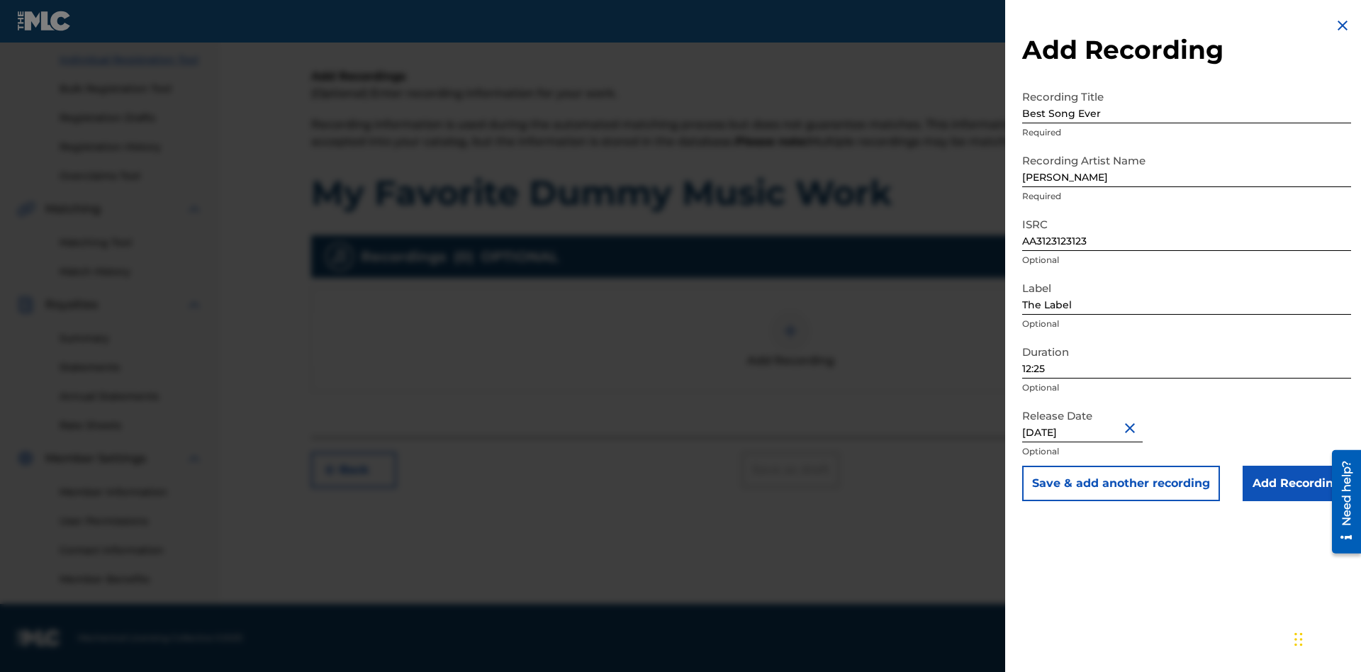
click at [1296, 483] on input "Add Recording" at bounding box center [1296, 483] width 108 height 35
click at [790, 352] on div at bounding box center [790, 331] width 43 height 43
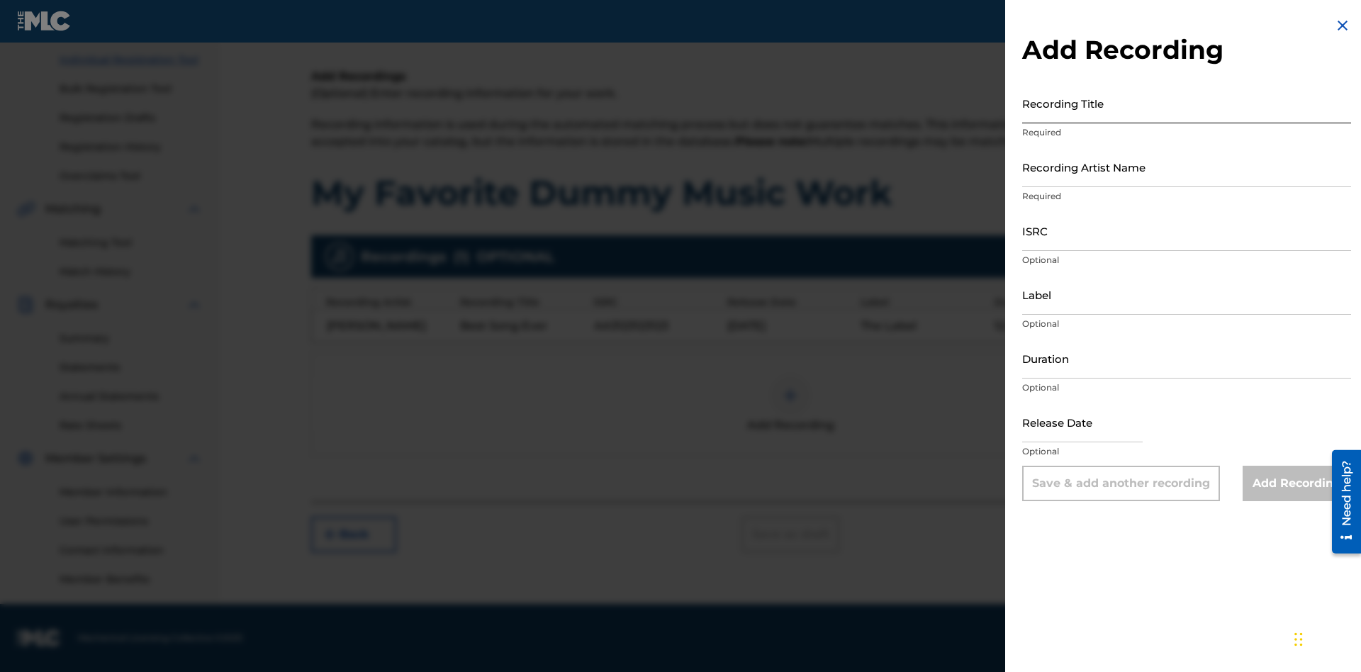
click at [1186, 103] on input "Recording Title" at bounding box center [1186, 103] width 329 height 40
type input "Even Better song"
click at [1186, 167] on input "Recording Artist Name" at bounding box center [1186, 167] width 329 height 40
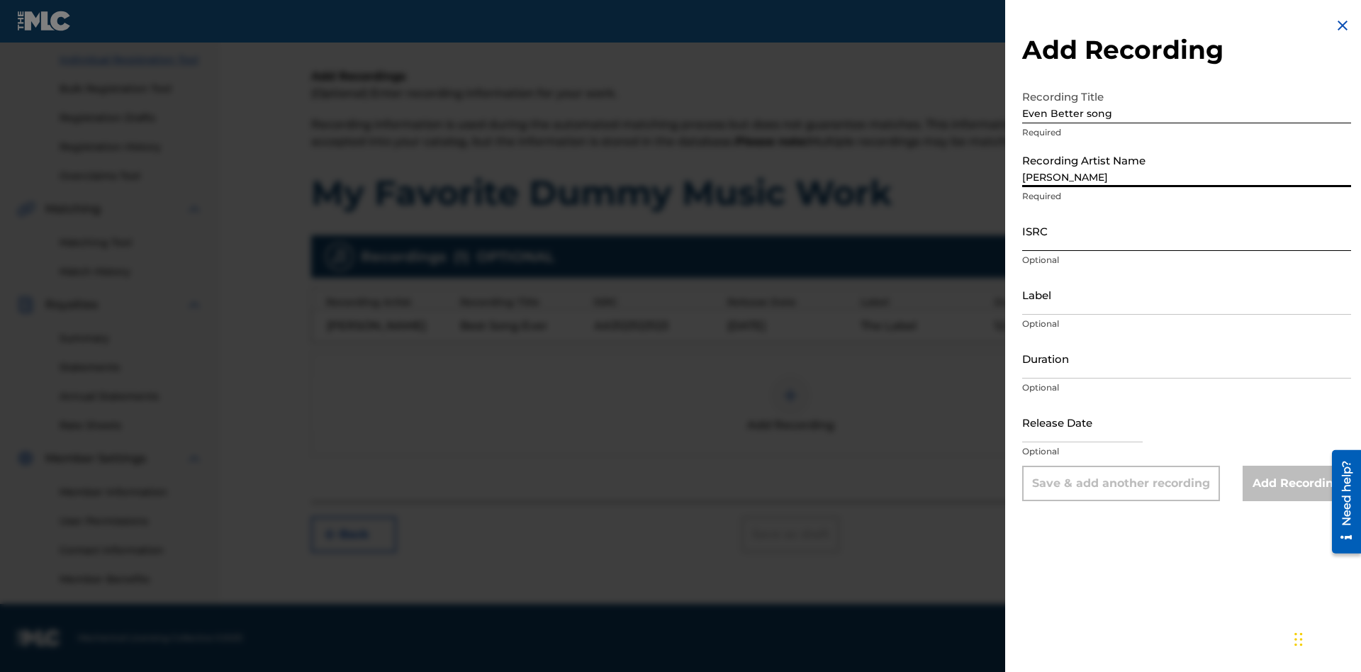
type input "[PERSON_NAME]"
click at [1186, 230] on input "ISRC" at bounding box center [1186, 230] width 329 height 40
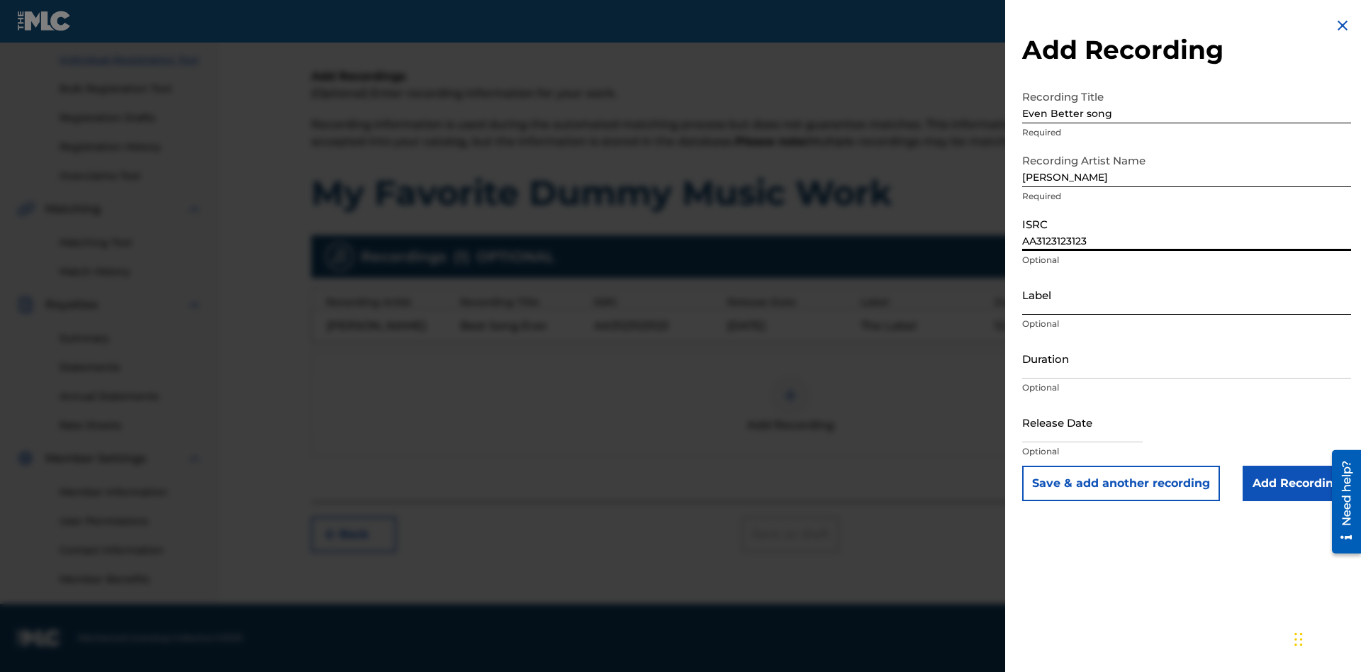
type input "AA3123123123"
click at [1186, 294] on input "Label" at bounding box center [1186, 294] width 329 height 40
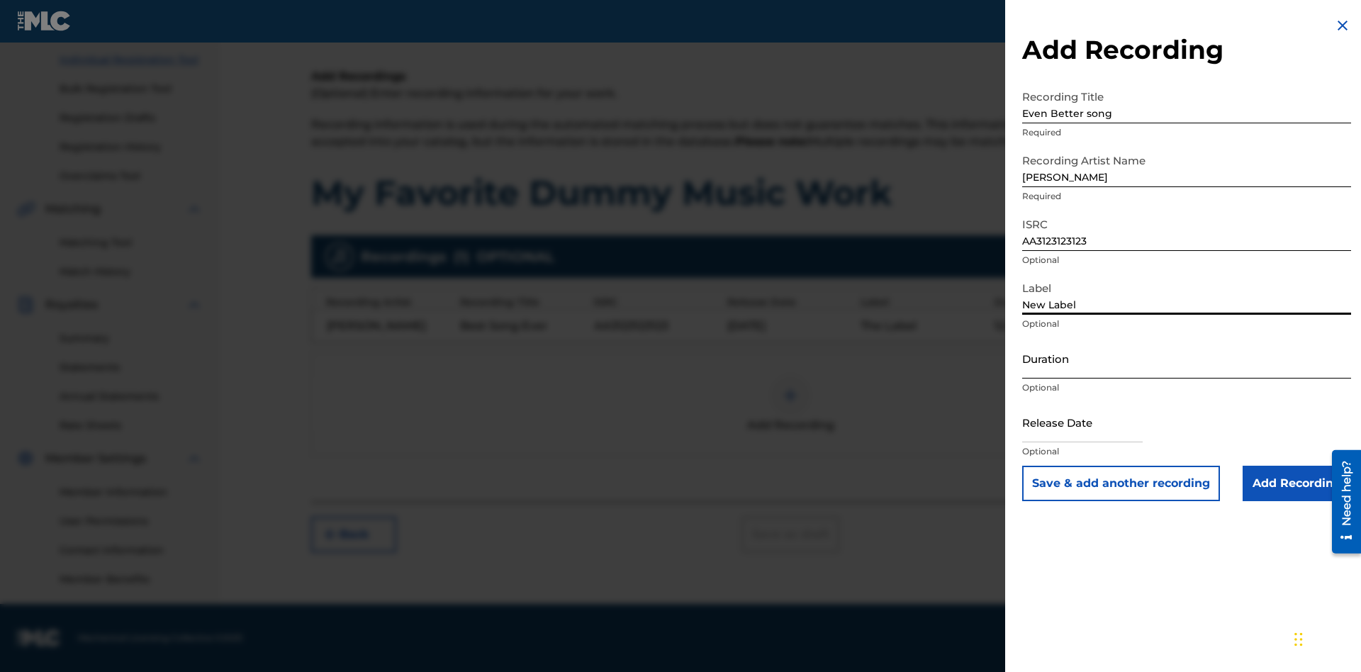
type input "New Label"
click at [1186, 358] on input "Duration" at bounding box center [1186, 358] width 329 height 40
type input "1"
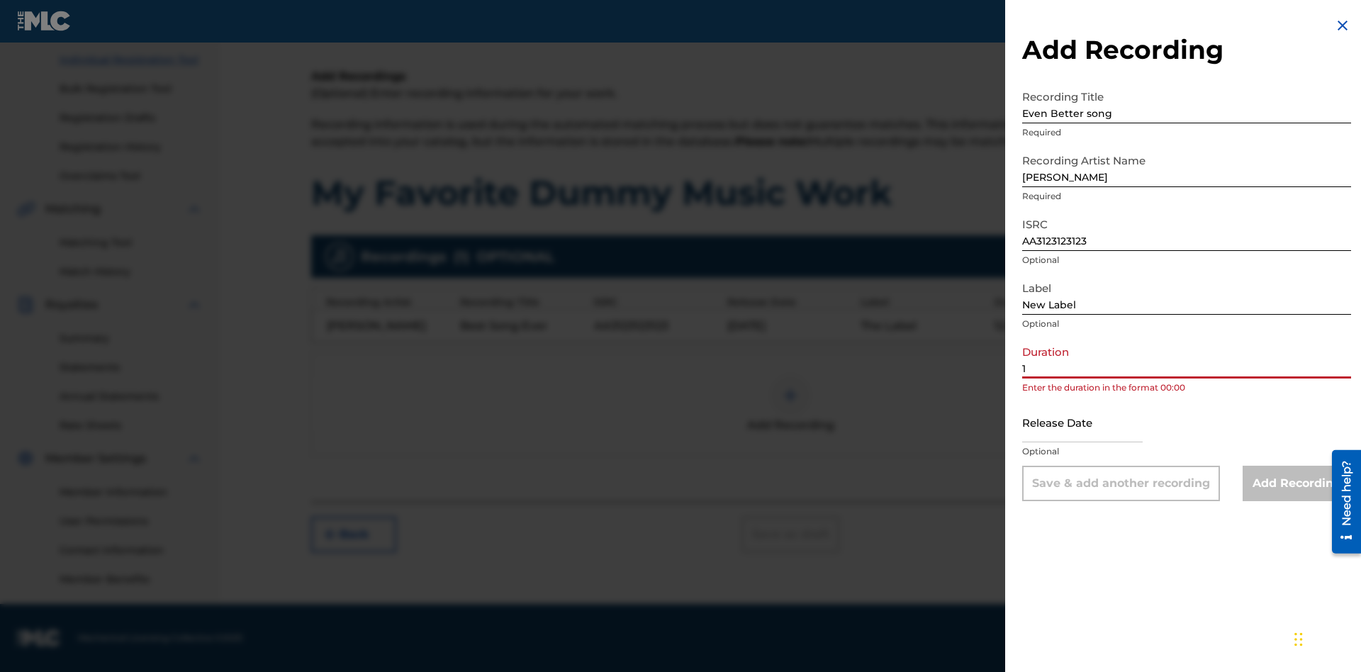
click at [1186, 358] on input "1" at bounding box center [1186, 358] width 329 height 40
click at [1093, 423] on input "text" at bounding box center [1082, 422] width 120 height 40
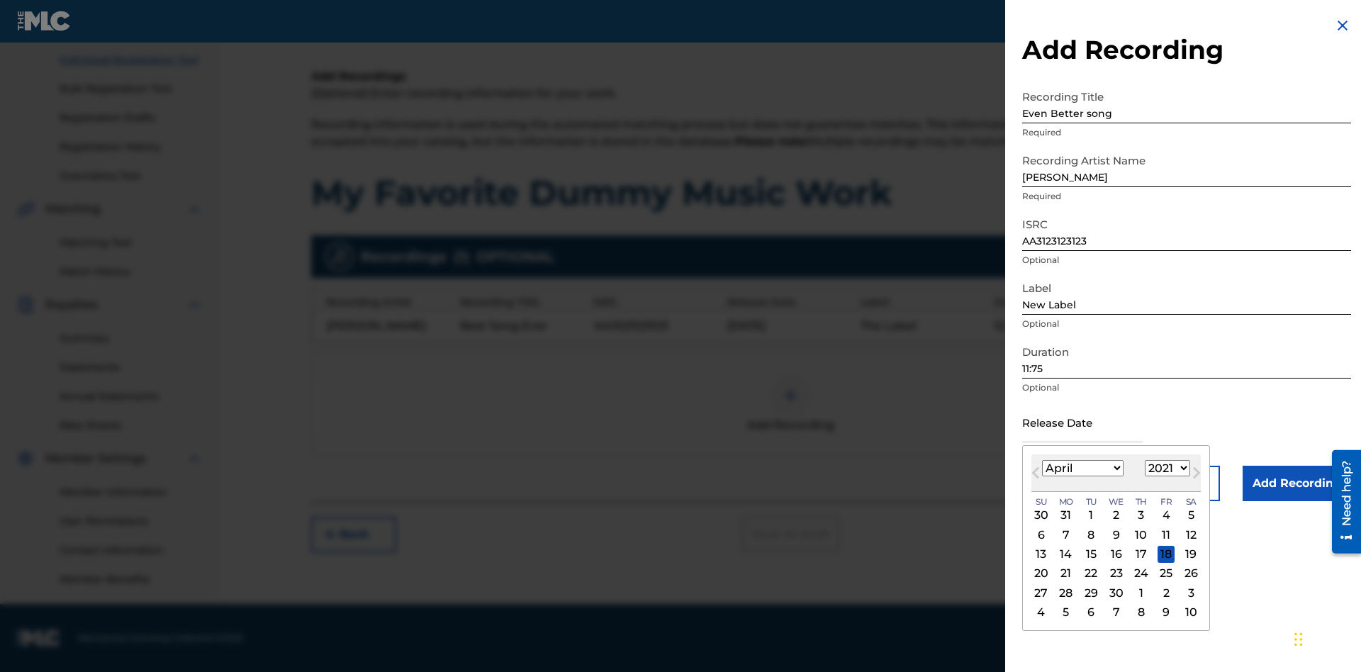
click at [1165, 468] on select "1900 1901 1902 1903 1904 1905 1906 1907 1908 1909 1910 1911 1912 1913 1914 1915…" at bounding box center [1167, 468] width 45 height 16
click at [1296, 483] on input "Add Recording" at bounding box center [1296, 483] width 108 height 35
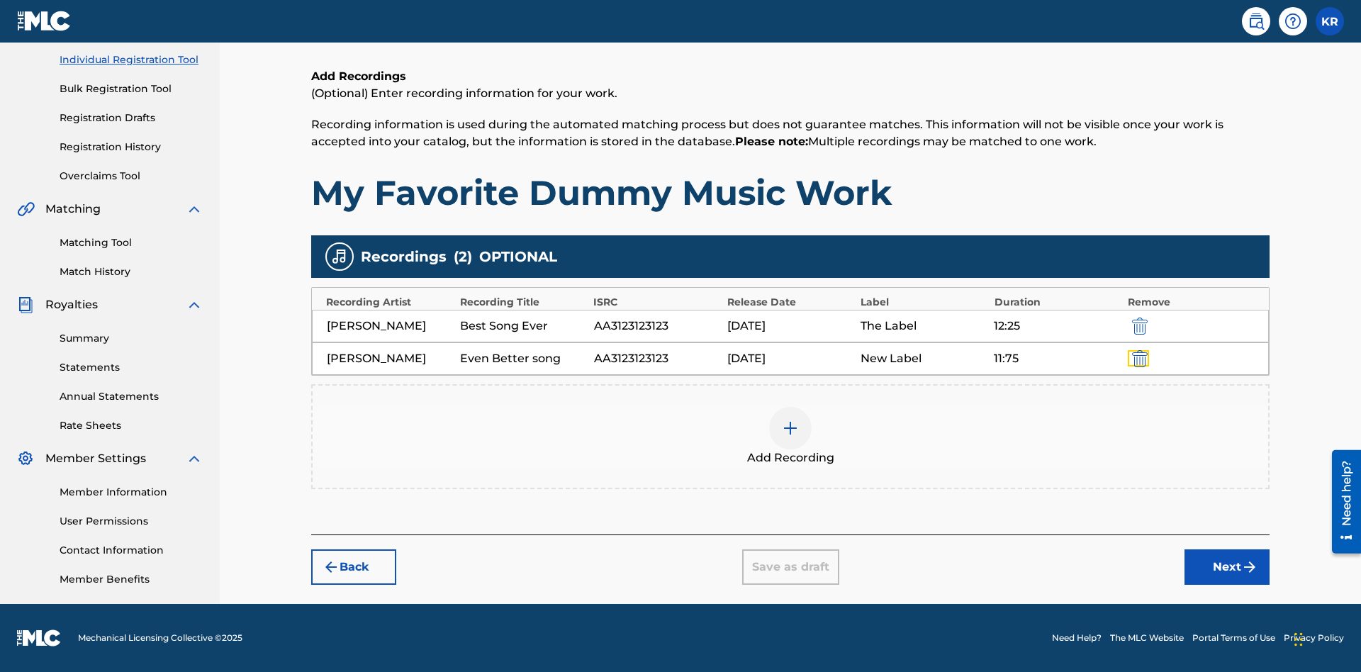
click at [1137, 358] on img "submit" at bounding box center [1140, 358] width 16 height 17
click at [790, 407] on div at bounding box center [790, 428] width 43 height 43
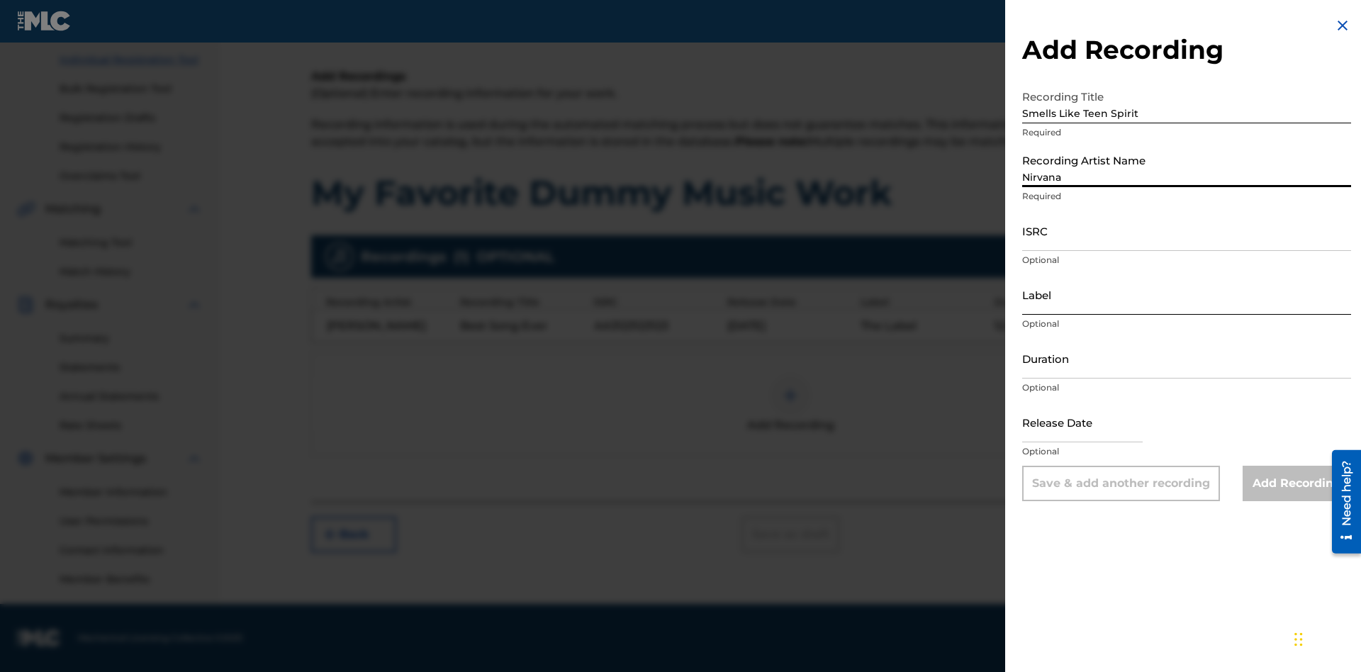
type input "Nirvana"
click at [1186, 230] on input "ISRC" at bounding box center [1186, 230] width 329 height 40
type input "AA3123123123"
click at [1186, 294] on input "Label" at bounding box center [1186, 294] width 329 height 40
type input "The Label"
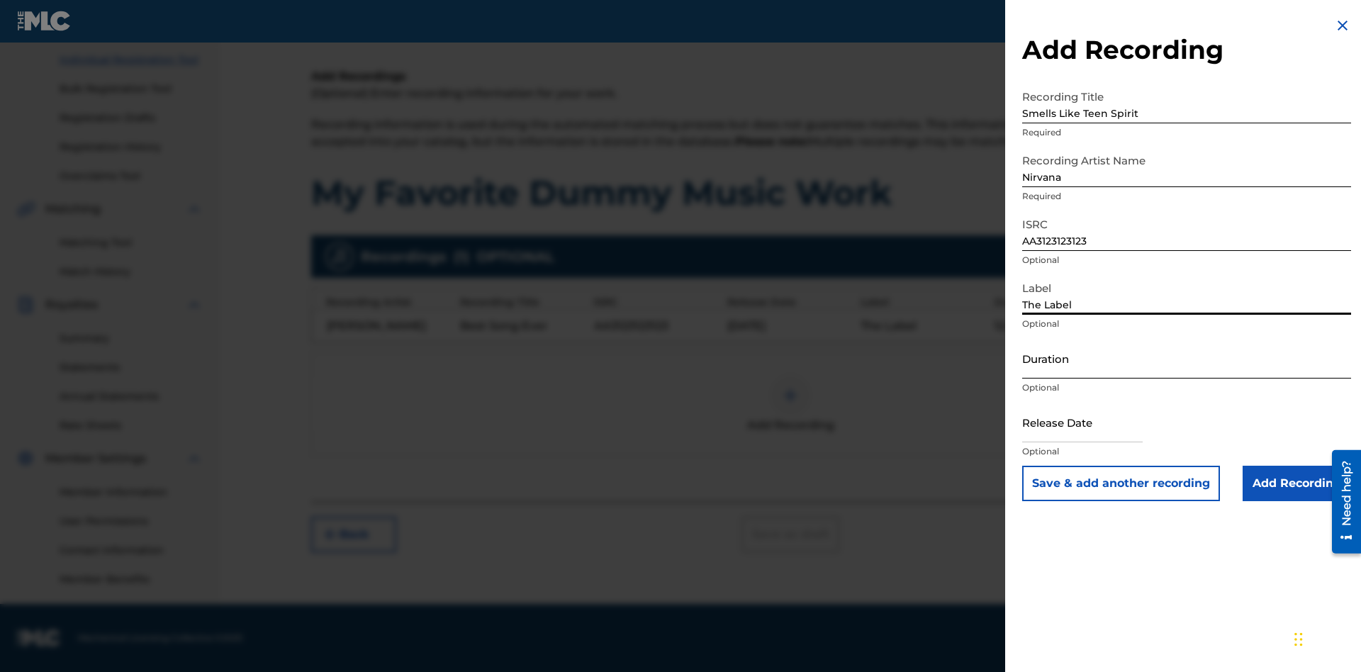
click at [1186, 358] on input "Duration" at bounding box center [1186, 358] width 329 height 40
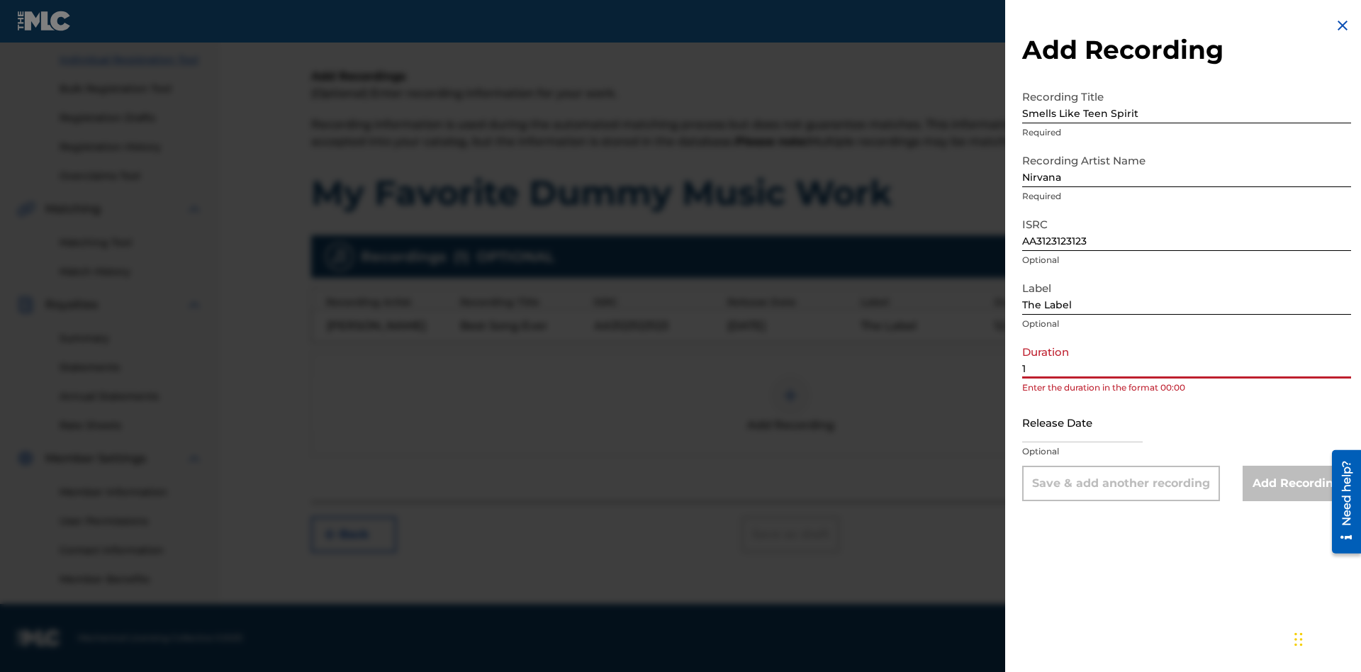
click at [1186, 358] on input "1" at bounding box center [1186, 358] width 329 height 40
click at [1093, 423] on input "text" at bounding box center [1082, 422] width 120 height 40
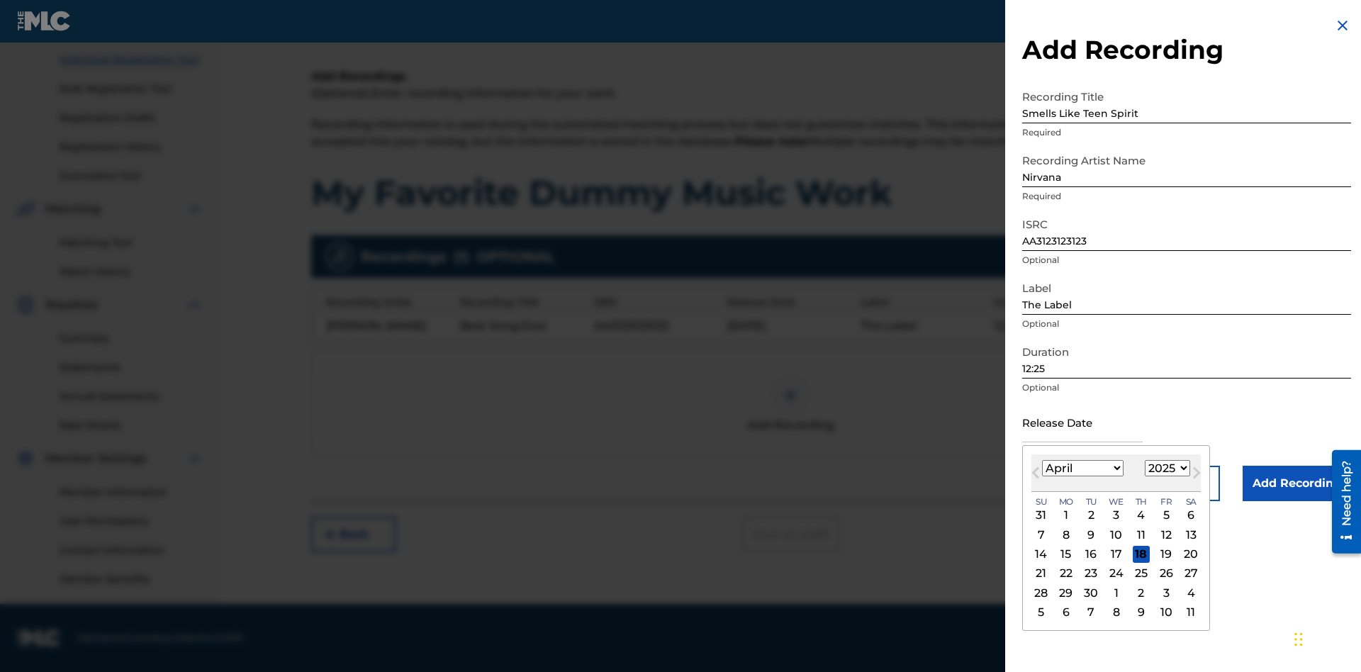
click at [1165, 468] on select "1900 1901 1902 1903 1904 1905 1906 1907 1908 1909 1910 1911 1912 1913 1914 1915…" at bounding box center [1167, 468] width 45 height 16
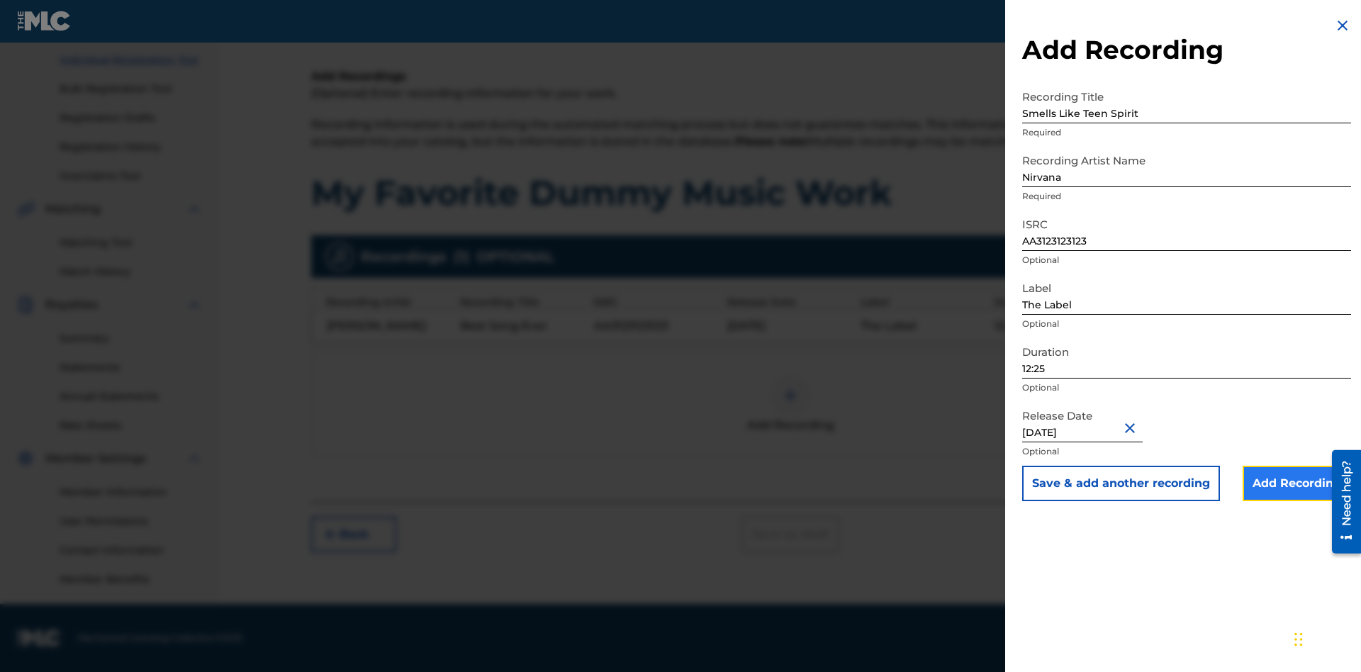
click at [1296, 483] on input "Add Recording" at bounding box center [1296, 483] width 108 height 35
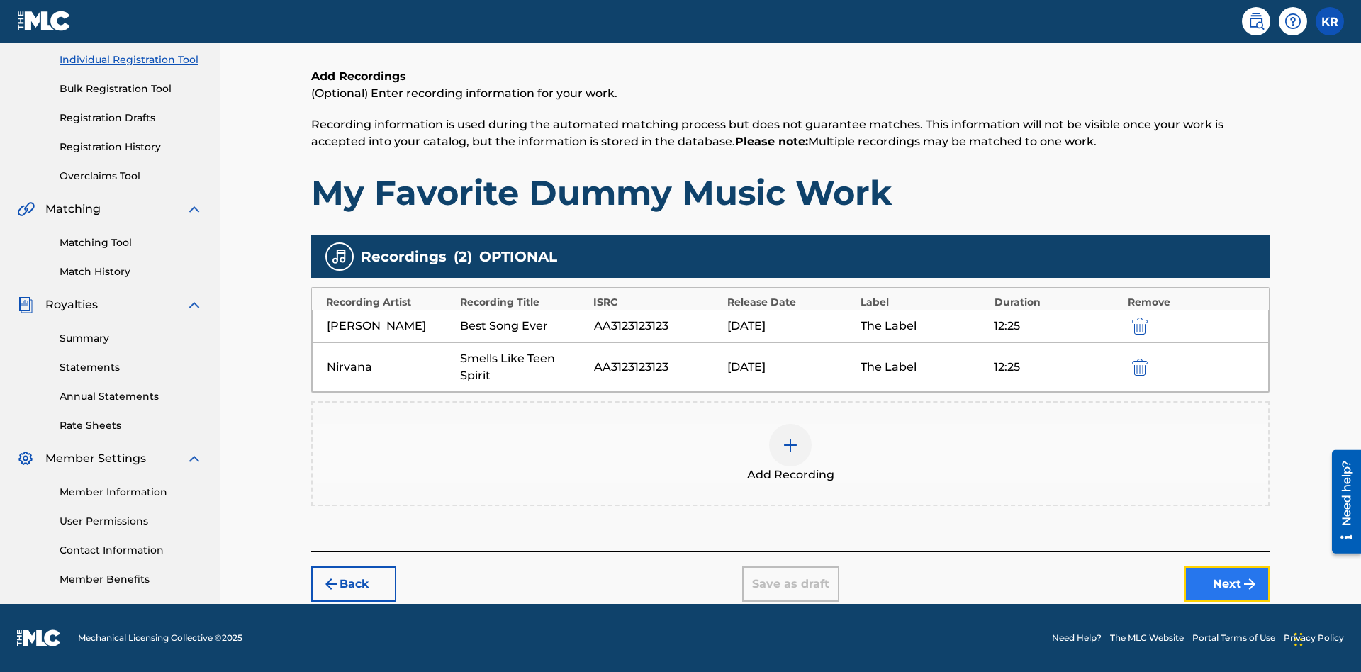
click at [1227, 584] on button "Next" at bounding box center [1226, 583] width 85 height 35
